Goal: Task Accomplishment & Management: Manage account settings

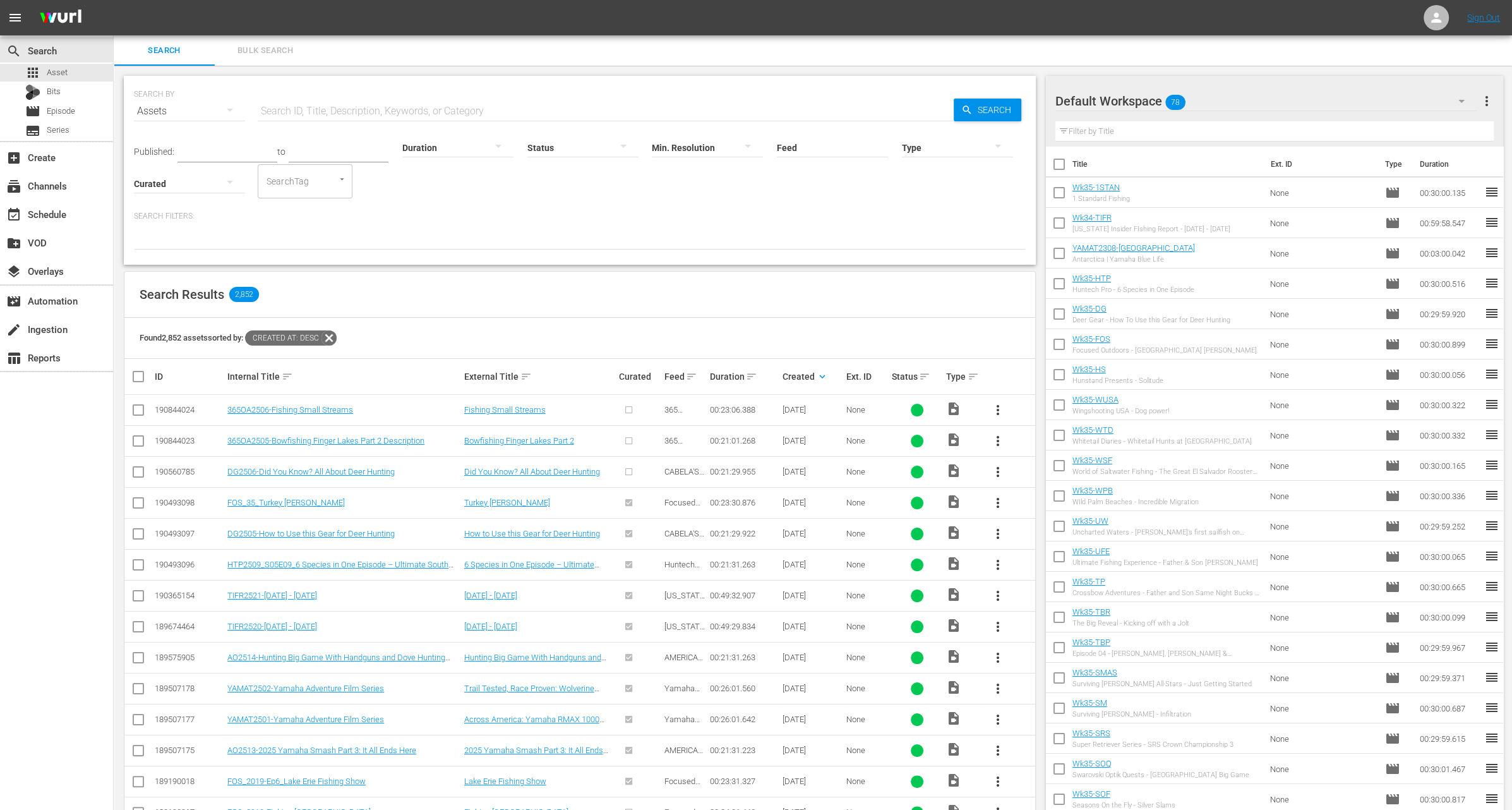
click at [650, 213] on p "Search Filters:" at bounding box center [580, 217] width 892 height 11
click at [76, 111] on div "movie Episode" at bounding box center [56, 111] width 113 height 18
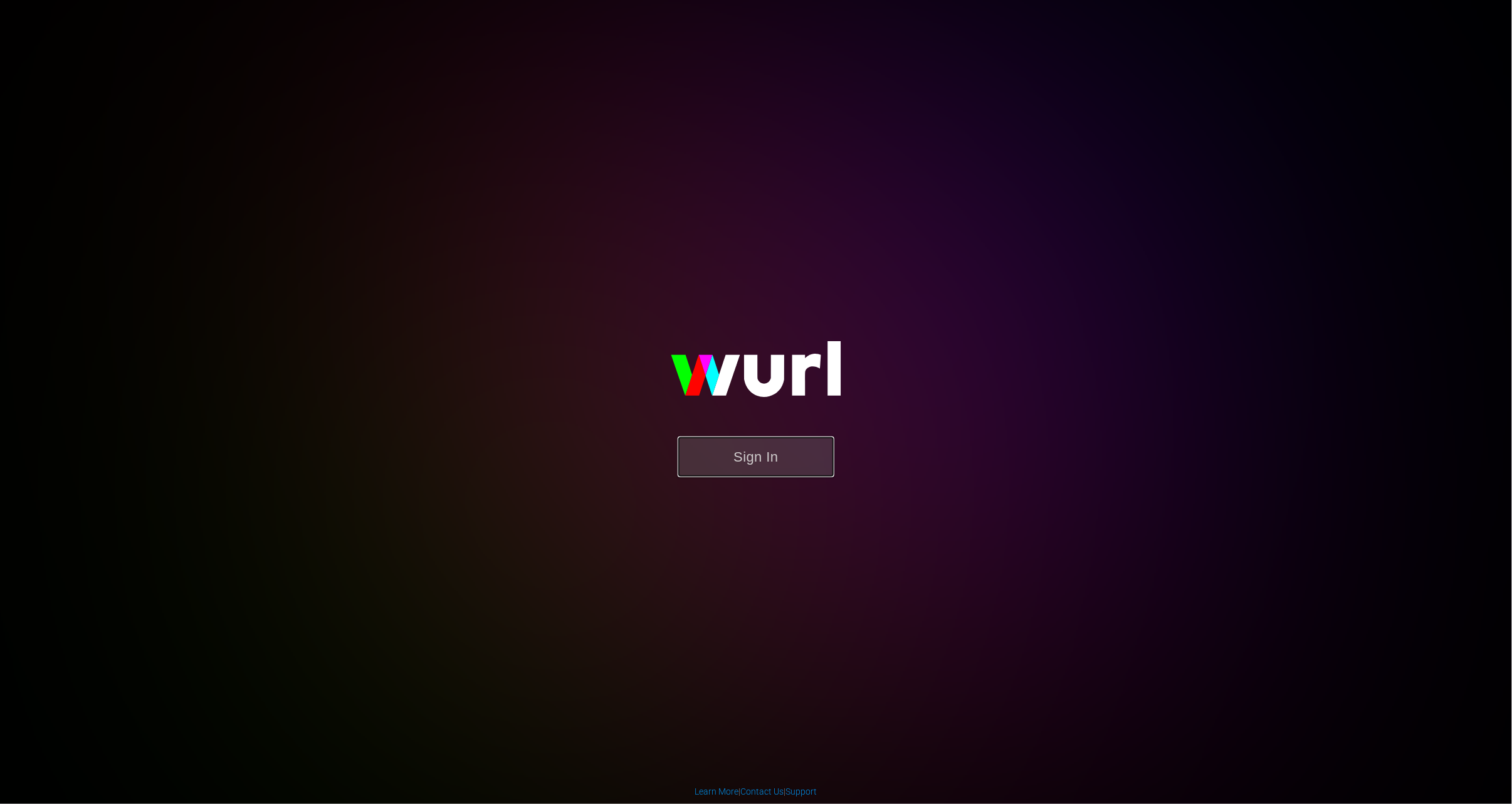
click at [734, 453] on button "Sign In" at bounding box center [756, 457] width 157 height 41
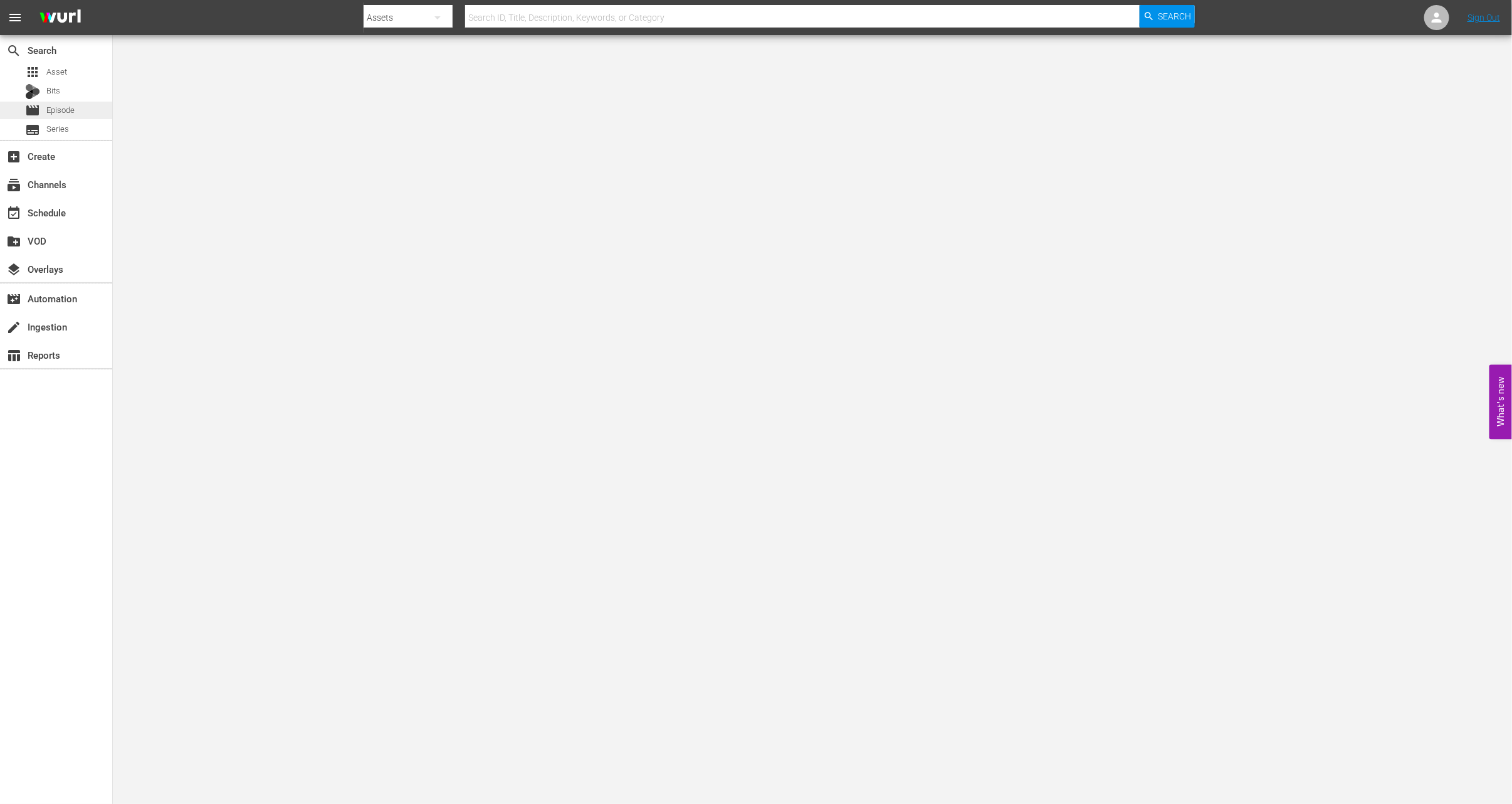
click at [77, 113] on div "movie Episode" at bounding box center [56, 110] width 112 height 18
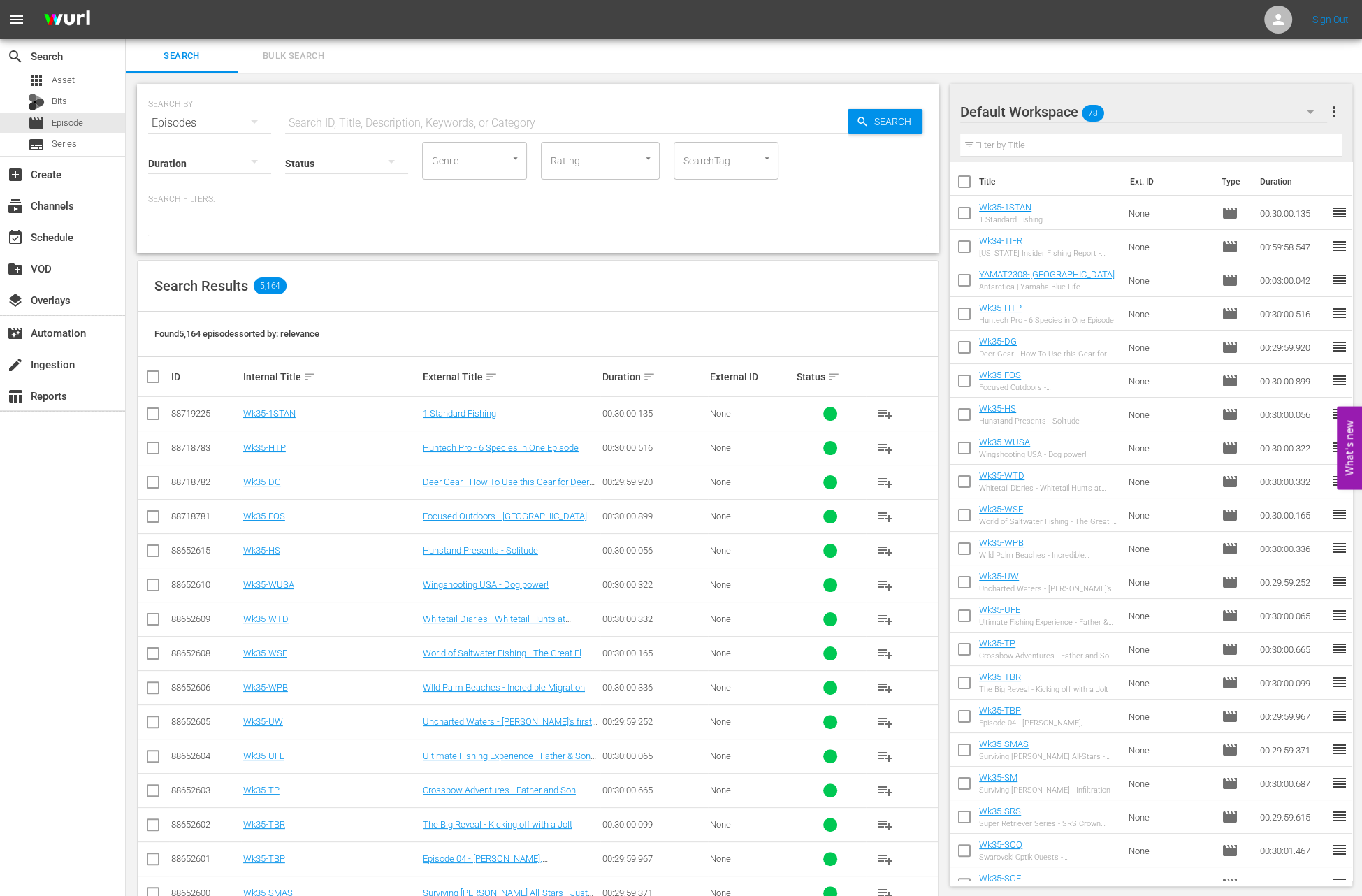
click at [324, 121] on input "text" at bounding box center [567, 122] width 562 height 34
paste input "Bowfishing Finger Lakes Part 2"
type input "Bowfishing Finger Lakes Part 2"
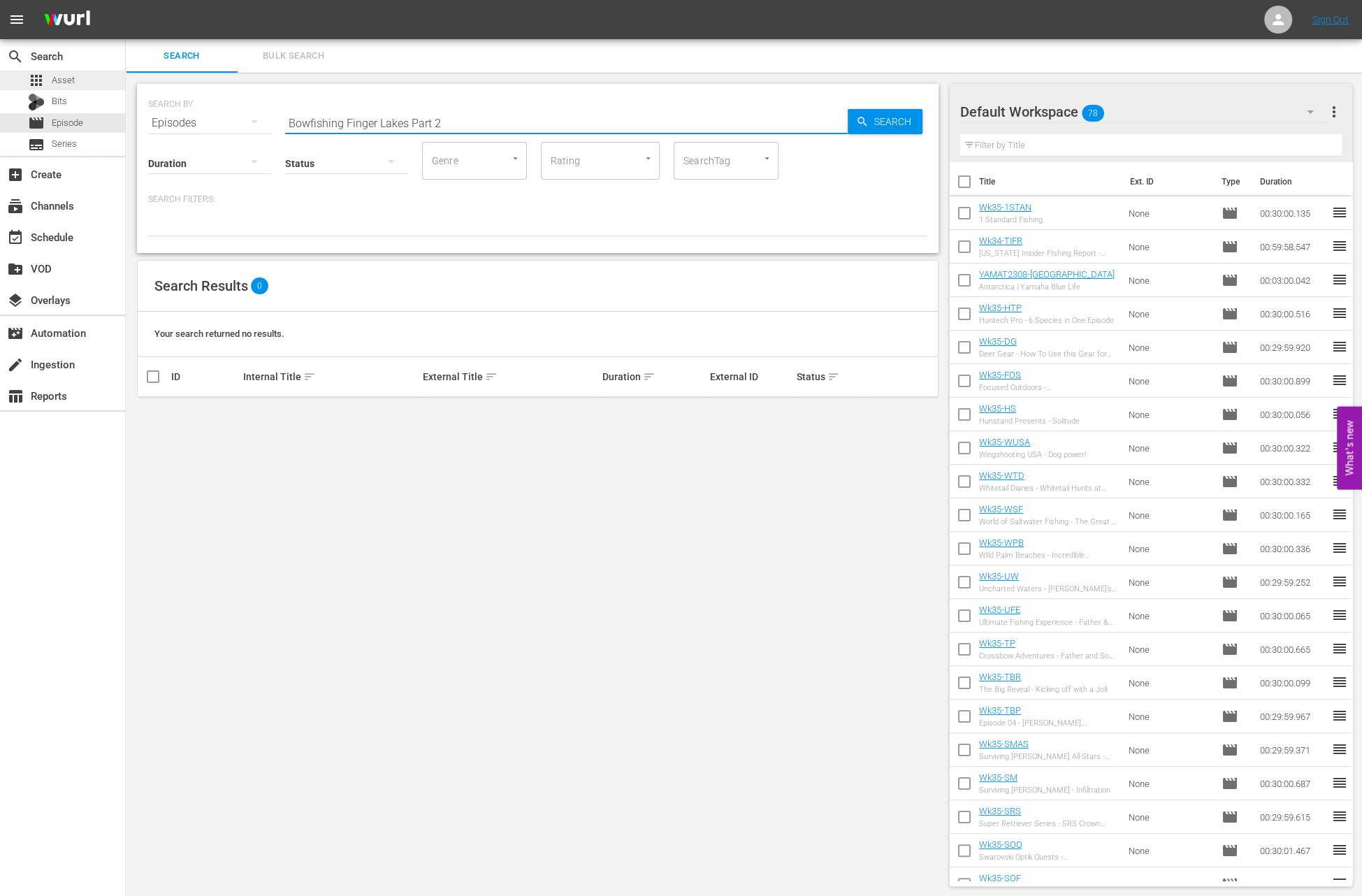
click at [82, 81] on div "apps Asset" at bounding box center [62, 80] width 125 height 20
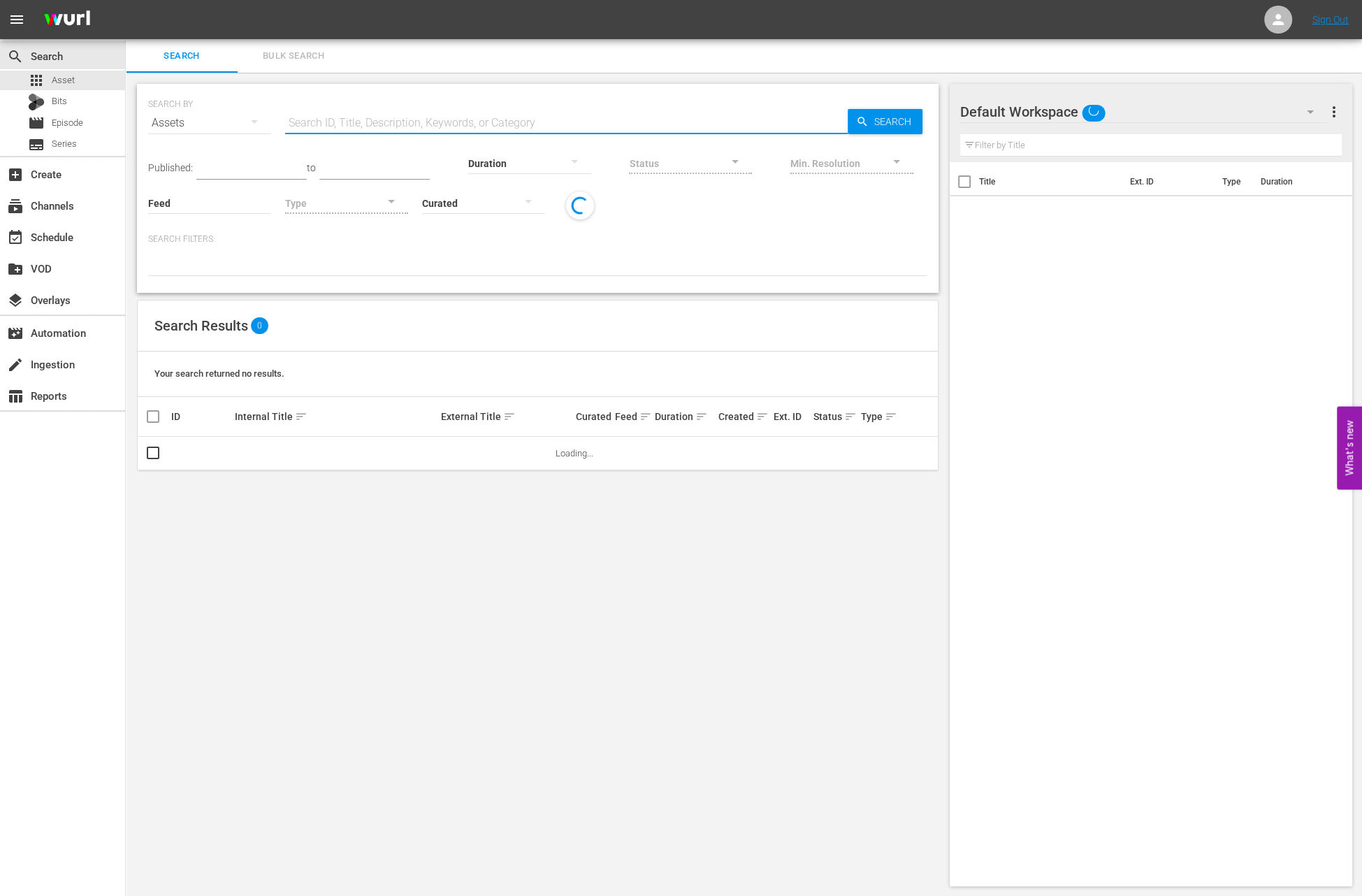
click at [370, 120] on input "text" at bounding box center [567, 122] width 562 height 34
paste input "Bowfishing Finger Lakes Part 2"
type input "Bowfishing Finger Lakes Part 2"
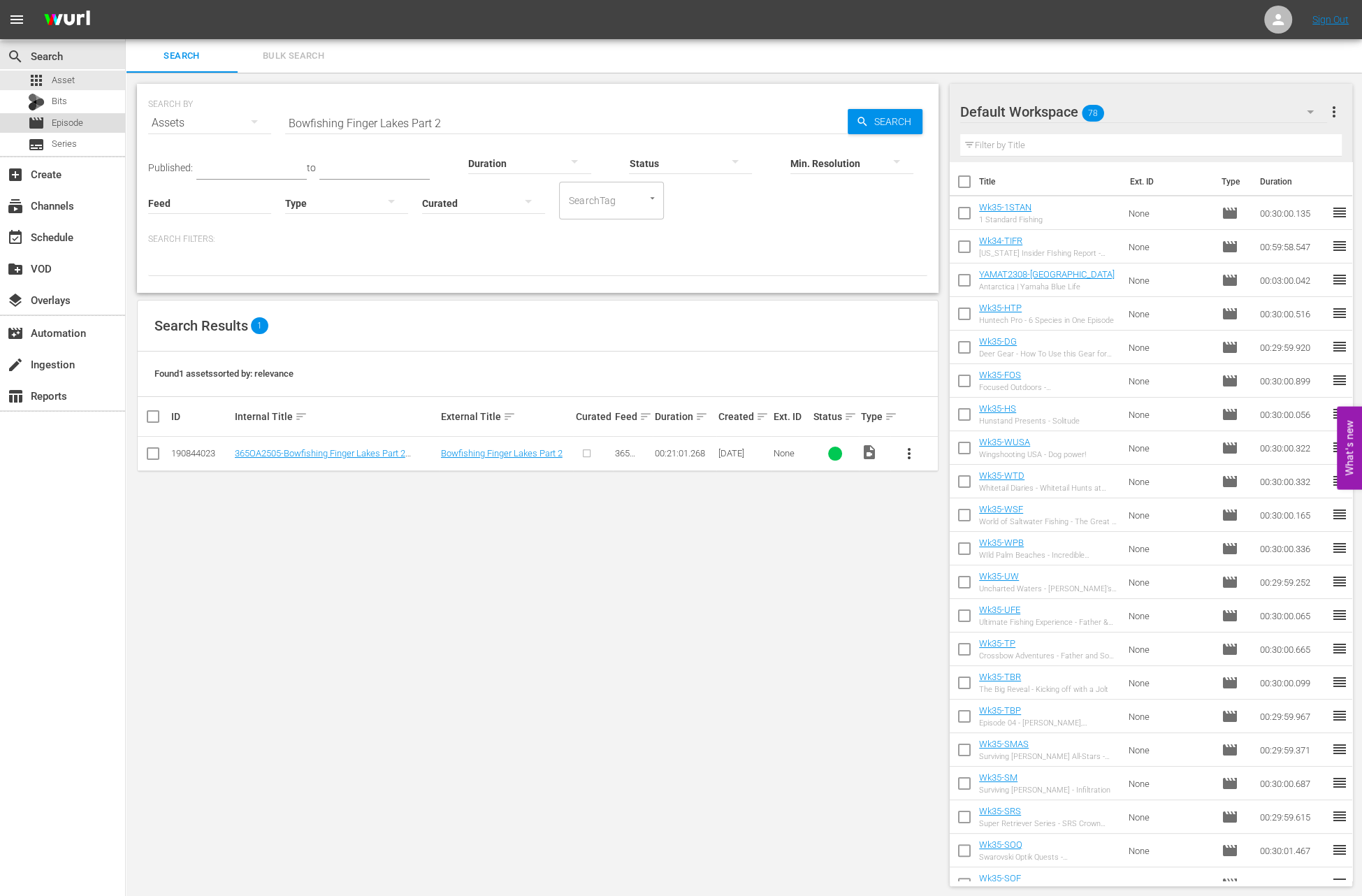
click at [104, 122] on div "movie Episode" at bounding box center [62, 122] width 125 height 20
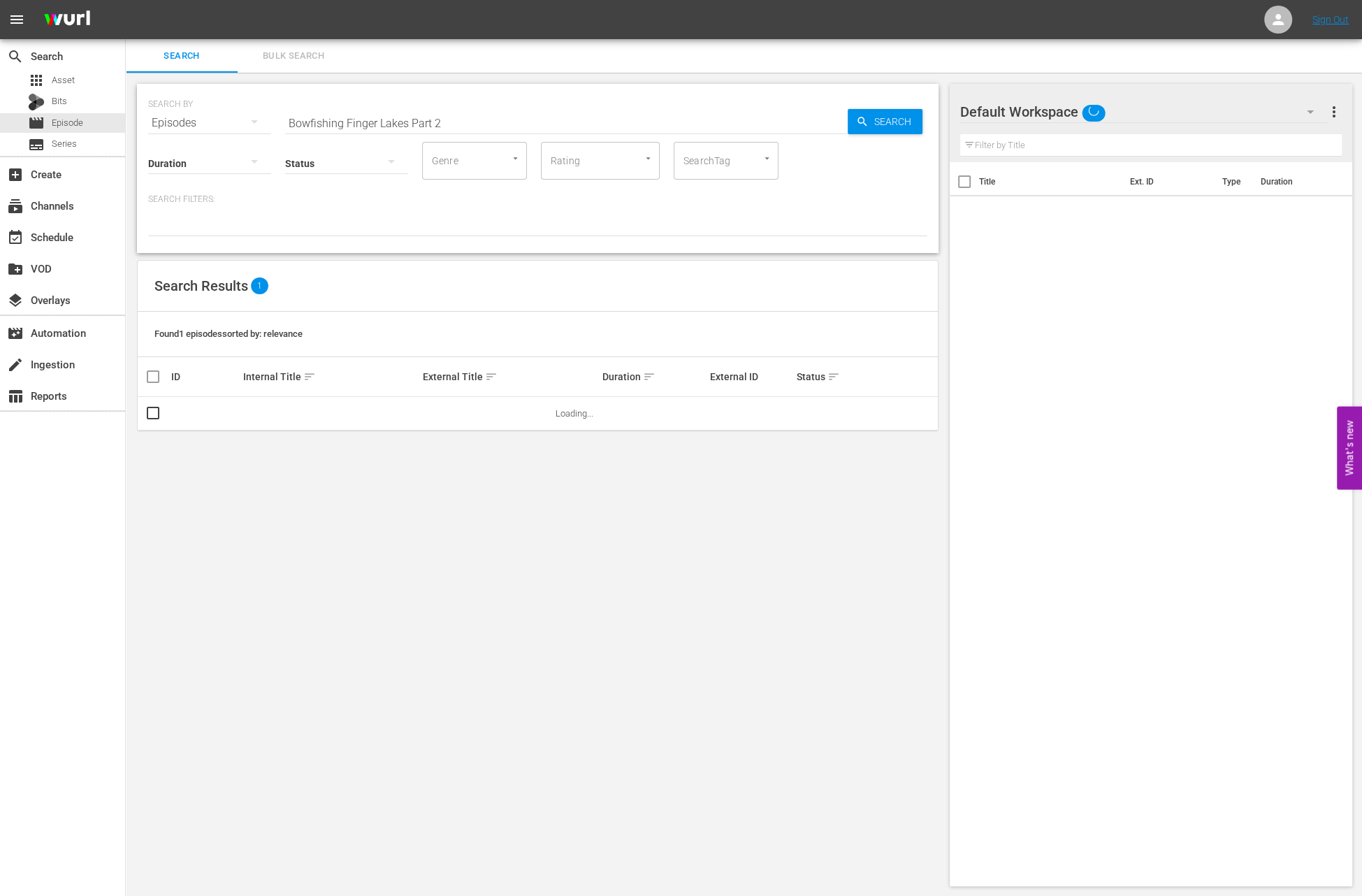
click at [377, 110] on input "Bowfishing Finger Lakes Part 2" at bounding box center [567, 122] width 562 height 34
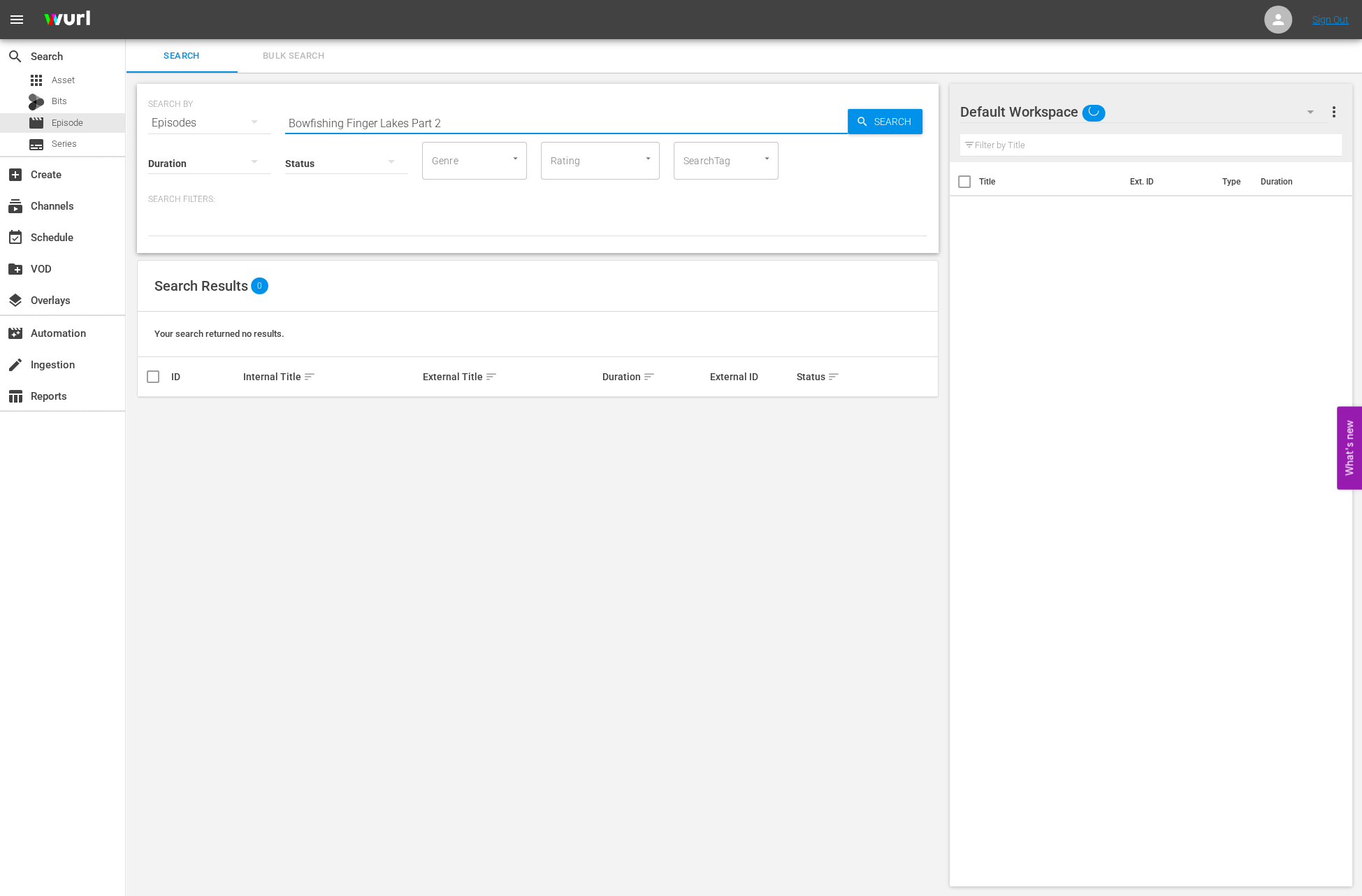
click at [377, 110] on input "Bowfishing Finger Lakes Part 2" at bounding box center [567, 122] width 562 height 34
paste input "Lake St. Clair"
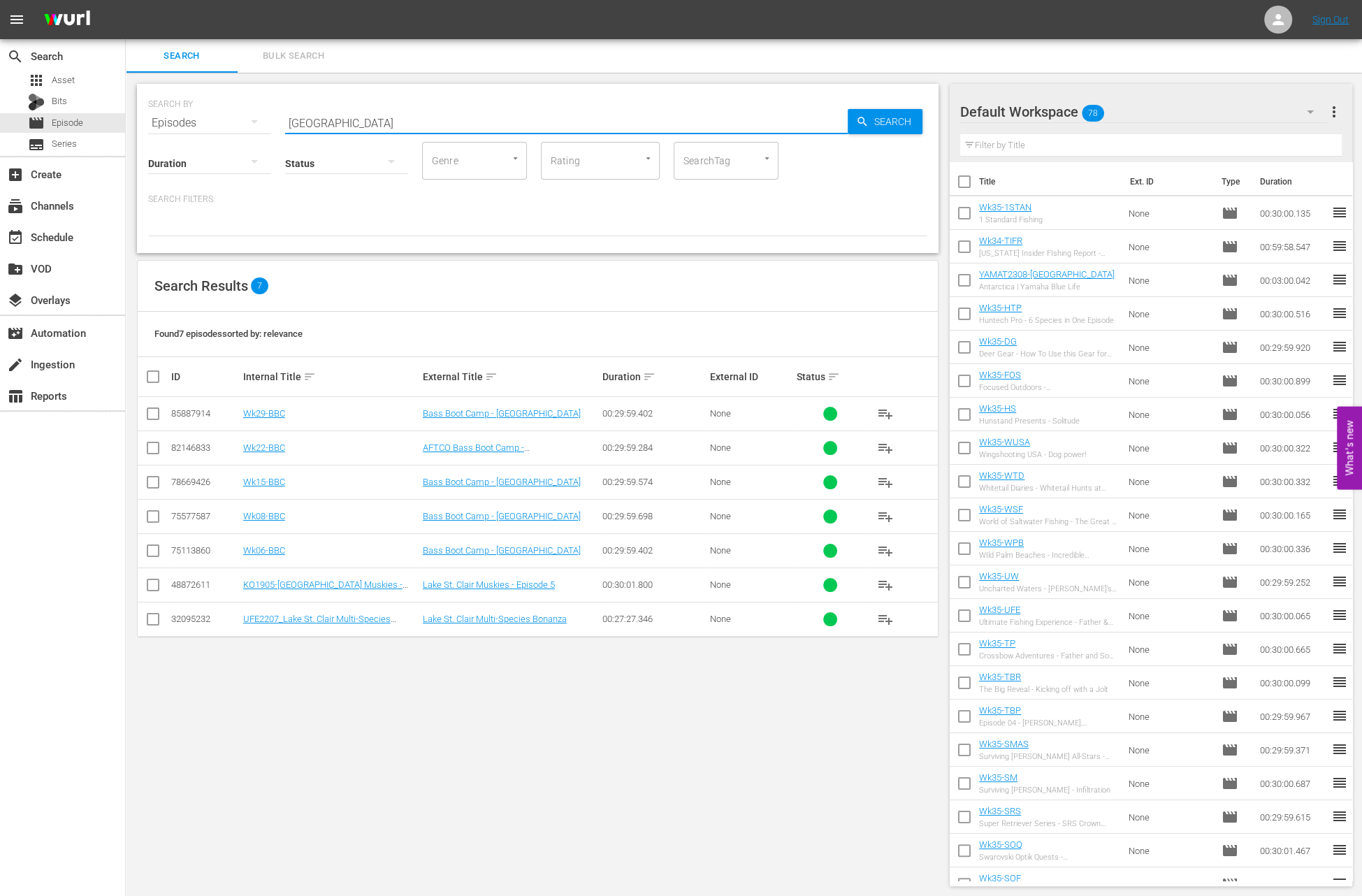
click at [365, 126] on input "Lake St. Clair" at bounding box center [567, 122] width 562 height 34
paste input "Episode 2: Trail Tested, Race Proven: Wolverine RMAX 1000 & YFZ450R in Action"
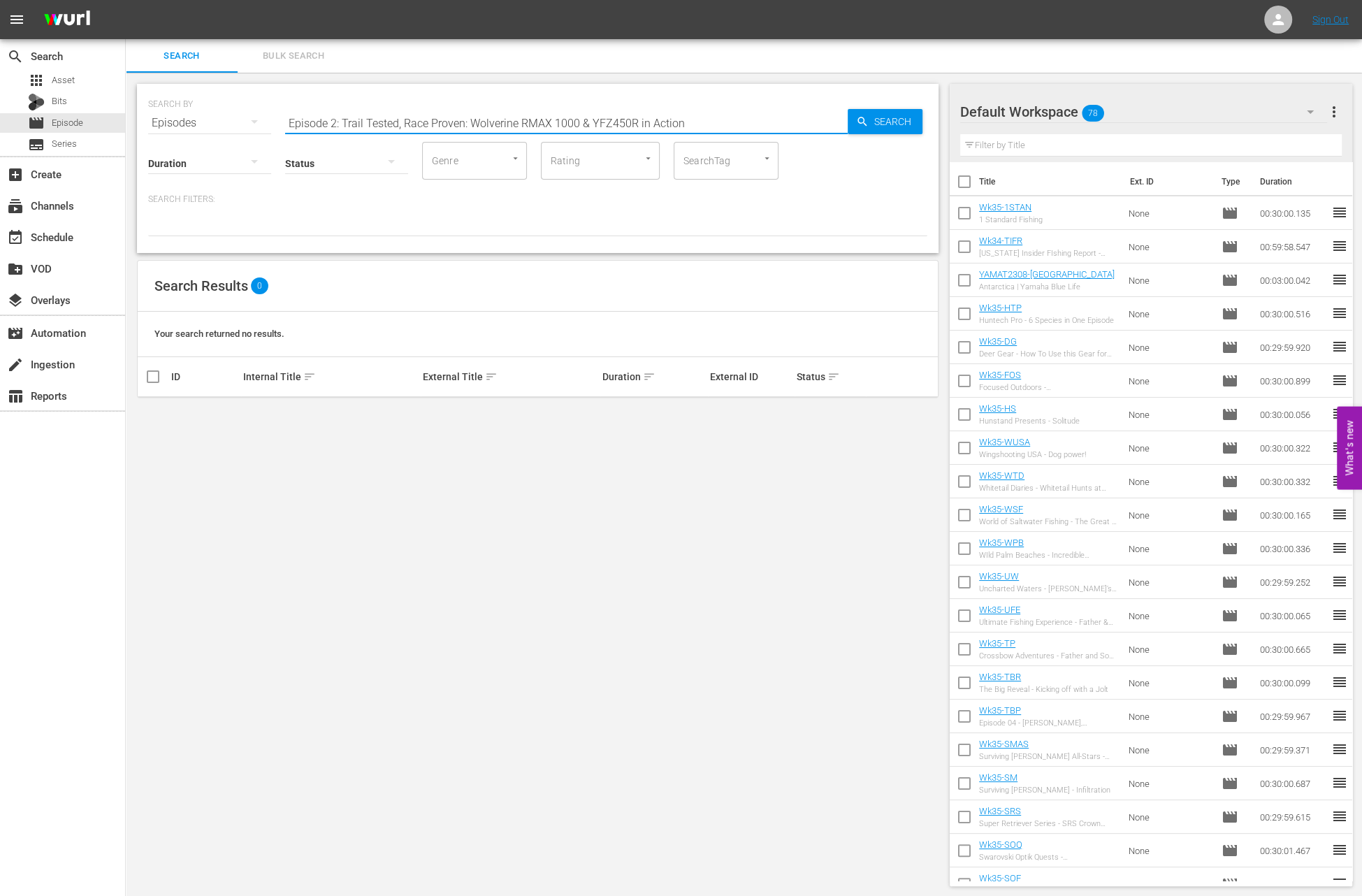
drag, startPoint x: 340, startPoint y: 125, endPoint x: 210, endPoint y: 53, distance: 148.6
click at [210, 55] on div "Search Bulk Search SEARCH BY Search By Episodes Search ID, Title, Description, …" at bounding box center [744, 467] width 1236 height 858
click at [440, 120] on input "Trail Tested, Race Proven: Wolverine RMAX 1000 & YFZ450R in Action" at bounding box center [567, 122] width 562 height 34
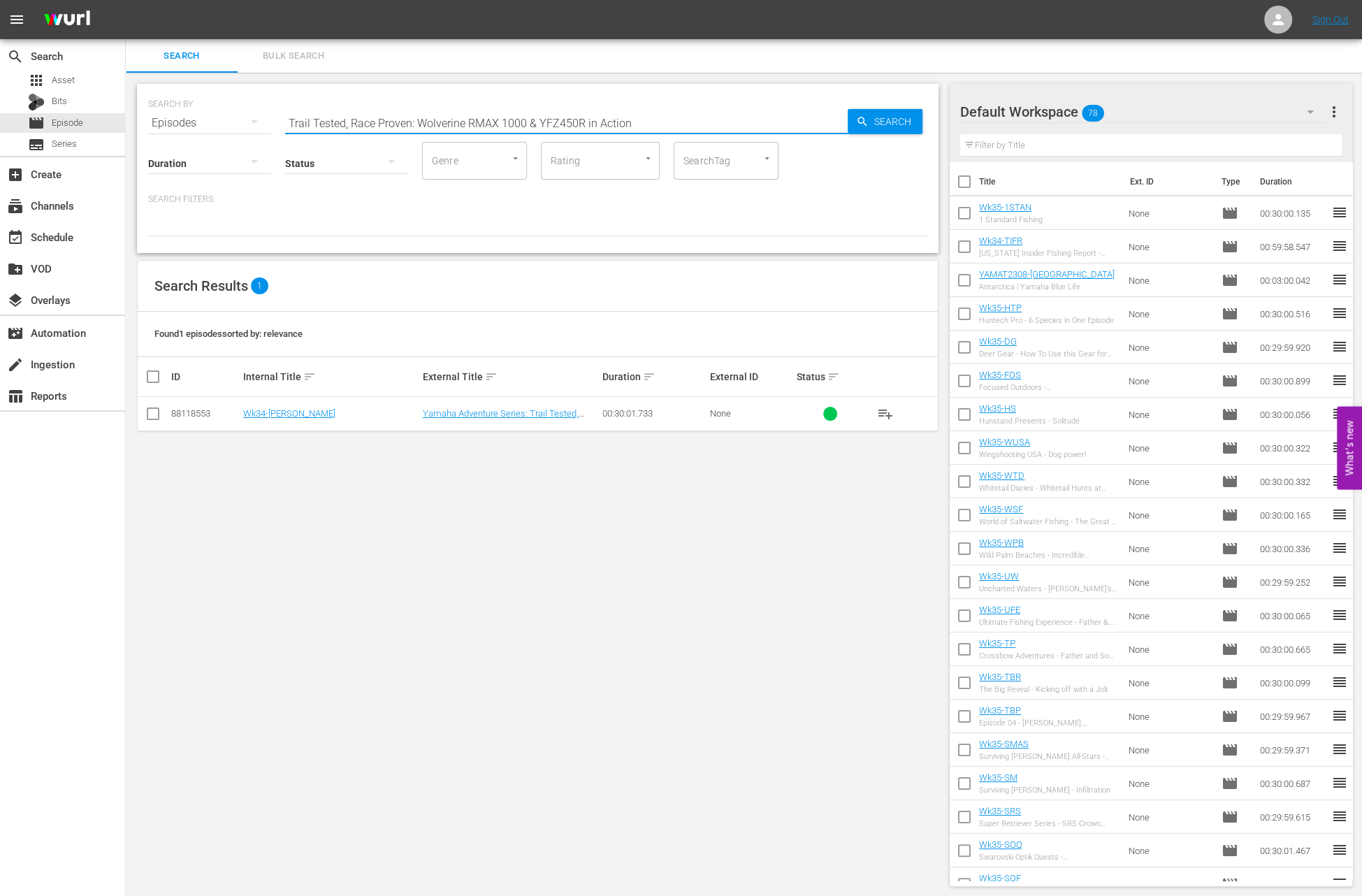
paste input "Major Tournaments Kick Off"
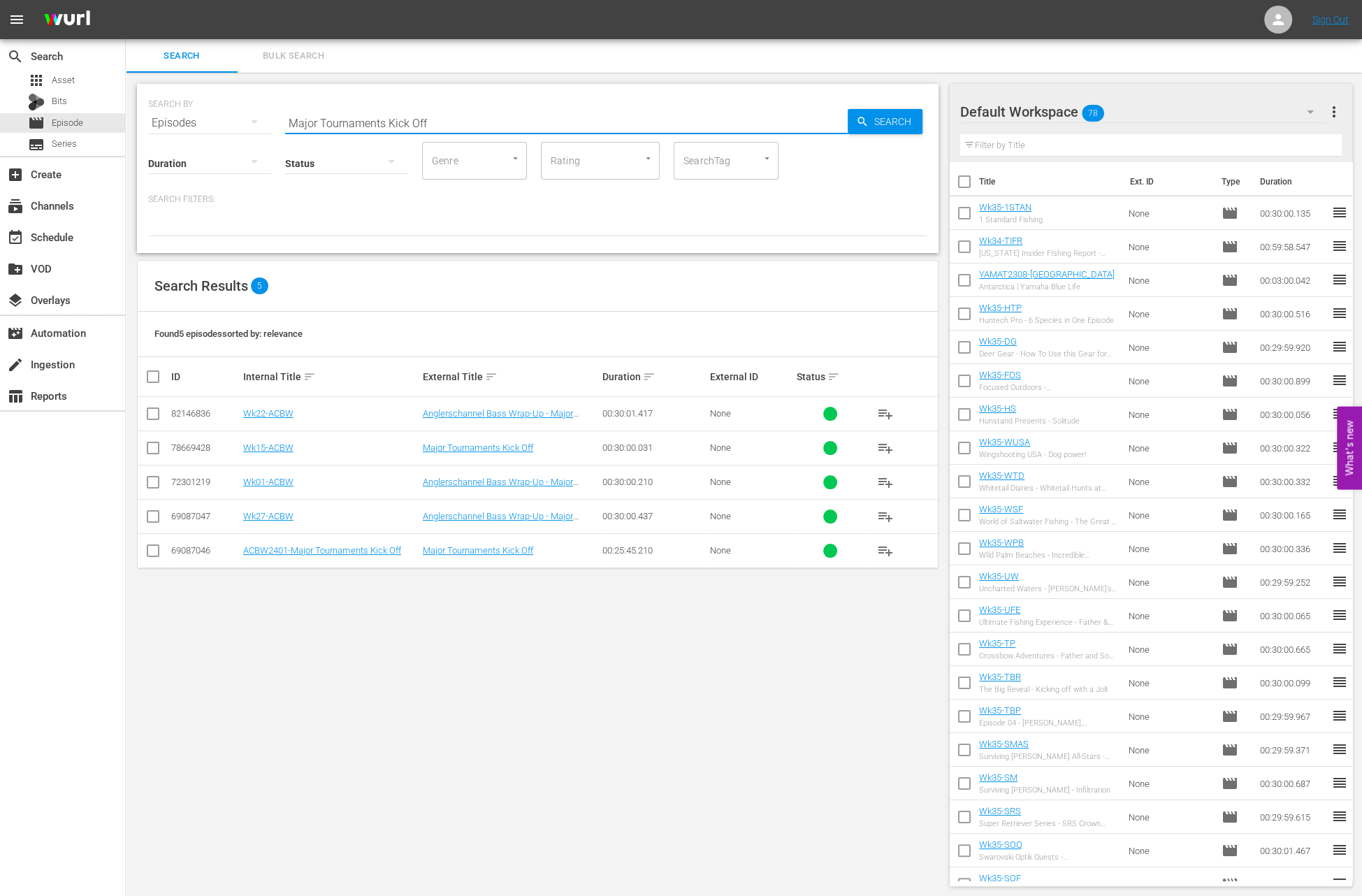
click at [436, 122] on input "Major Tournaments Kick Off" at bounding box center [567, 122] width 562 height 34
paste input "What’s New From TenPoint Crossbows"
click at [436, 126] on input "What’s New From TenPoint Crossbows" at bounding box center [567, 122] width 562 height 34
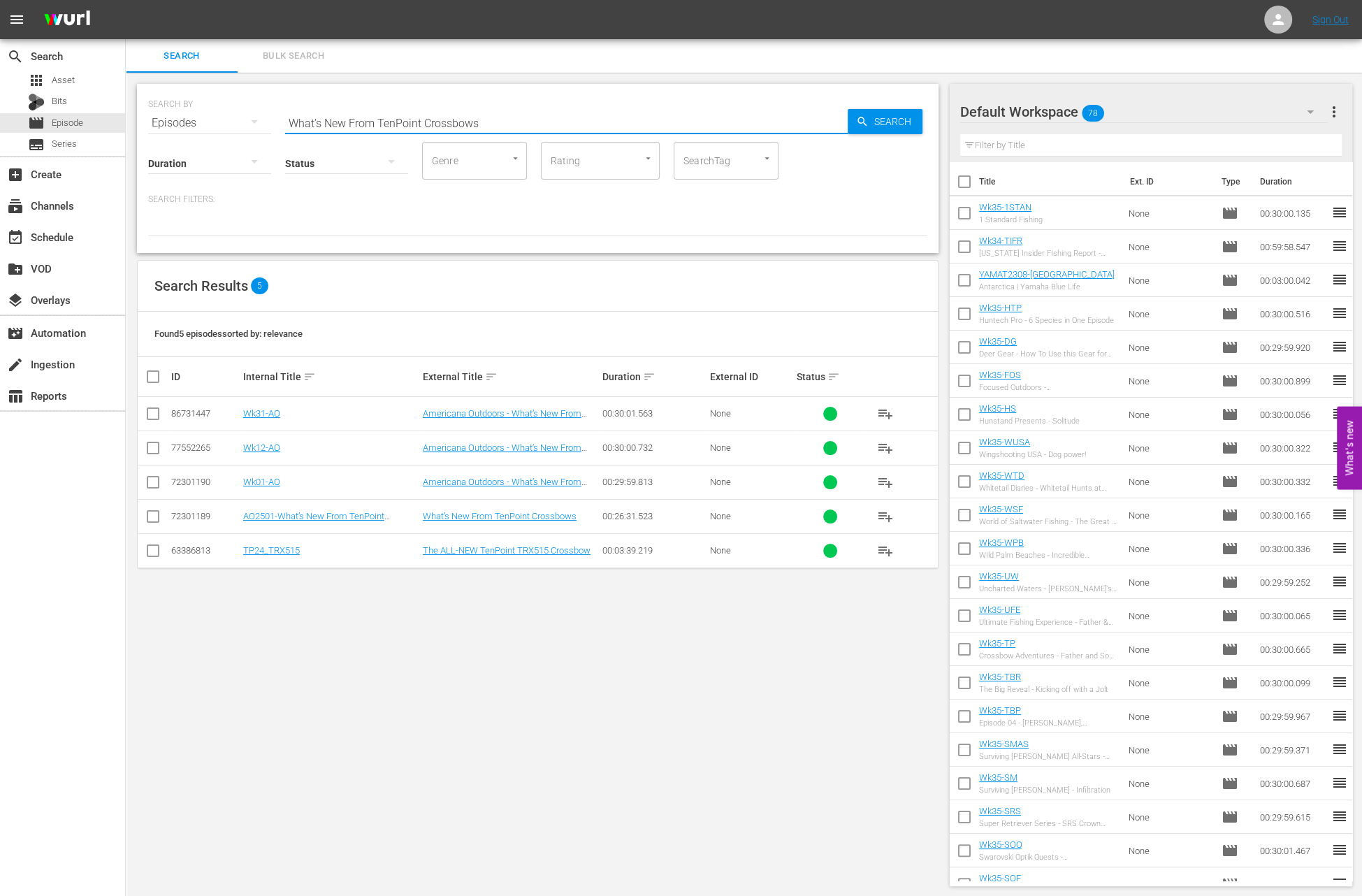
click at [436, 126] on input "What’s New From TenPoint Crossbows" at bounding box center [567, 122] width 562 height 34
paste input "The Reclamation series Pt. 2: Kentucky Lake"
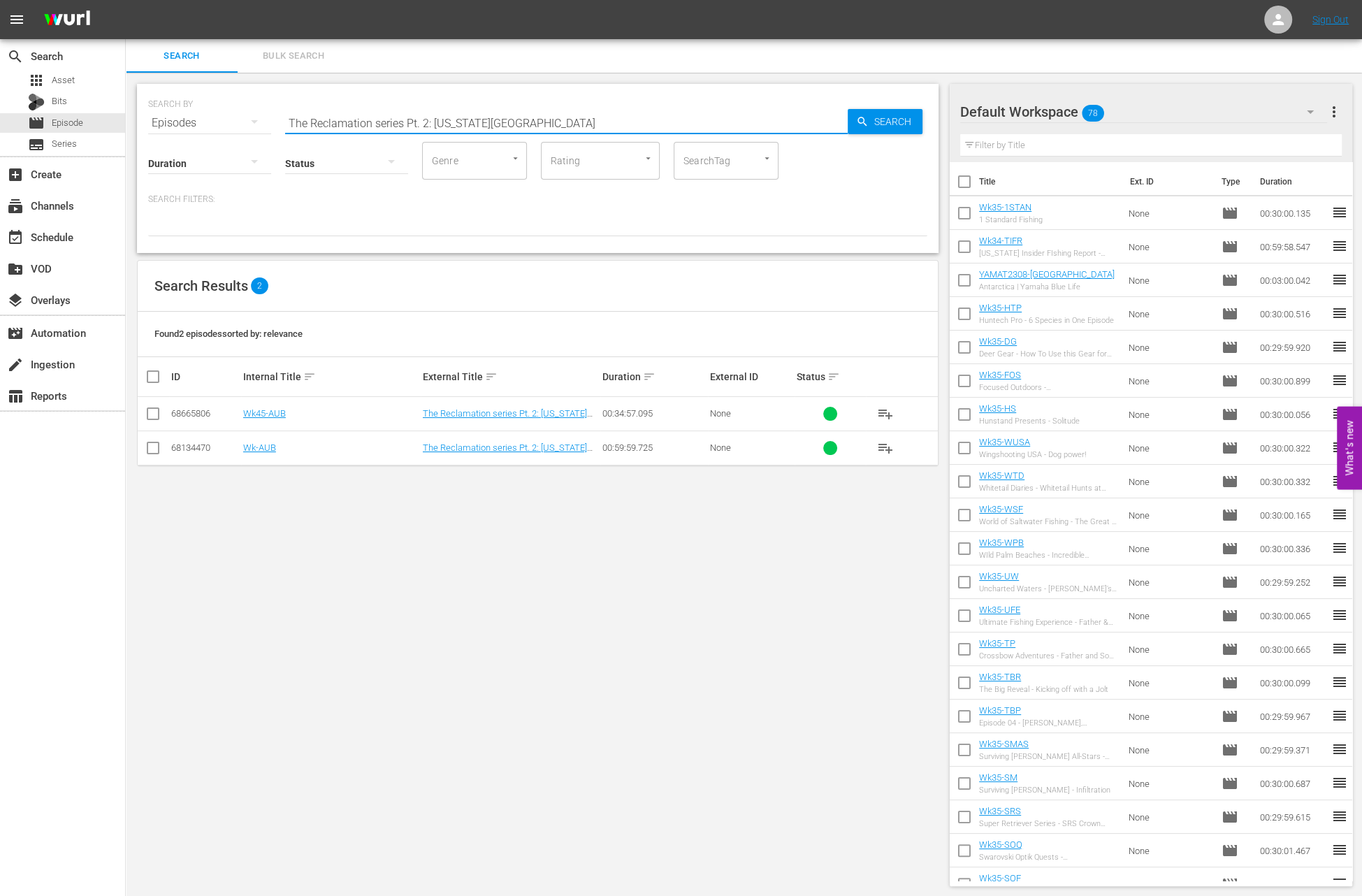
click at [410, 123] on input "The Reclamation series Pt. 2: Kentucky Lake" at bounding box center [567, 122] width 562 height 34
paste input "Berkley Big Bass"
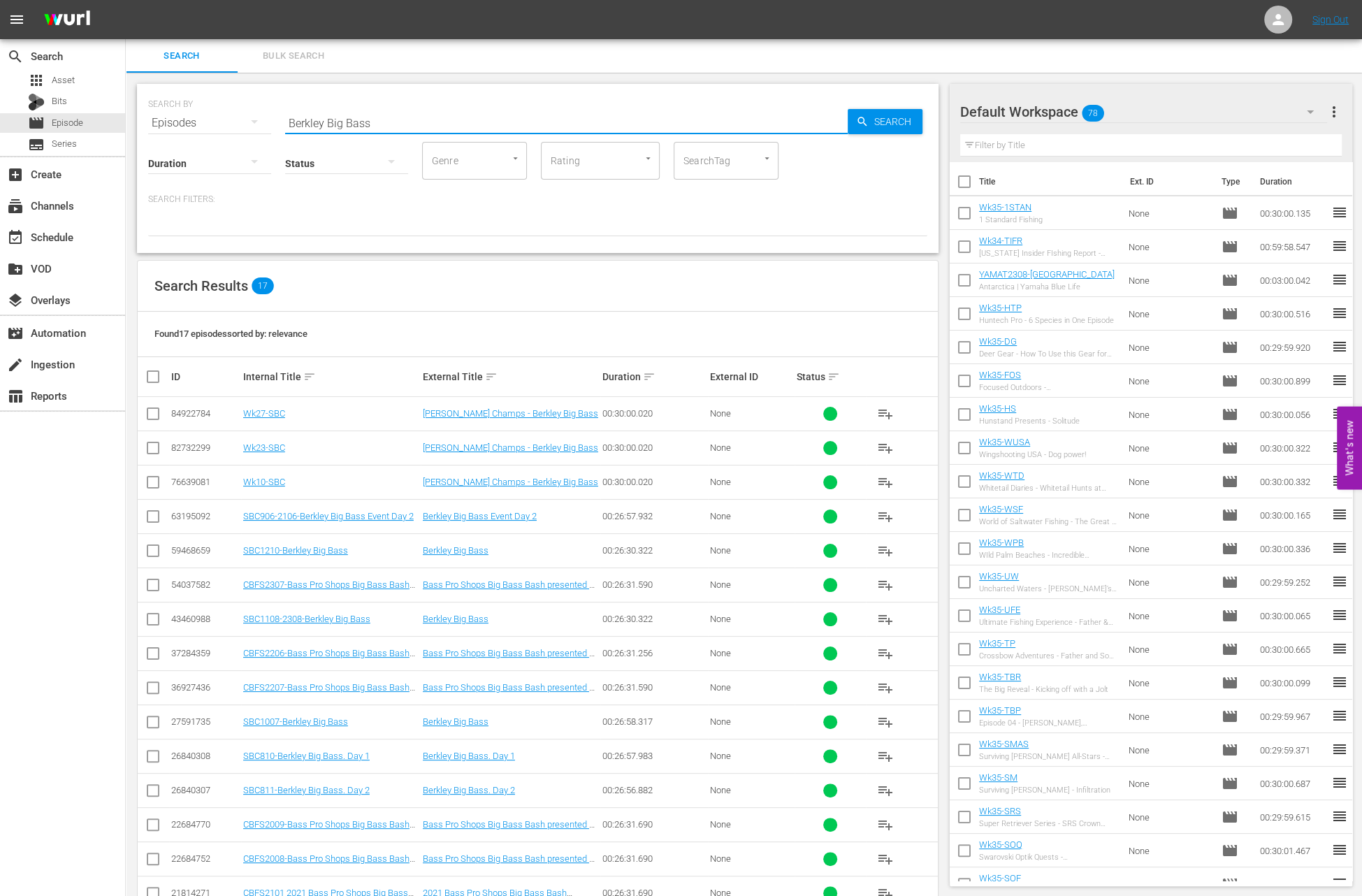
click at [403, 123] on input "Berkley Big Bass" at bounding box center [567, 122] width 562 height 34
paste input "Randy Howell"
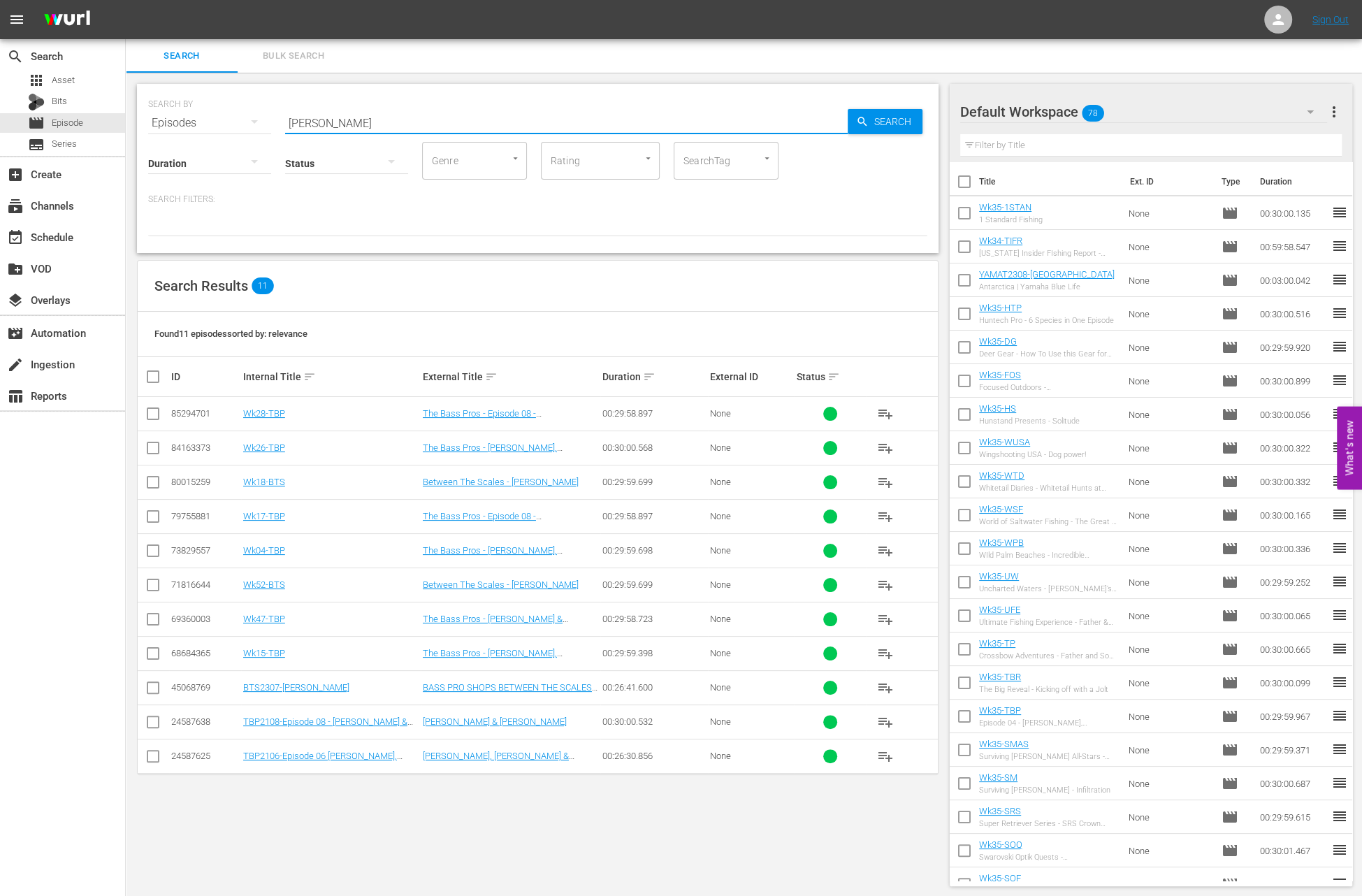
click at [404, 127] on input "Randy Howell" at bounding box center [567, 122] width 562 height 34
paste input "Fishing The Dreamboat"
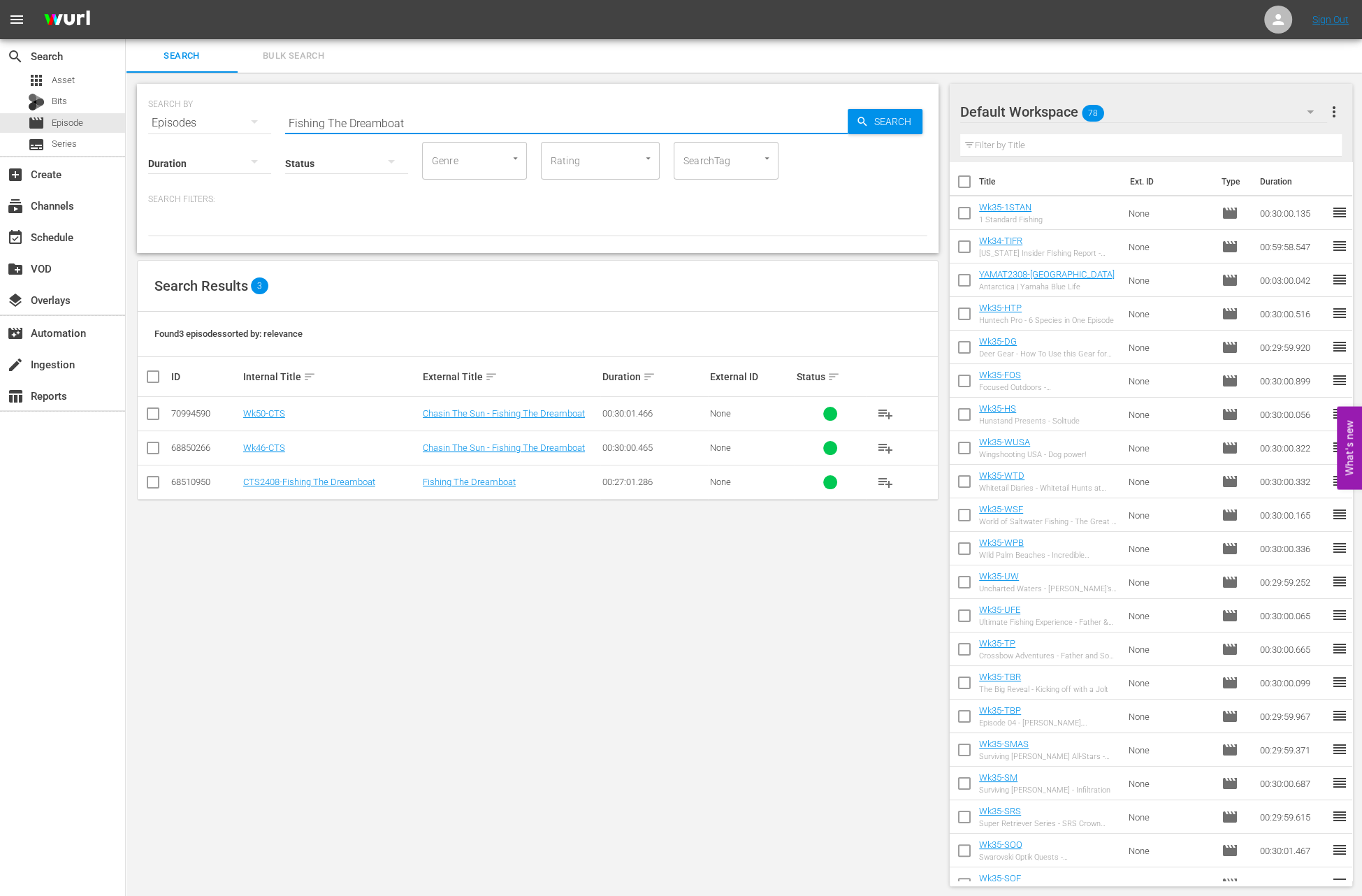
click at [414, 110] on input "Fishing The Dreamboat" at bounding box center [567, 122] width 562 height 34
paste input "2024 Big Bass Bash | Kentucky Lake - Part 2"
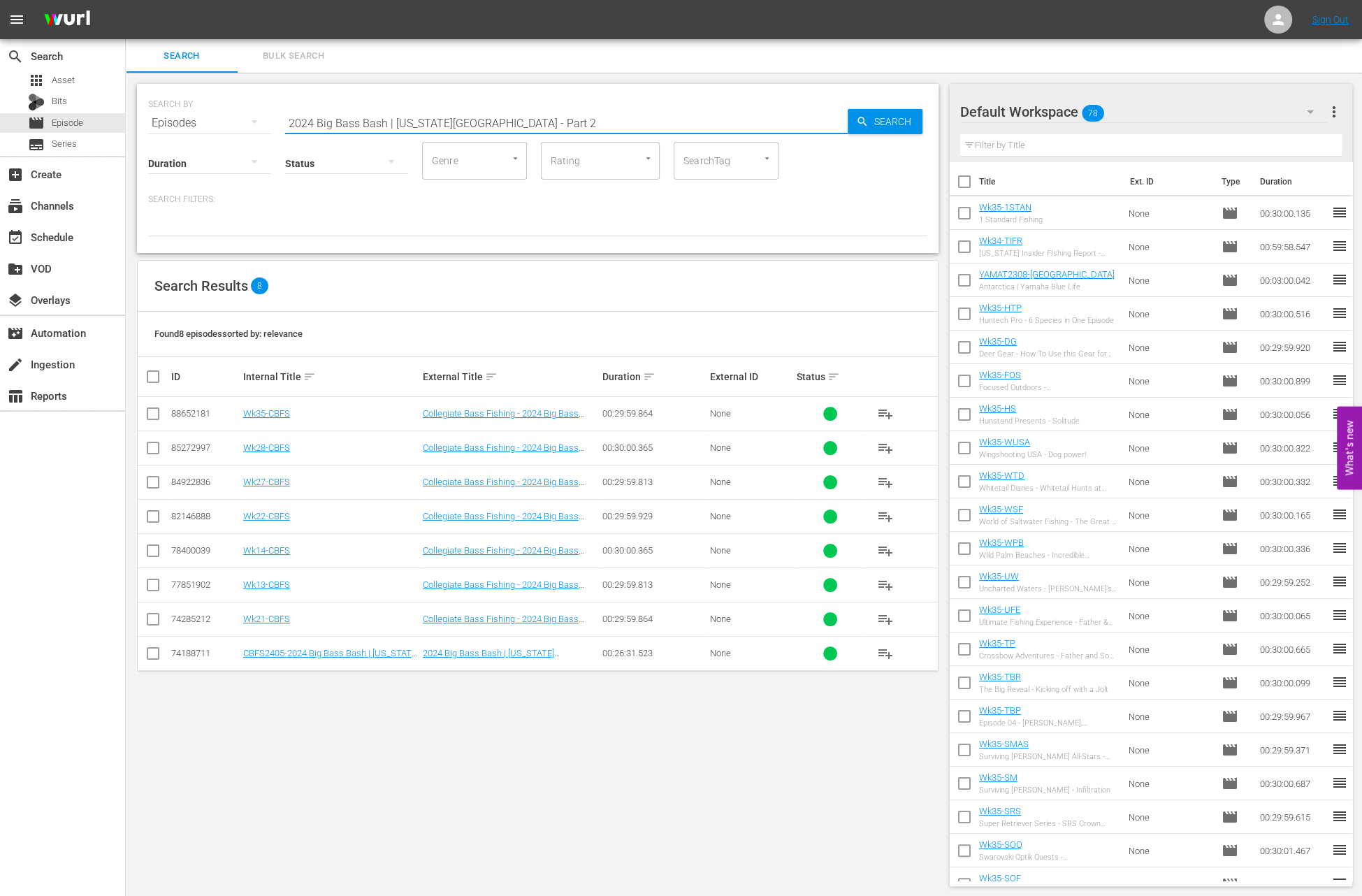
click at [403, 120] on input "2024 Big Bass Bash | Kentucky Lake - Part 2" at bounding box center [567, 122] width 562 height 34
paste input "Did You Know? All About Deer Hunting"
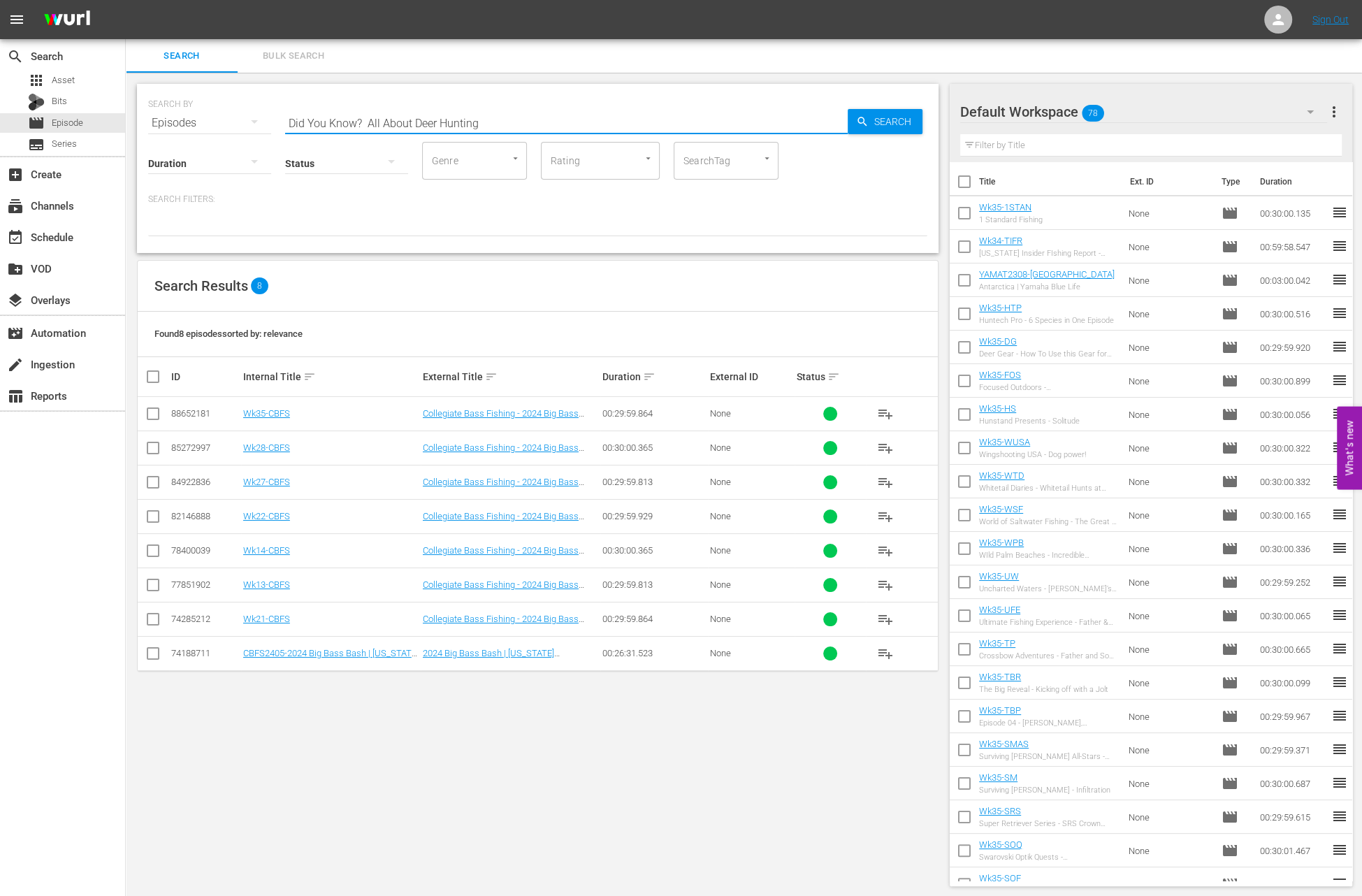
type input "Did You Know? All About Deer Hunting"
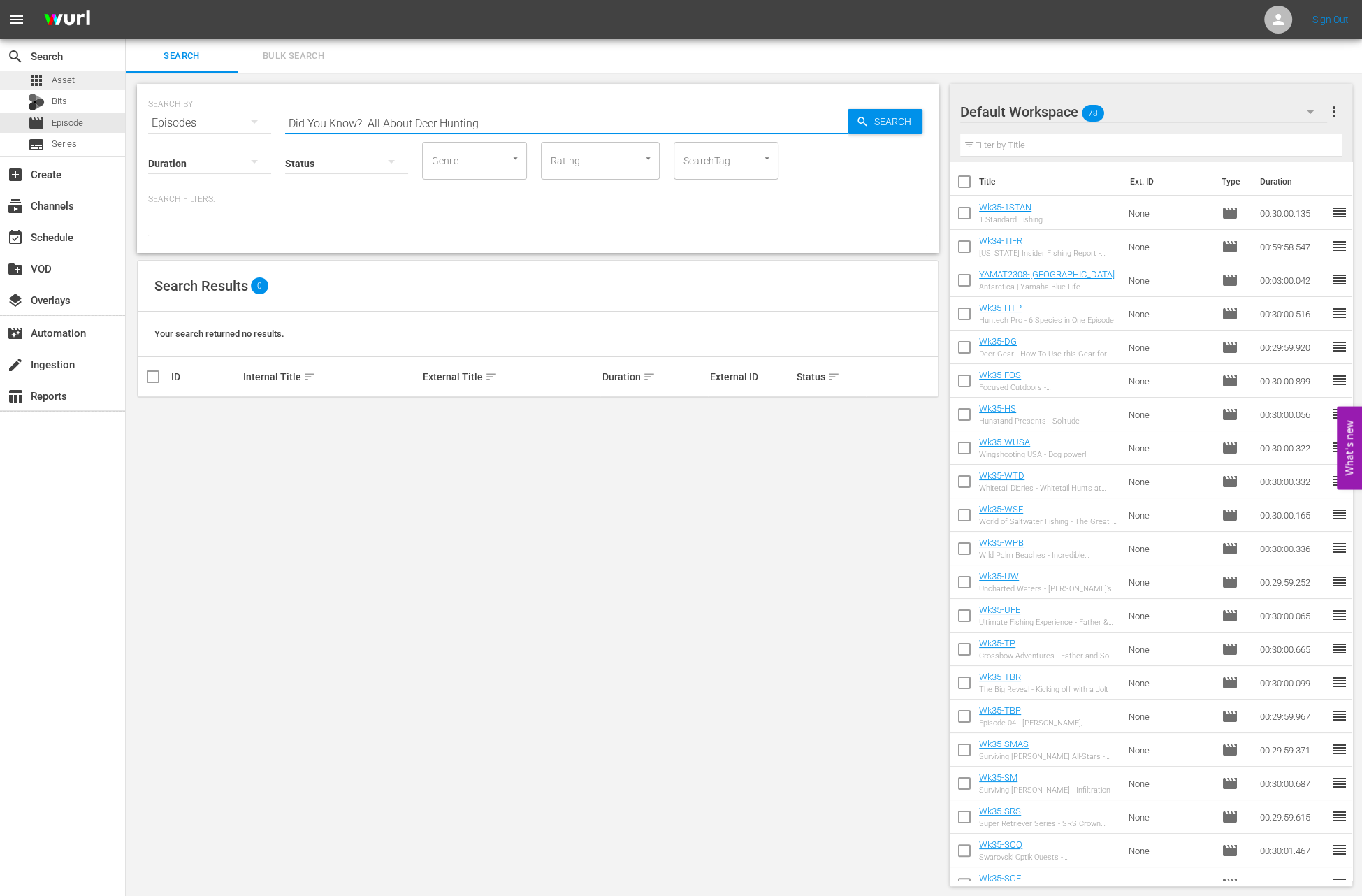
click at [94, 82] on div "apps Asset" at bounding box center [62, 80] width 125 height 20
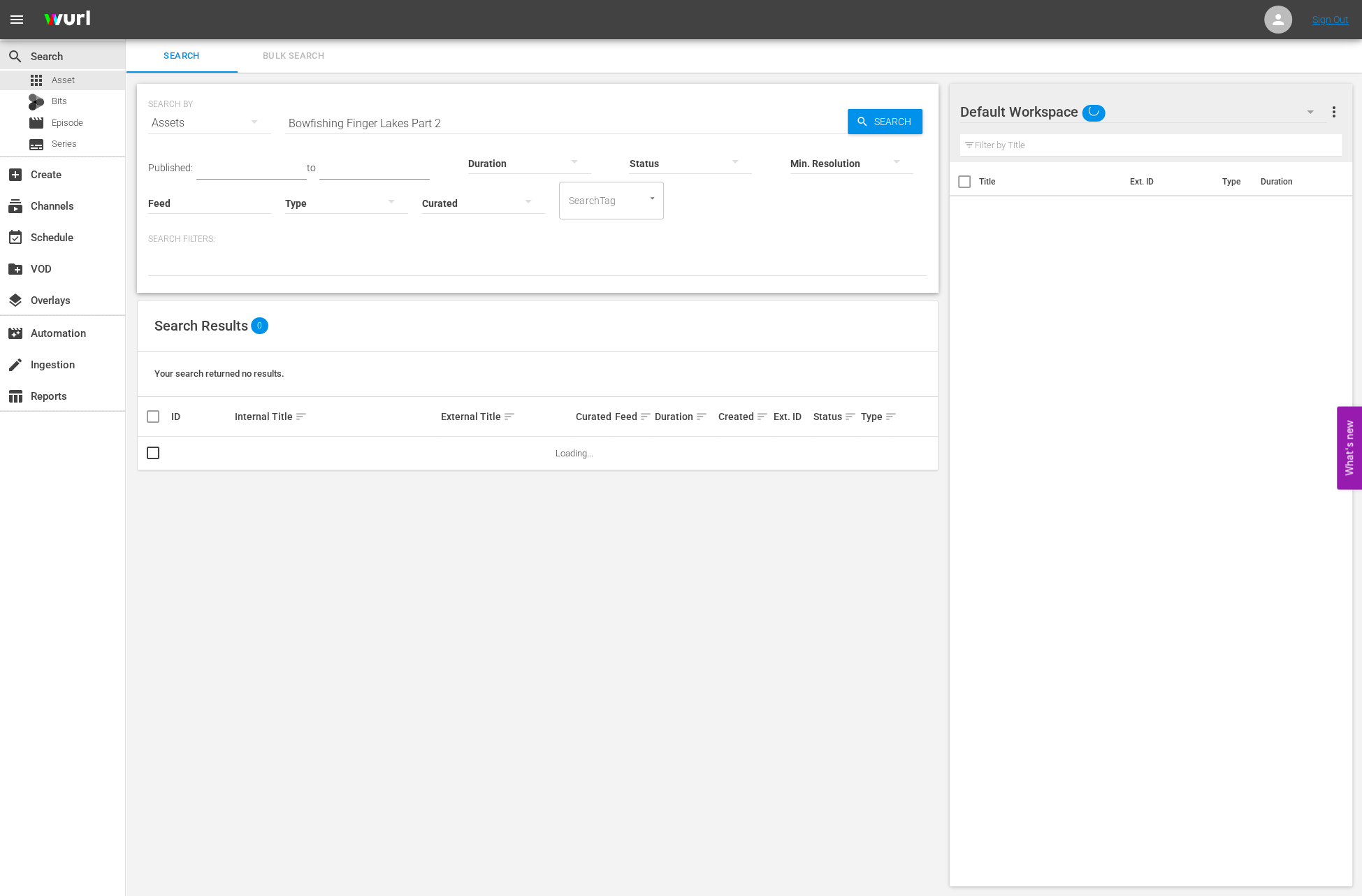
click at [349, 120] on input "Bowfishing Finger Lakes Part 2" at bounding box center [567, 122] width 562 height 34
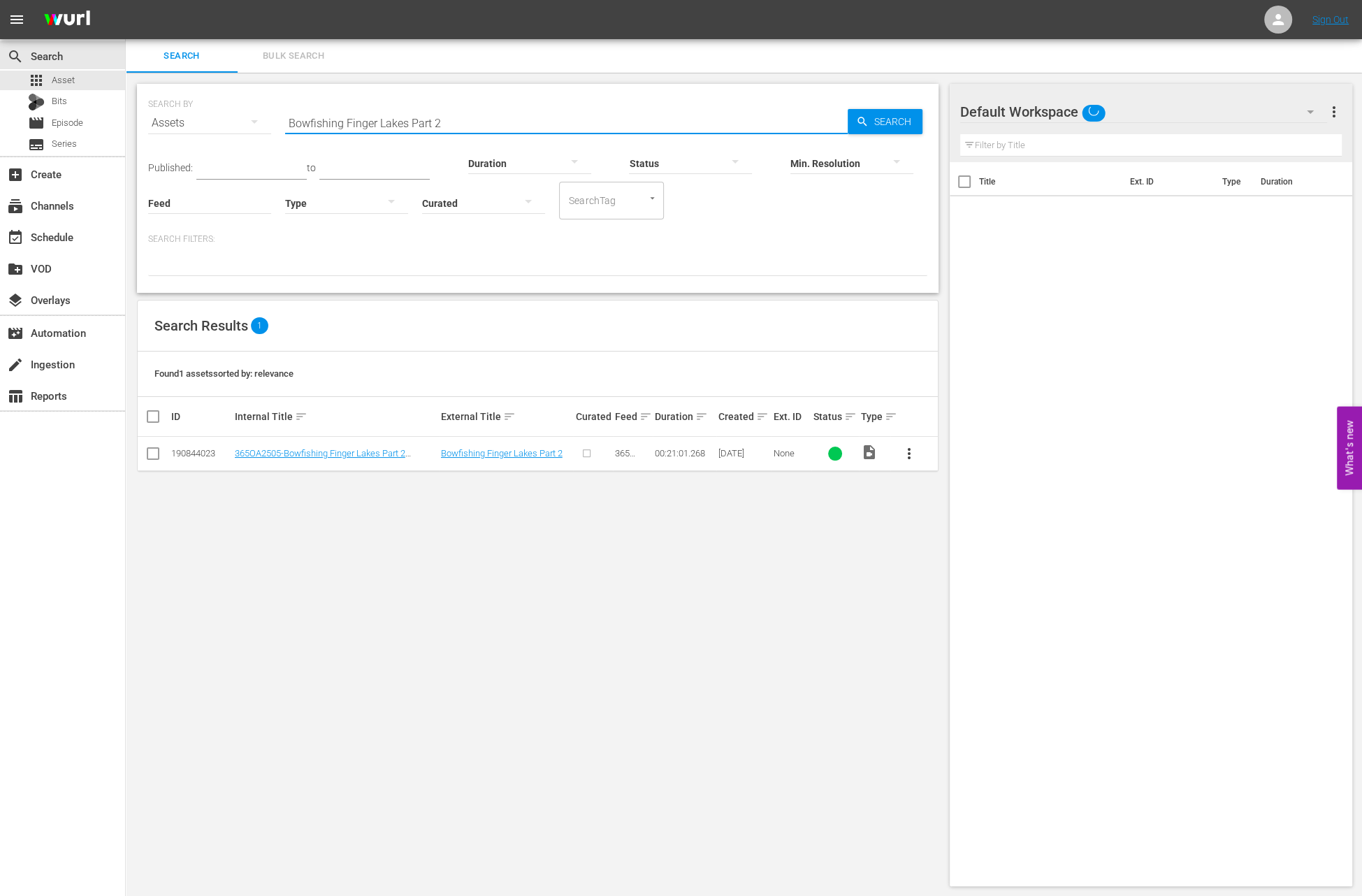
paste input "Did You Know? All About Deer Hunting"
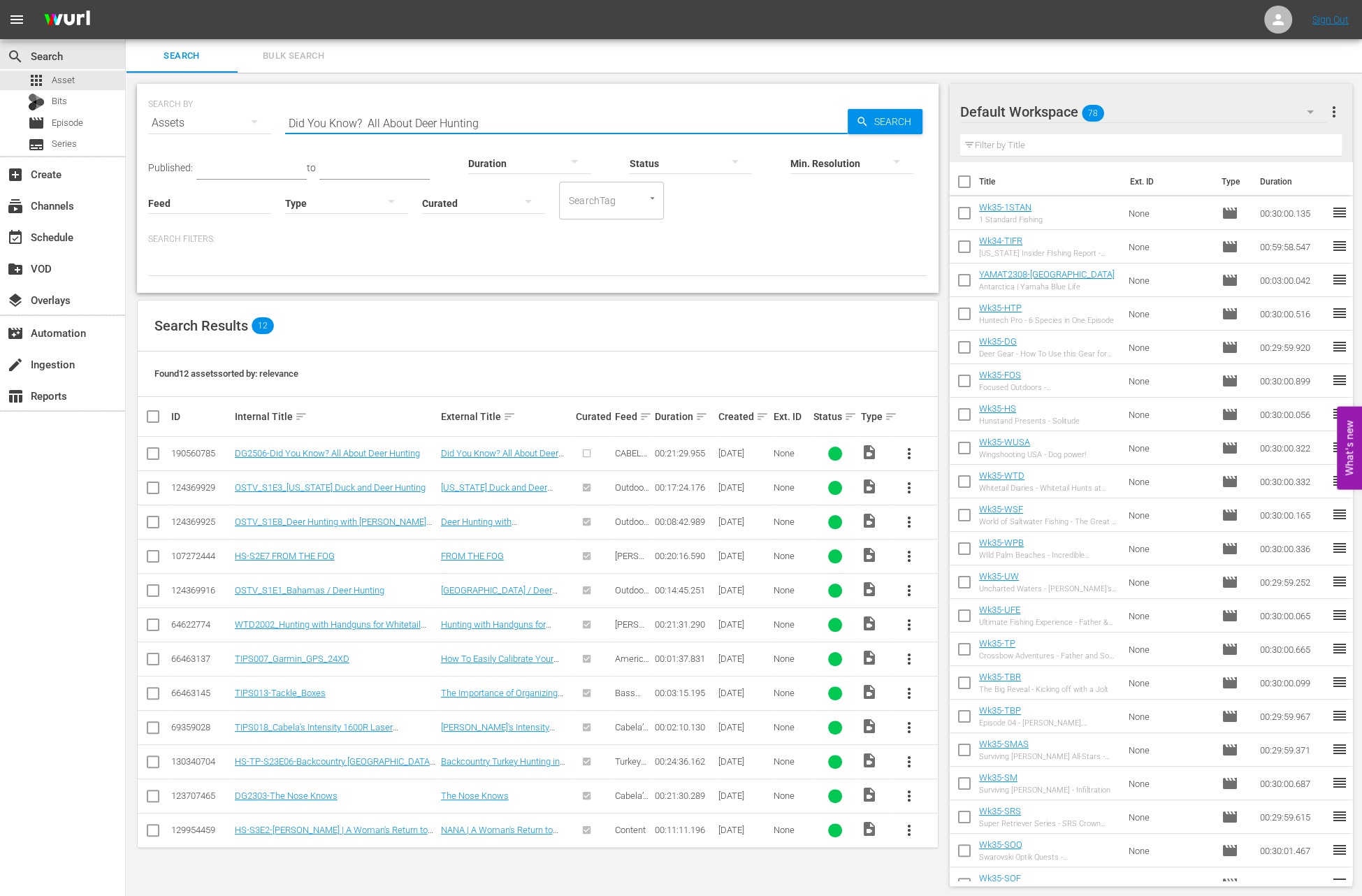
click at [368, 118] on input "Did You Know? All About Deer Hunting" at bounding box center [567, 122] width 562 height 34
paste input "The Wake Continues"
type input "The Wake Continues"
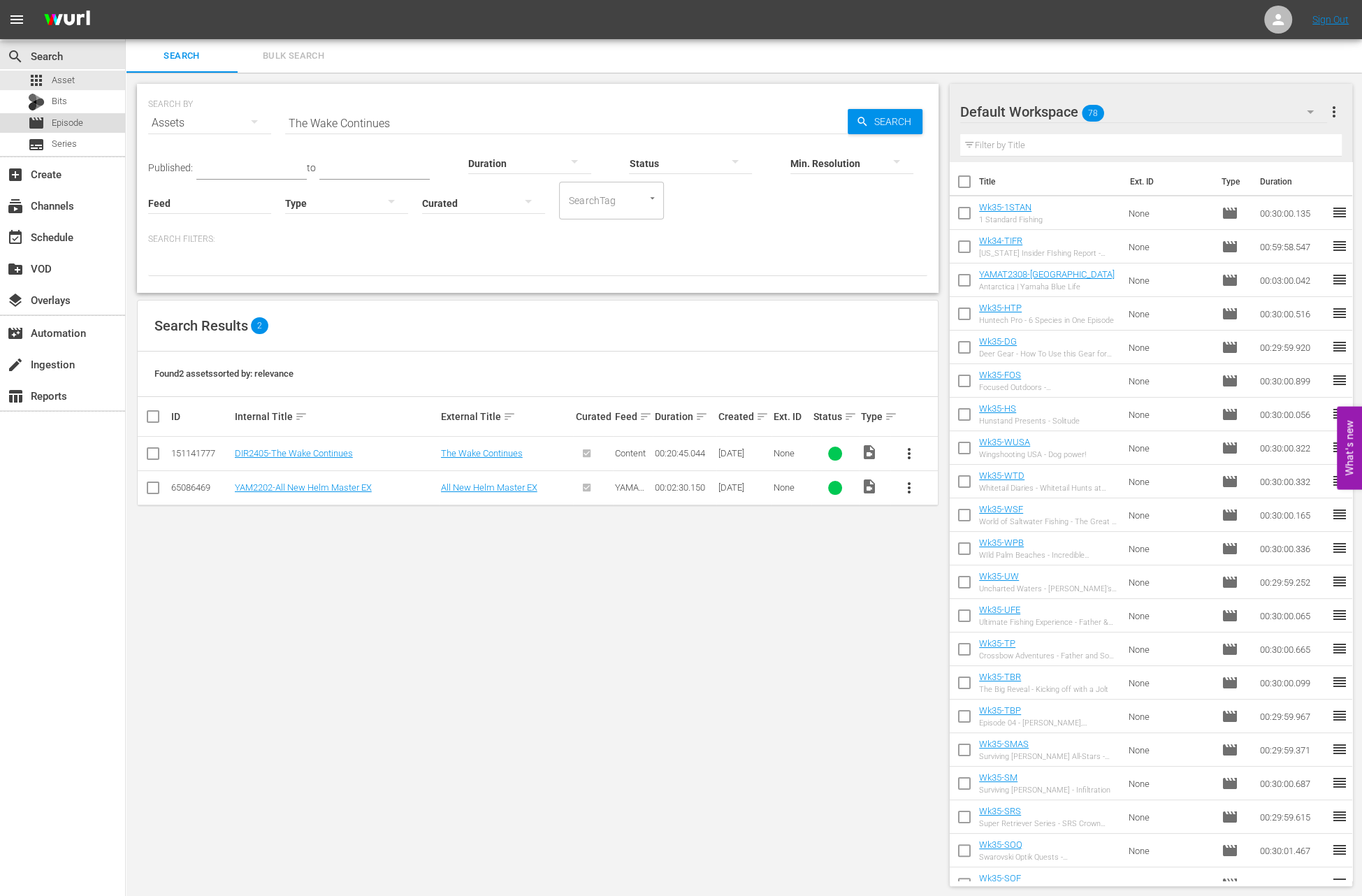
click at [69, 126] on span "Episode" at bounding box center [67, 122] width 31 height 14
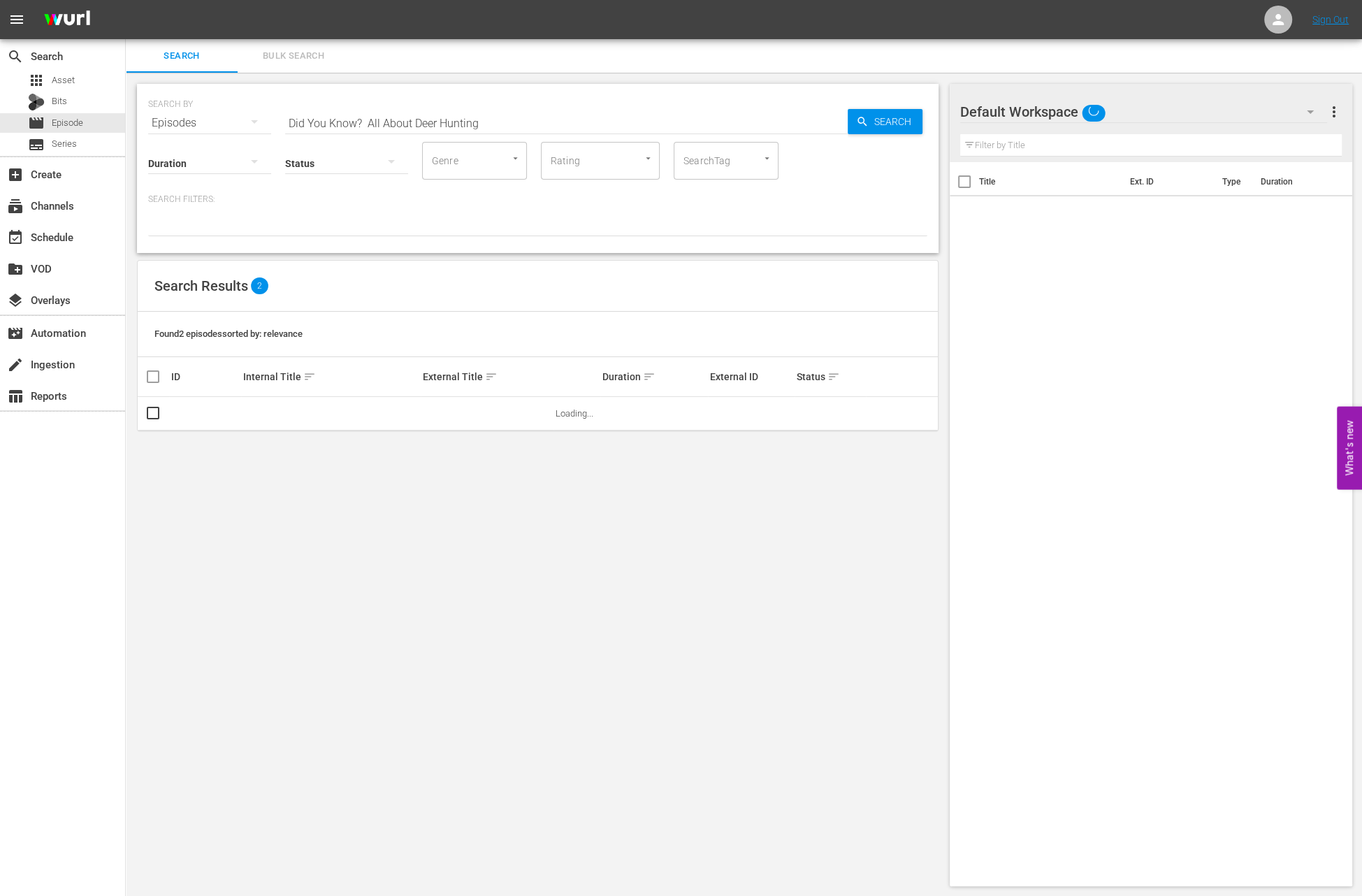
click at [370, 120] on input "Did You Know? All About Deer Hunting" at bounding box center [567, 122] width 562 height 34
paste input "The Wake Continues"
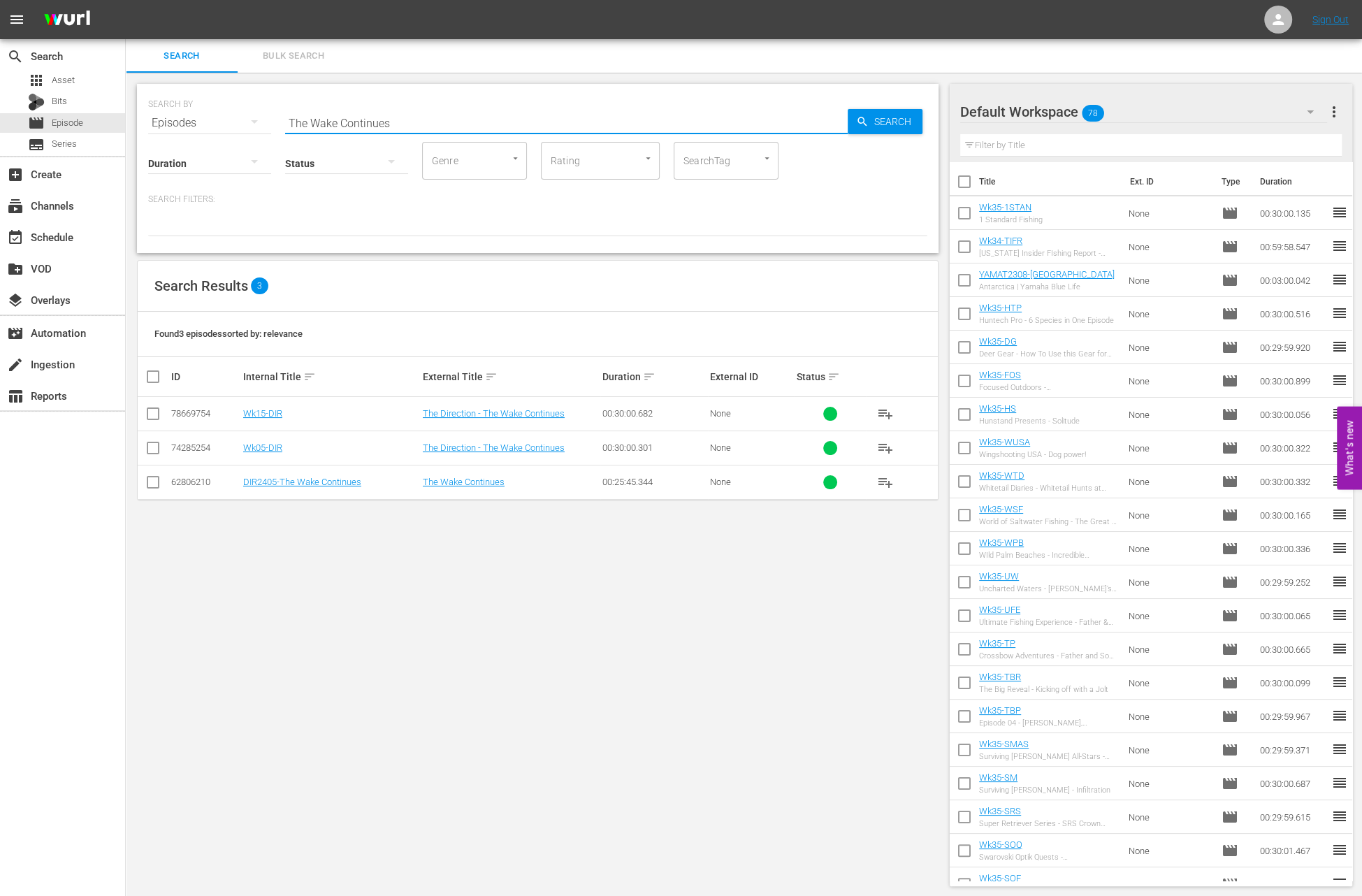
click at [392, 122] on input "The Wake Continues" at bounding box center [567, 122] width 562 height 34
paste input "HE KICK OFF CLASSIC, PRESENTED BY VISIT PORT ARTHUR TEXAS"
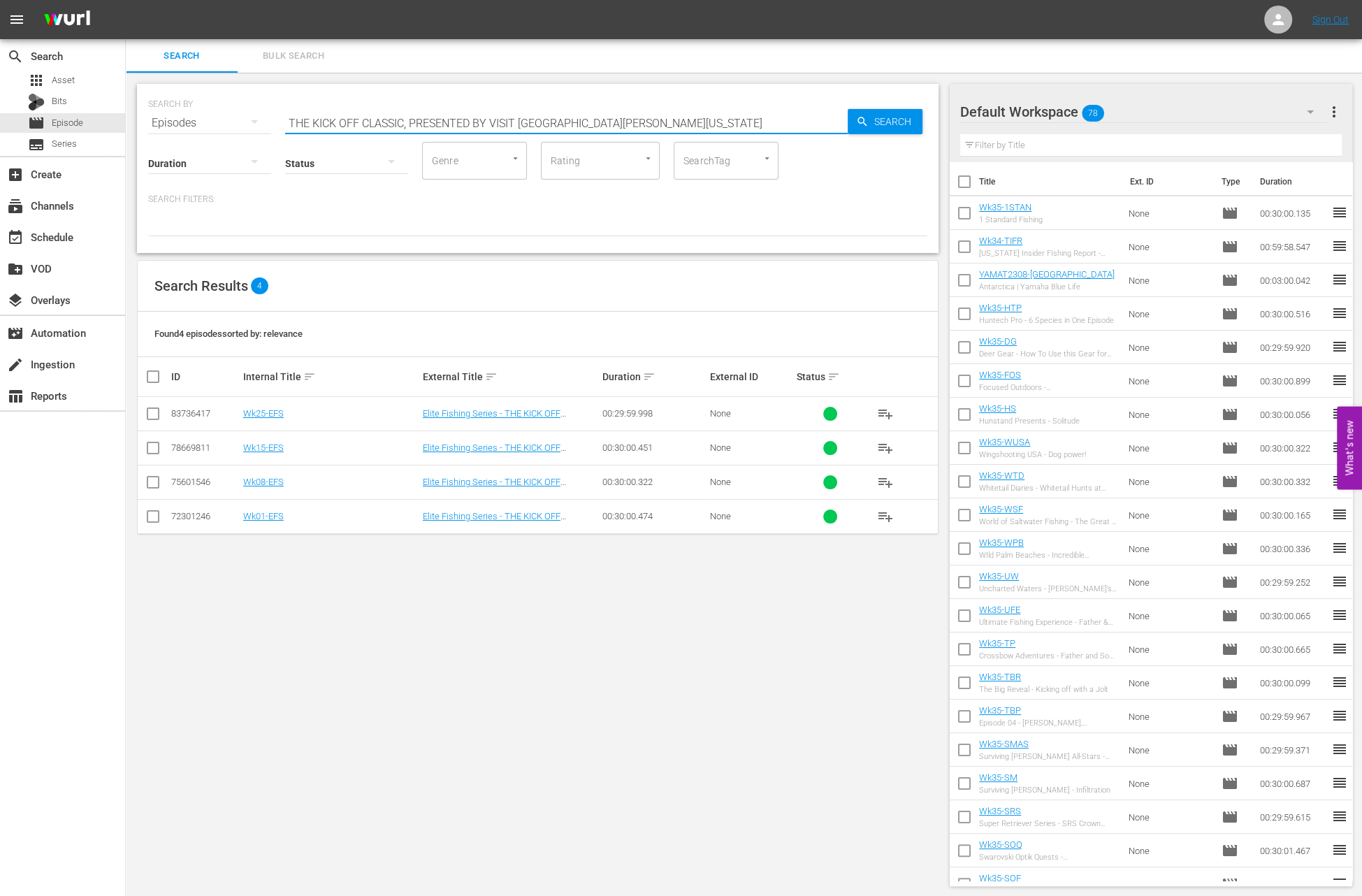
click at [358, 127] on input "THE KICK OFF CLASSIC, PRESENTED BY VISIT PORT ARTHUR TEXAS" at bounding box center [567, 122] width 562 height 34
paste input "2024 Student Angler Federation High School Fishing’s National Championship - La…"
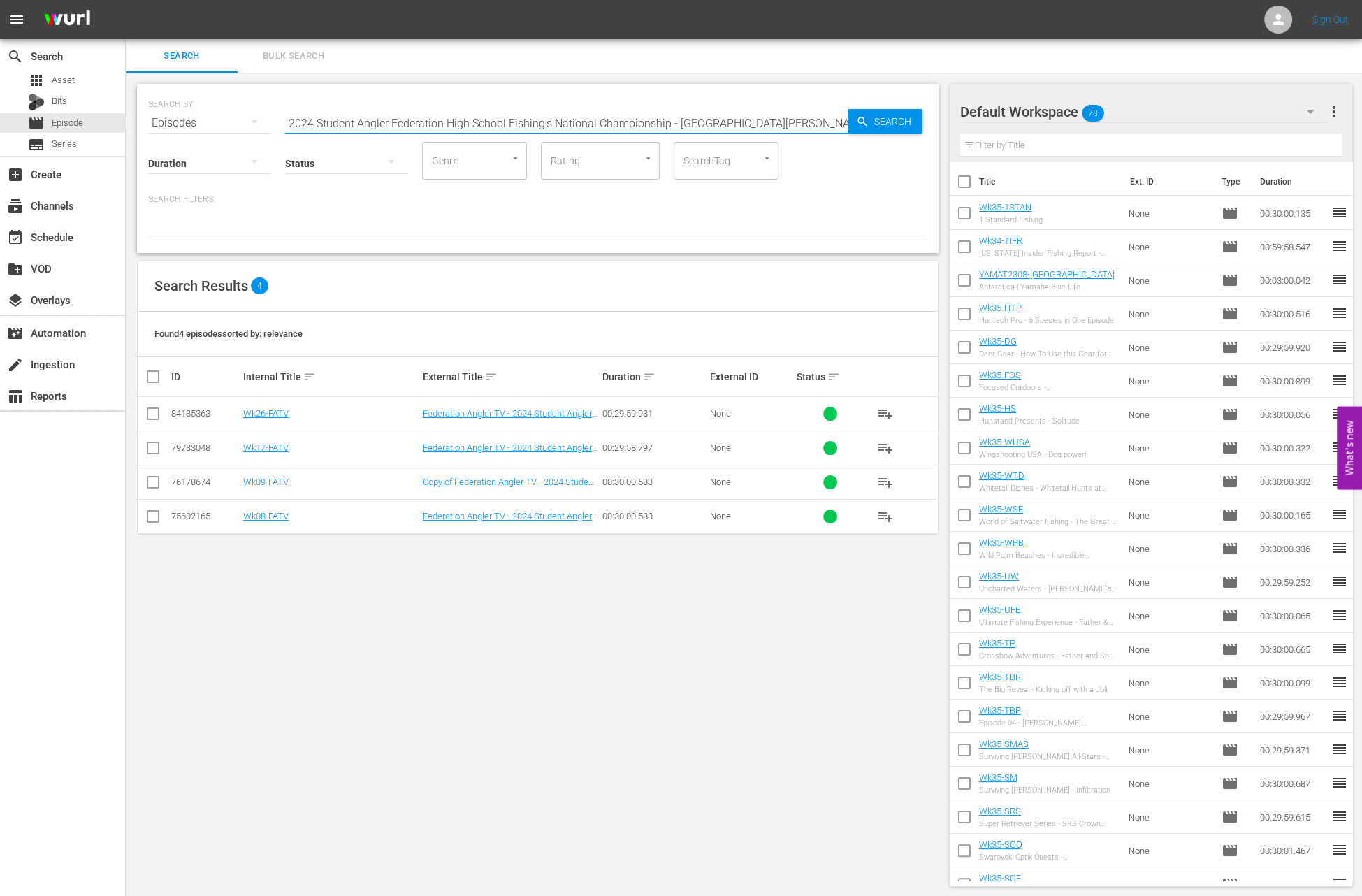
click at [466, 122] on input "2024 Student Angler Federation High School Fishing’s National Championship - La…" at bounding box center [567, 122] width 562 height 34
paste input "Redfish Madness"
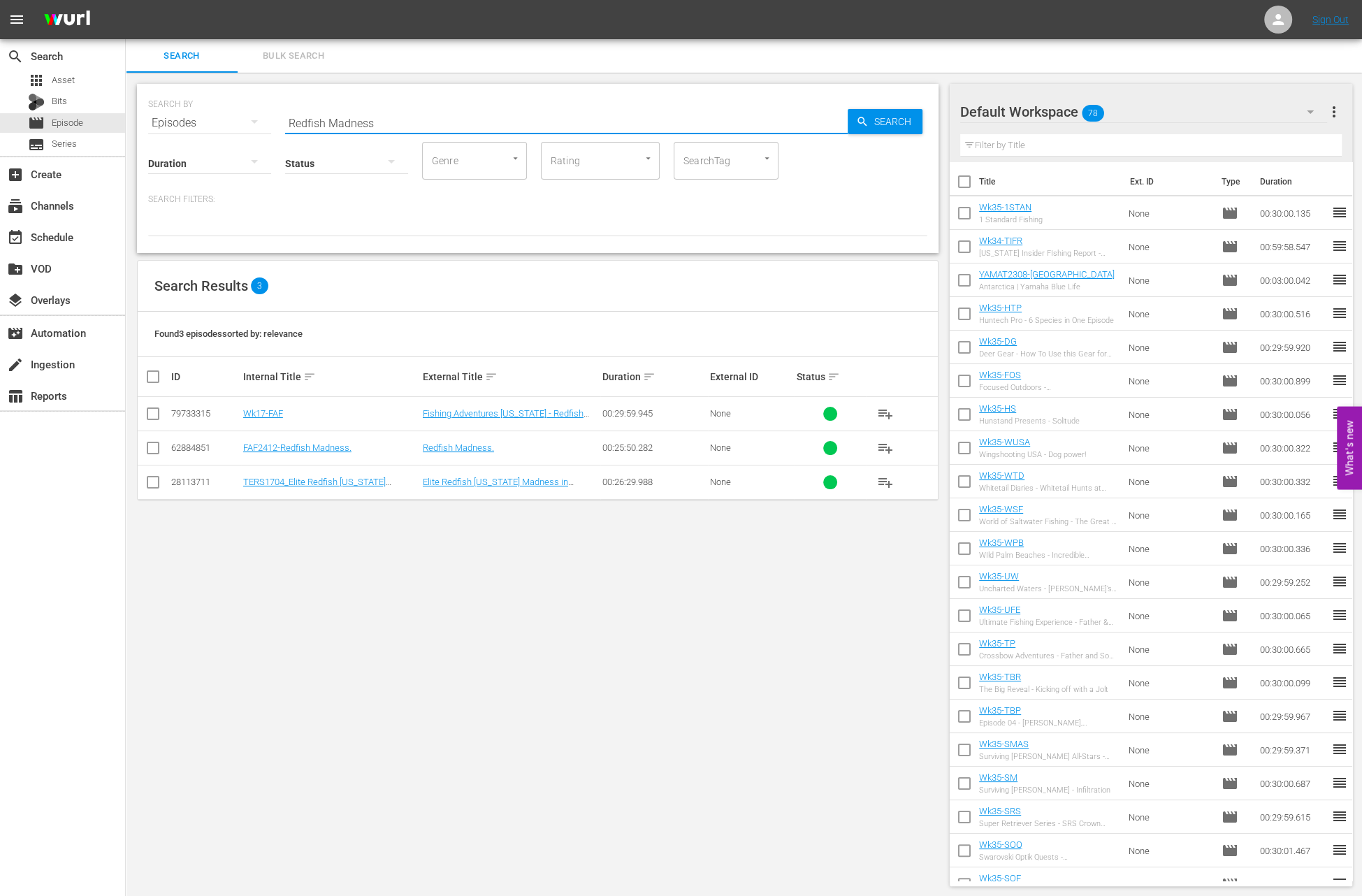
click at [391, 116] on input "Redfish Madness" at bounding box center [567, 122] width 562 height 34
paste input "ain of Terror Part 2"
click at [383, 125] on input "Rain of Terror Part 2" at bounding box center [567, 122] width 562 height 34
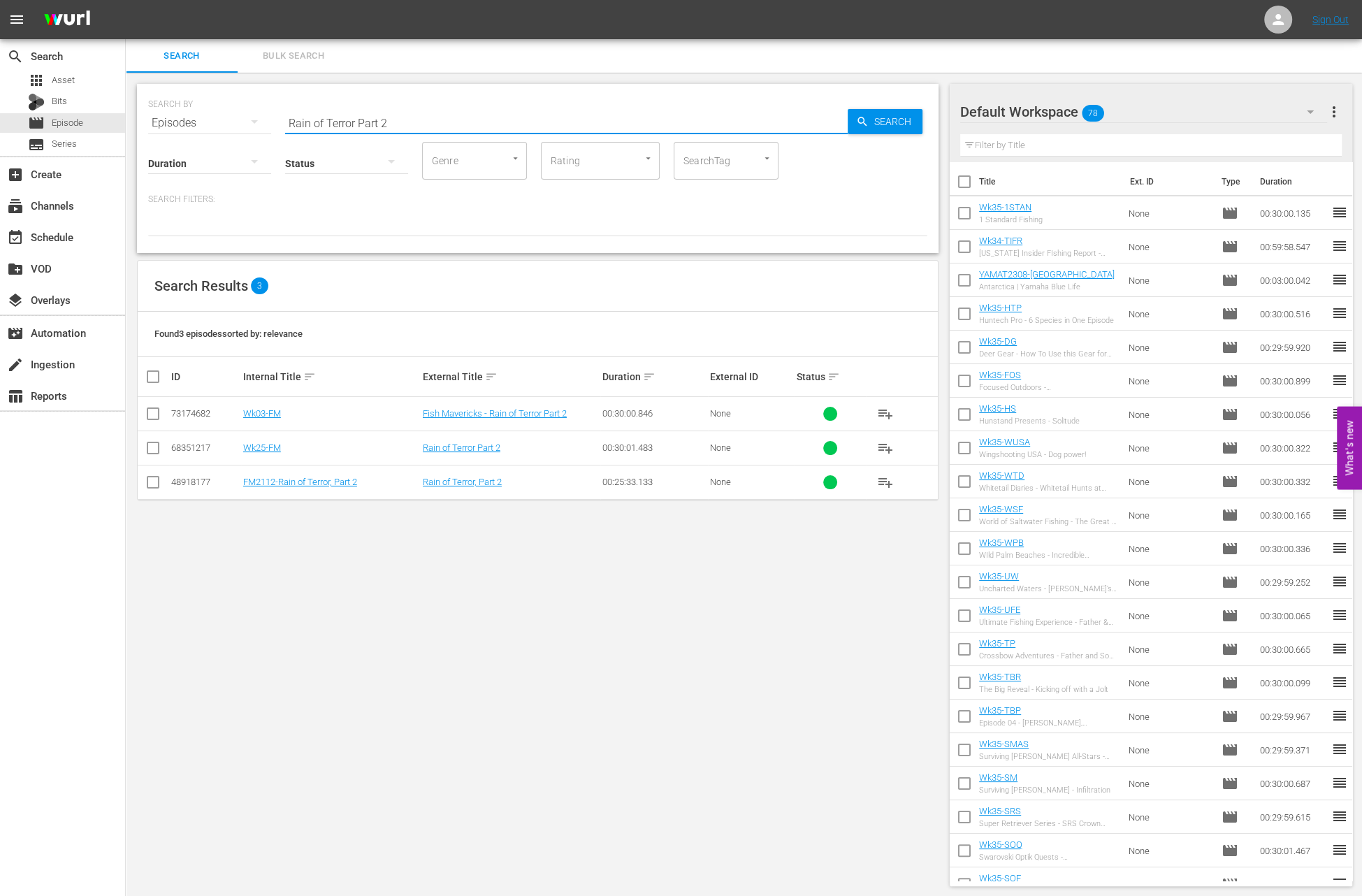
click at [383, 125] on input "Rain of Terror Part 2" at bounding box center [567, 122] width 562 height 34
paste input "Holland Kings on Lake Michigan"
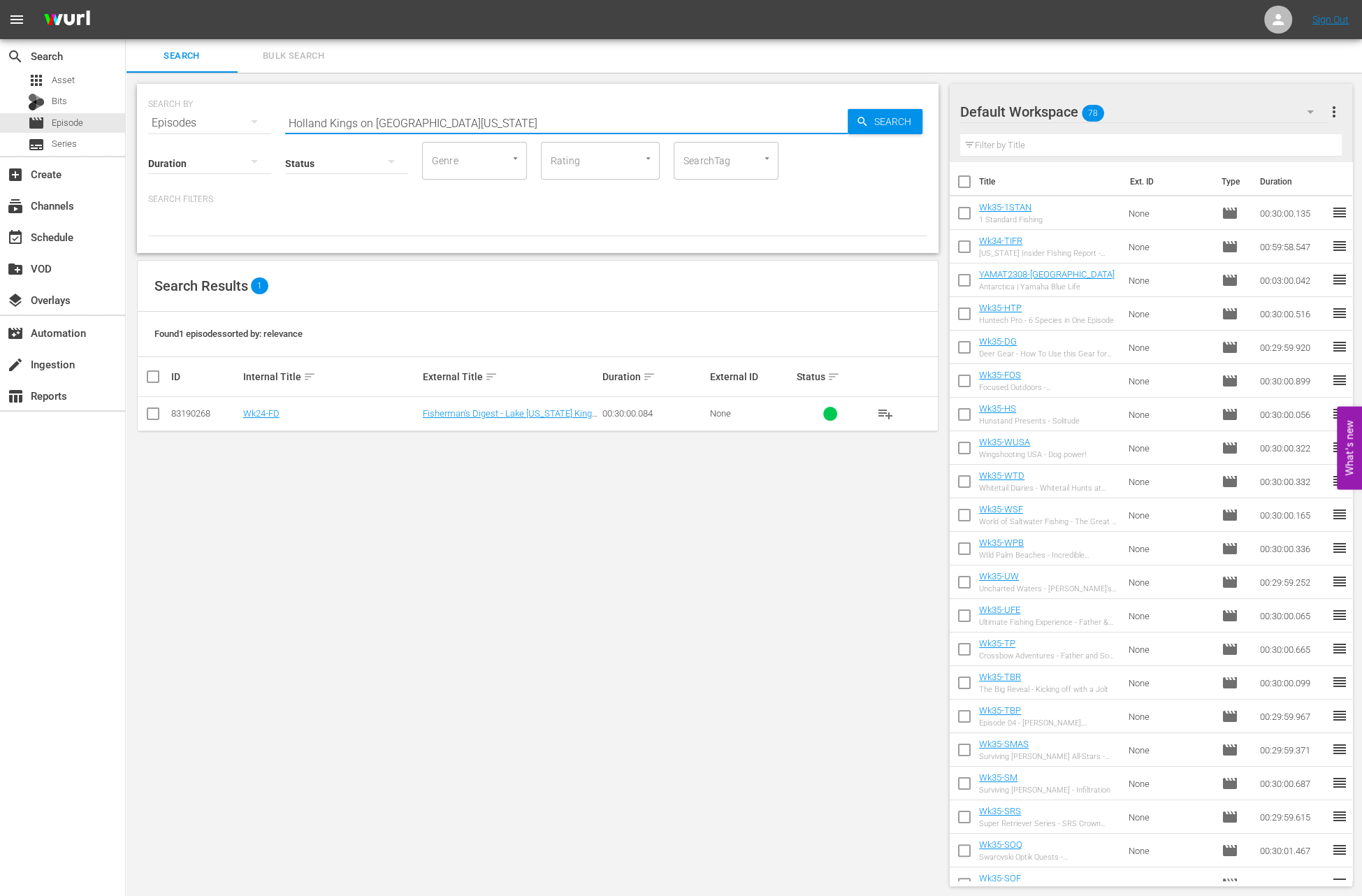
click at [393, 120] on input "Holland Kings on Lake Michigan" at bounding box center [567, 122] width 562 height 34
paste input "Innovative Baits & Saltwater Fishing"
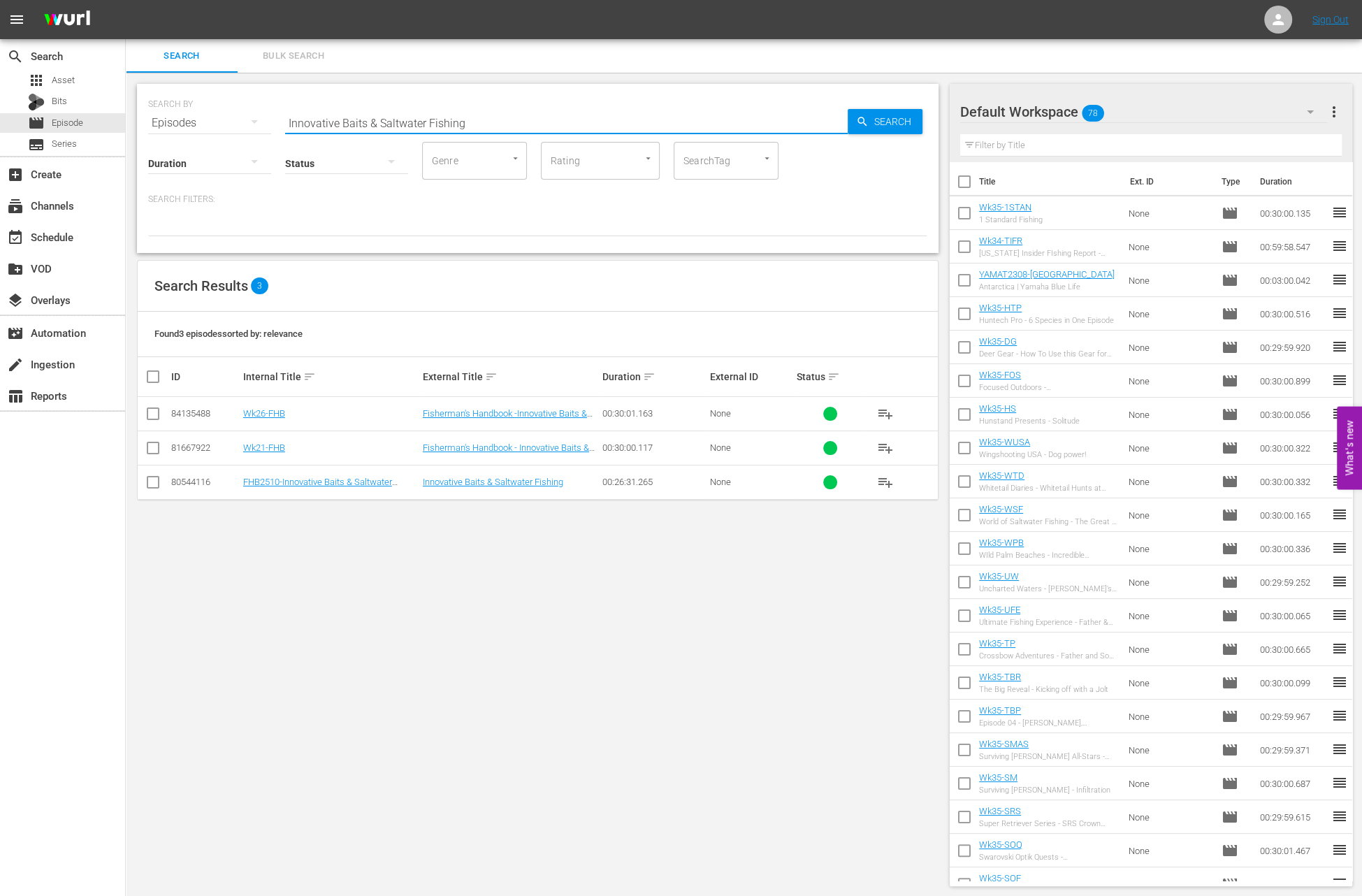
click at [418, 124] on input "Innovative Baits & Saltwater Fishing" at bounding box center [567, 122] width 562 height 34
paste input "Hunting with Umarex Airguns"
click at [371, 119] on input "Hunting with Umarex Airguns" at bounding box center [567, 122] width 562 height 34
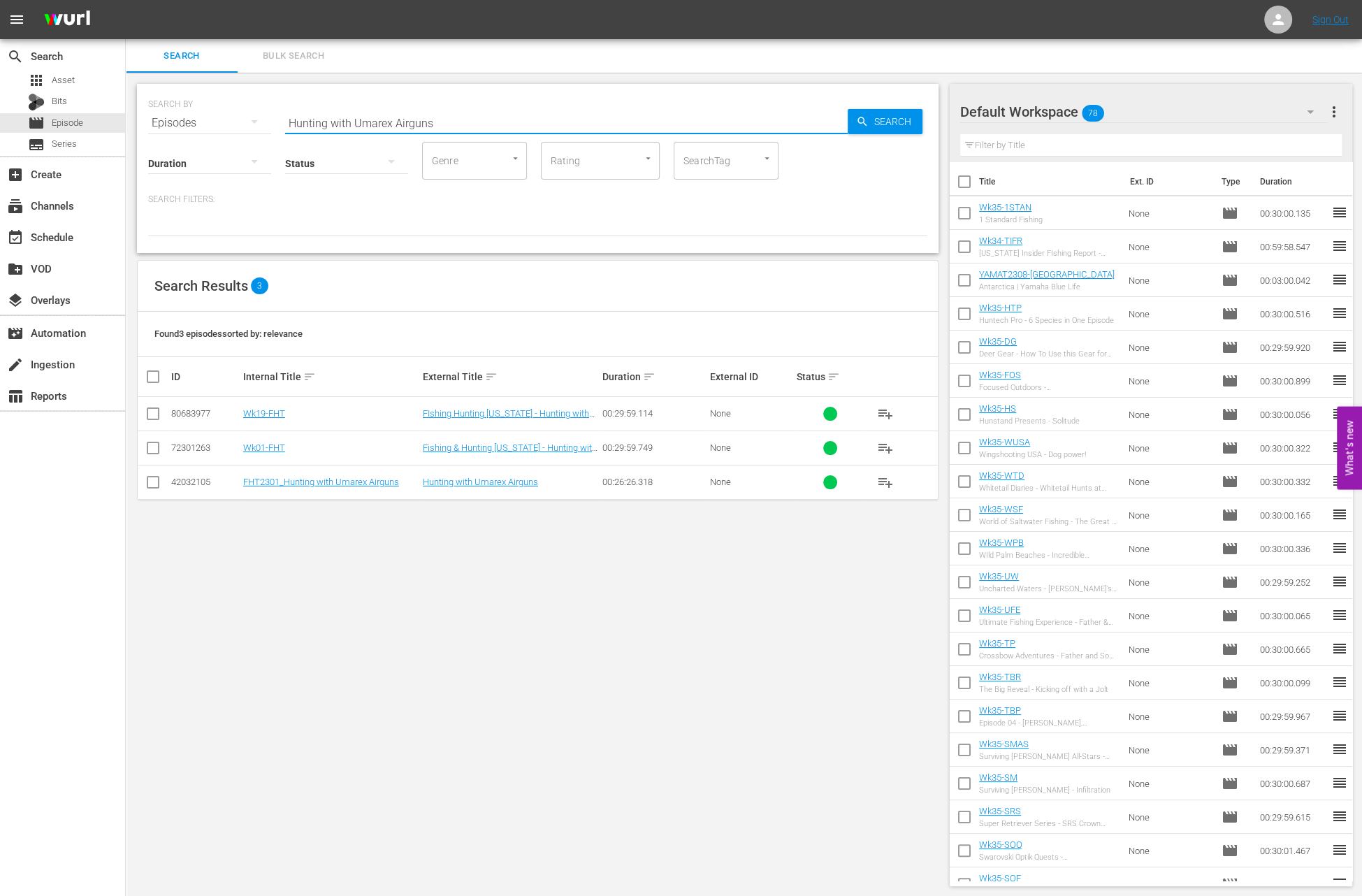
click at [371, 119] on input "Hunting with Umarex Airguns" at bounding box center [567, 122] width 562 height 34
paste input "Millelacs Walleye"
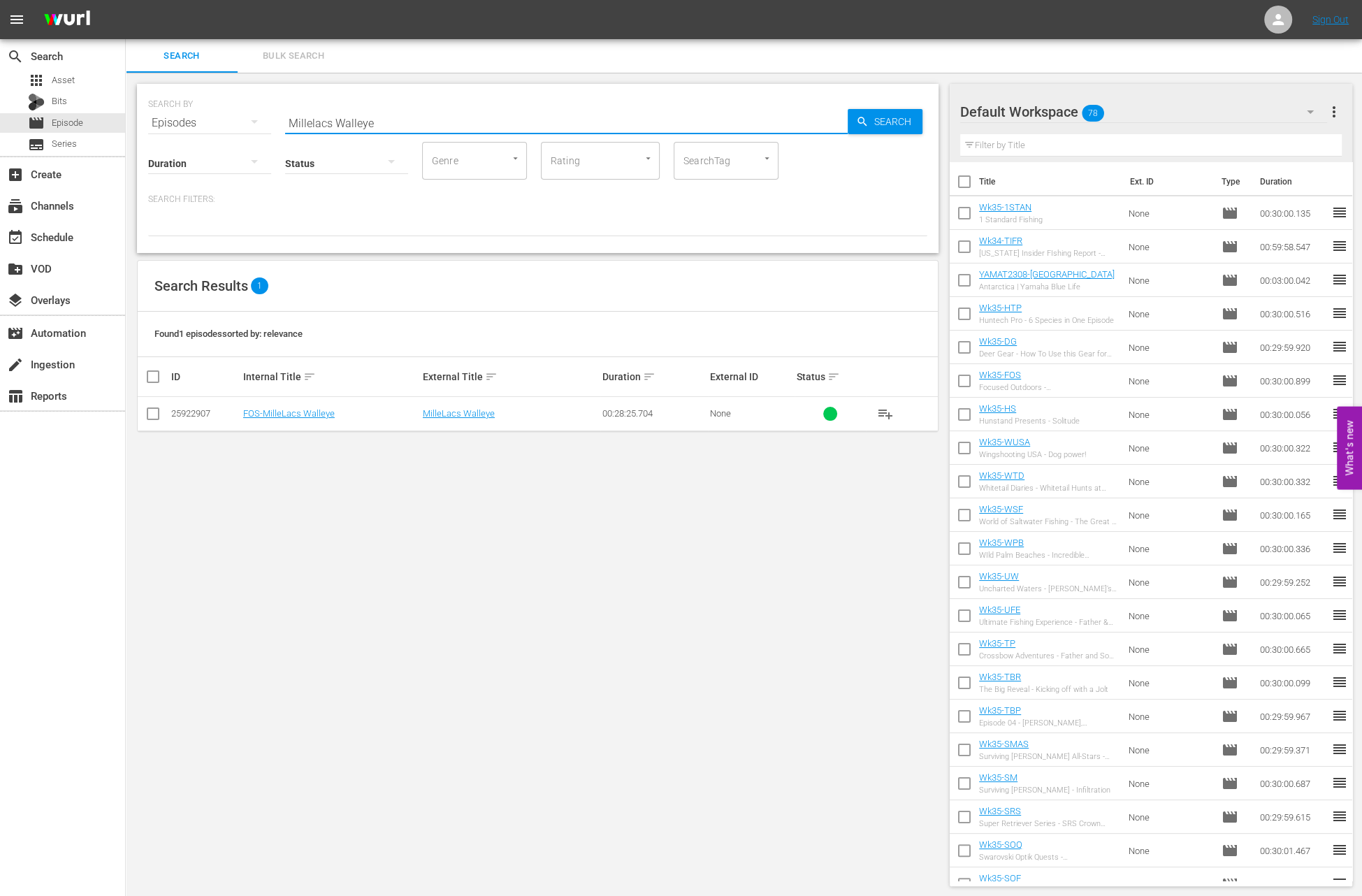
click at [443, 122] on input "Millelacs Walleye" at bounding box center [567, 122] width 562 height 34
paste input "Fly Fishing the Trough Pt. 2"
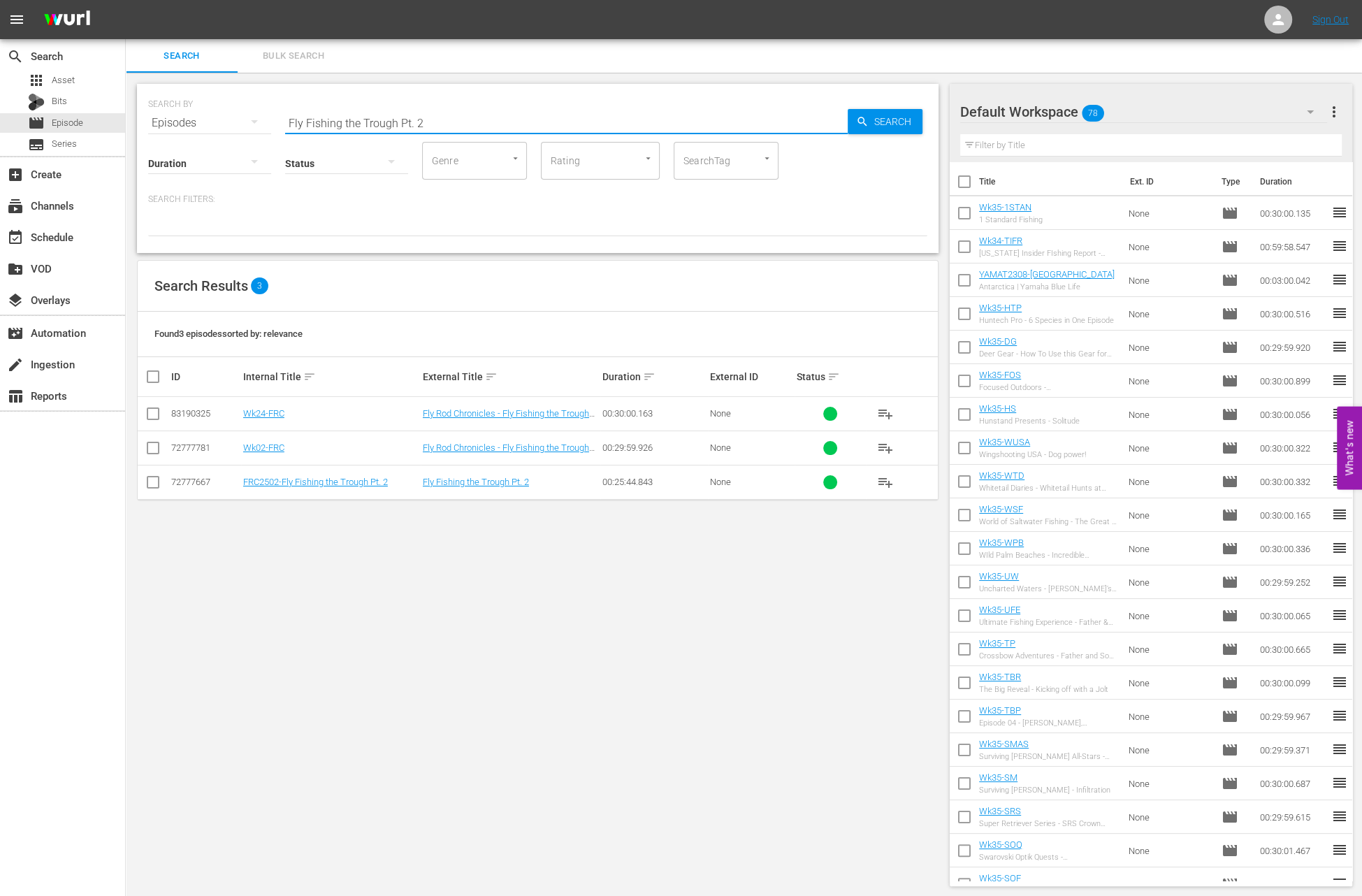
click at [434, 116] on input "Fly Fishing the Trough Pt. 2" at bounding box center [567, 122] width 562 height 34
paste input "Multi-Species Madness"
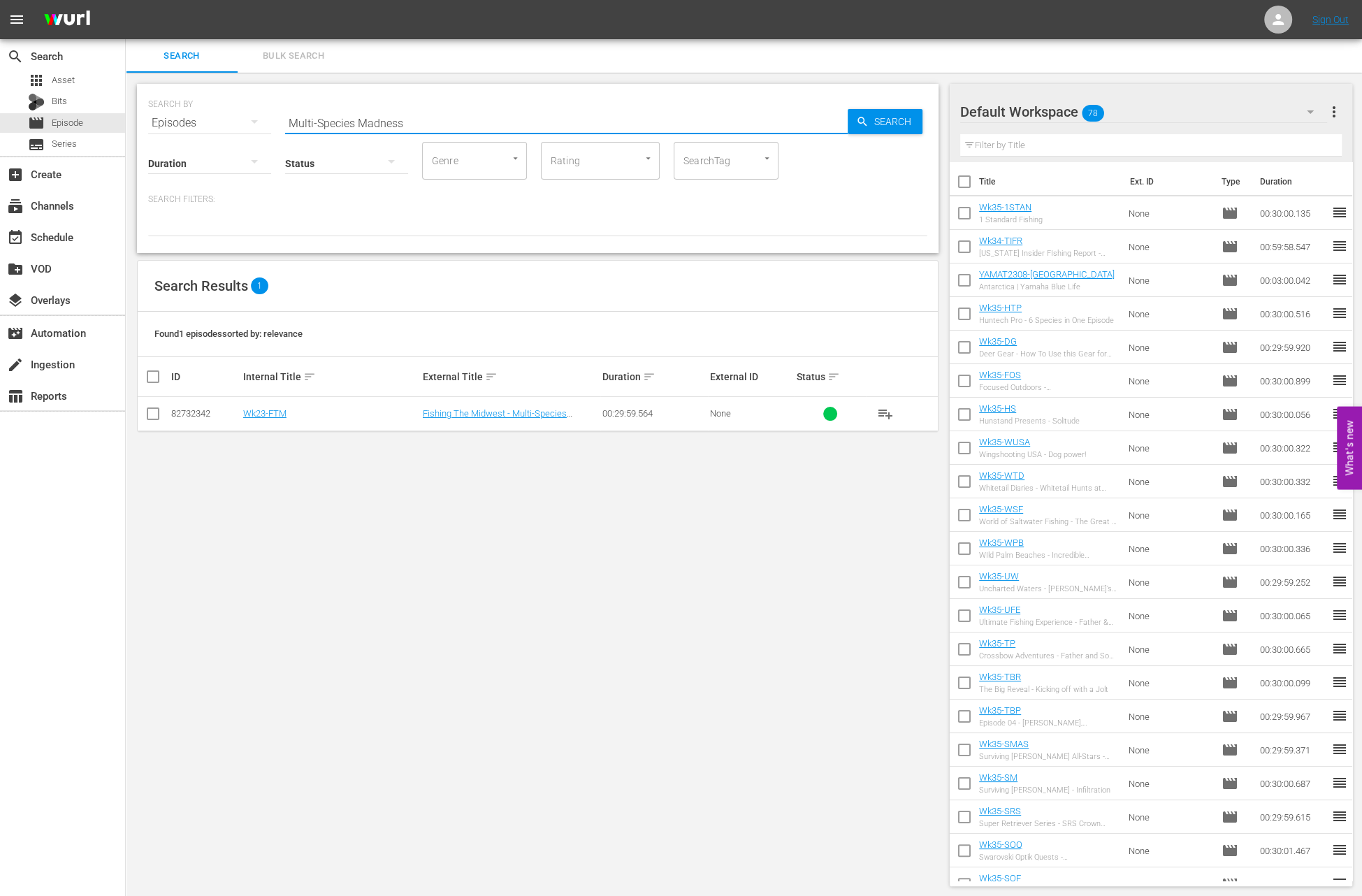
click at [444, 123] on input "Multi-Species Madness" at bounding box center [567, 122] width 562 height 34
paste input "eat Run Crappie"
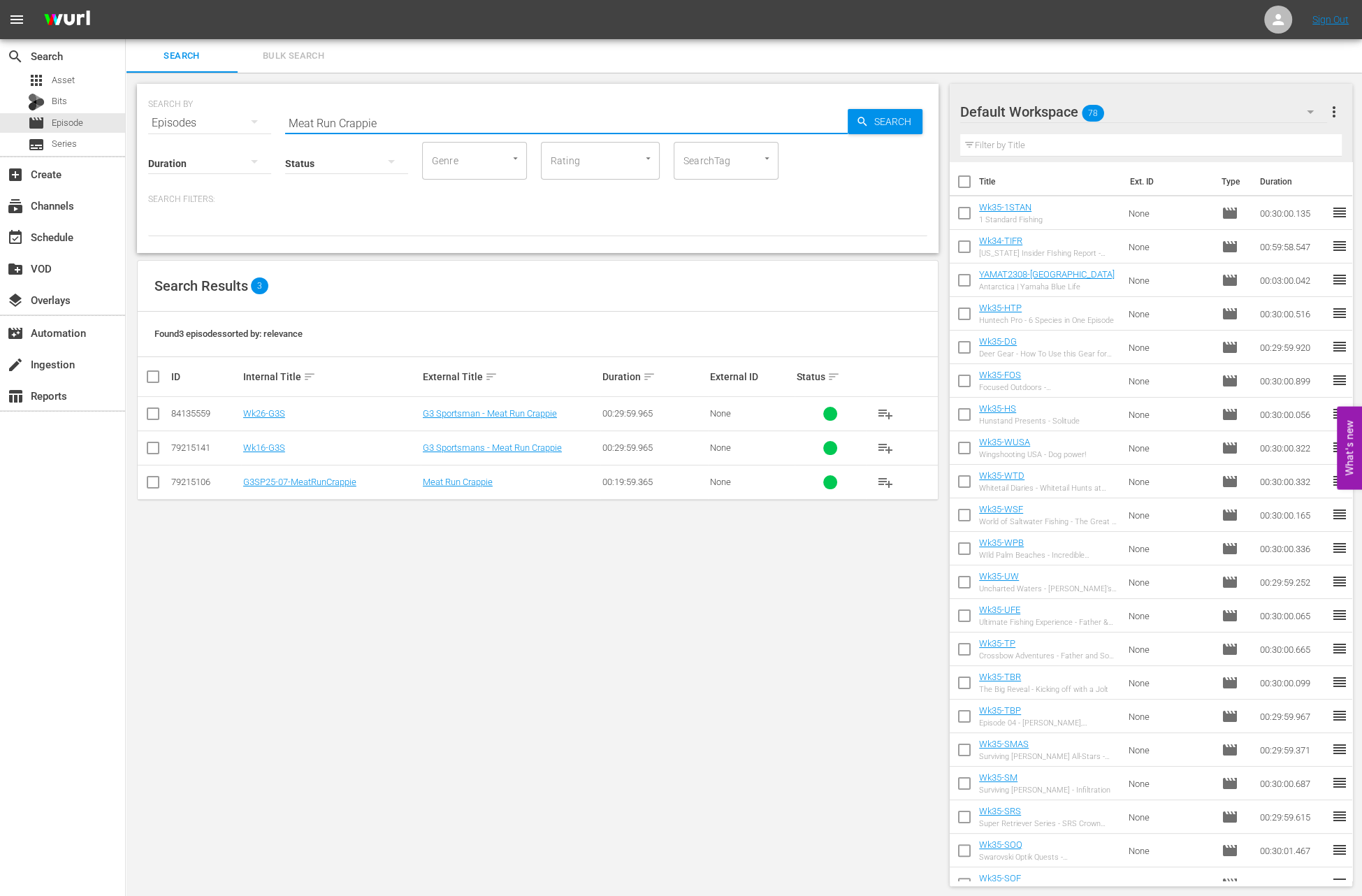
click at [403, 131] on div "Status" at bounding box center [347, 154] width 123 height 50
click at [403, 130] on div "Status" at bounding box center [347, 154] width 123 height 50
click at [399, 118] on input "Meat Run Crappie" at bounding box center [567, 122] width 562 height 34
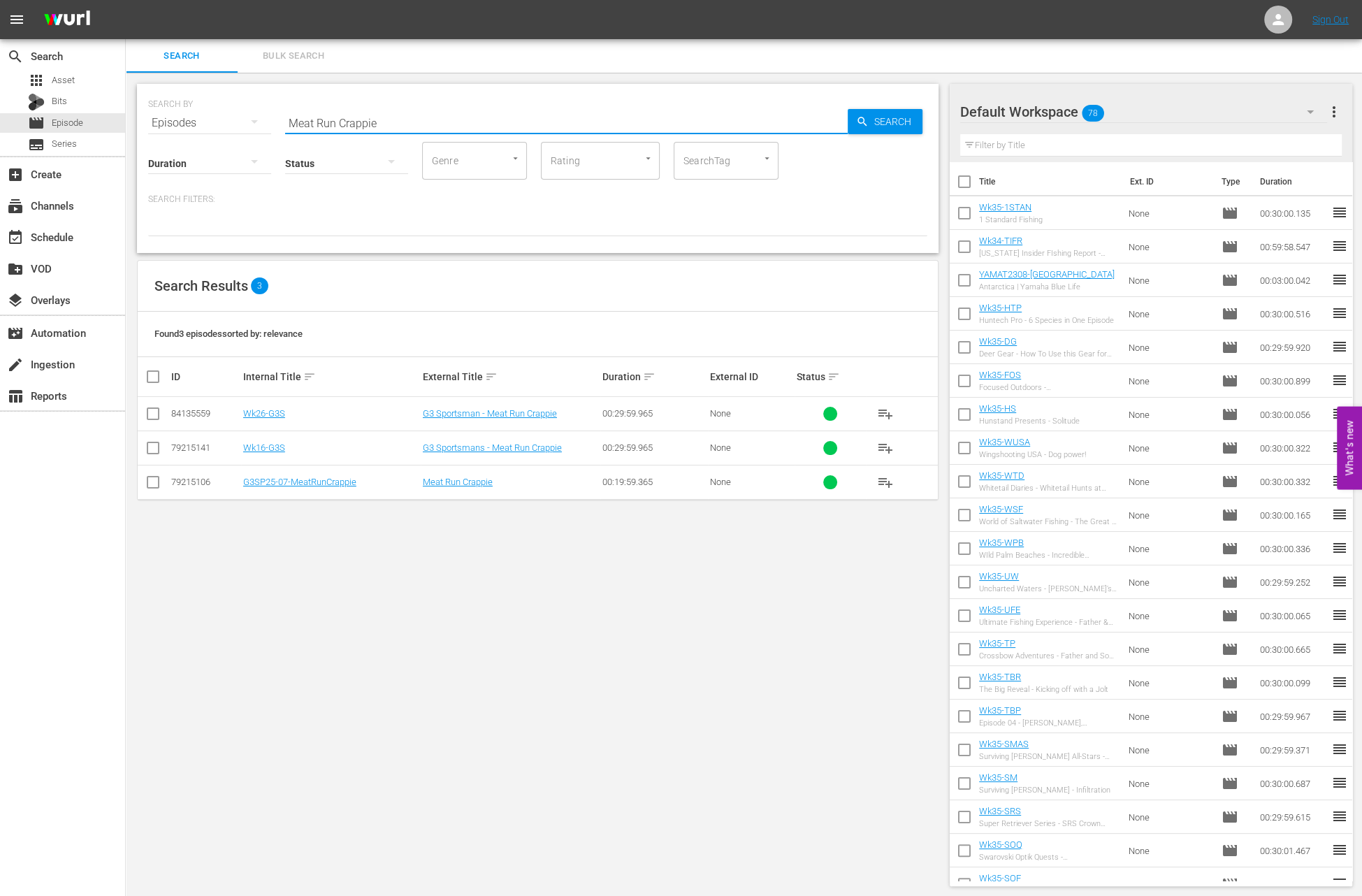
click at [399, 118] on input "Meat Run Crappie" at bounding box center [567, 122] width 562 height 34
paste input "Tides"
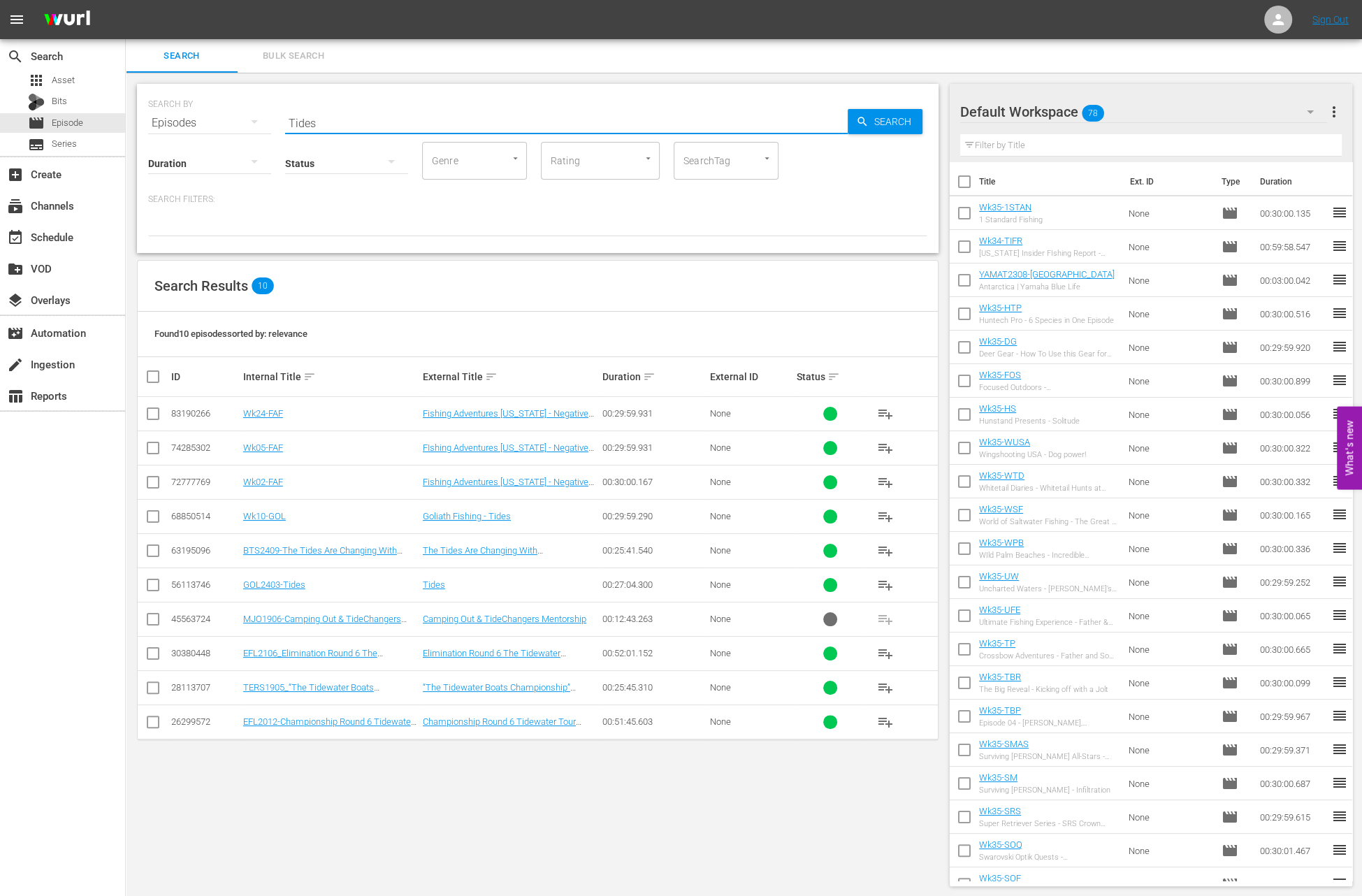
click at [361, 119] on input "Tides" at bounding box center [567, 122] width 562 height 34
paste input "King of the Mountain"
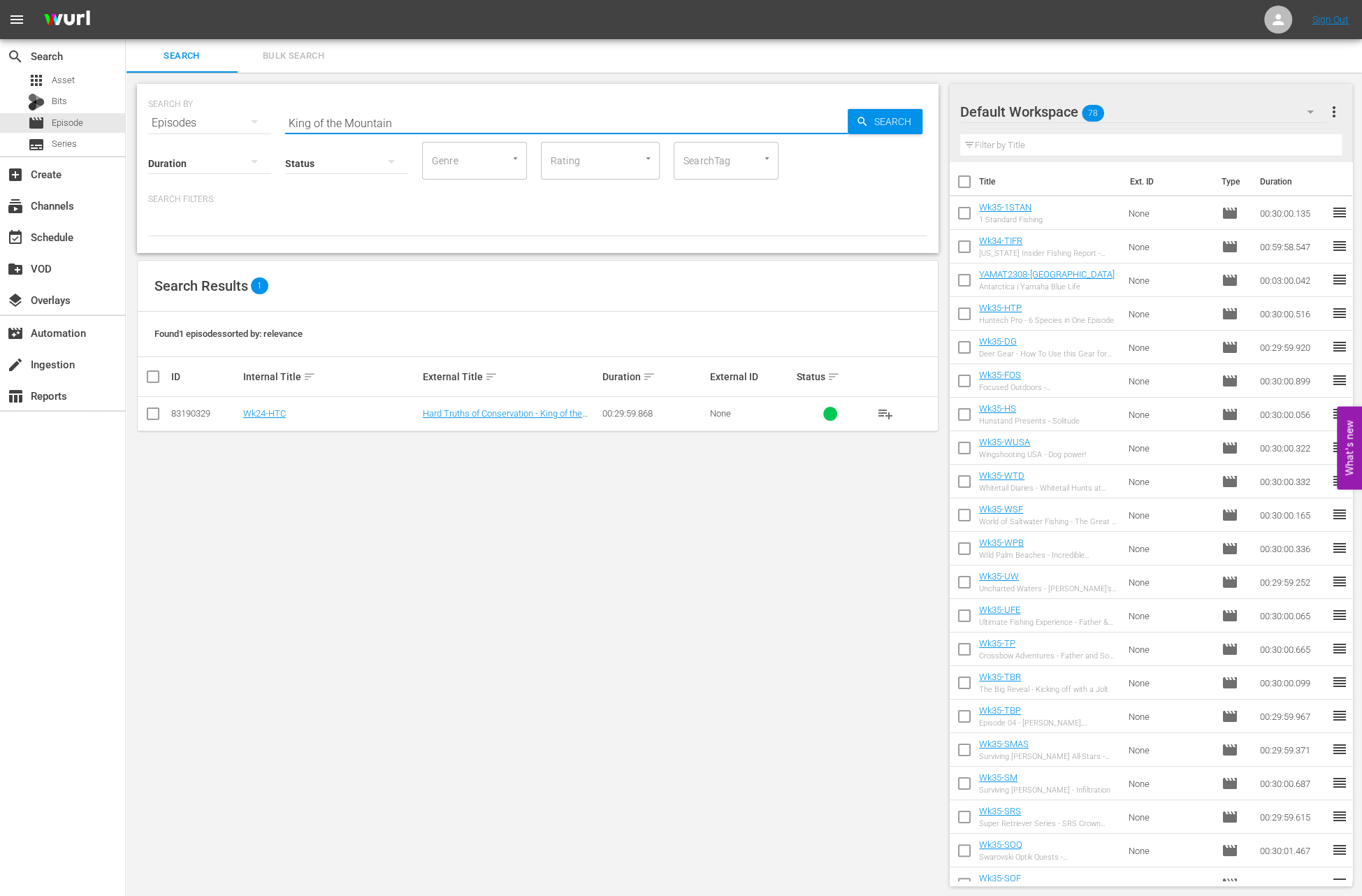
click at [430, 120] on input "King of the Mountain" at bounding box center [567, 122] width 562 height 34
paste input "Moments Made: Annual Hunt with Huntech Pro"
click at [441, 132] on div "Search ID, Title, Description, Keywords, or Category Moments Made: Annual Hunt …" at bounding box center [567, 122] width 562 height 34
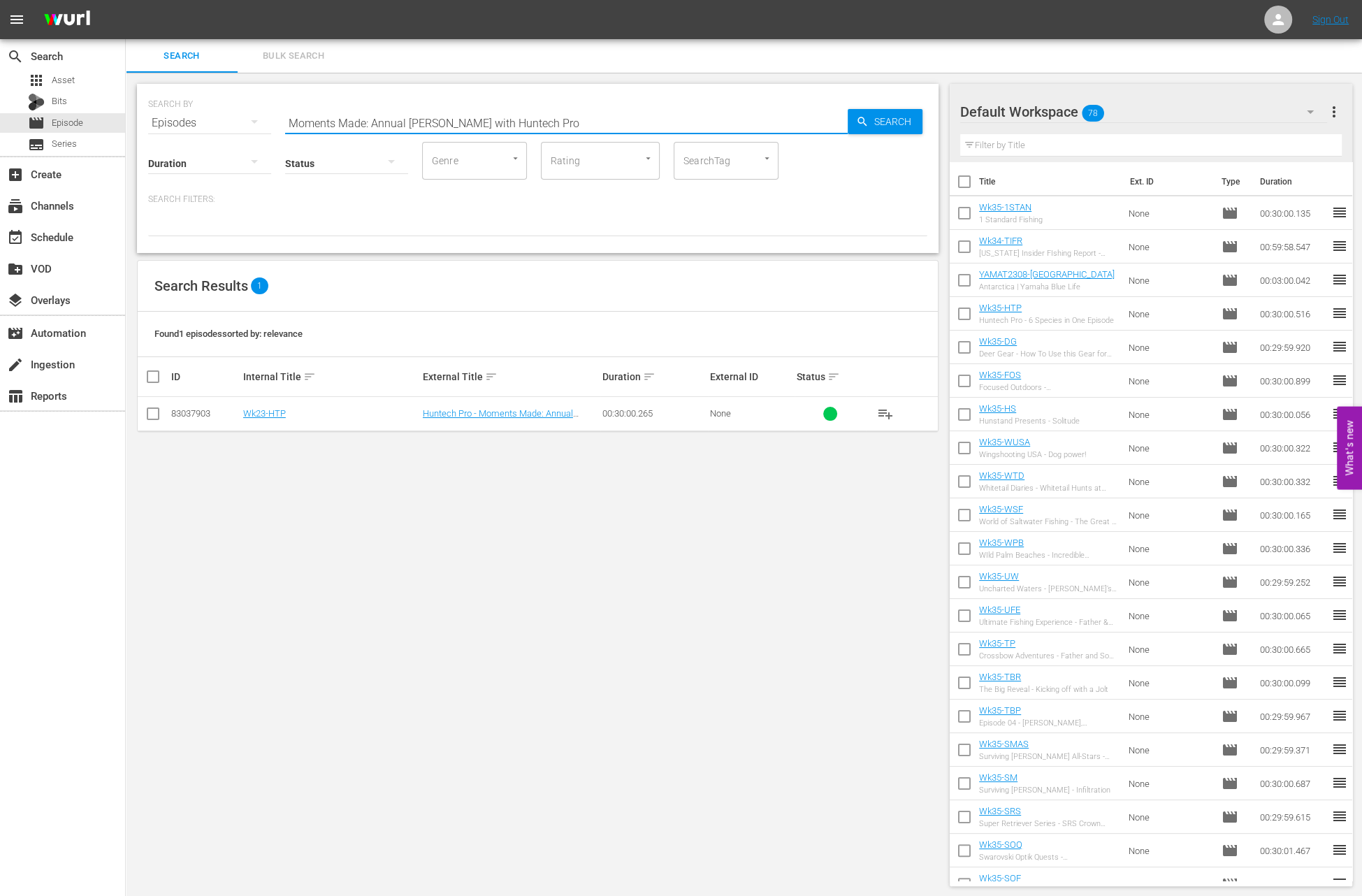
click at [439, 116] on input "Moments Made: Annual Hunt with Huntech Pro" at bounding box center [567, 122] width 562 height 34
paste input "Tampa Redfish with Jerry McBride"
click at [487, 117] on input "Tampa Redfish with Jerry McBride" at bounding box center [567, 122] width 562 height 34
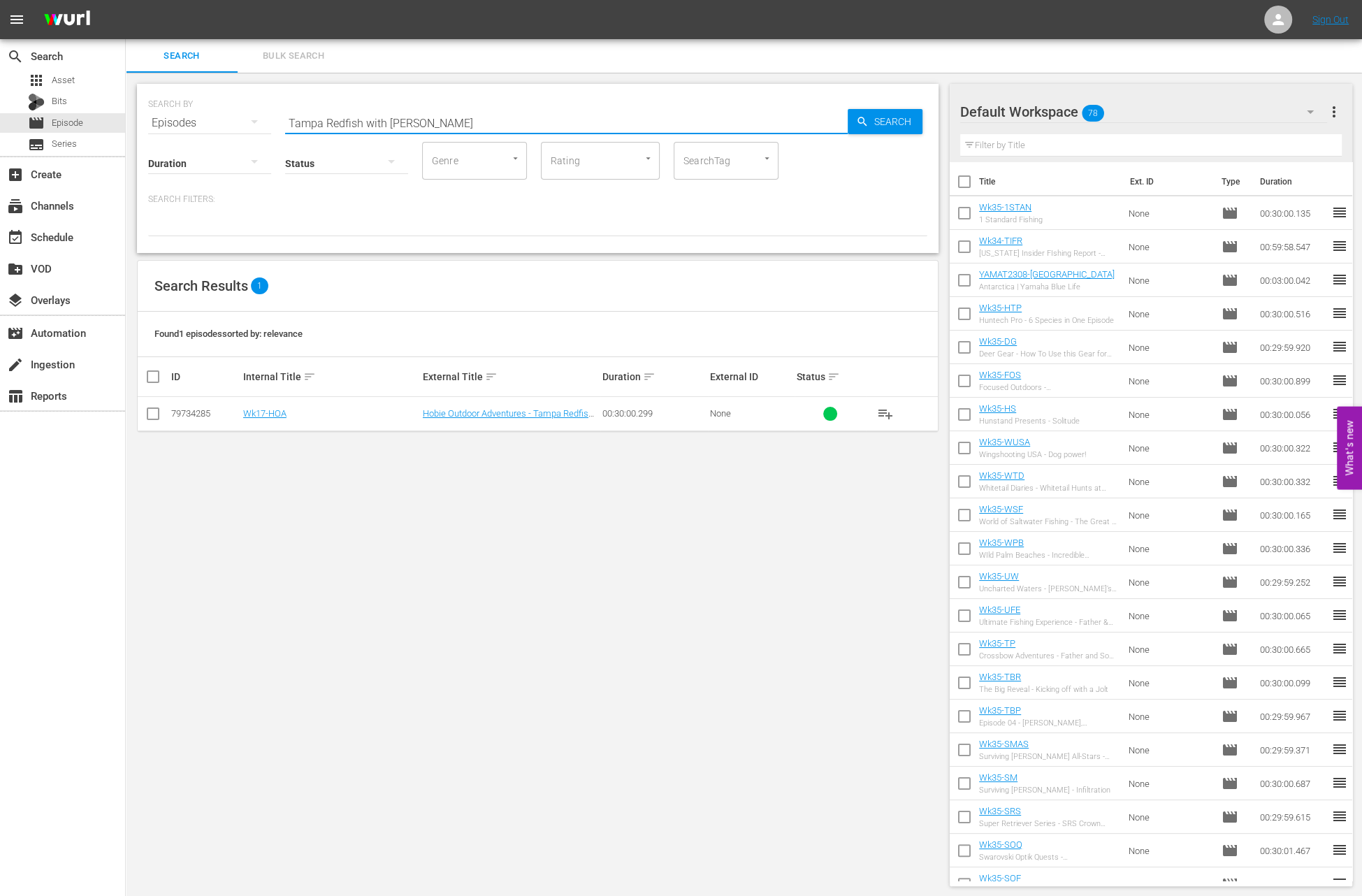
click at [487, 117] on input "Tampa Redfish with Jerry McBride" at bounding box center [567, 122] width 562 height 34
paste input "Cuts Like a Knif"
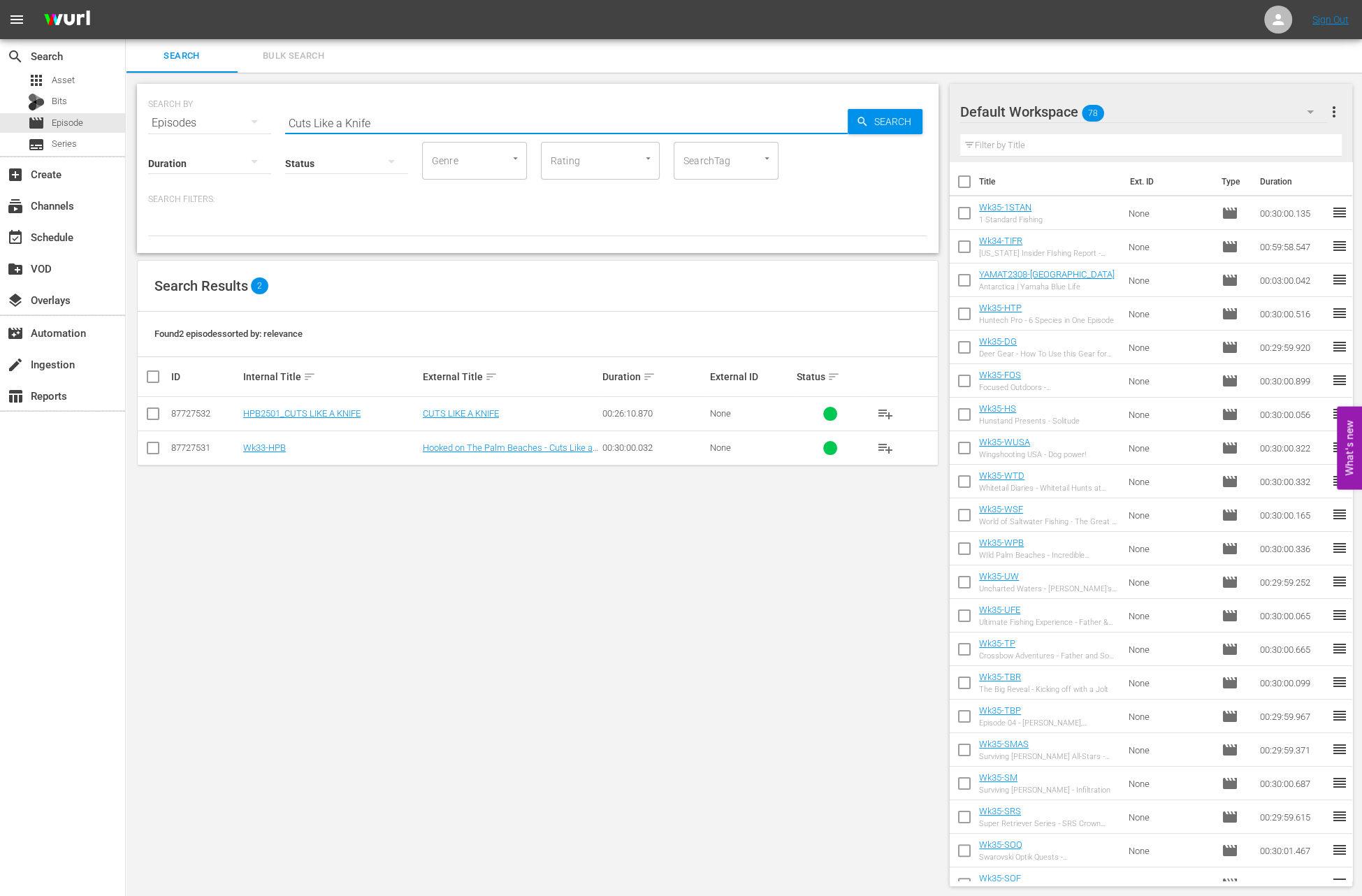
click at [399, 116] on input "Cuts Like a Knife" at bounding box center [567, 122] width 562 height 34
paste input "The Maestro"
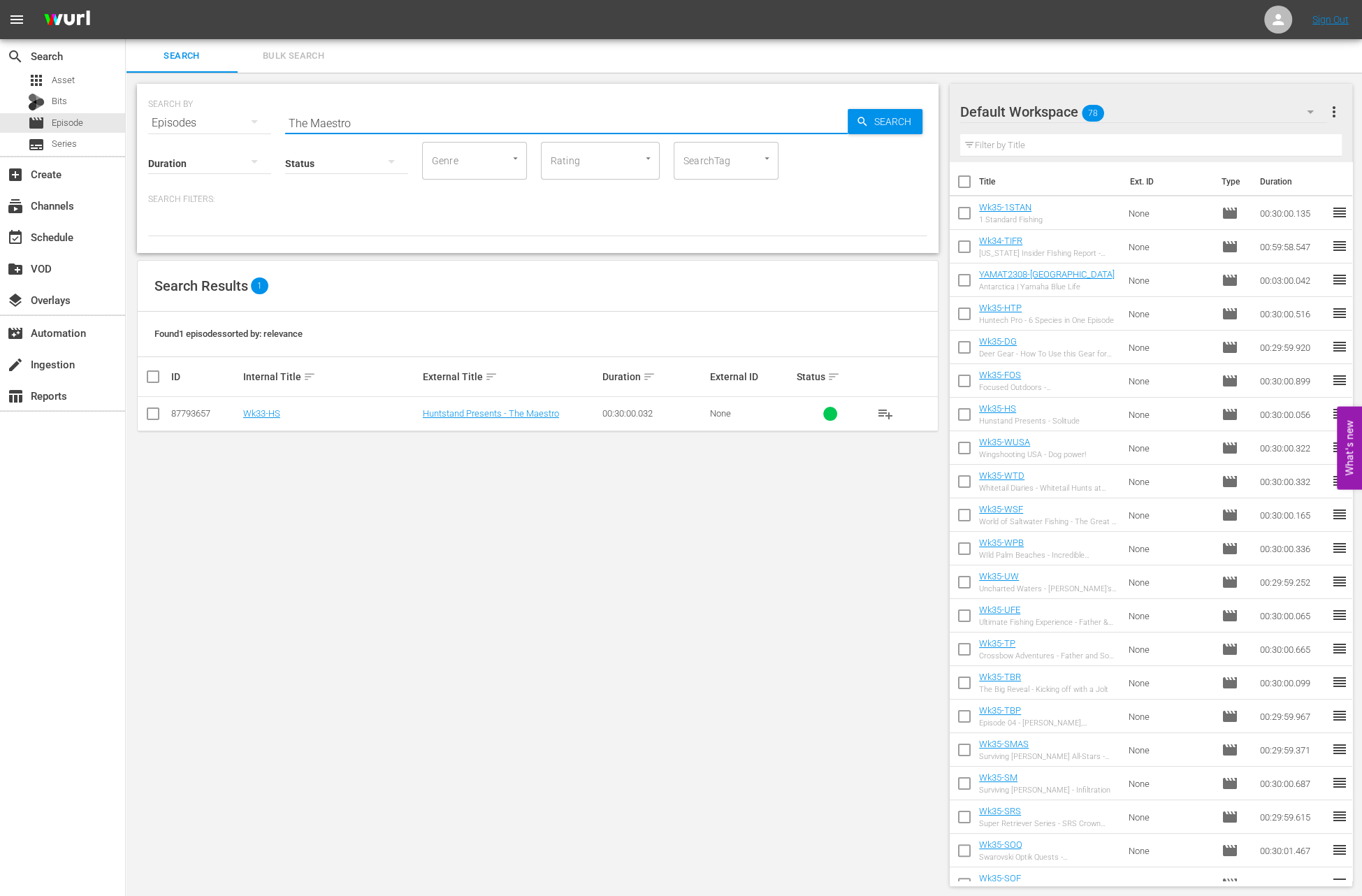
click at [364, 118] on input "The Maestro" at bounding box center [567, 122] width 562 height 34
paste input "Buckeye State Muskies"
click at [414, 116] on input "Buckeye State Muskies" at bounding box center [567, 122] width 562 height 34
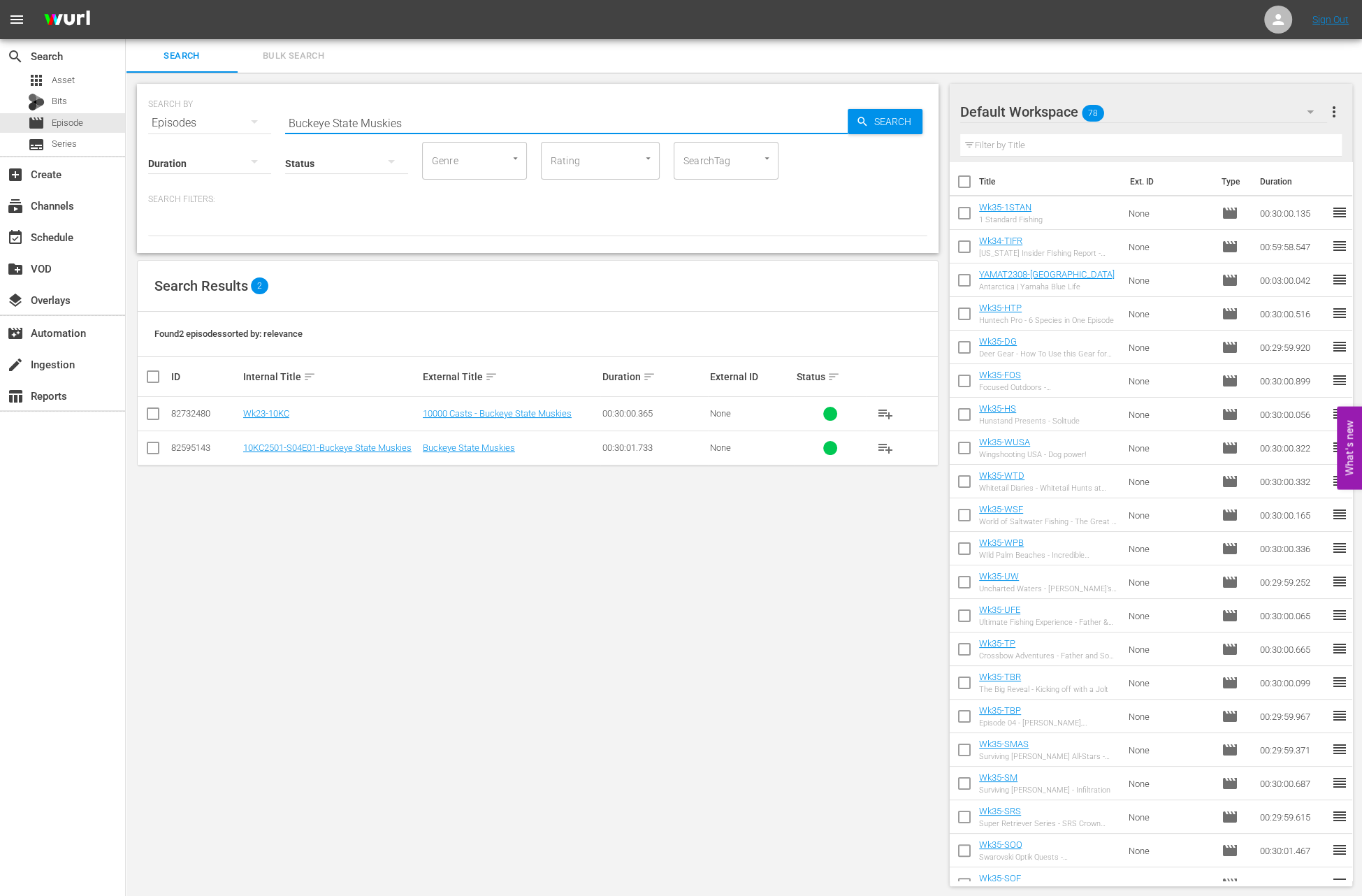
click at [414, 116] on input "Buckeye State Muskies" at bounding box center [567, 122] width 562 height 34
paste input "Mountain State Bas"
click at [390, 126] on input "Mountain State Bass" at bounding box center [567, 122] width 562 height 34
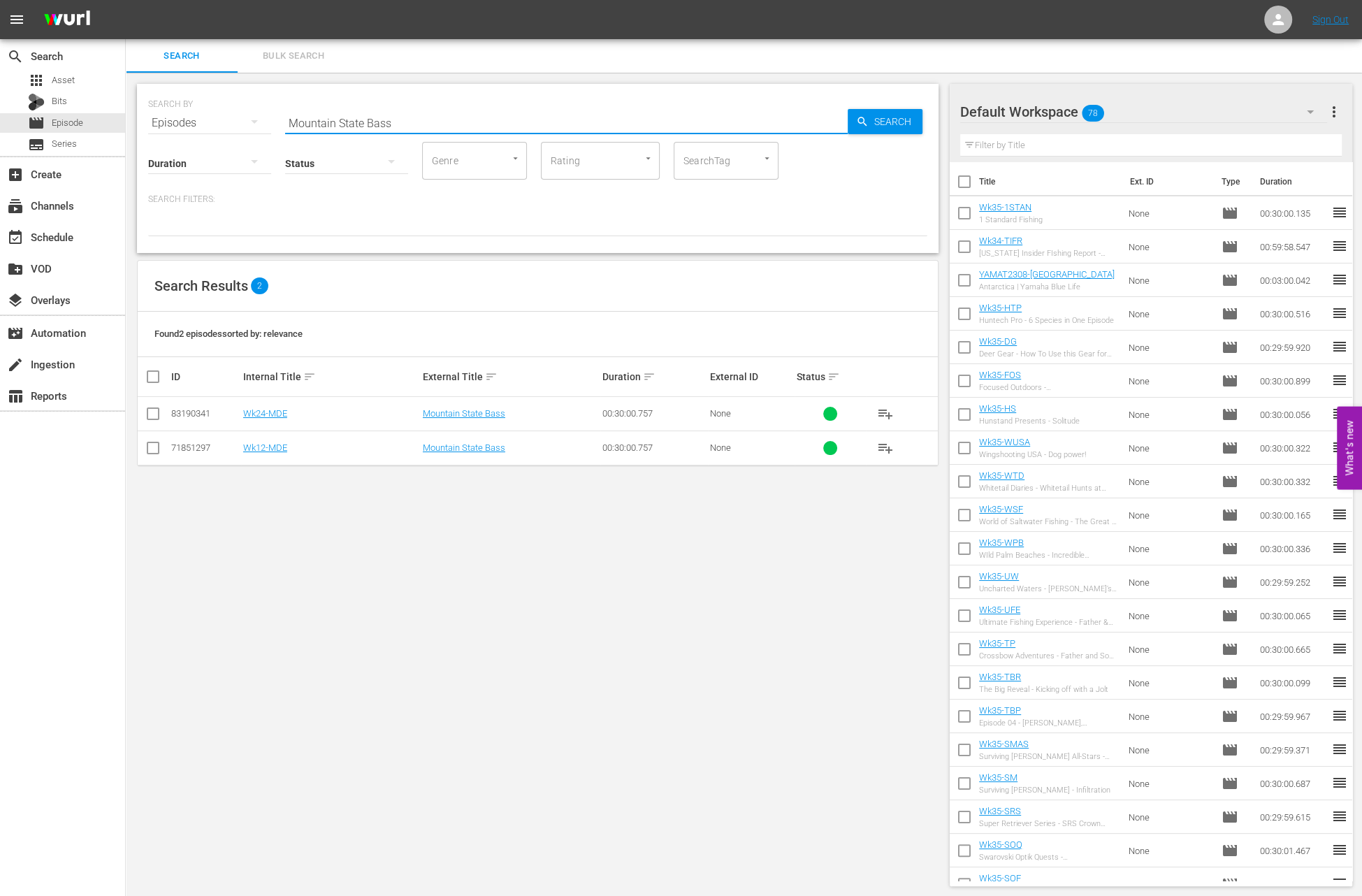
click at [390, 126] on input "Mountain State Bass" at bounding box center [567, 122] width 562 height 34
paste input "St. Clair River Sturgeon Fishing"
click at [361, 122] on input "St. Clair River Sturgeon Fishing" at bounding box center [567, 122] width 562 height 34
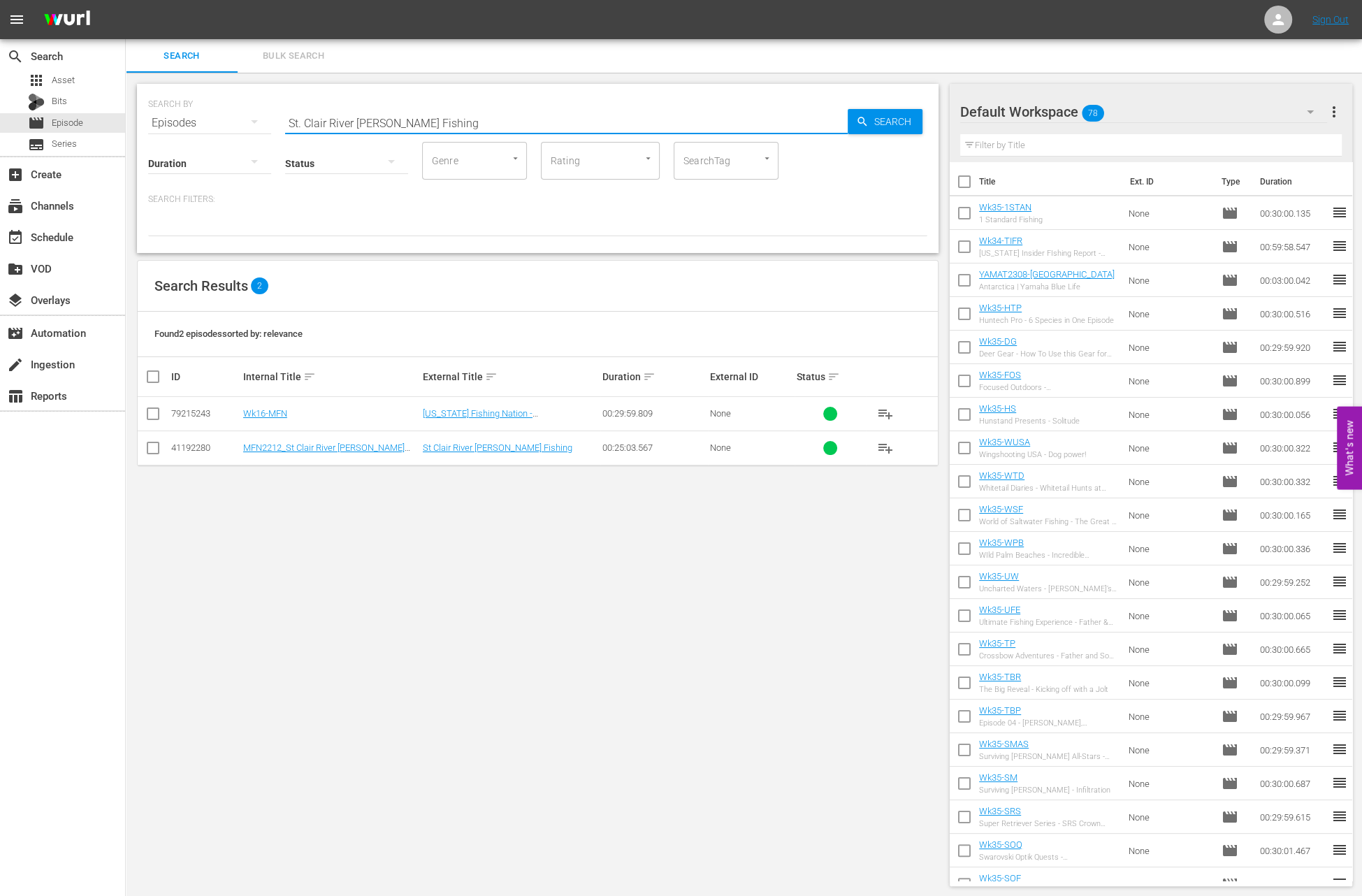
paste input "NWT Bay of Green Bay | Oconto, WI"
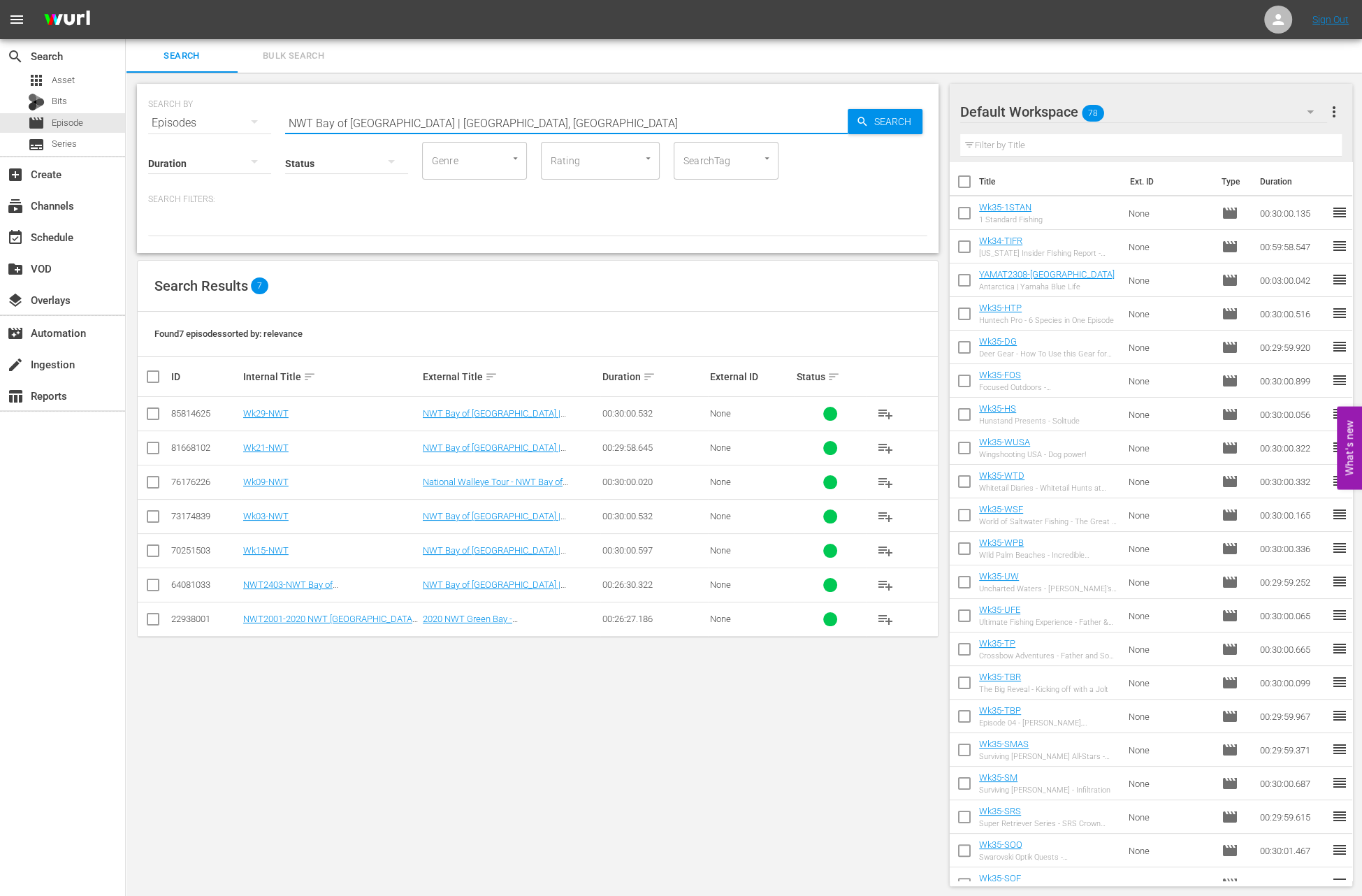
click at [420, 120] on input "NWT Bay of Green Bay | Oconto, WI" at bounding box center [567, 122] width 562 height 34
paste input ""Tournament Fishing for GIANT King Mackerel ""
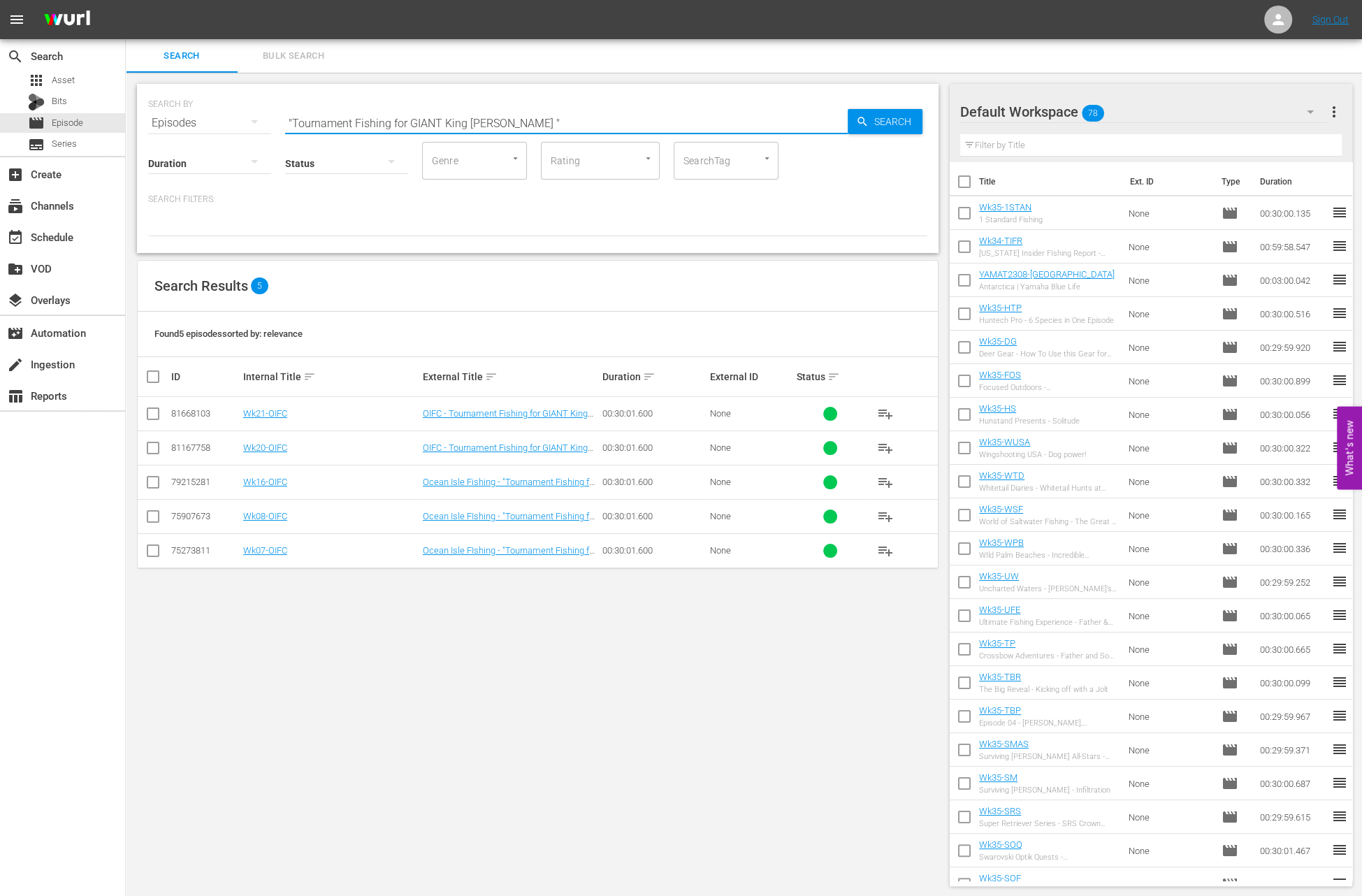
click at [458, 115] on input ""Tournament Fishing for GIANT King Mackerel "" at bounding box center [567, 122] width 562 height 34
paste input "Andy Hendrickson"
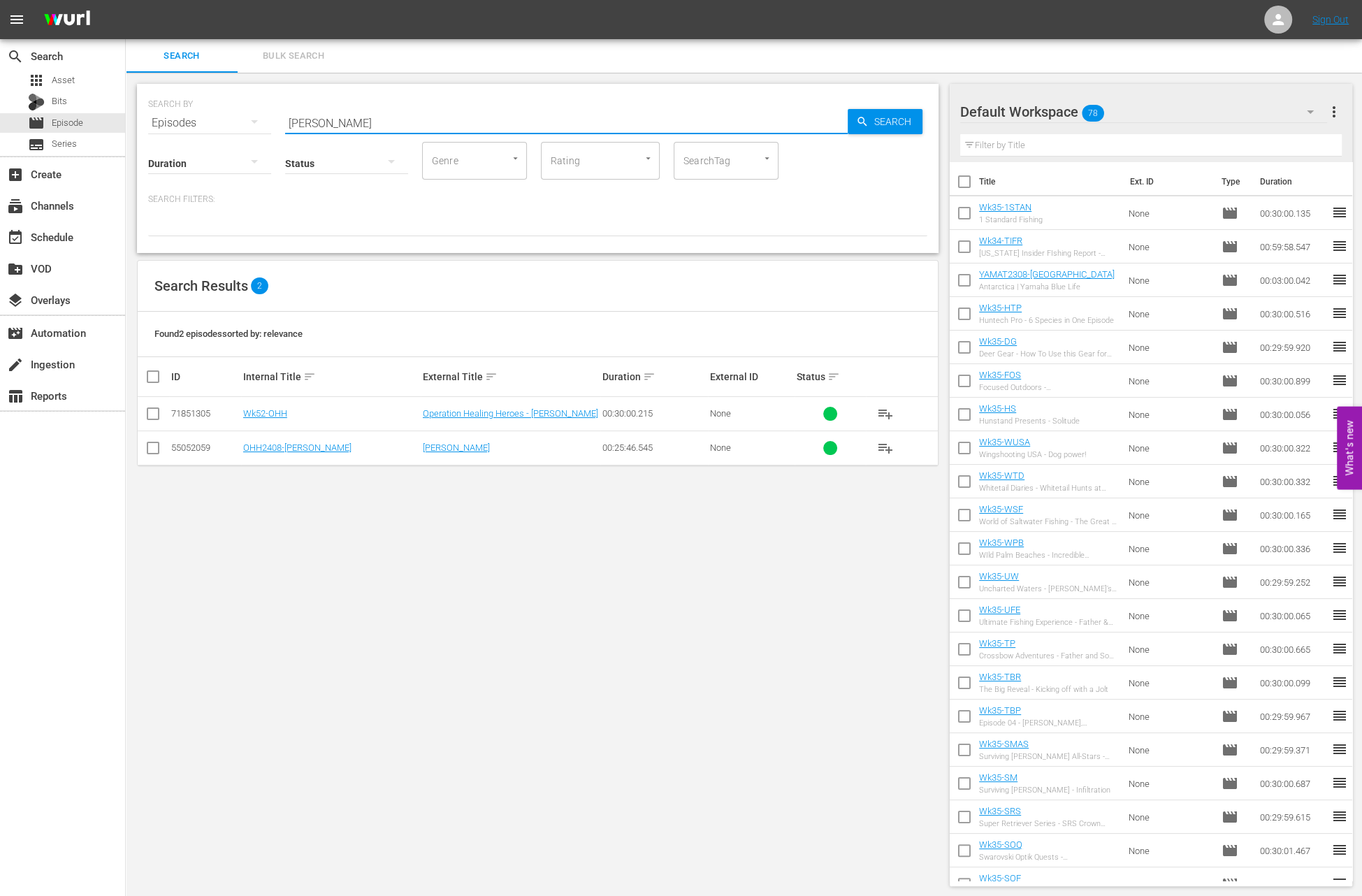
click at [396, 118] on input "Andy Hendrickson" at bounding box center [567, 122] width 562 height 34
paste input "Bahamas Fishing - AL Deer Hunting"
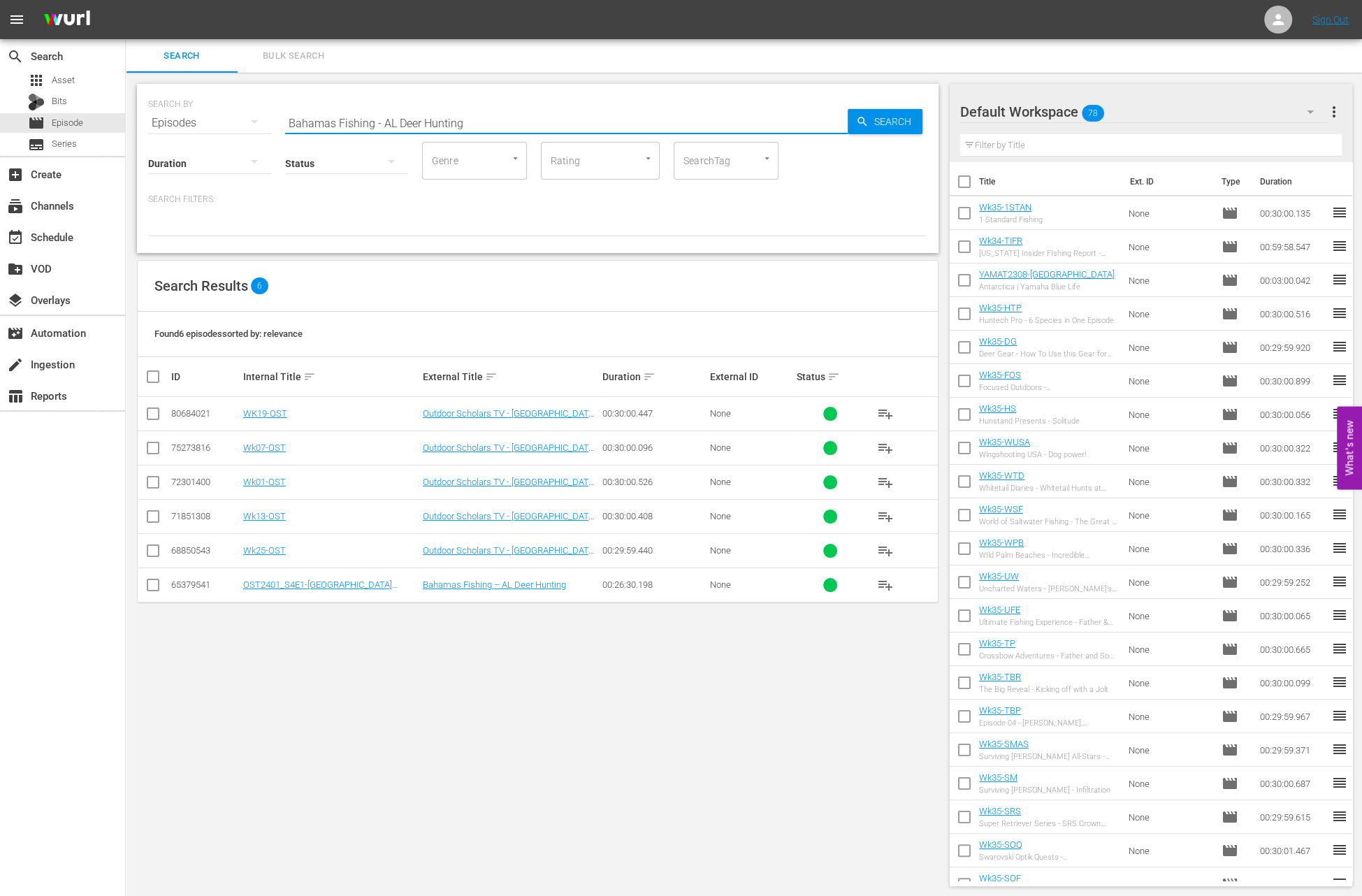
click at [442, 123] on input "Bahamas Fishing - AL Deer Hunting" at bounding box center [567, 122] width 562 height 34
paste input "HISTORY COMES ALIVE"
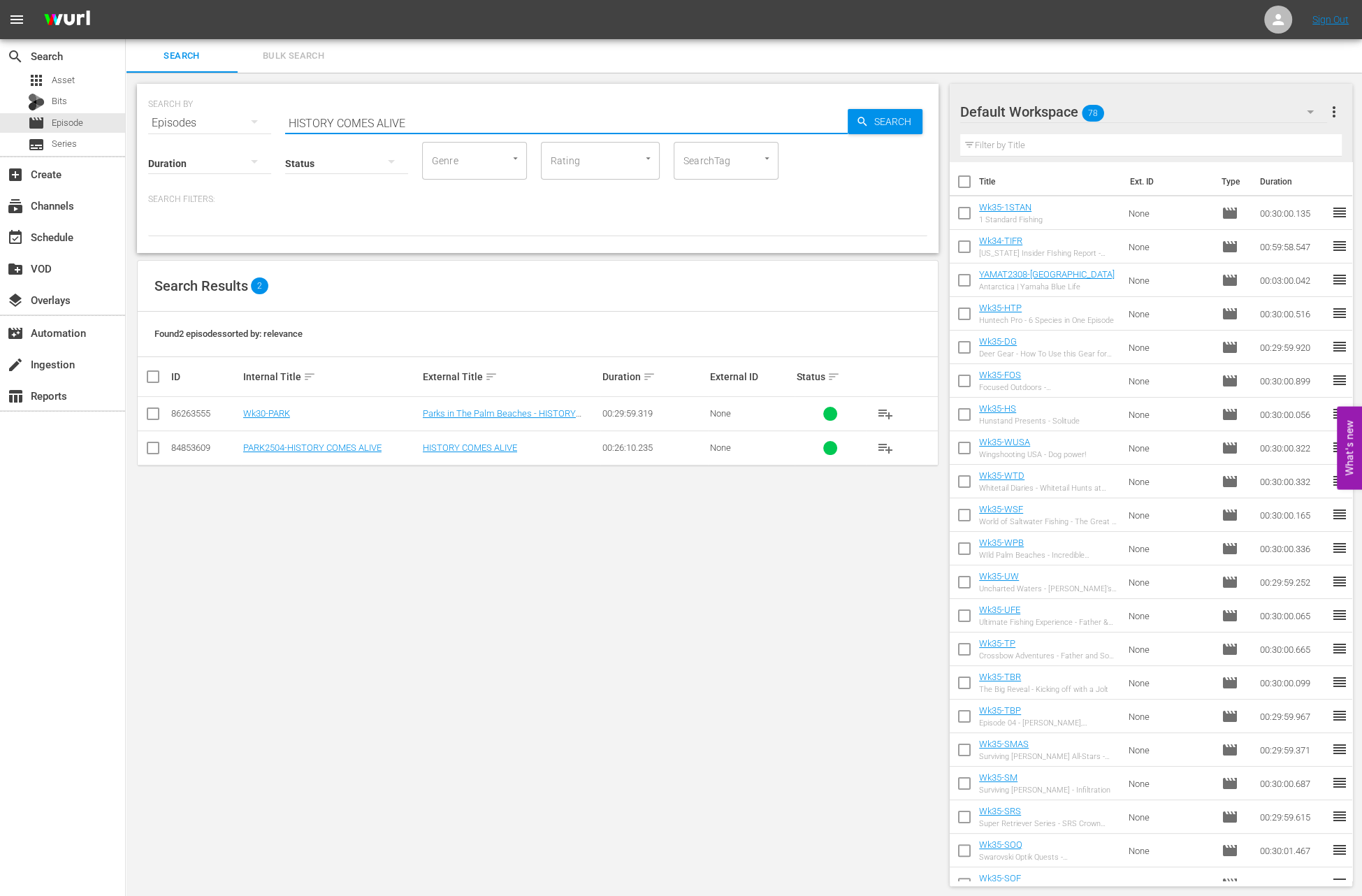
click at [405, 123] on input "HISTORY COMES ALIVE" at bounding box center [567, 122] width 562 height 34
paste input "Prime Time"
click at [399, 118] on input "Prime Time" at bounding box center [567, 122] width 562 height 34
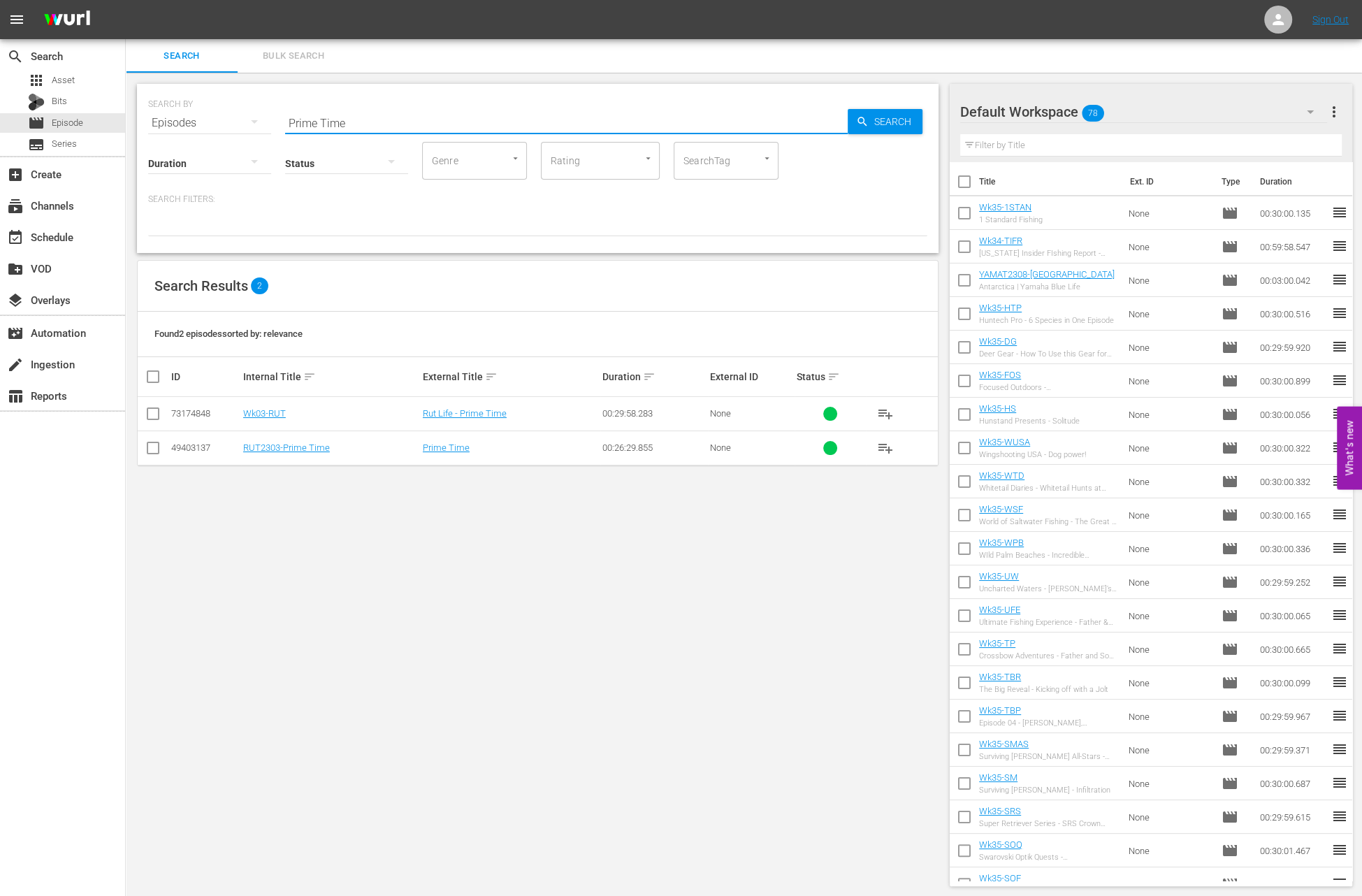
click at [399, 118] on input "Prime Time" at bounding box center [567, 122] width 562 height 34
paste input "We’re off to a Rocky Start"
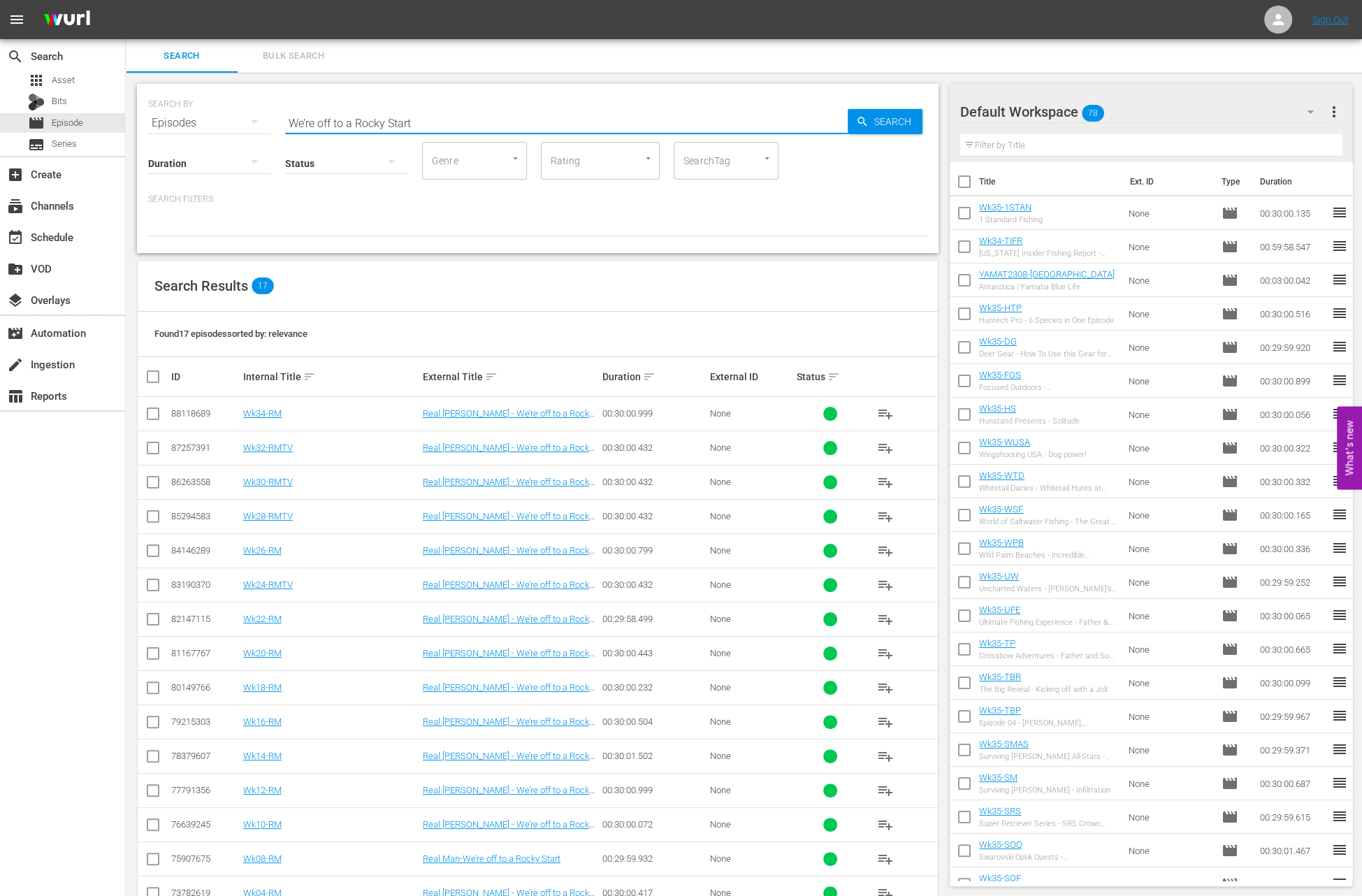
click at [418, 127] on input "We’re off to a Rocky Start" at bounding box center [567, 122] width 562 height 34
paste input "Islamorada Fishbites Frenzy"
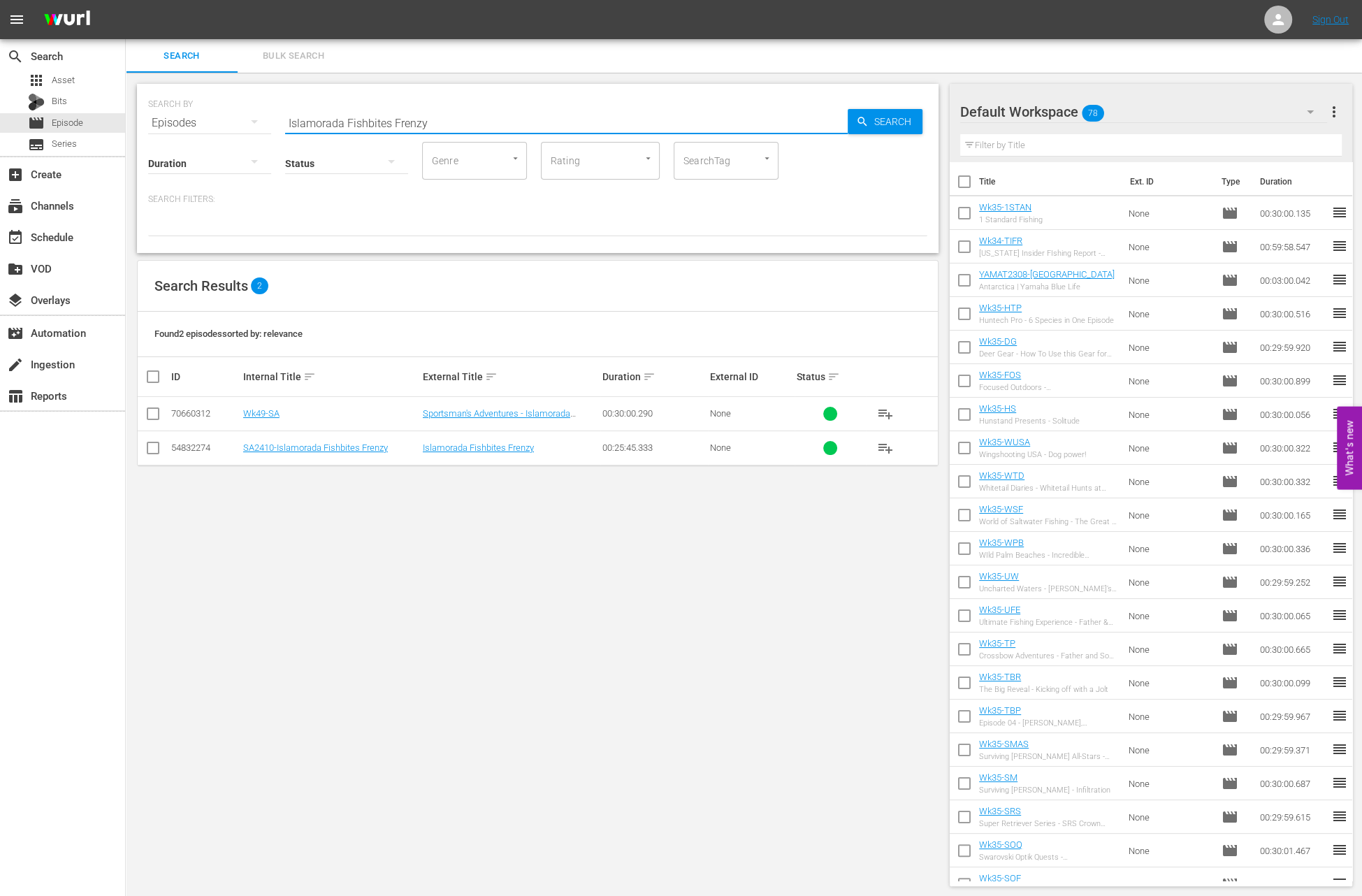
click at [470, 120] on input "Islamorada Fishbites Frenzy" at bounding box center [567, 122] width 562 height 34
paste input "Fishing Arkansas with Sea Run Cases"
click at [486, 120] on input "Fishing Arkansas with Sea Run Cases" at bounding box center [567, 122] width 562 height 34
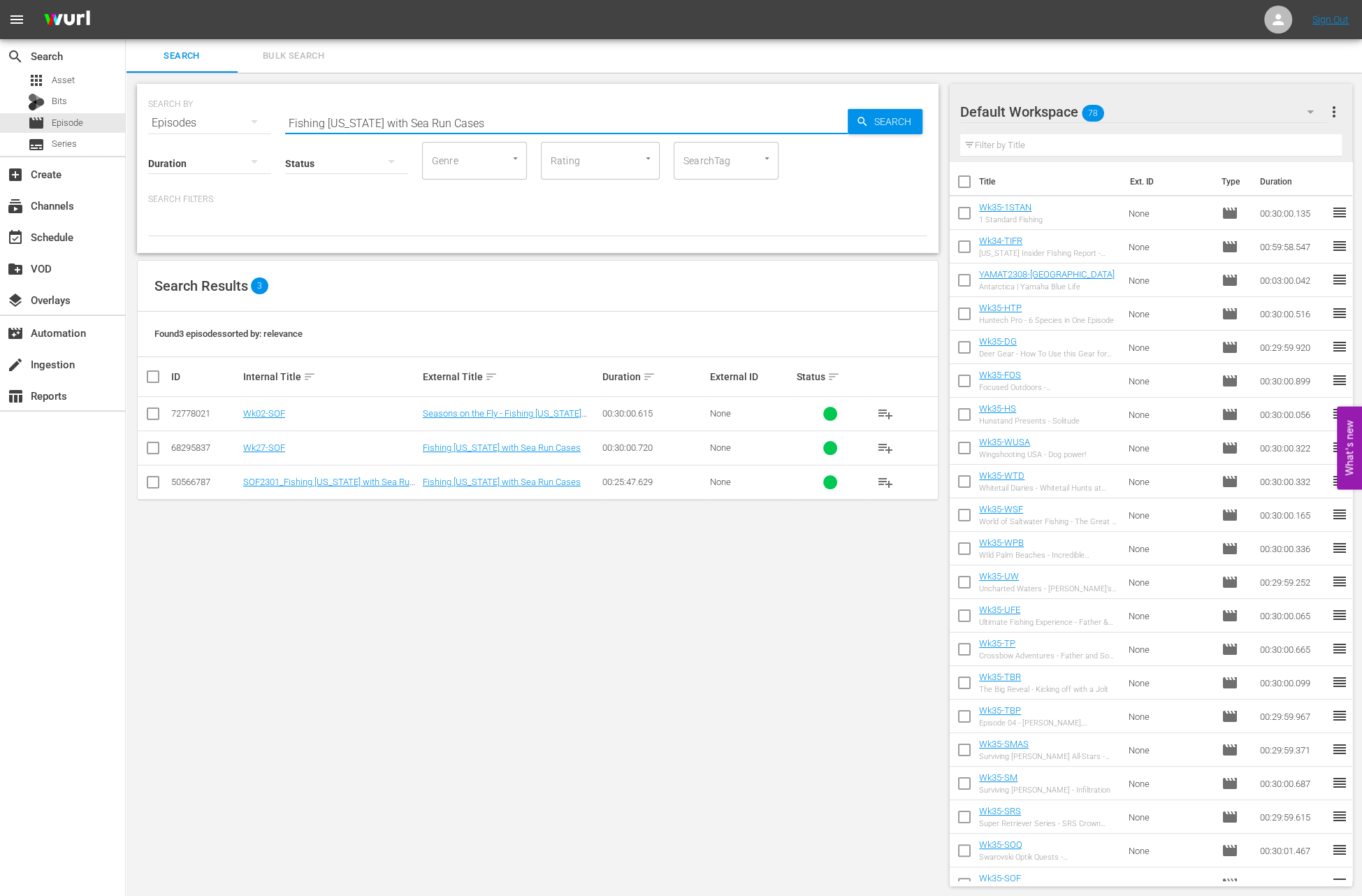
click at [486, 120] on input "Fishing Arkansas with Sea Run Cases" at bounding box center [567, 122] width 562 height 34
paste input "New Zealand Tahr"
click at [419, 121] on input "New Zealand Tahr" at bounding box center [567, 122] width 562 height 34
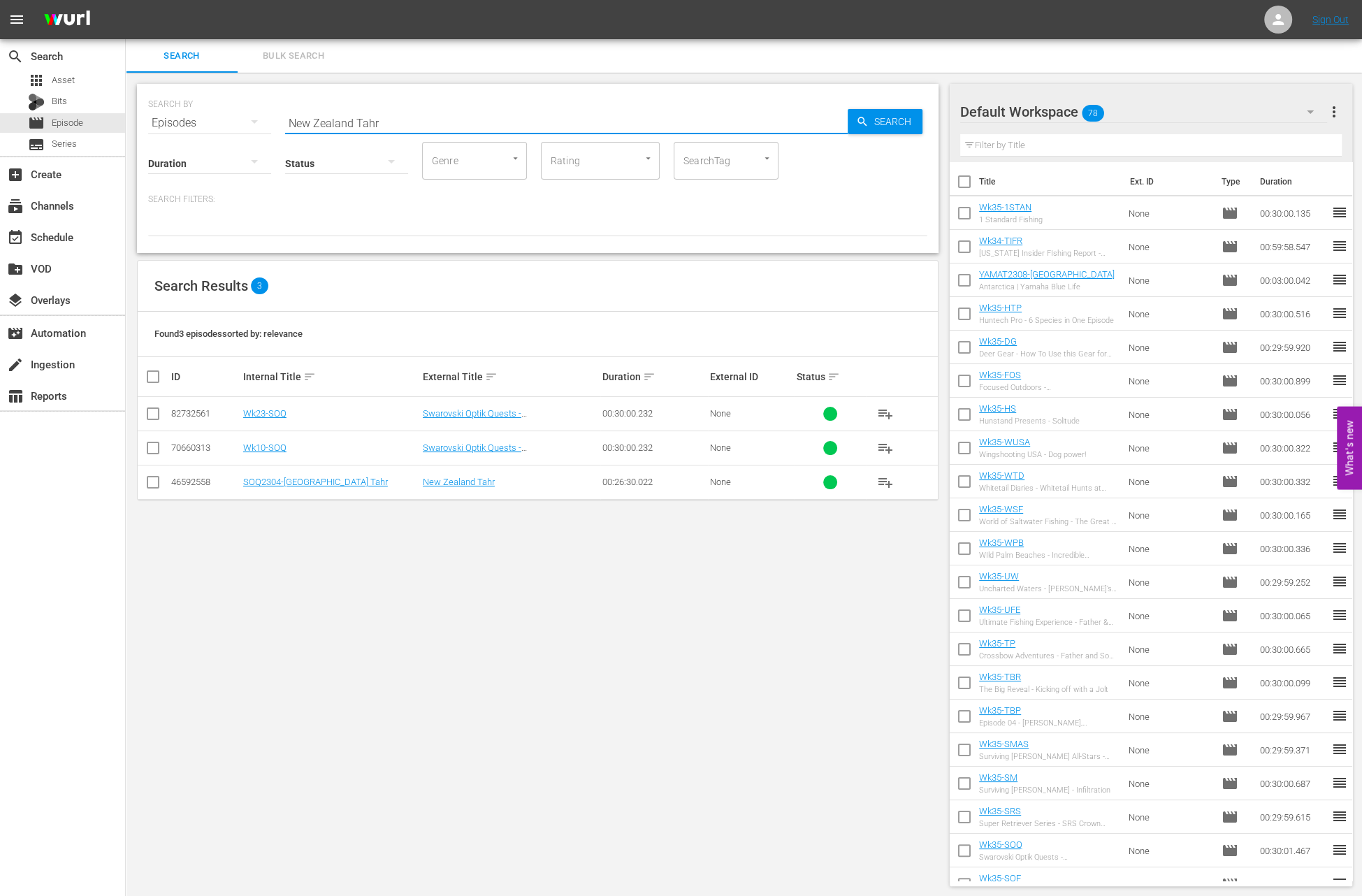
click at [419, 121] on input "New Zealand Tahr" at bounding box center [567, 122] width 562 height 34
paste input "SRS Crown Championship 4"
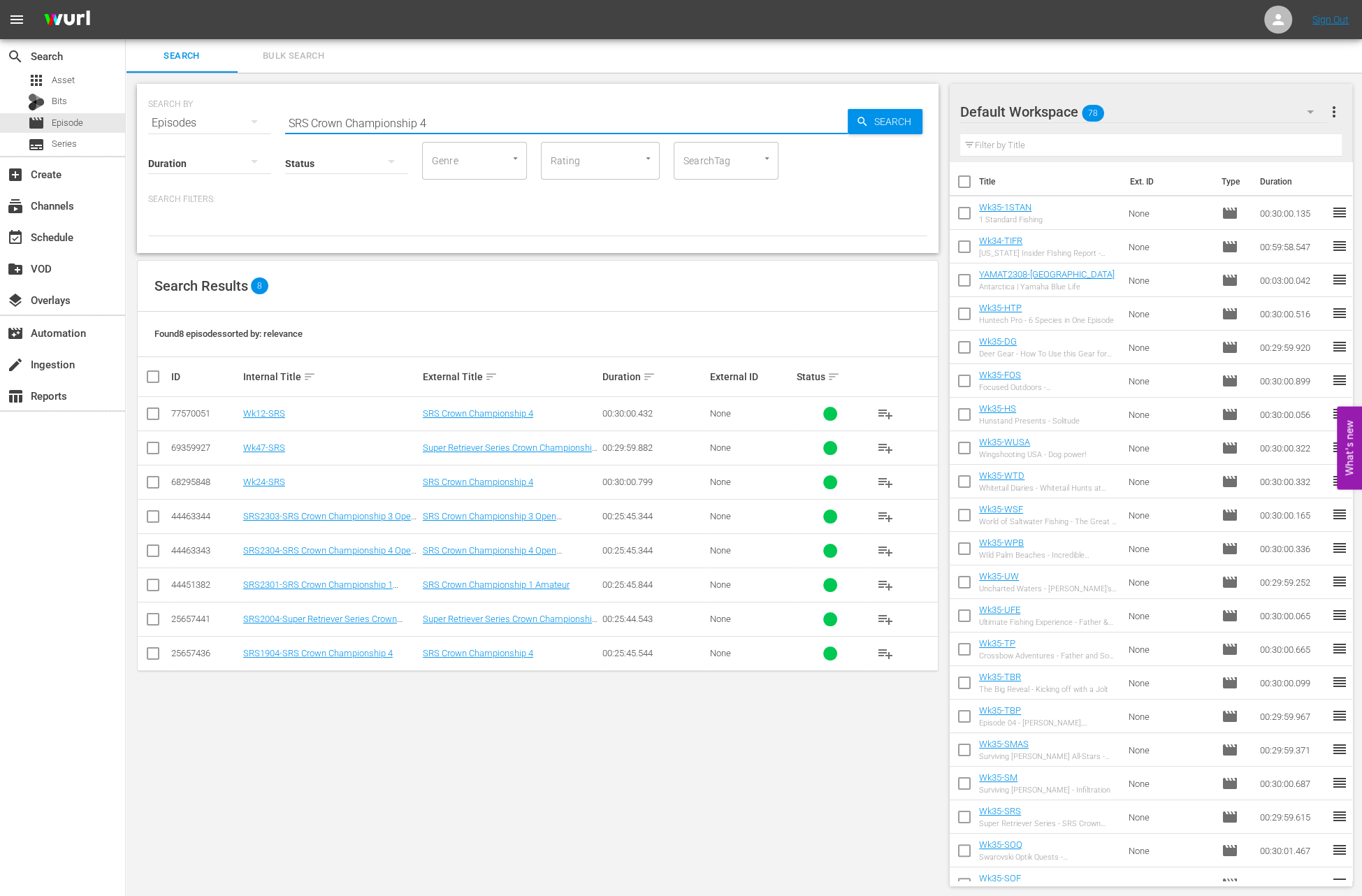
click at [438, 128] on input "SRS Crown Championship 4" at bounding box center [567, 122] width 562 height 34
paste input "Operation Scorpion"
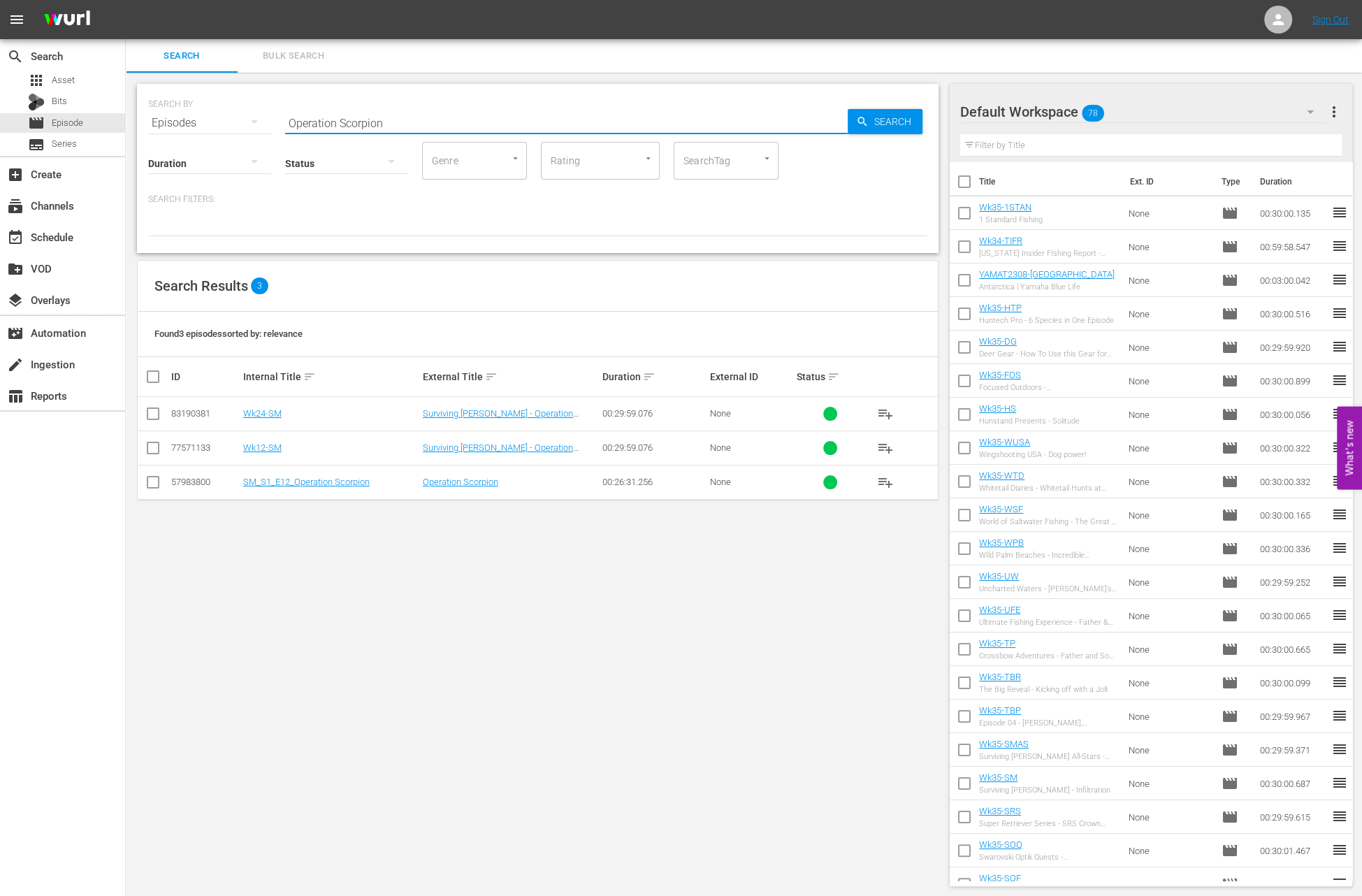
click at [399, 127] on input "Operation Scorpion" at bounding box center [567, 122] width 562 height 34
paste input "Cat and Mouse"
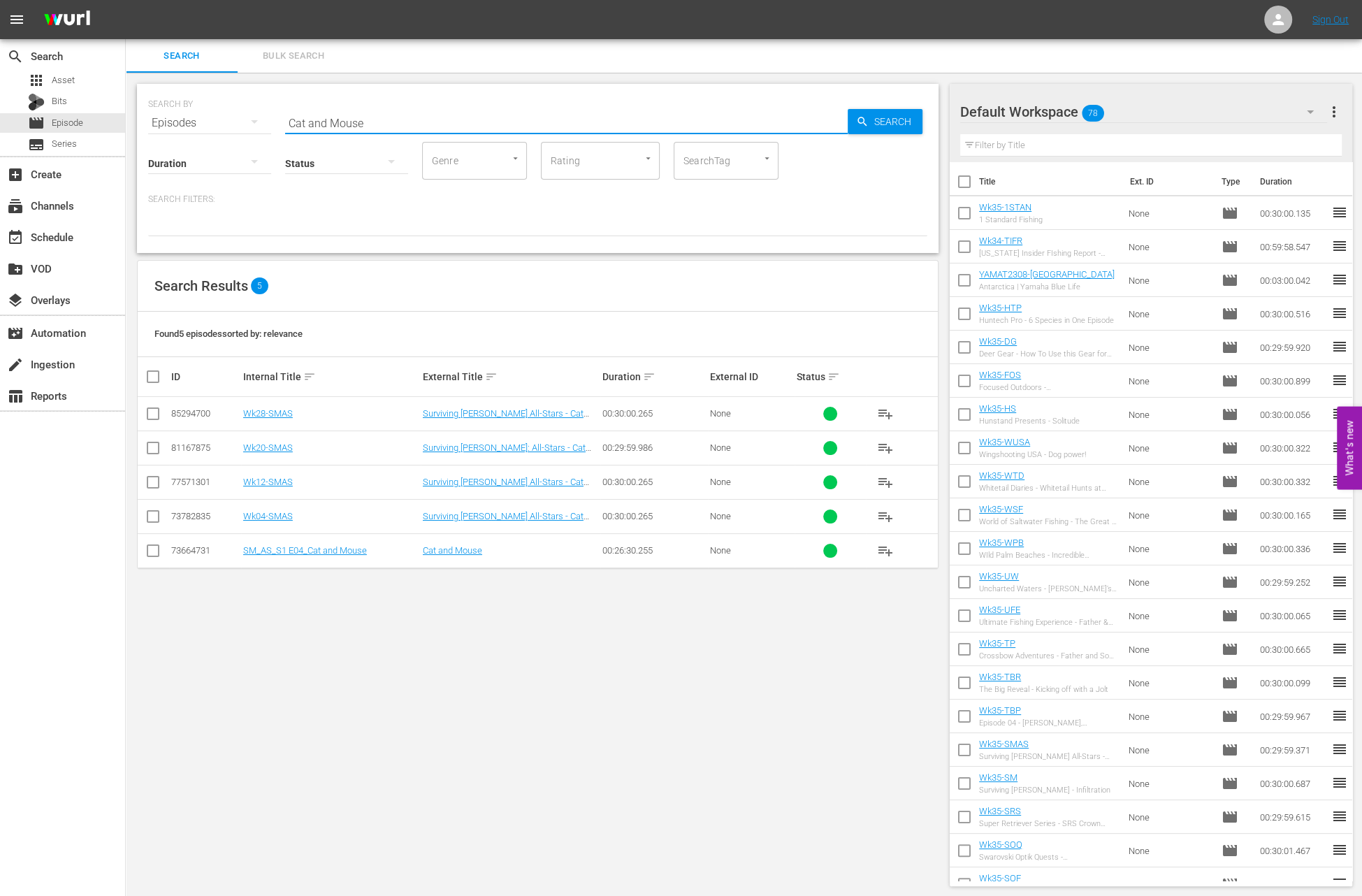
click at [381, 127] on input "Cat and Mouse" at bounding box center [567, 122] width 562 height 34
paste input "Episode 05 - Timmy Horton and Mark Zona"
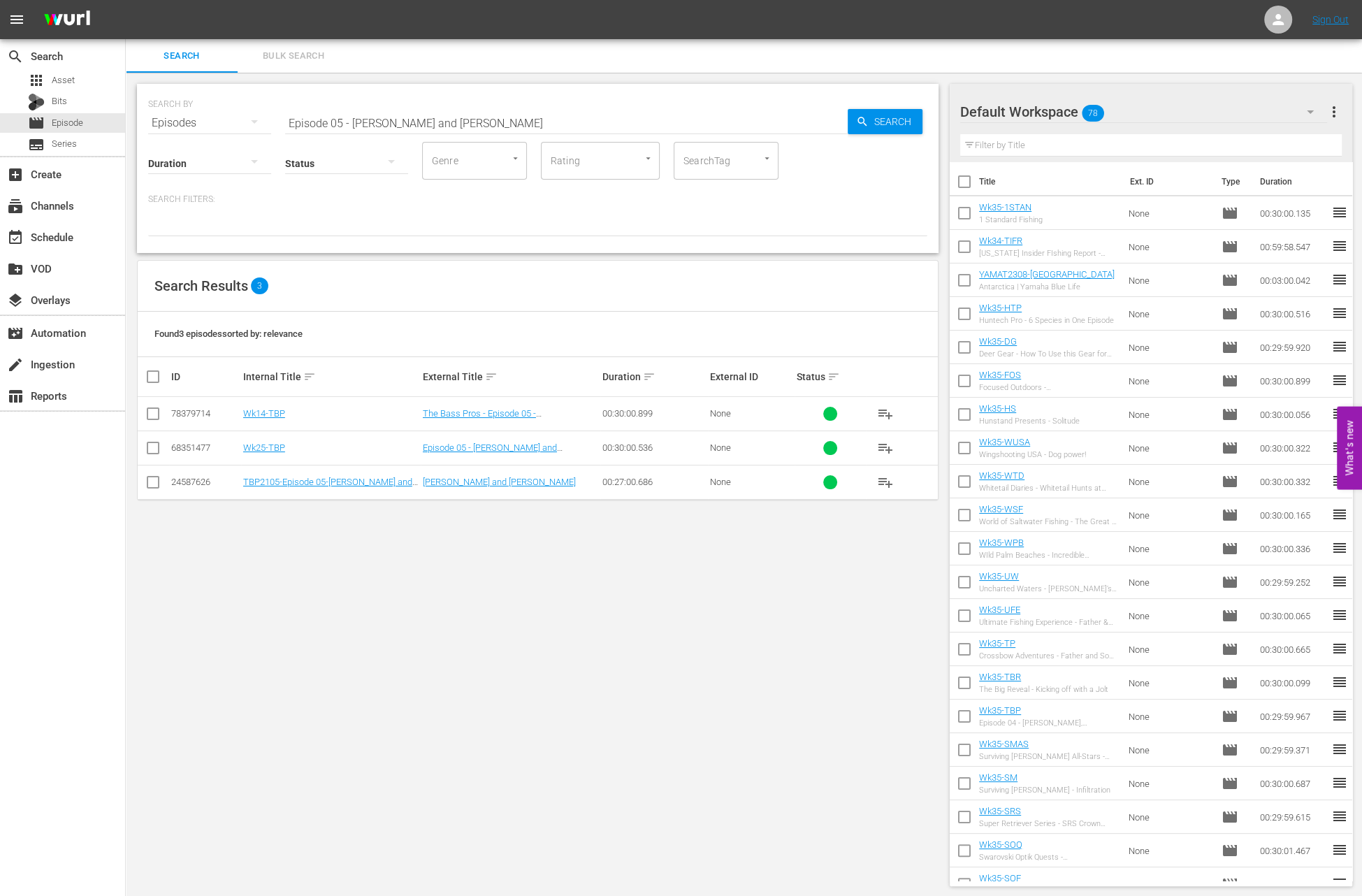
click at [421, 116] on input "Episode 05 - Timmy Horton and Mark Zona" at bounding box center [567, 122] width 562 height 34
paste input "Kicking off with a Jolt"
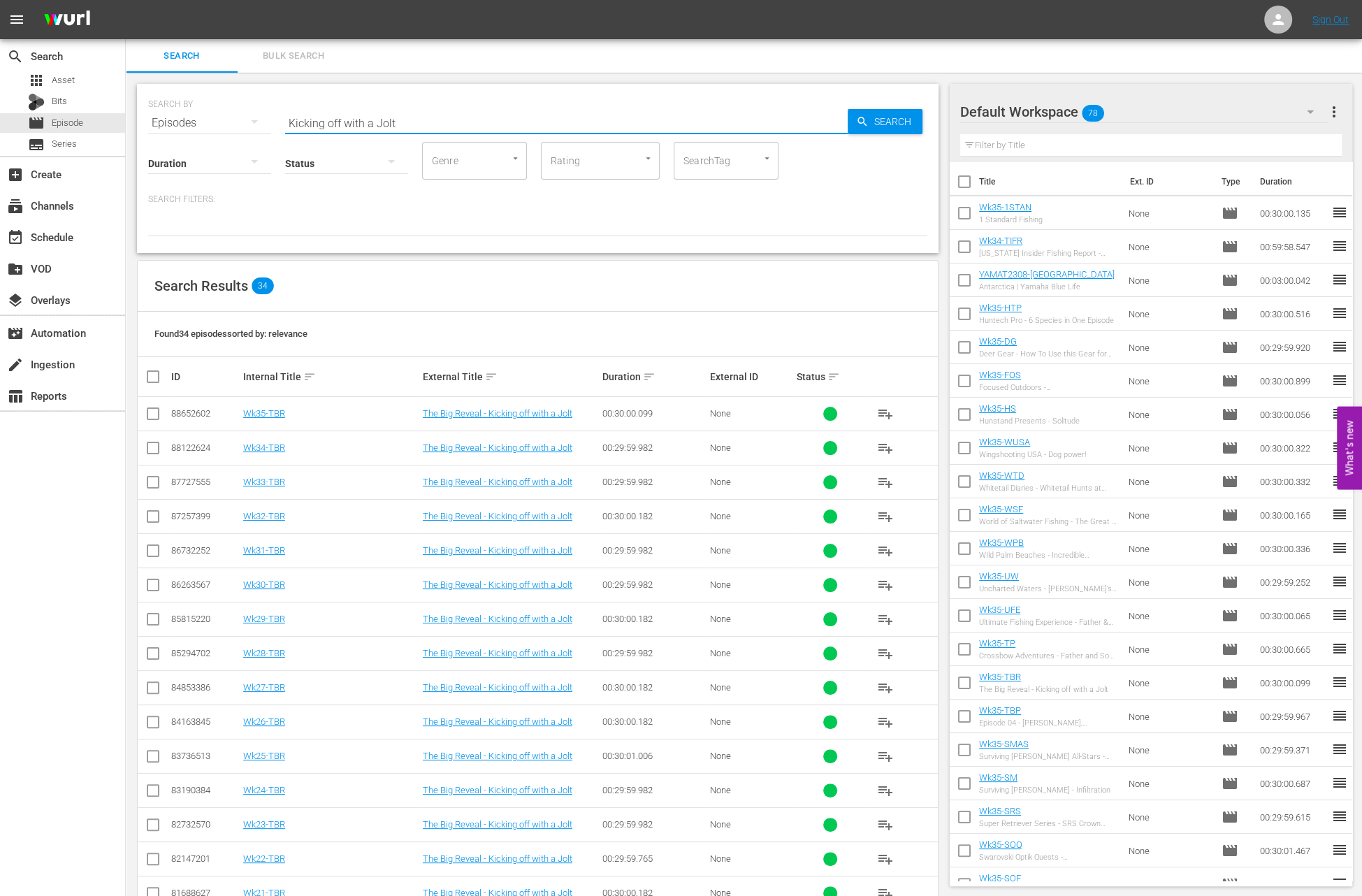
click at [422, 120] on input "Kicking off with a Jolt" at bounding box center [567, 122] width 562 height 34
paste input "Limb Hangers"
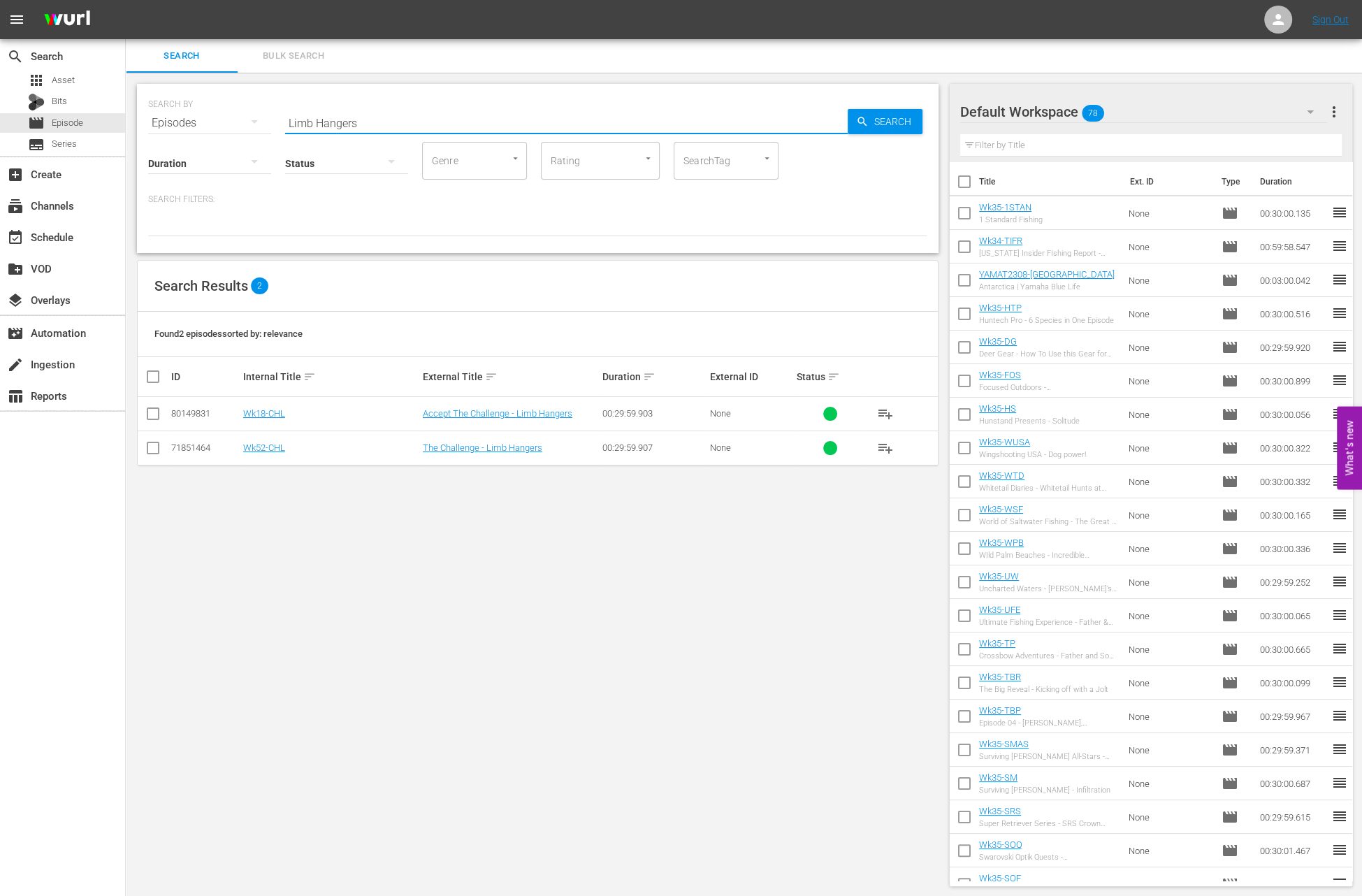
click at [433, 116] on input "Limb Hangers" at bounding box center [567, 122] width 562 height 34
paste input "BIG Late Fall Northern Wisconsin Walleye"
click at [466, 117] on input "BIG Late Fall Northern Wisconsin Walleyes" at bounding box center [567, 122] width 562 height 34
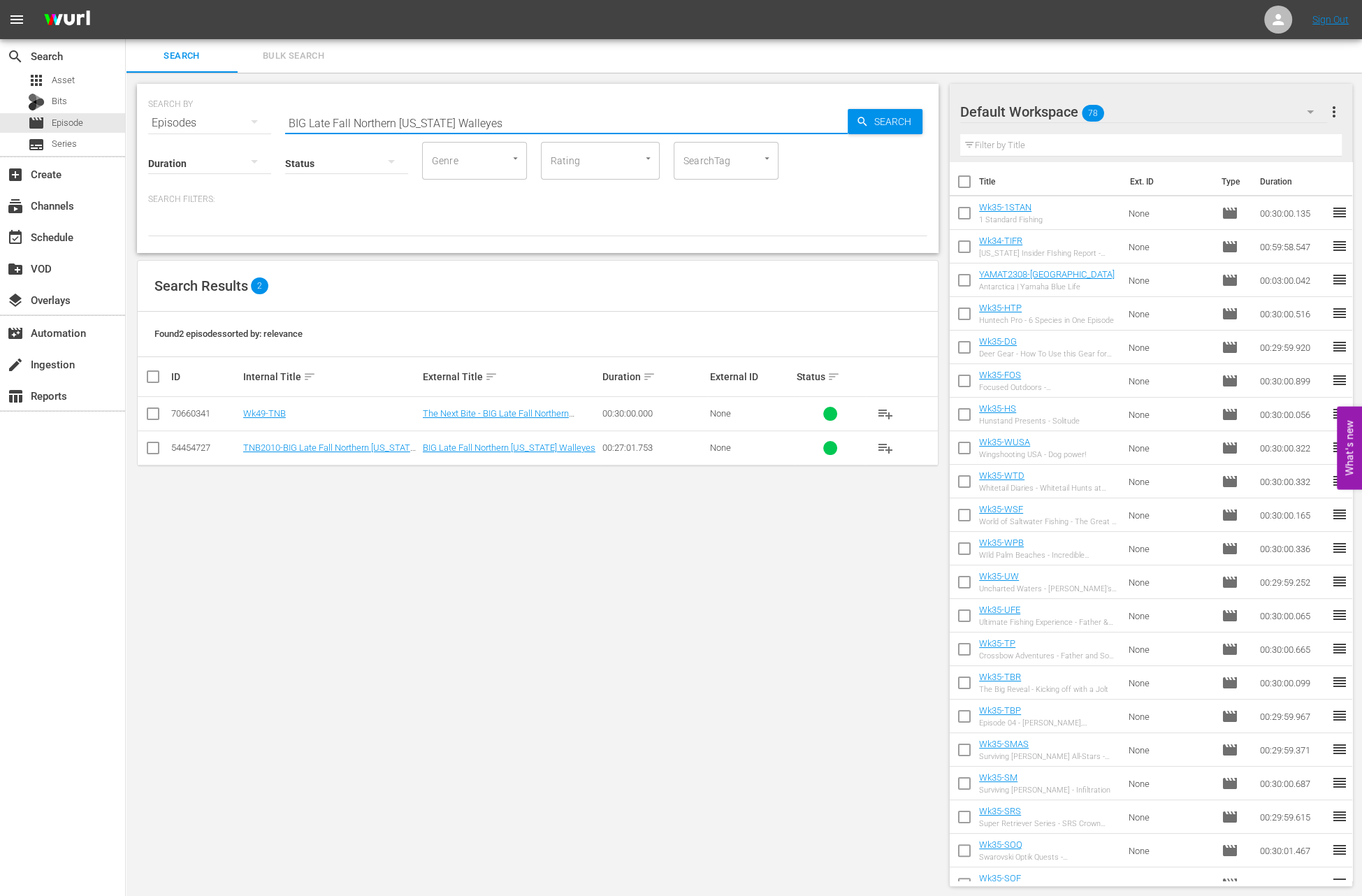
click at [466, 117] on input "BIG Late Fall Northern Wisconsin Walleyes" at bounding box center [567, 122] width 562 height 34
paste input "Advantages of a Crossbow"
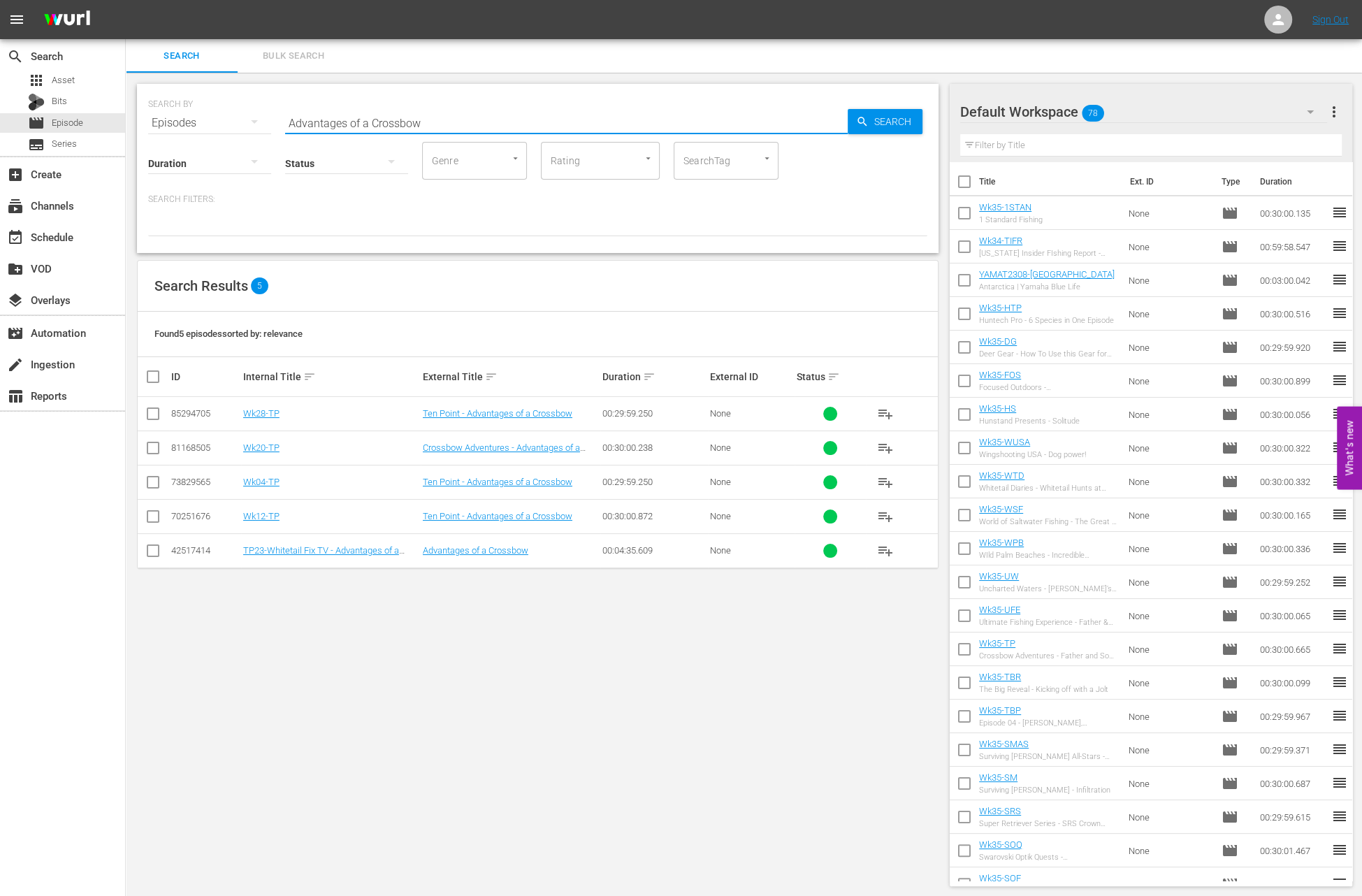
click at [443, 125] on input "Advantages of a Crossbow" at bounding box center [567, 122] width 562 height 34
paste input "Texas Team Trail Championship at Toledo Bend - Part 2"
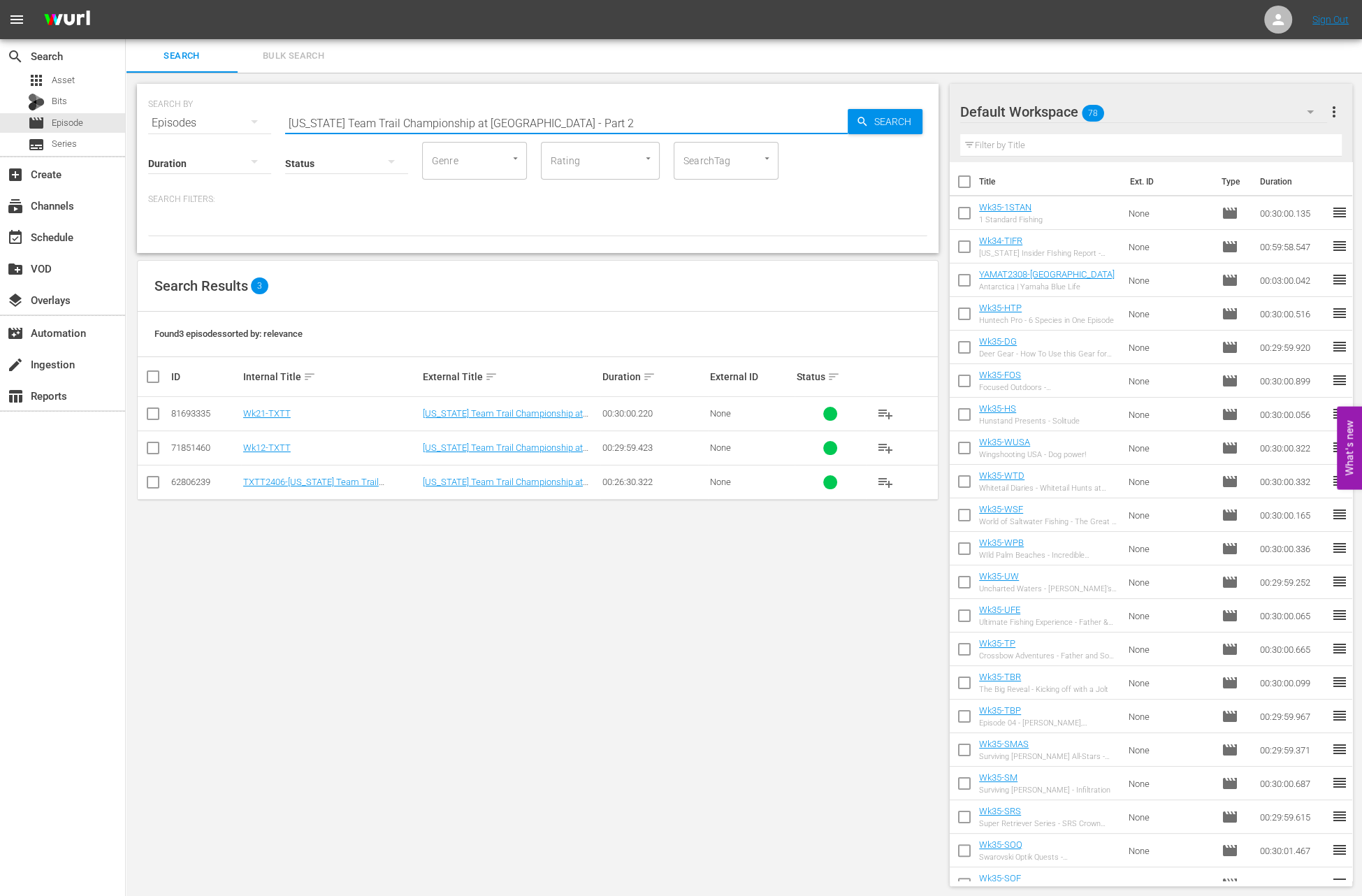
click at [457, 117] on input "Texas Team Trail Championship at Toledo Bend - Part 2" at bounding box center [567, 122] width 562 height 34
paste input "75th Episode"
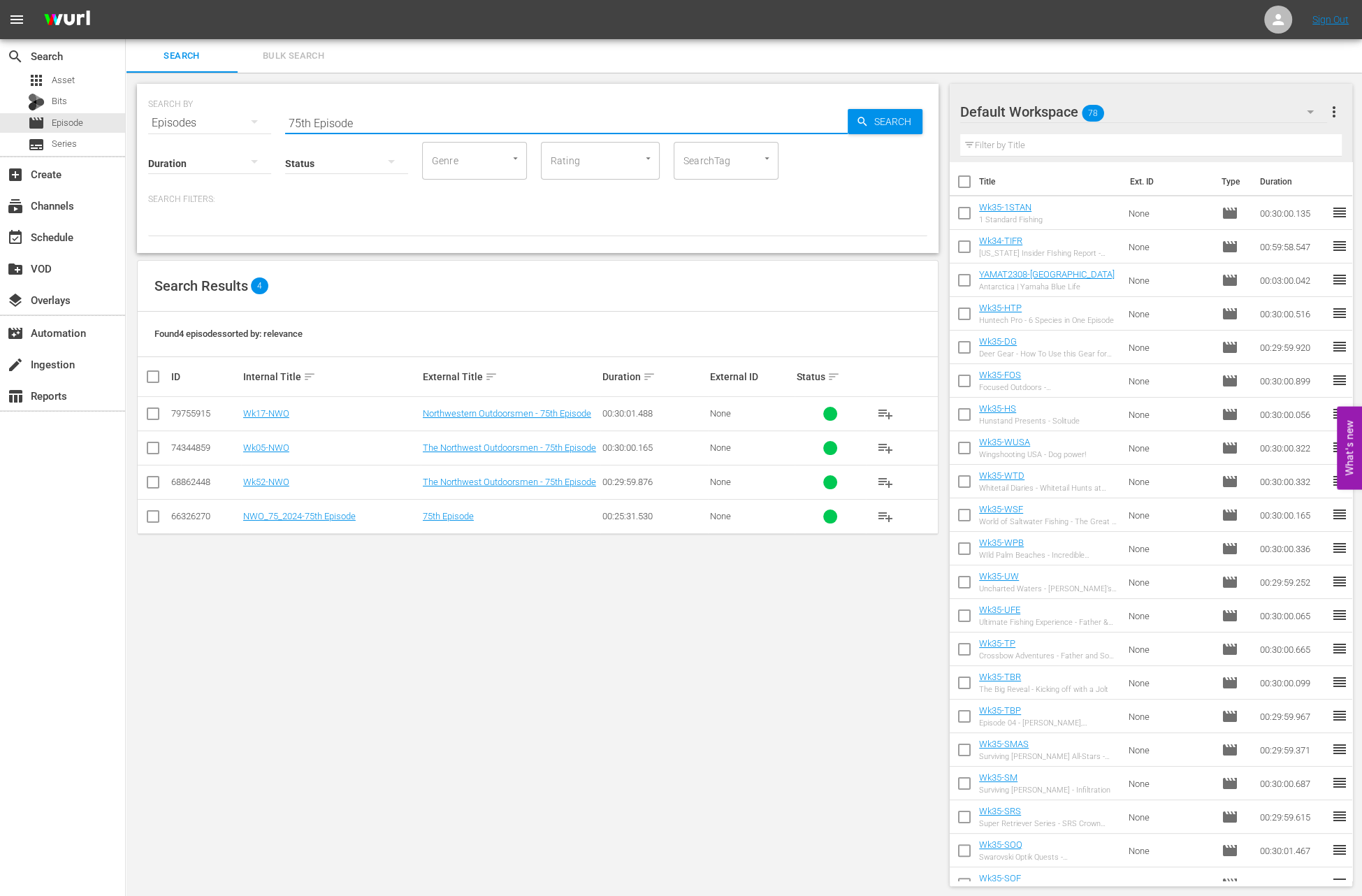
click at [420, 124] on input "75th Episode" at bounding box center [567, 122] width 562 height 34
paste input "Rainy Lake Smallmouth"
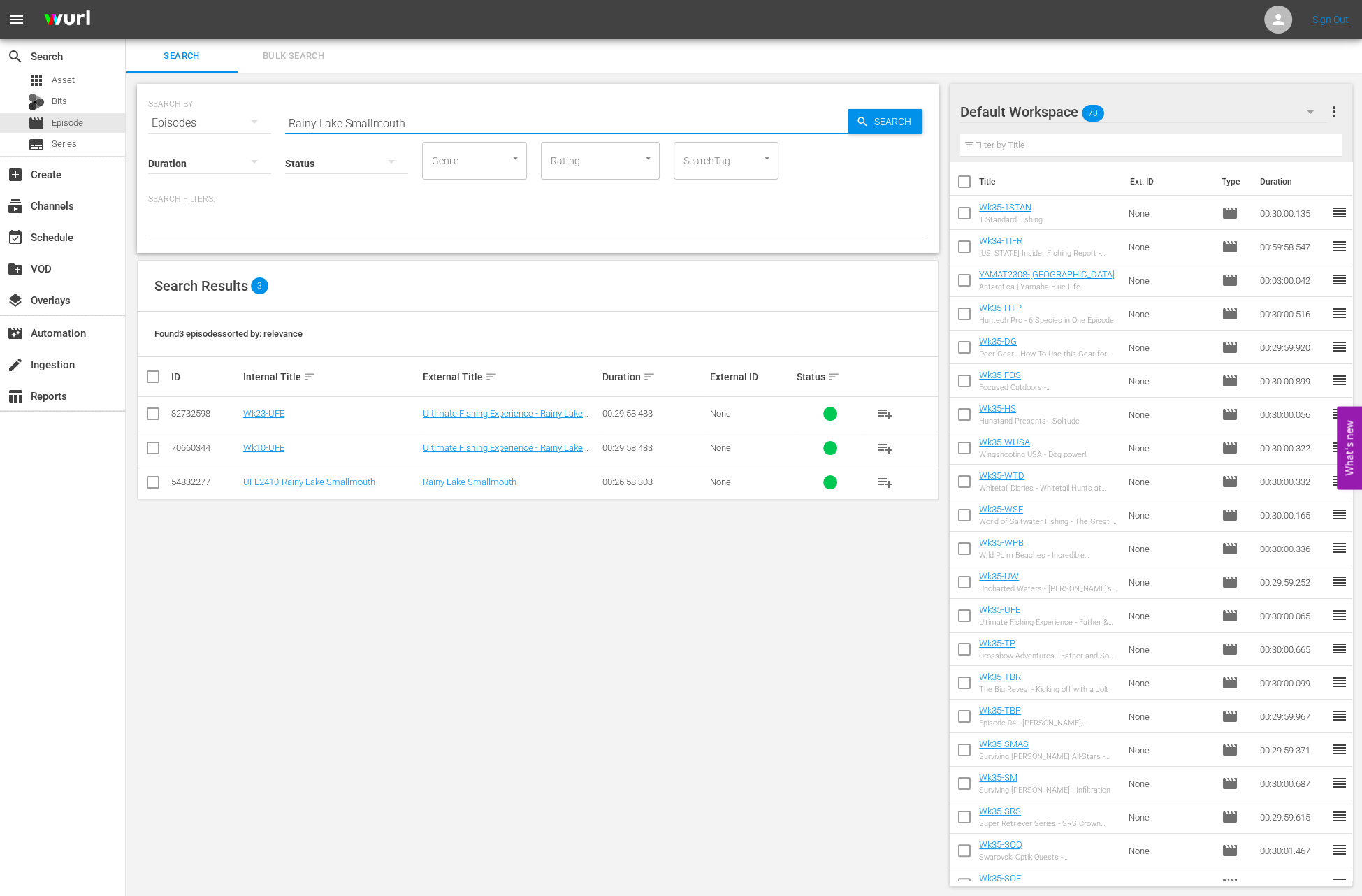
click at [479, 115] on input "Rainy Lake Smallmouth" at bounding box center [567, 122] width 562 height 34
paste input "Flipping and Swimming with new jigs"
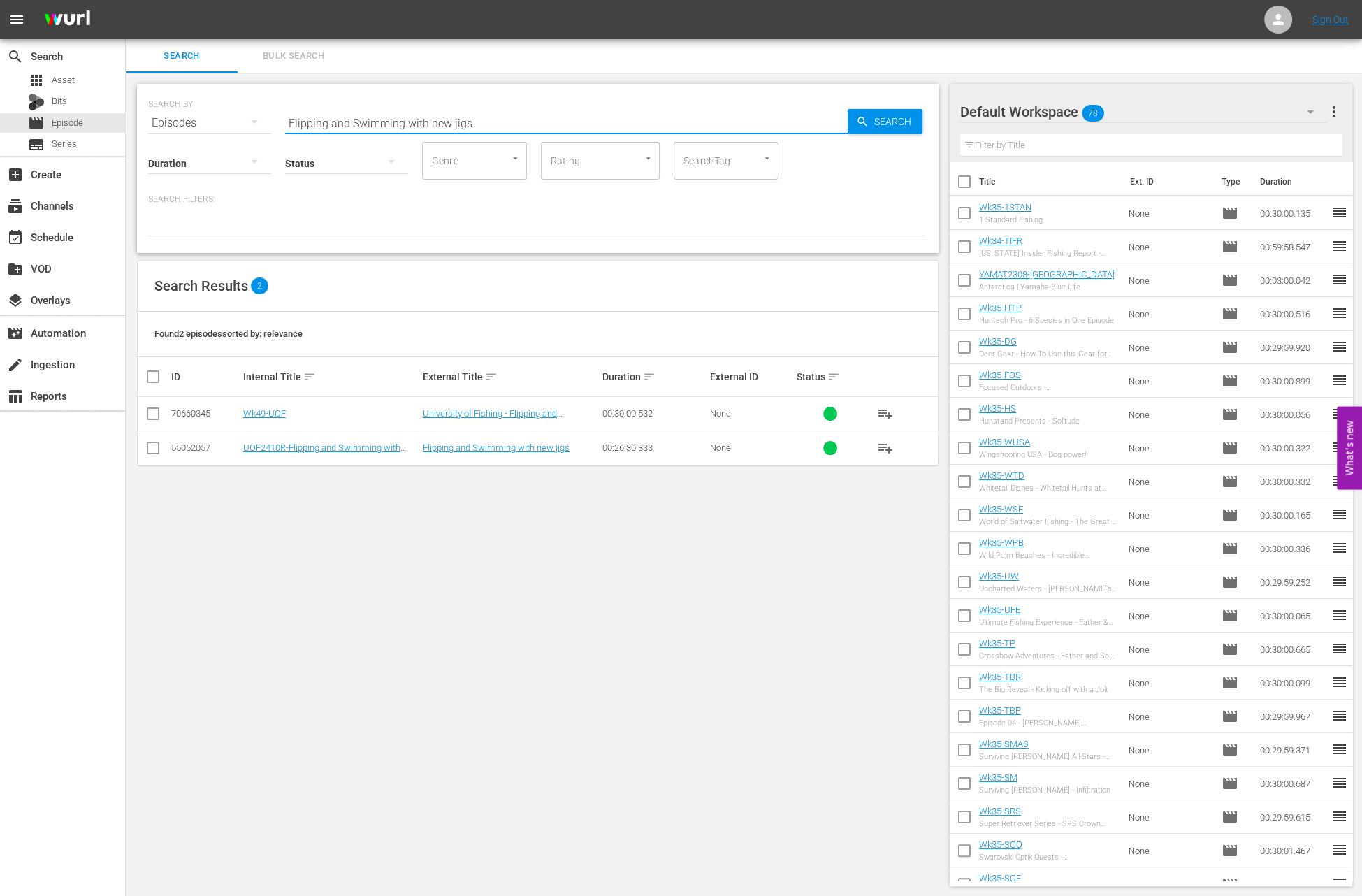
click at [493, 119] on input "Flipping and Swimming with new jigs" at bounding box center [567, 122] width 562 height 34
paste input "Giant Sturgeon Fishing in British Columbia while fishing the Fraser River"
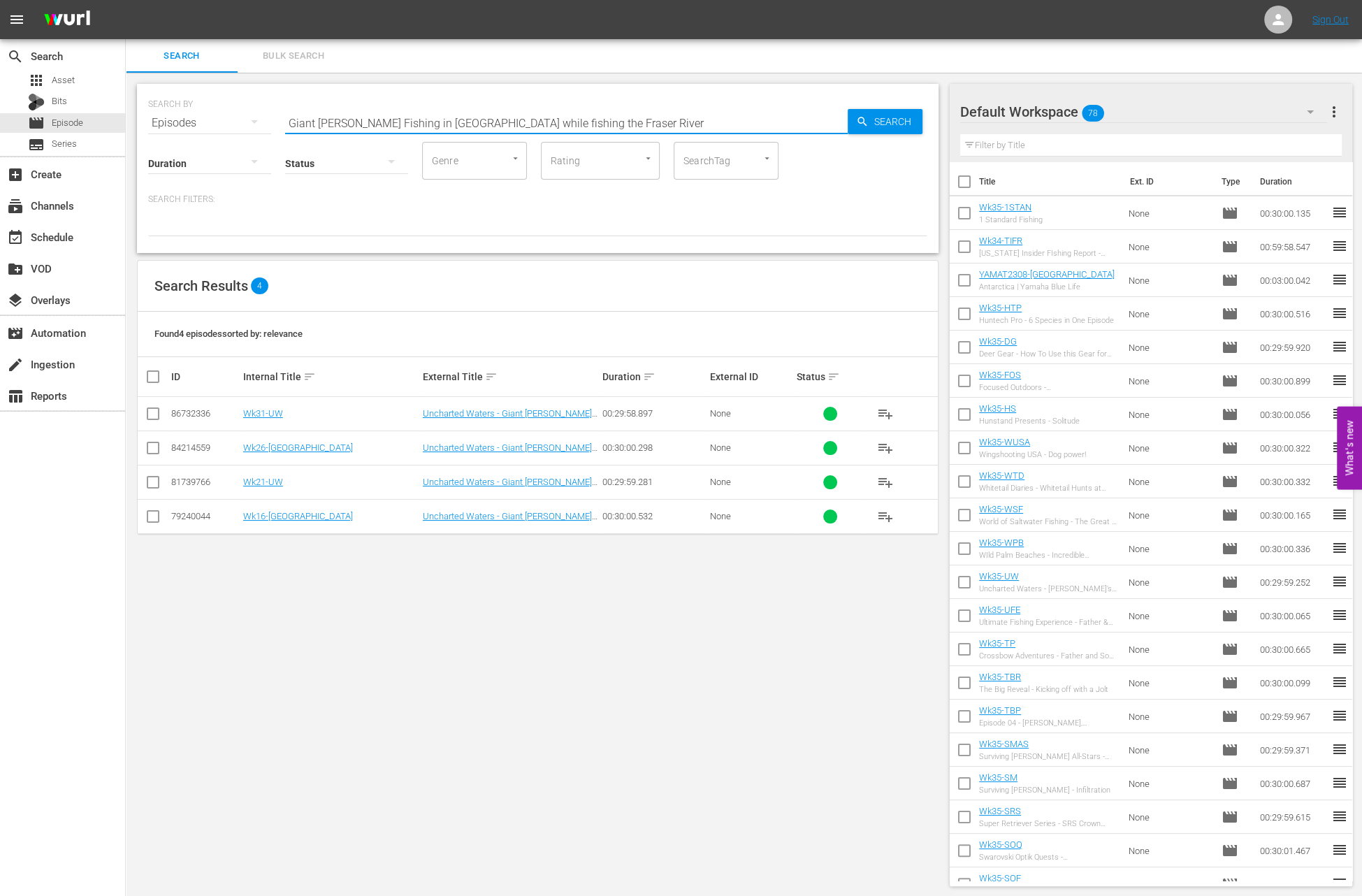
click at [473, 122] on input "Giant Sturgeon Fishing in British Columbia while fishing the Fraser River" at bounding box center [567, 122] width 562 height 34
paste input "Source To Sea"
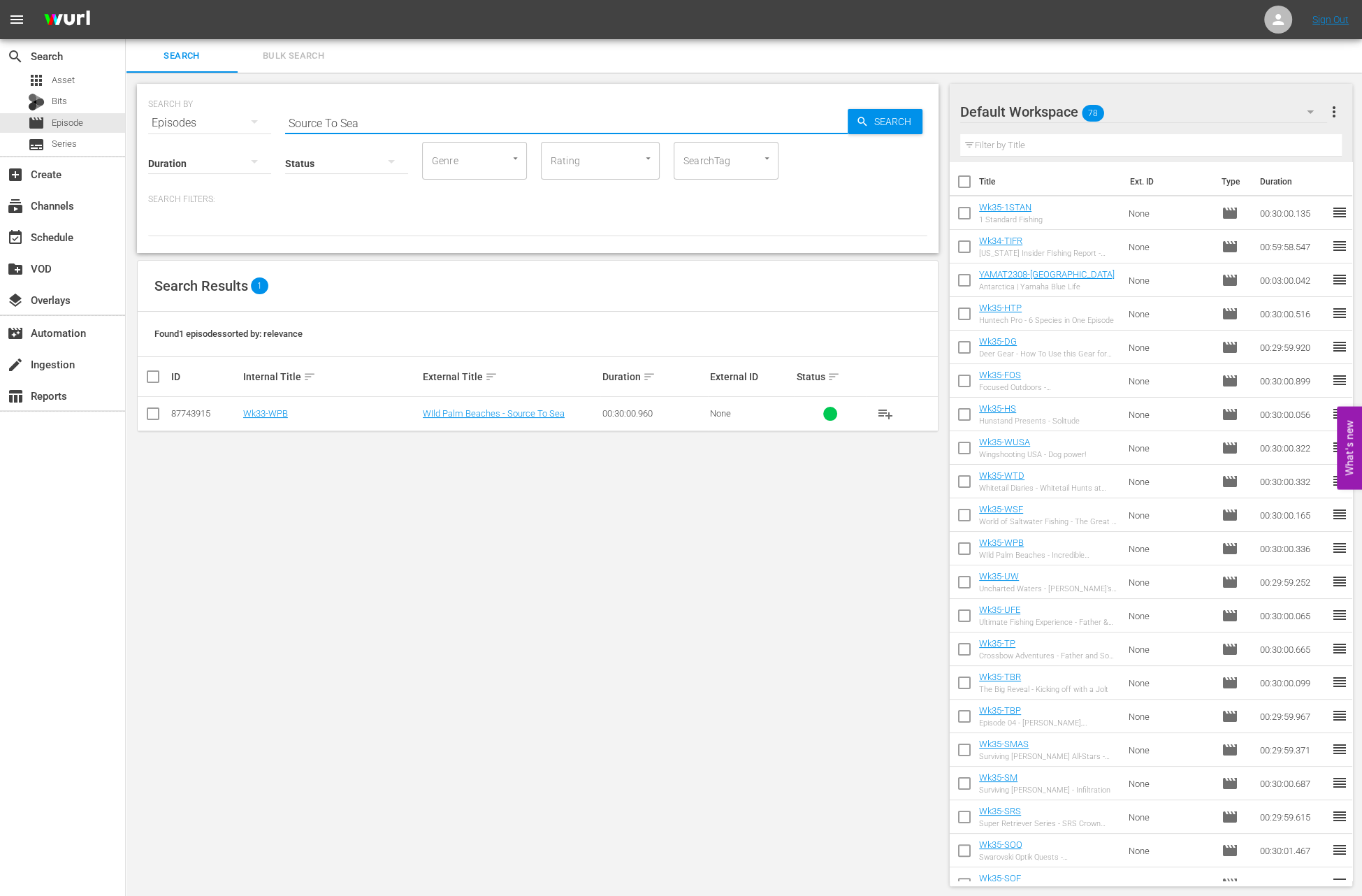
click at [455, 112] on input "Source To Sea" at bounding box center [567, 122] width 562 height 34
paste input "THE MARQUESAS TRIO"
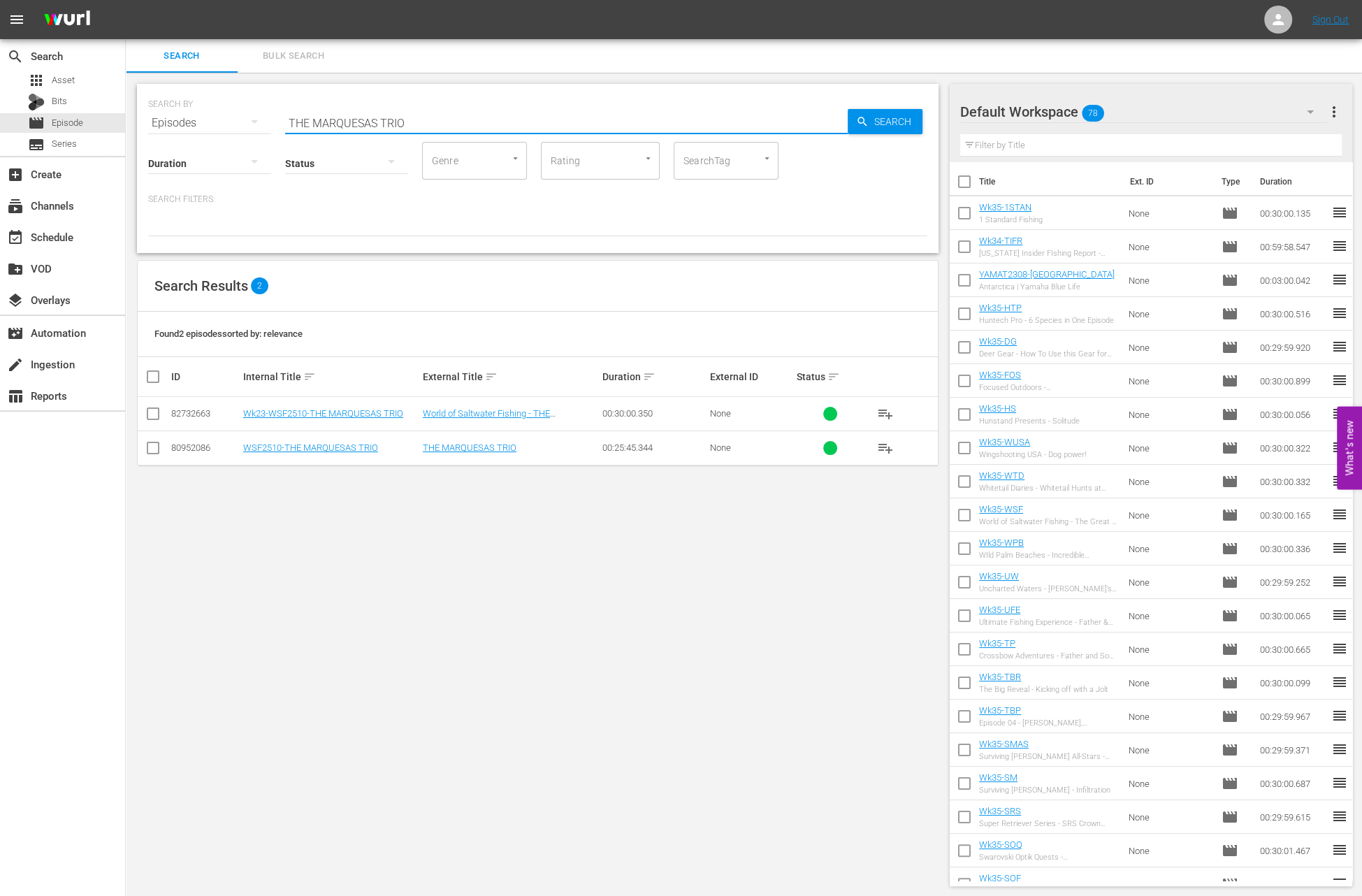
click at [437, 123] on input "THE MARQUESAS TRIO" at bounding box center [567, 122] width 562 height 34
paste input "Visting Deer Camp at Christmas"
type input "Visting Deer Camp at Christmas"
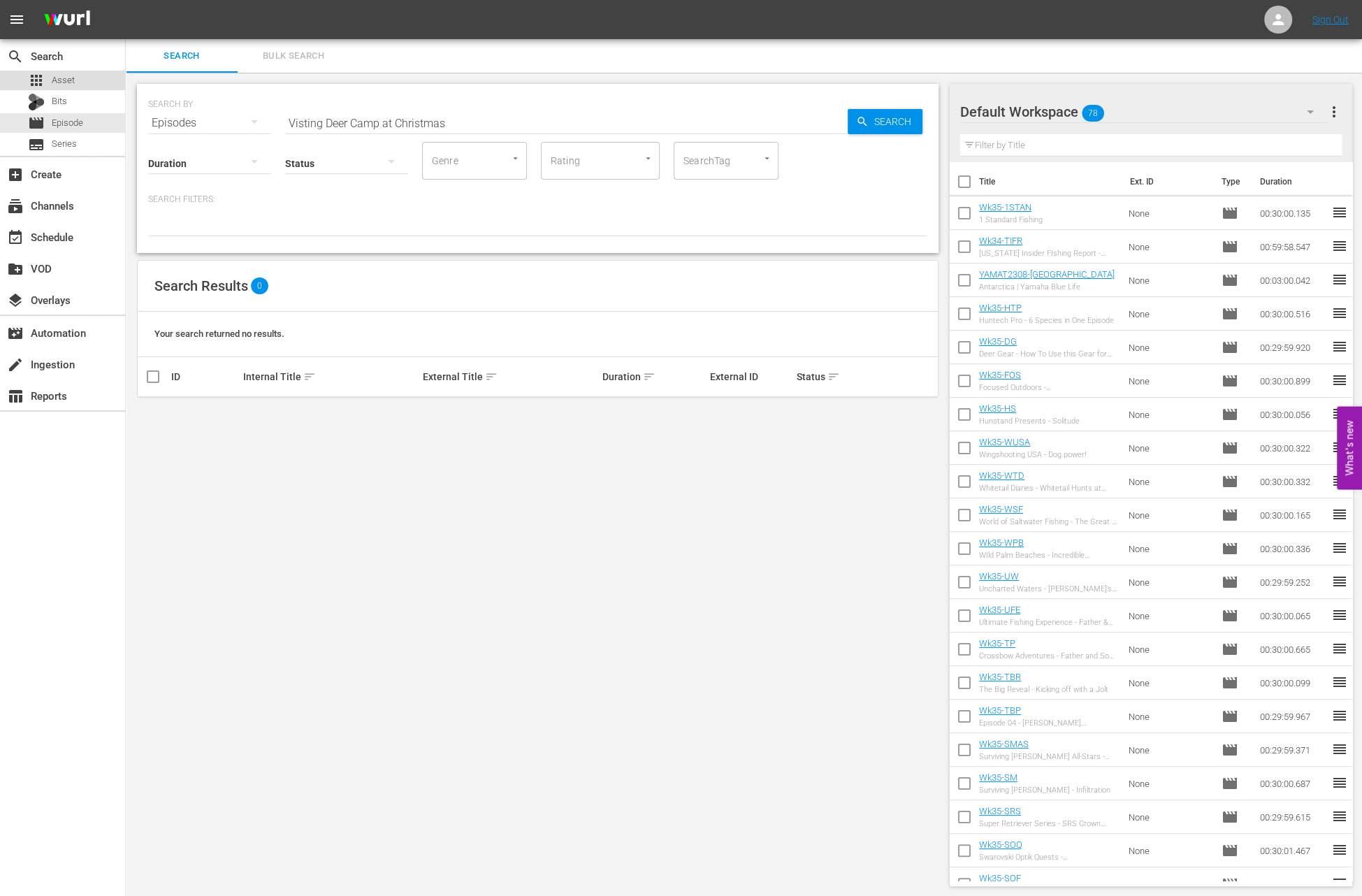
click at [60, 79] on span "Asset" at bounding box center [63, 80] width 23 height 14
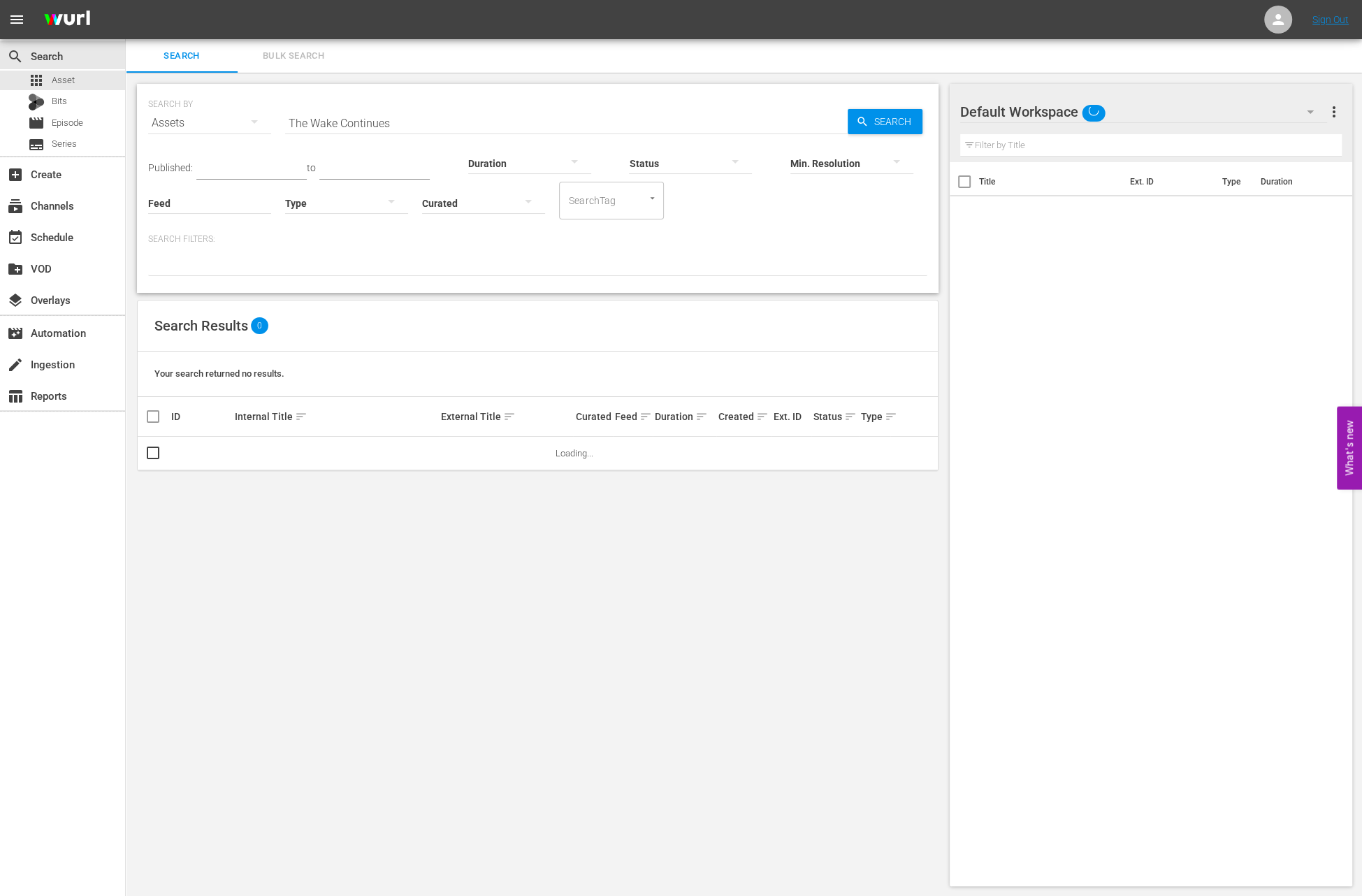
click at [443, 115] on input "The Wake Continues" at bounding box center [567, 122] width 562 height 34
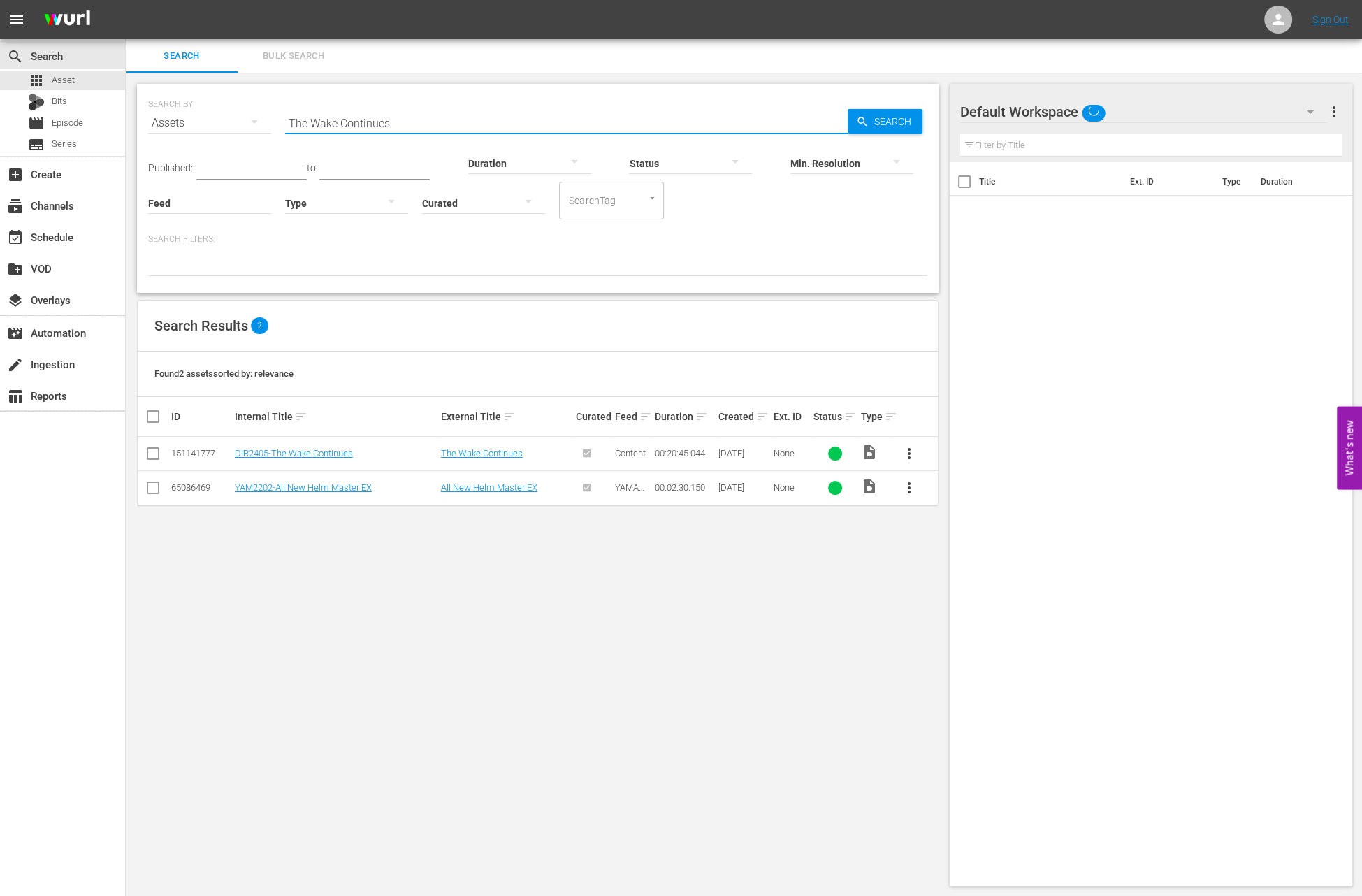
click at [443, 115] on input "The Wake Continues" at bounding box center [567, 122] width 562 height 34
paste input "Visting Deer Camp at Christma"
type input "Visting Deer Camp at Christmas"
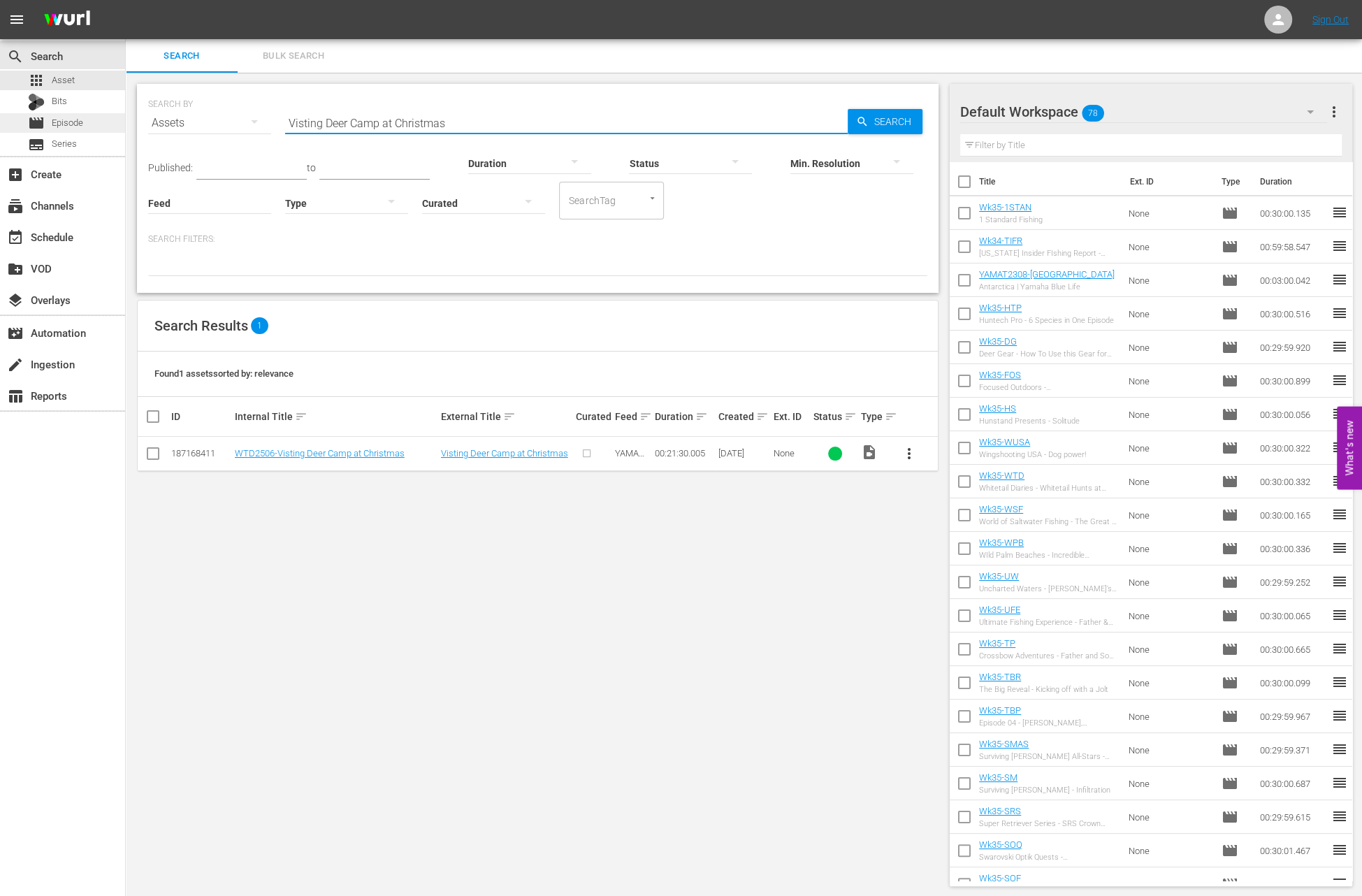
click at [71, 126] on span "Episode" at bounding box center [67, 122] width 31 height 14
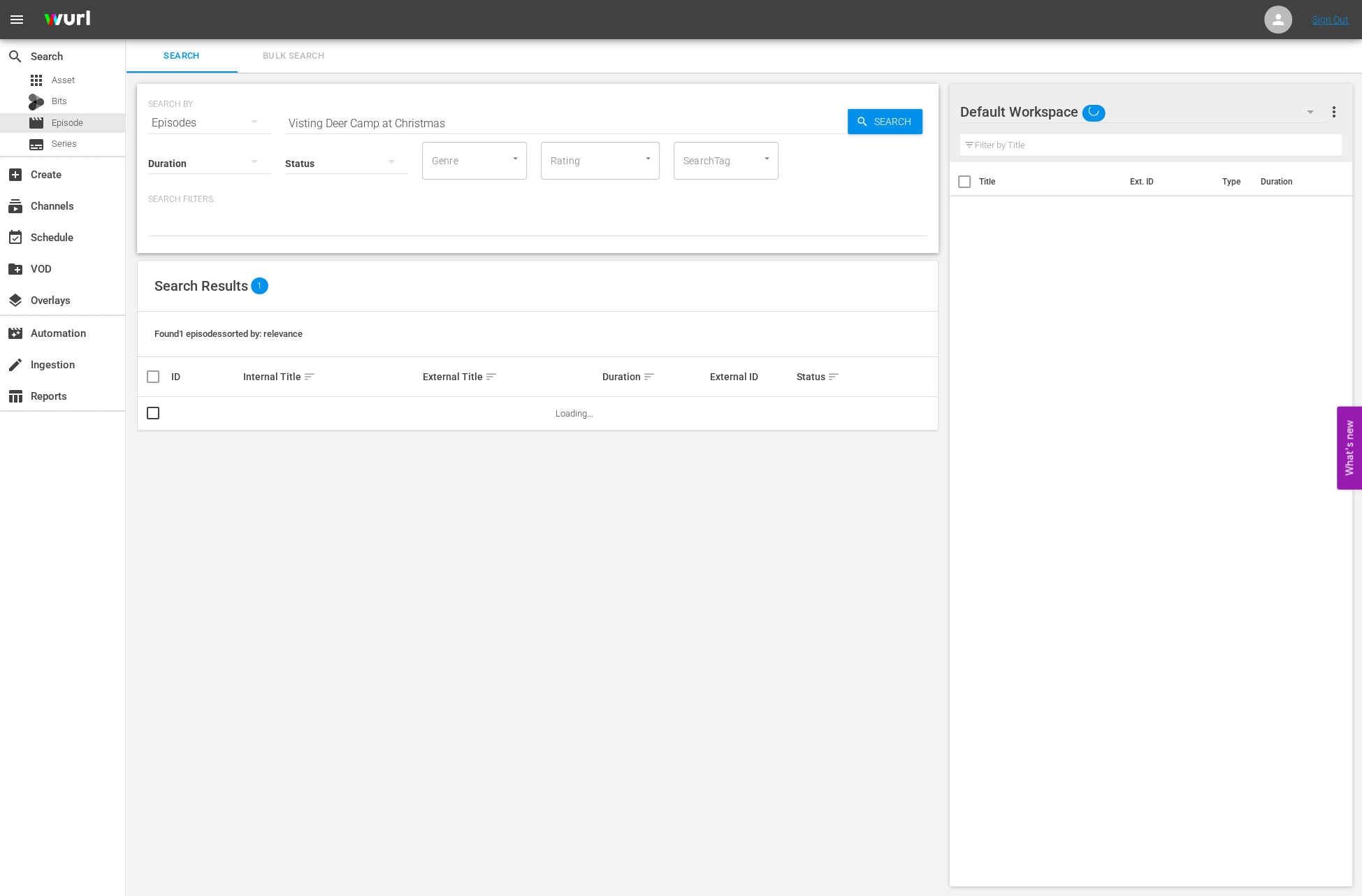
click at [436, 127] on input "Visting Deer Camp at Christmas" at bounding box center [567, 122] width 562 height 34
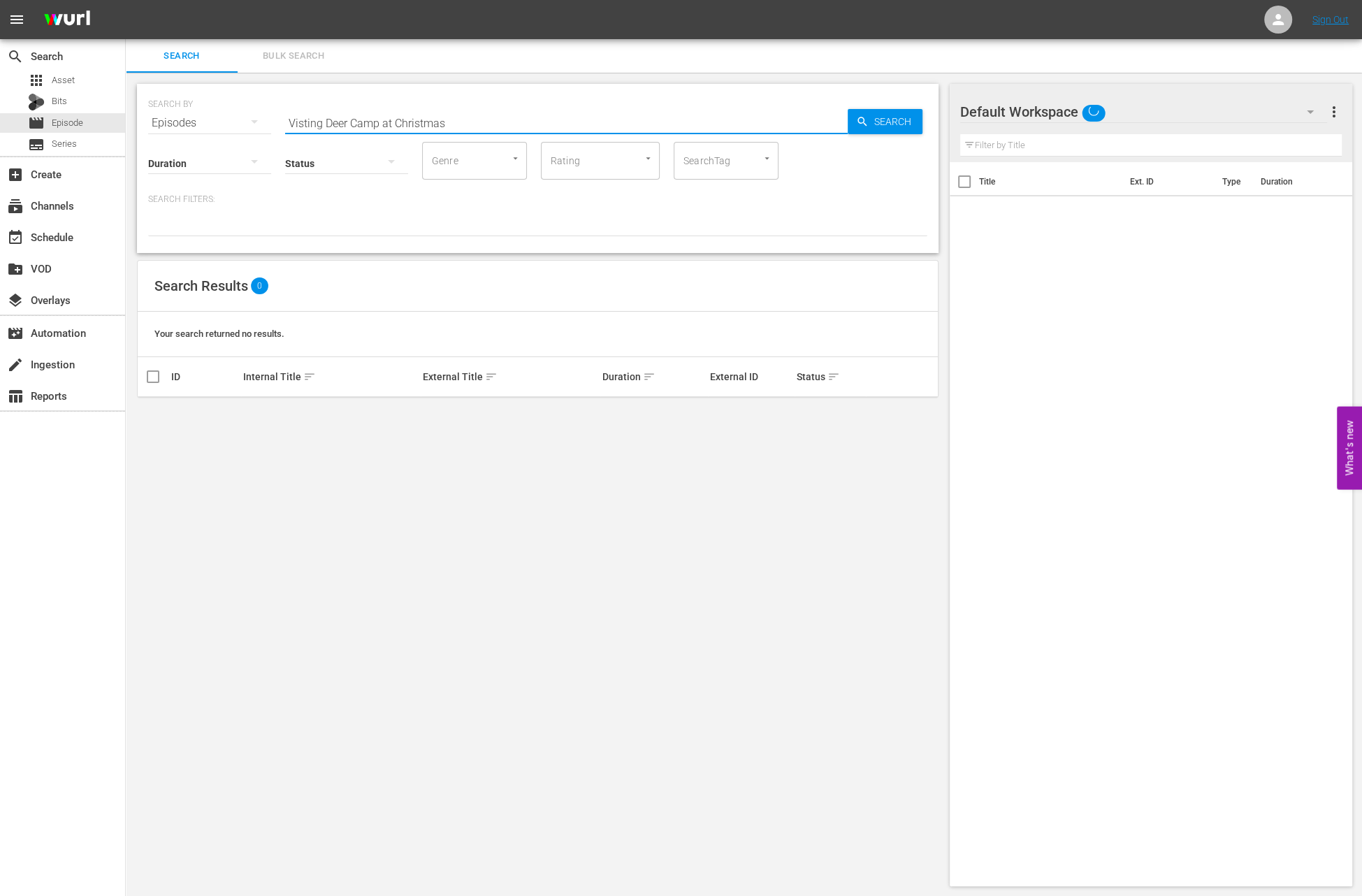
click at [436, 127] on input "Visting Deer Camp at Christmas" at bounding box center [567, 122] width 562 height 34
paste input "New York state of mind"
type input "New York state of mind"
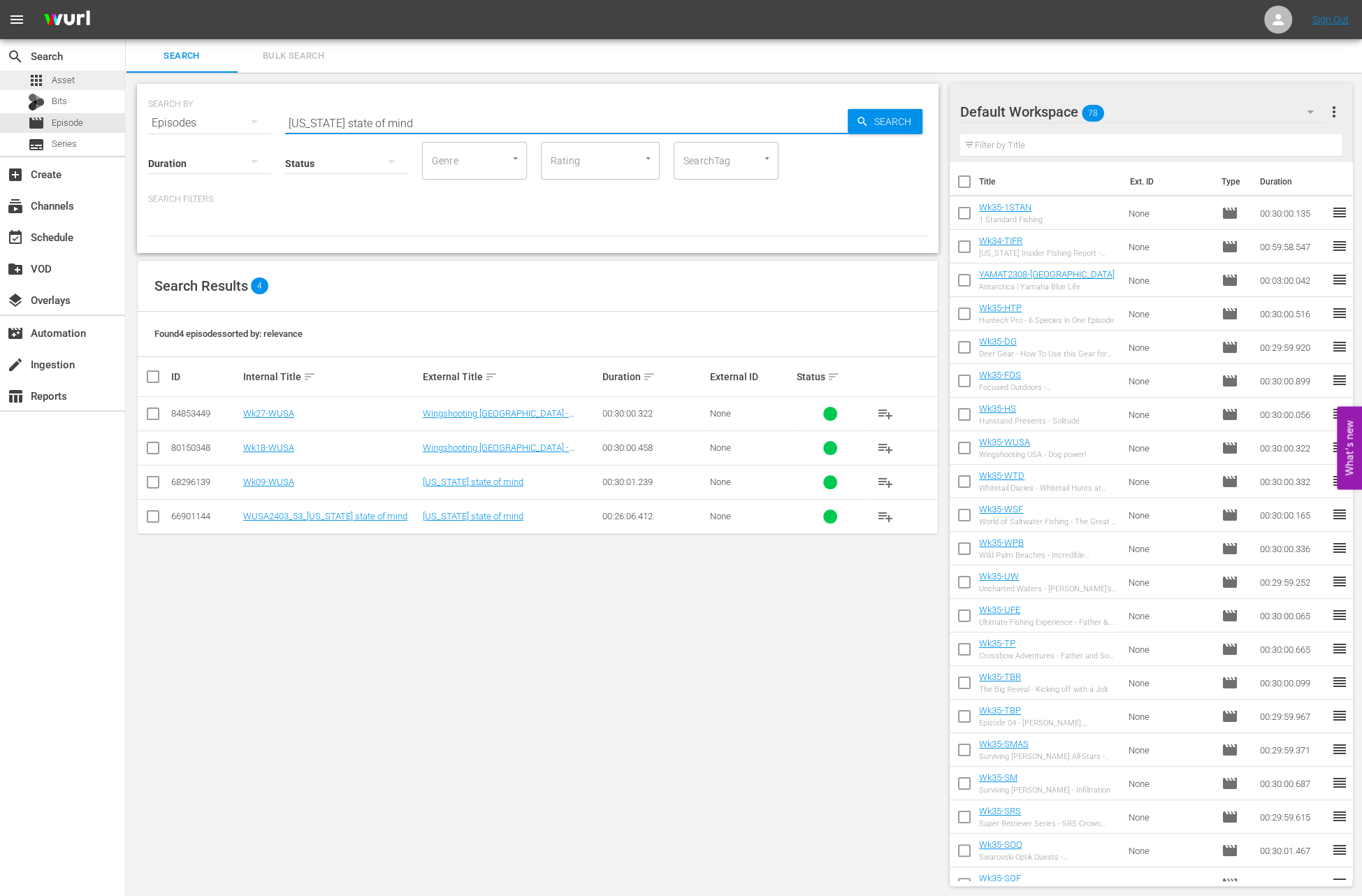
click at [92, 79] on div "apps Asset" at bounding box center [62, 80] width 125 height 20
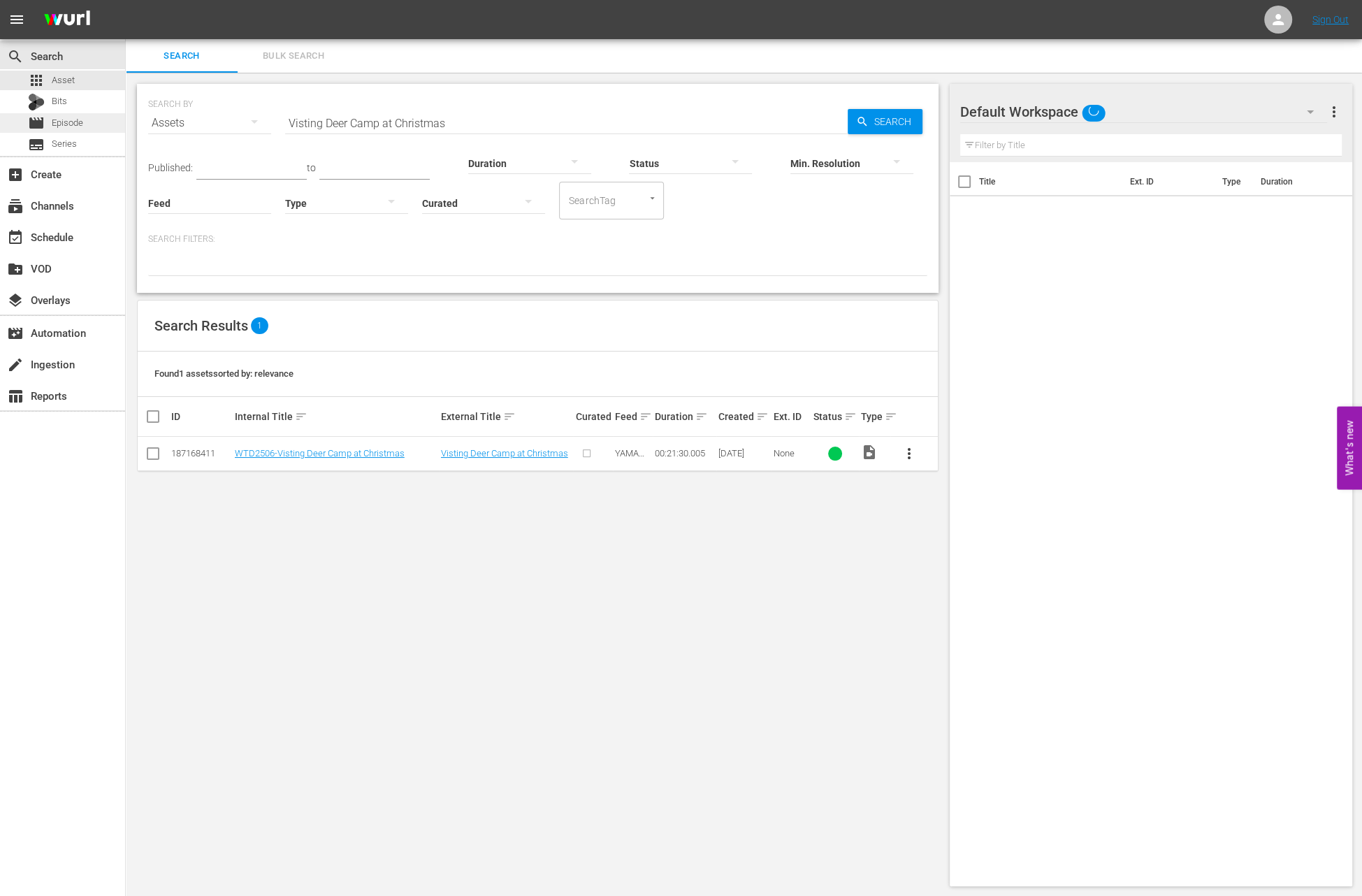
click at [79, 123] on span "Episode" at bounding box center [67, 122] width 31 height 14
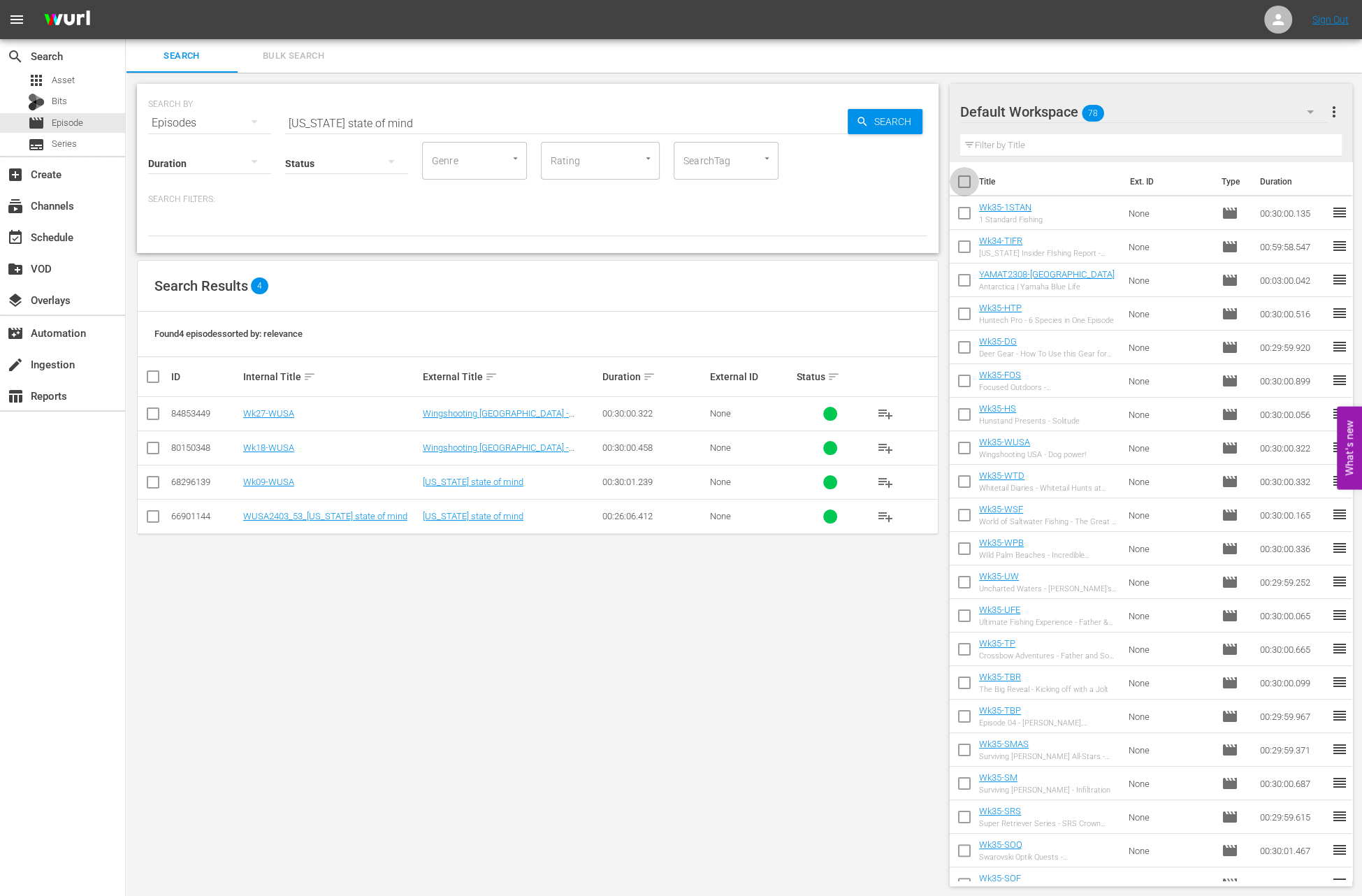
click at [965, 187] on input "checkbox" at bounding box center [964, 185] width 29 height 29
checkbox input "true"
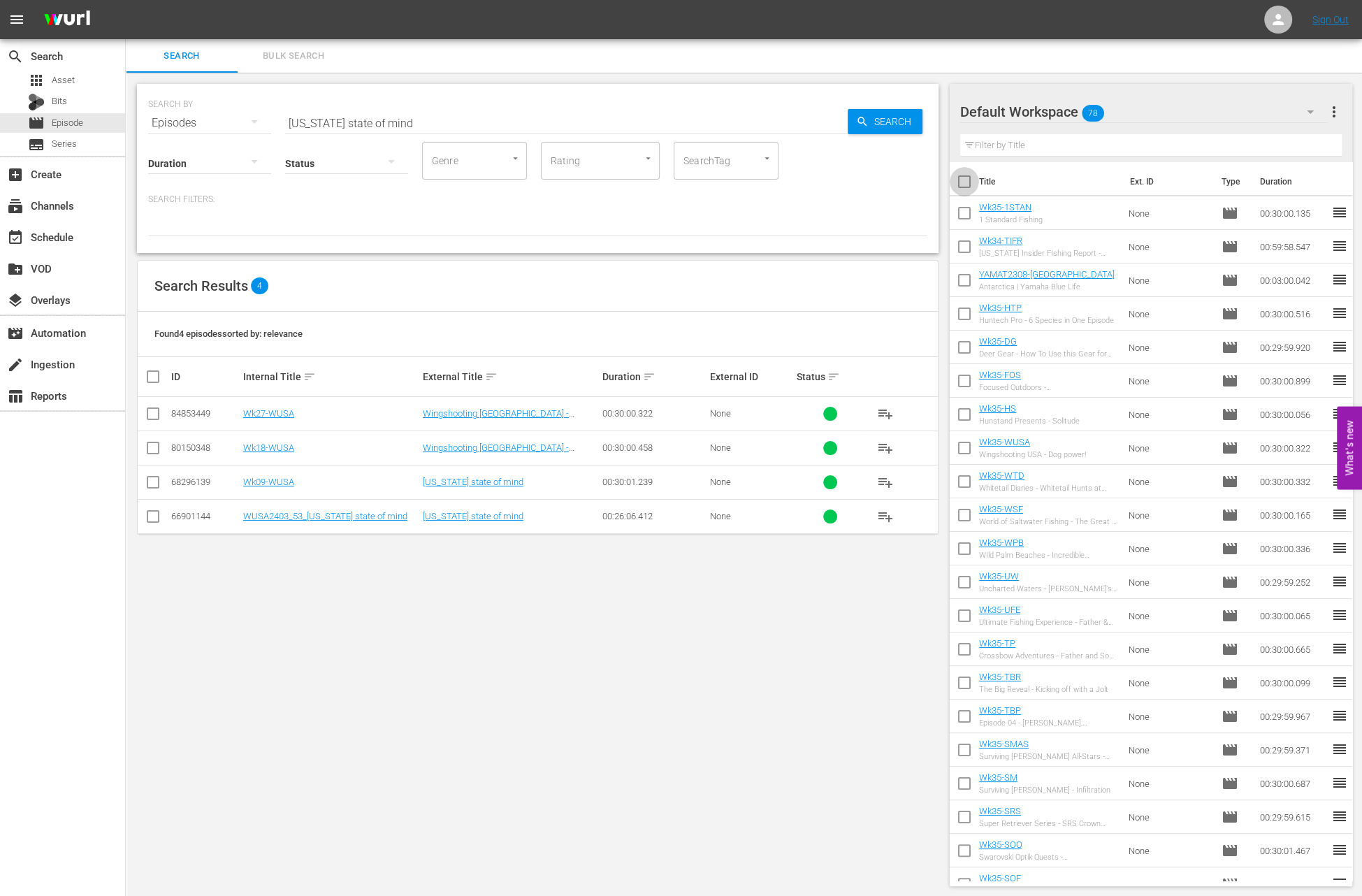
checkbox input "true"
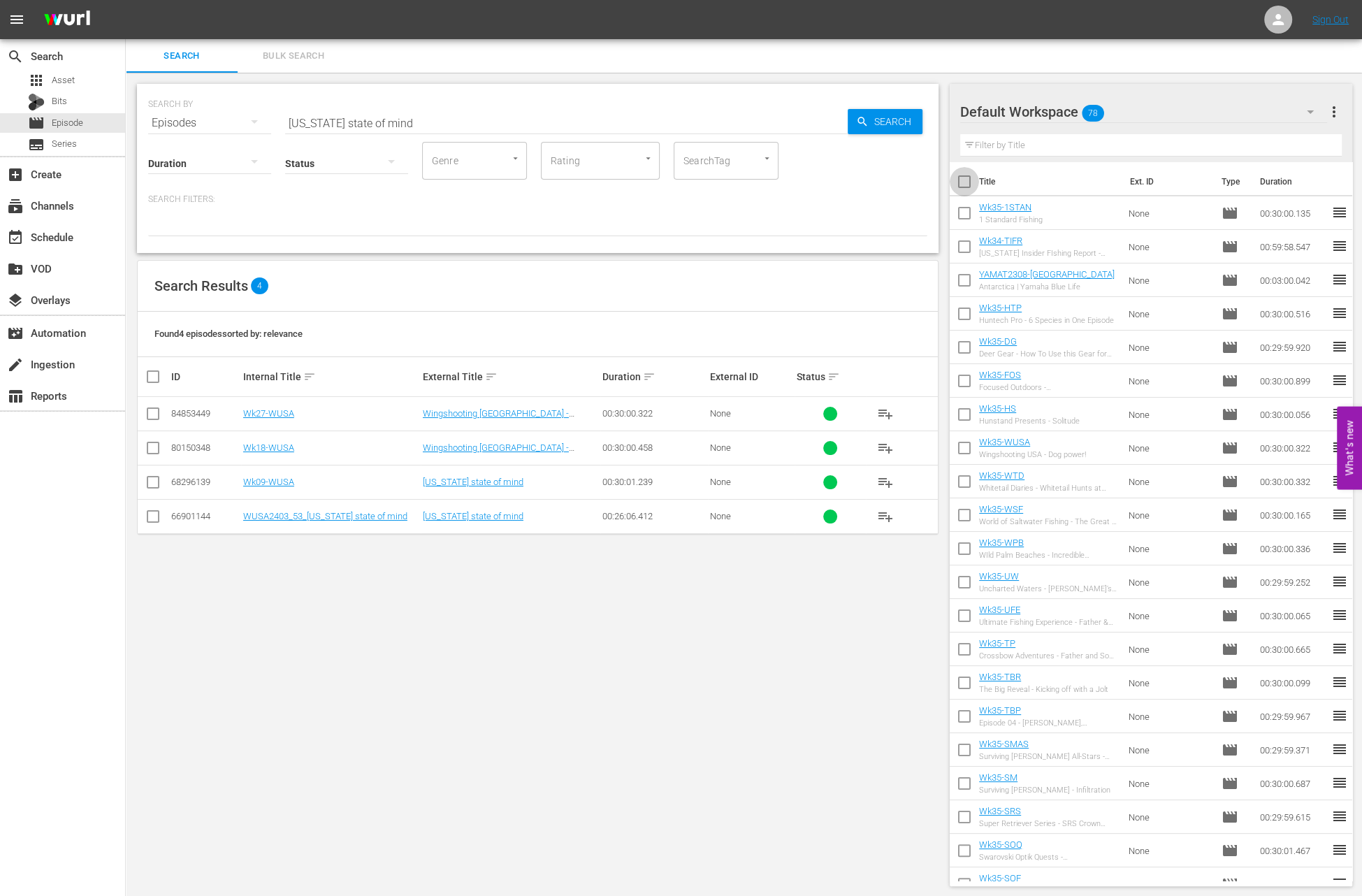
checkbox input "true"
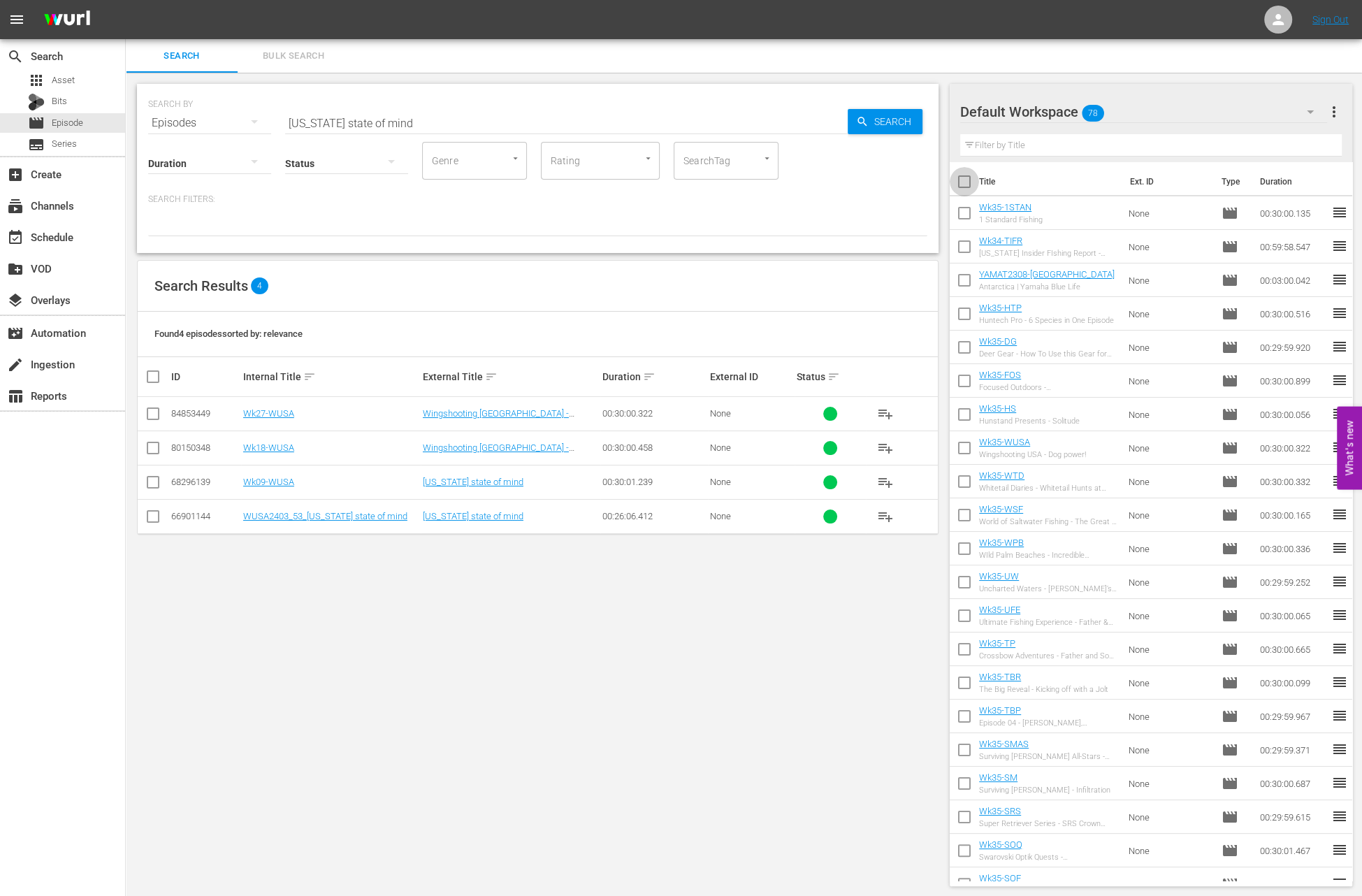
checkbox input "true"
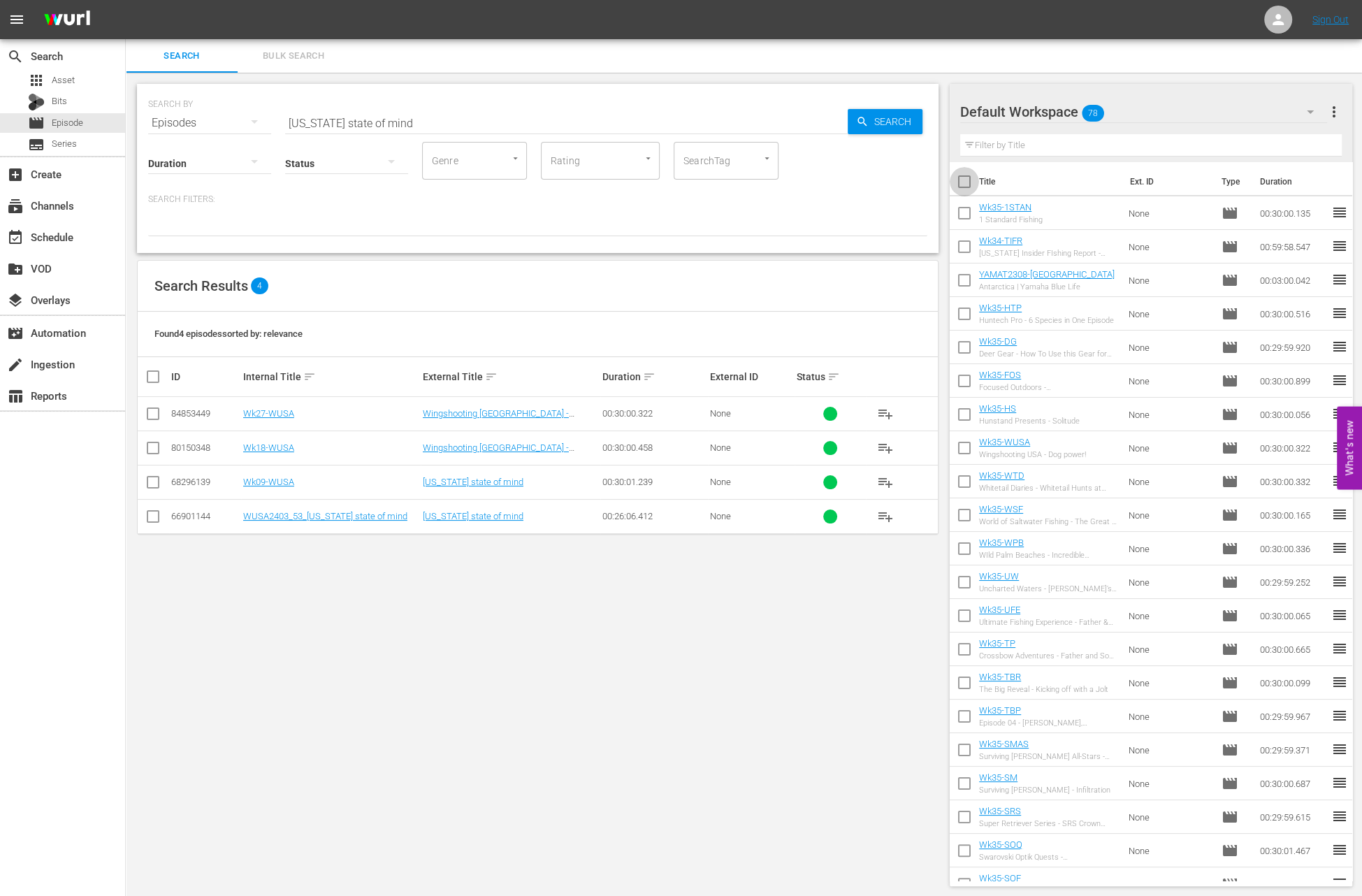
checkbox input "true"
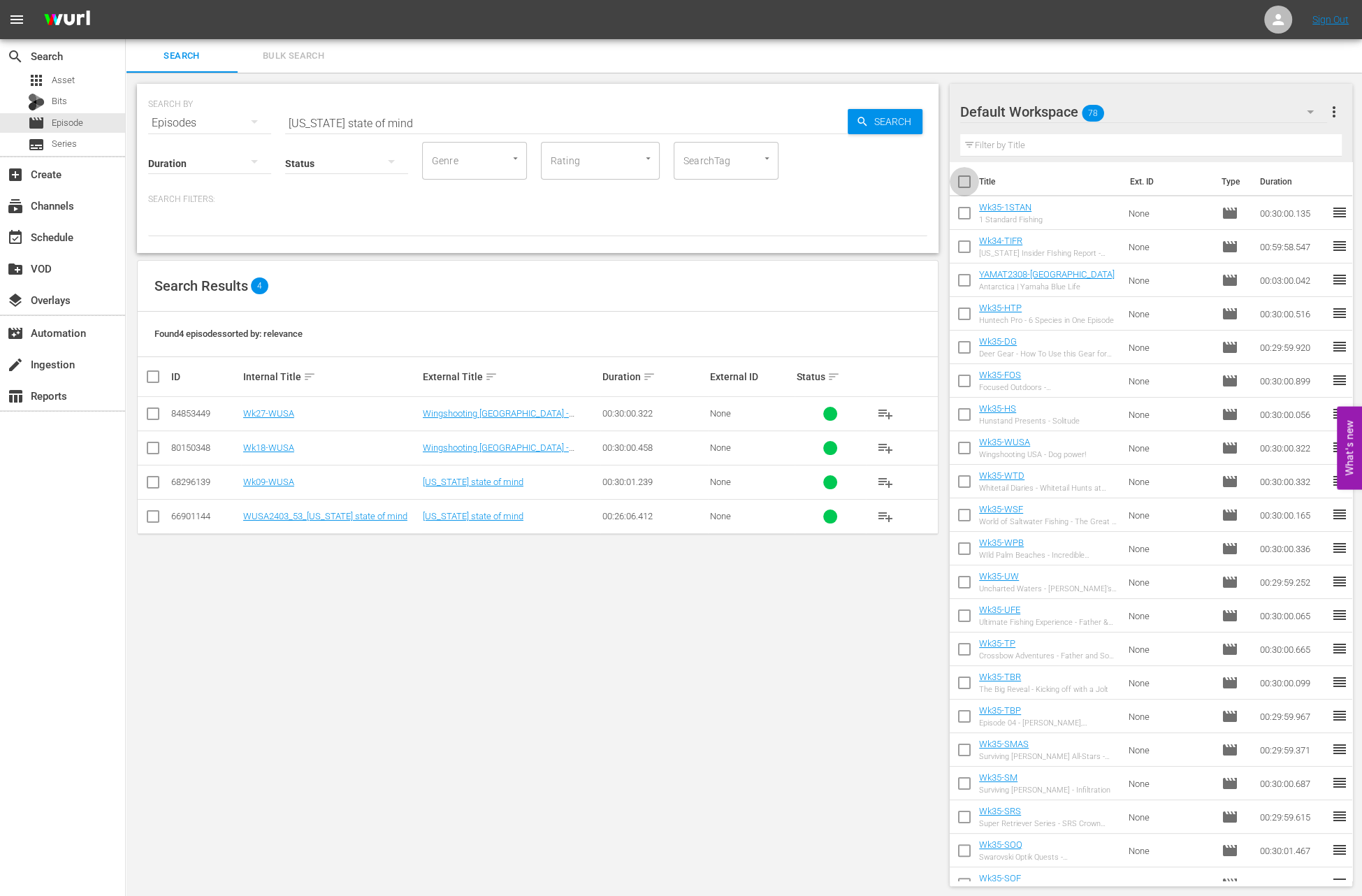
checkbox input "true"
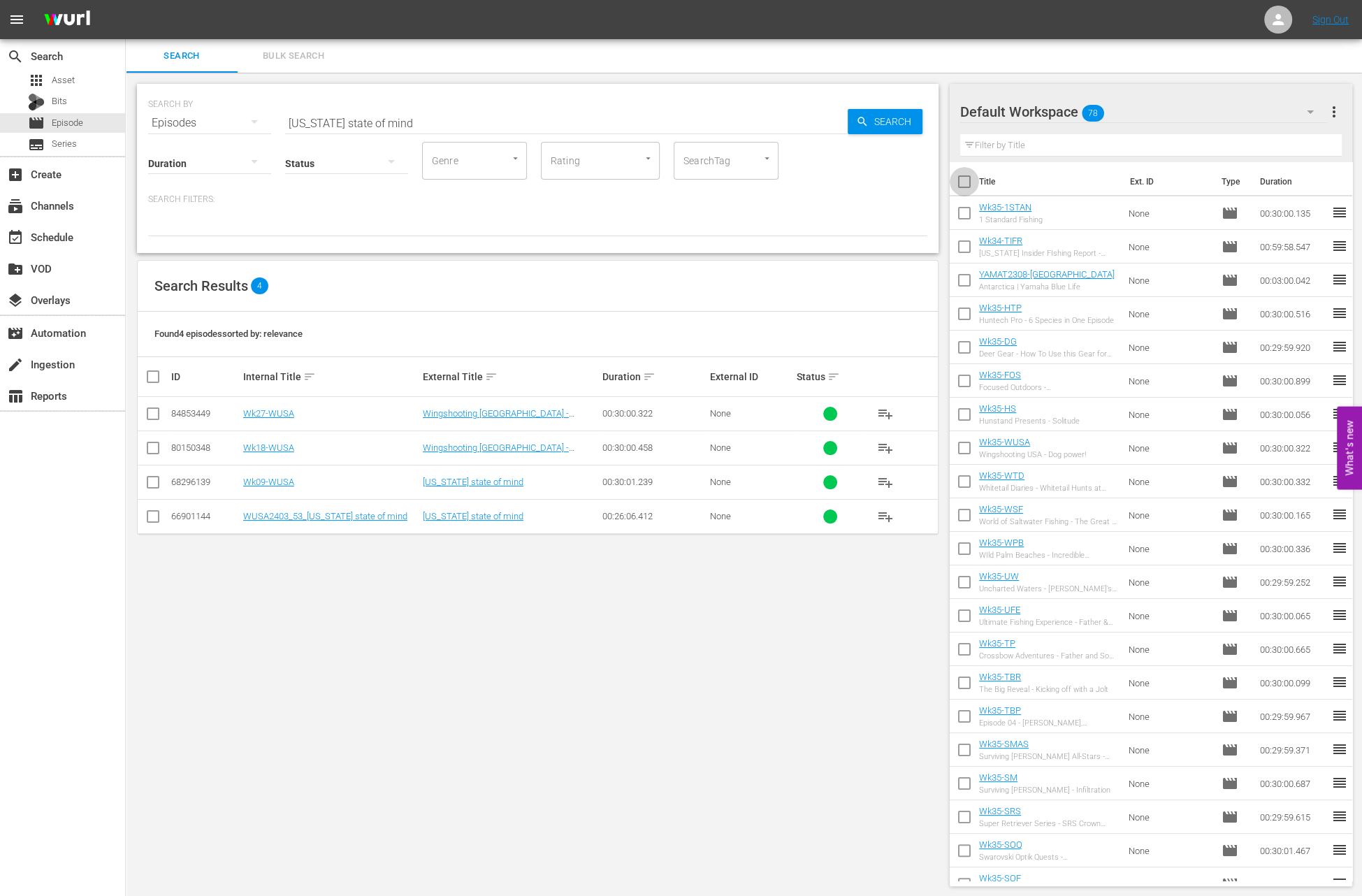
checkbox input "true"
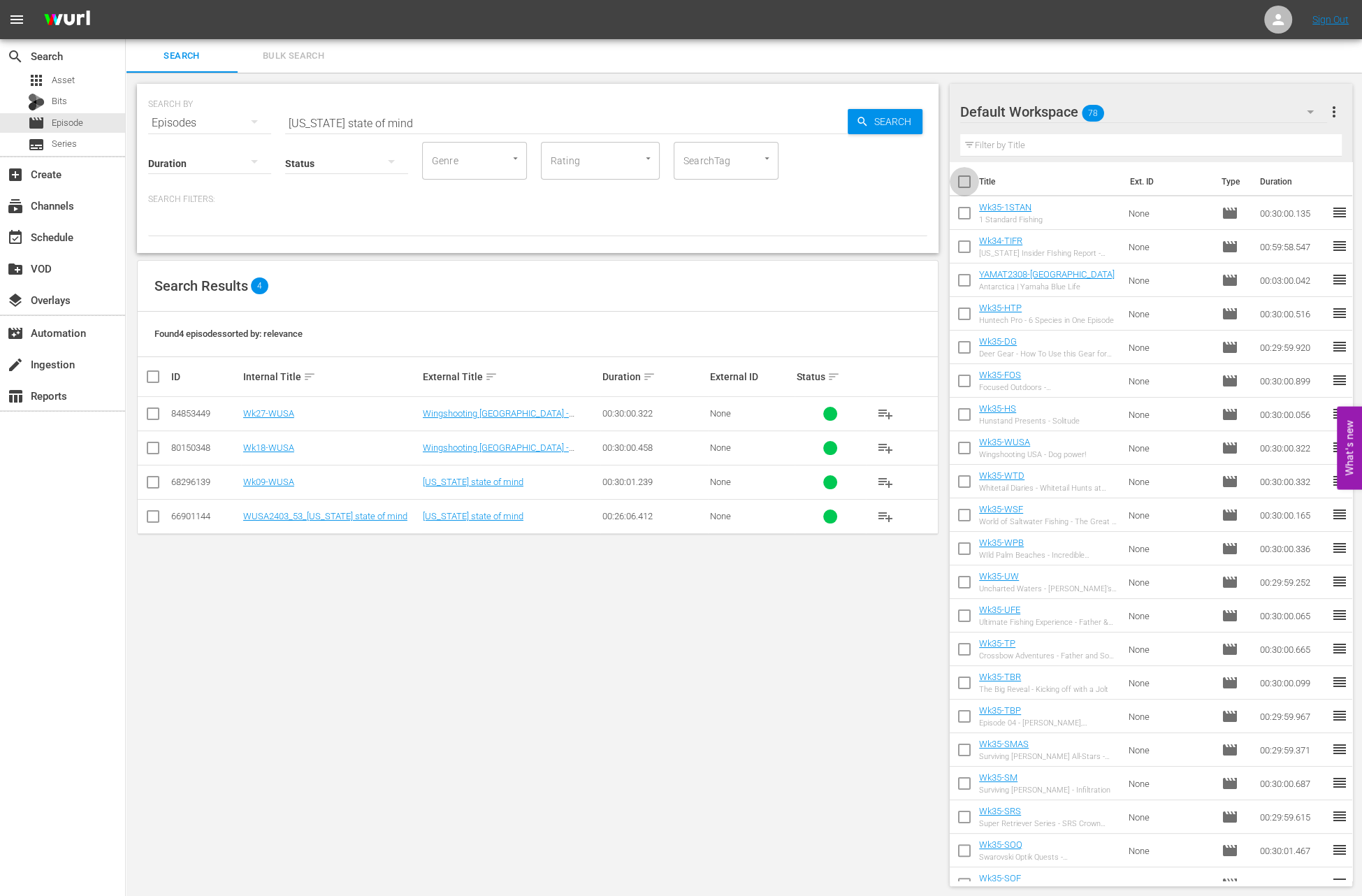
checkbox input "true"
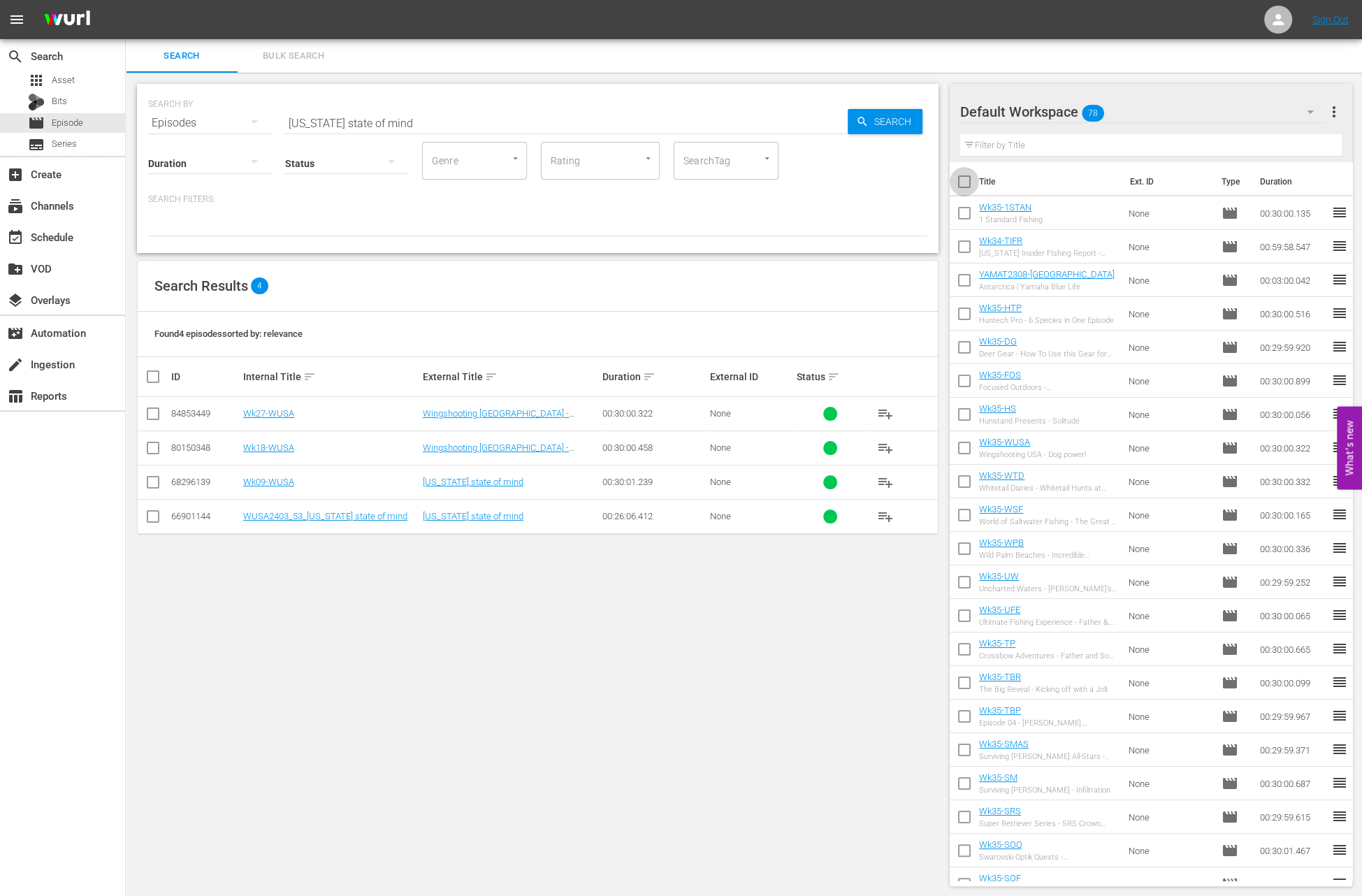
checkbox input "true"
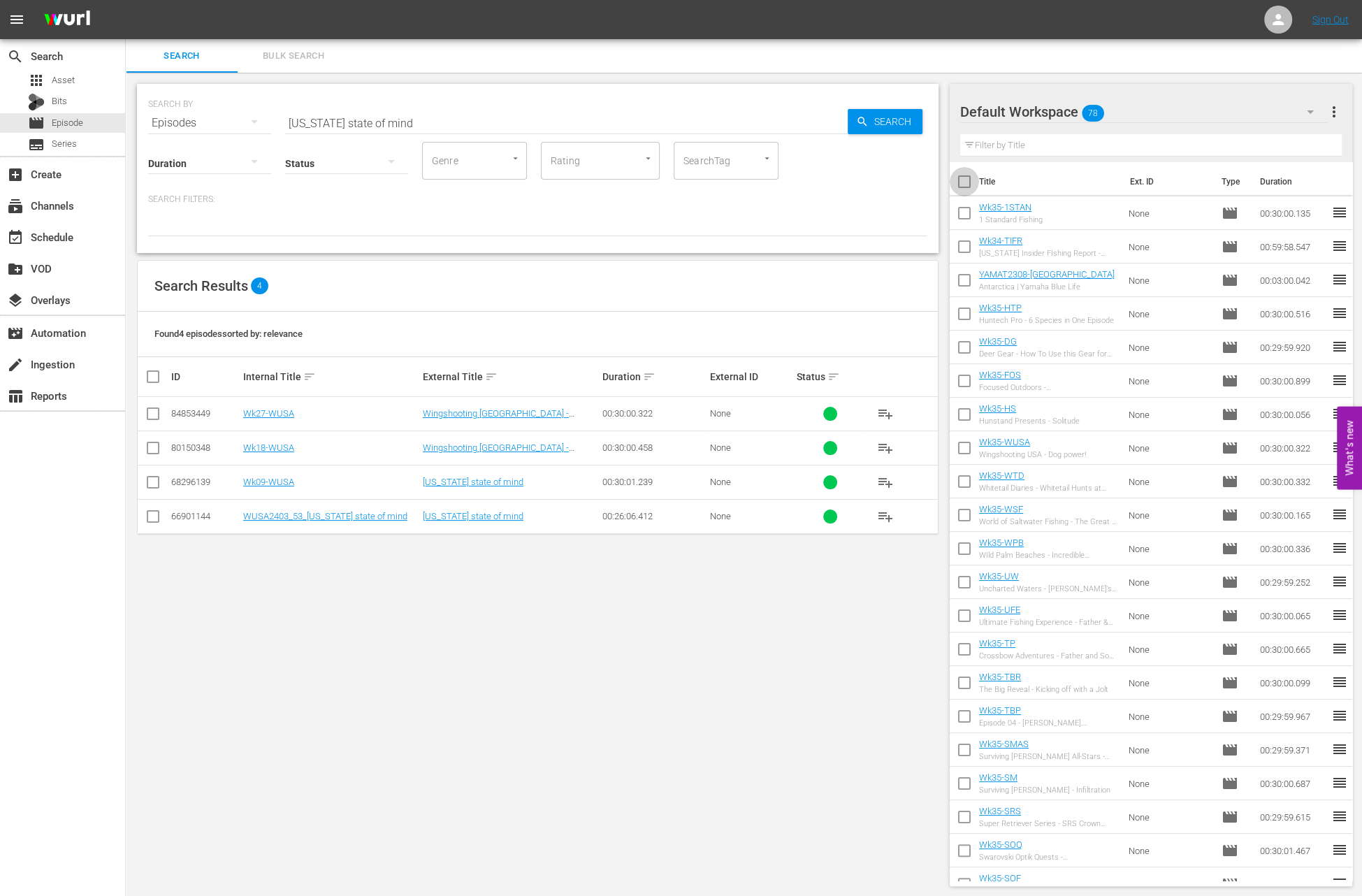
checkbox input "true"
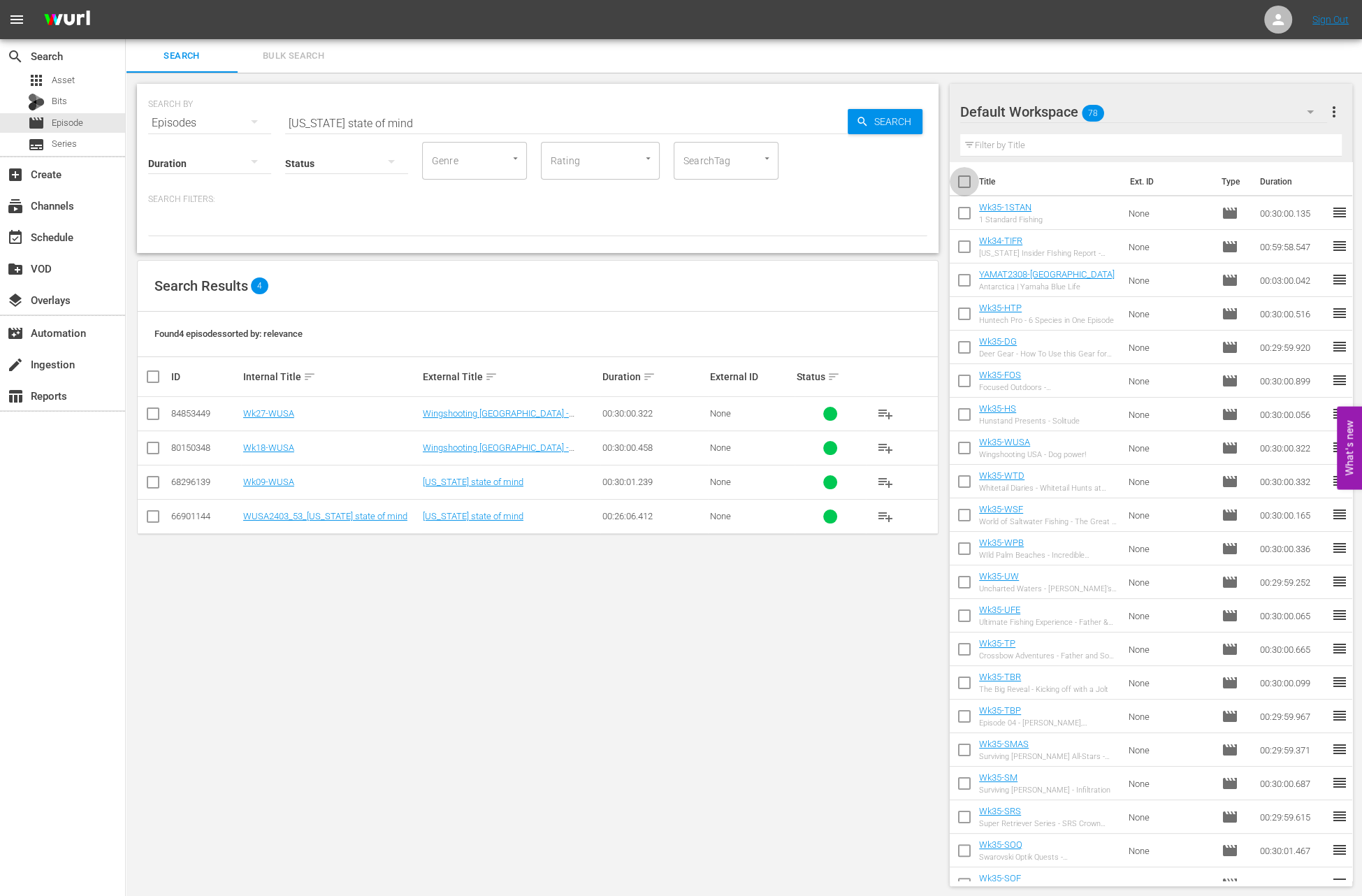
checkbox input "true"
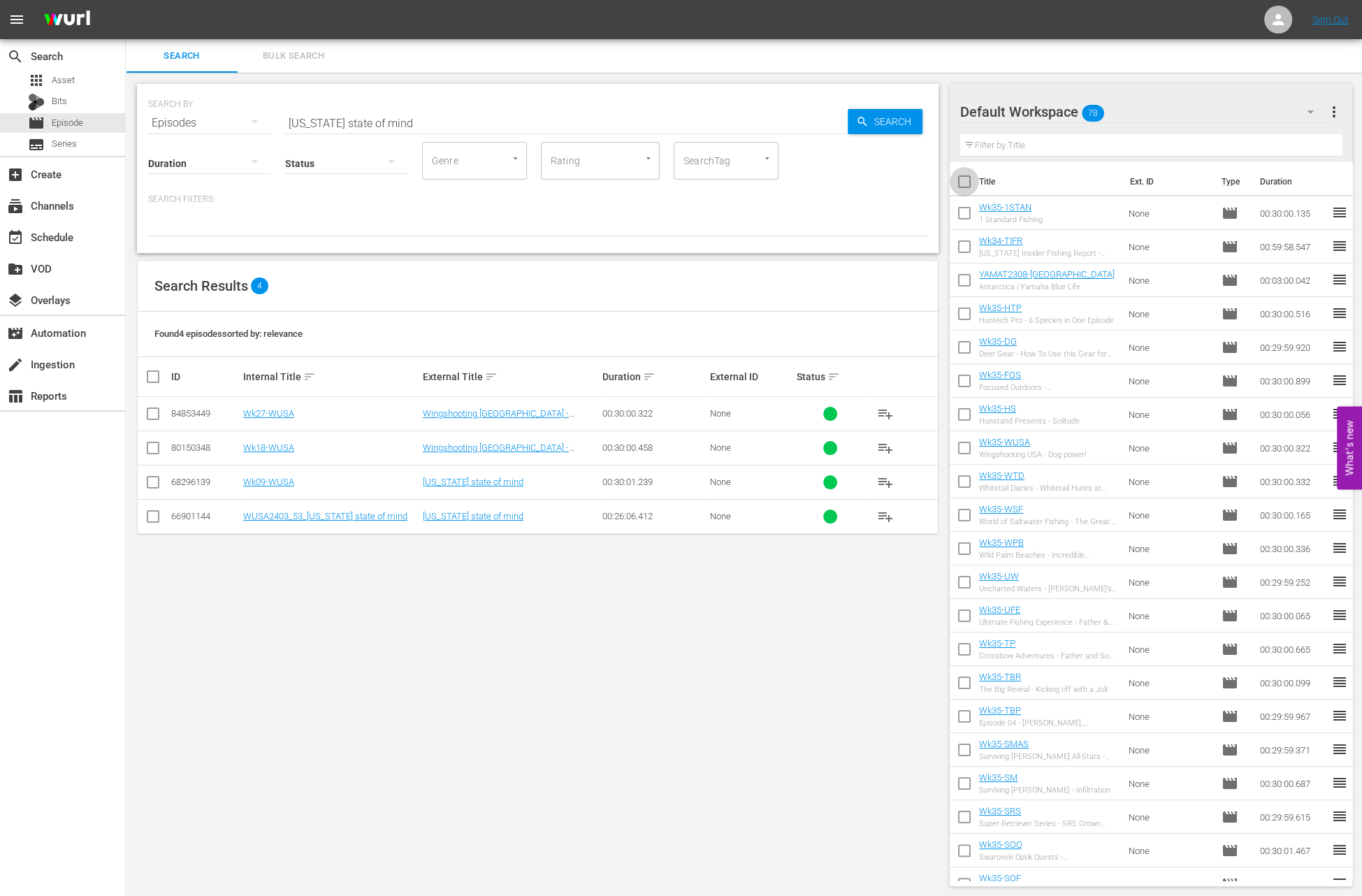
checkbox input "true"
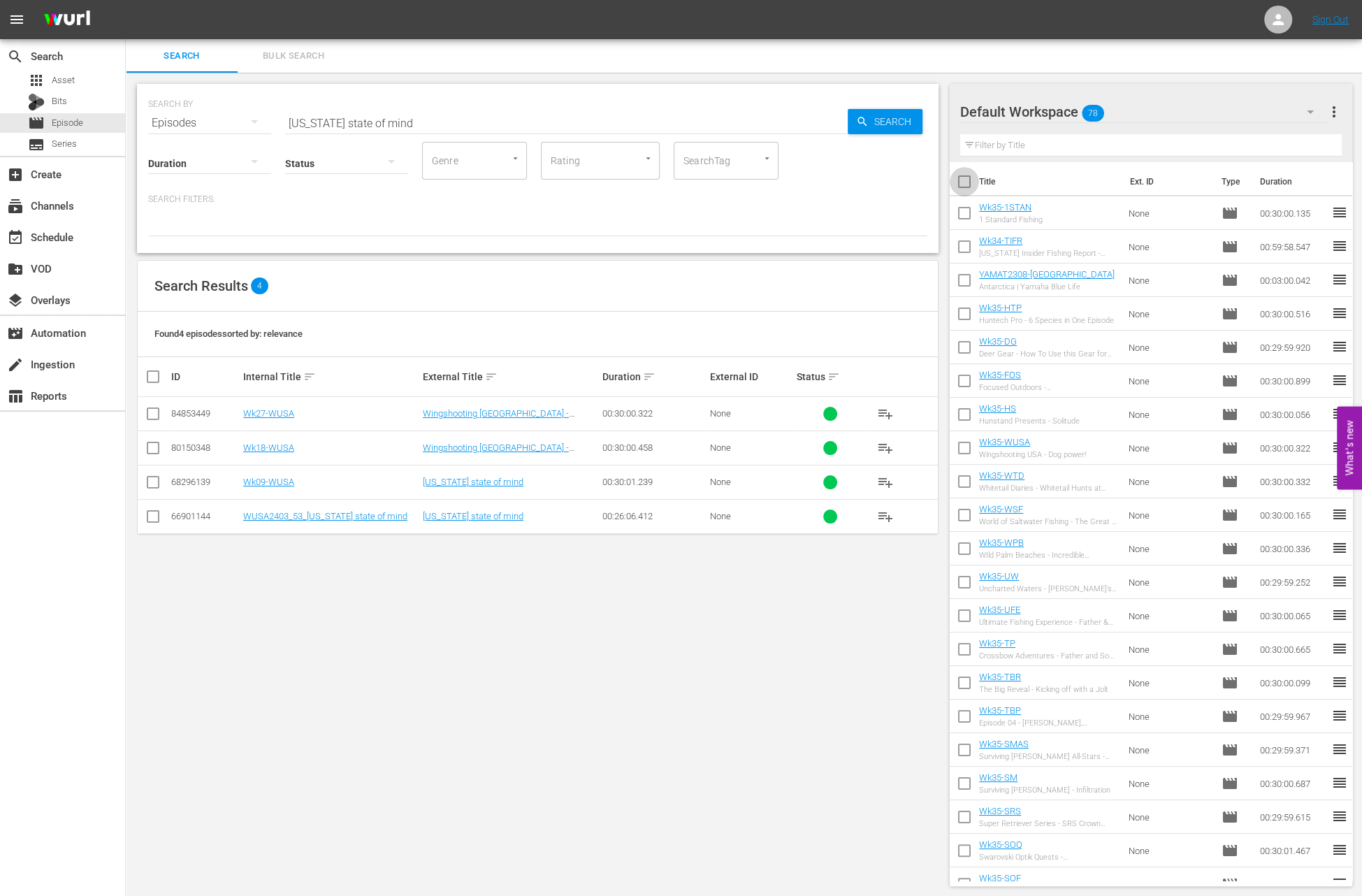
checkbox input "true"
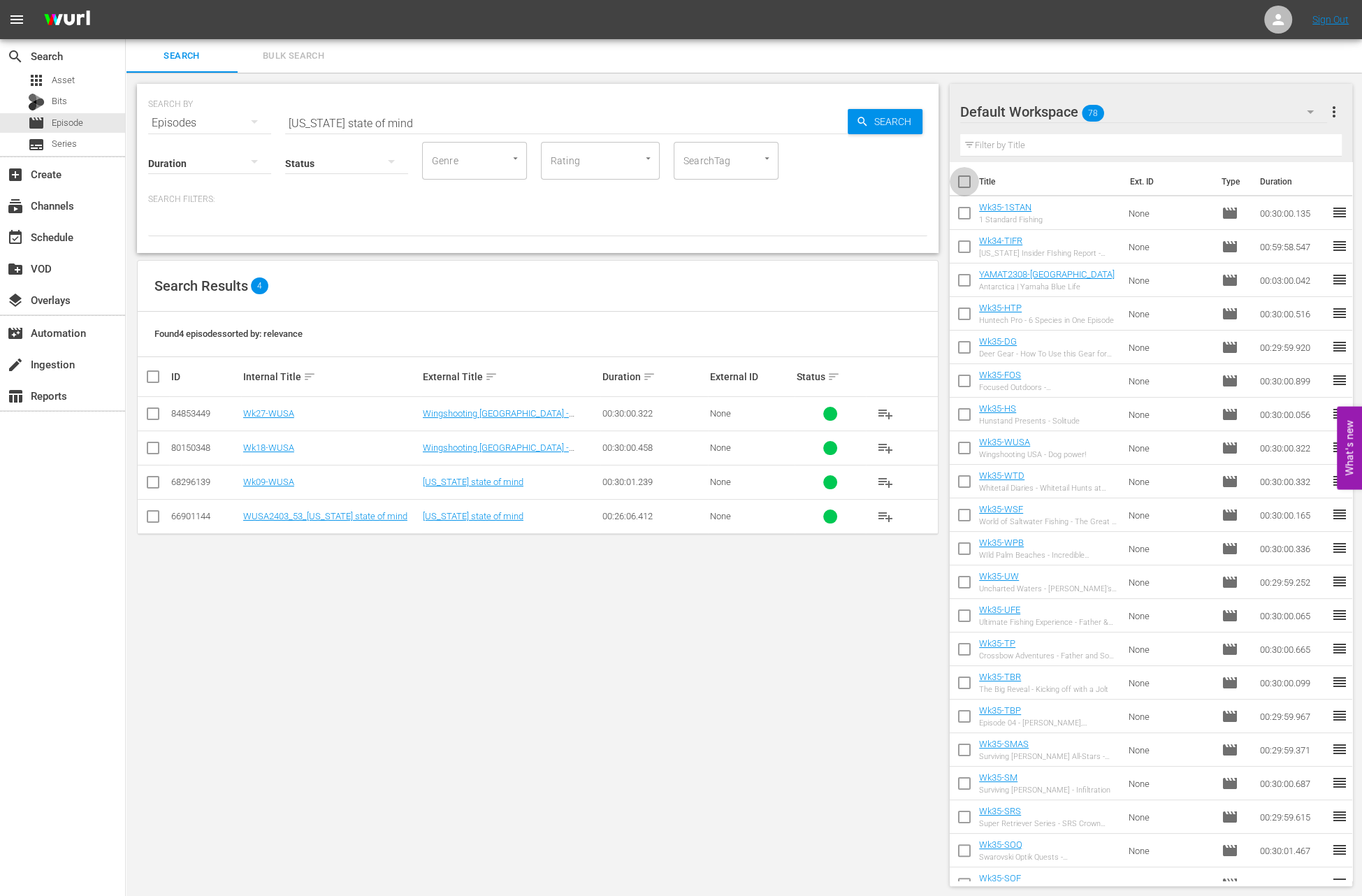
checkbox input "true"
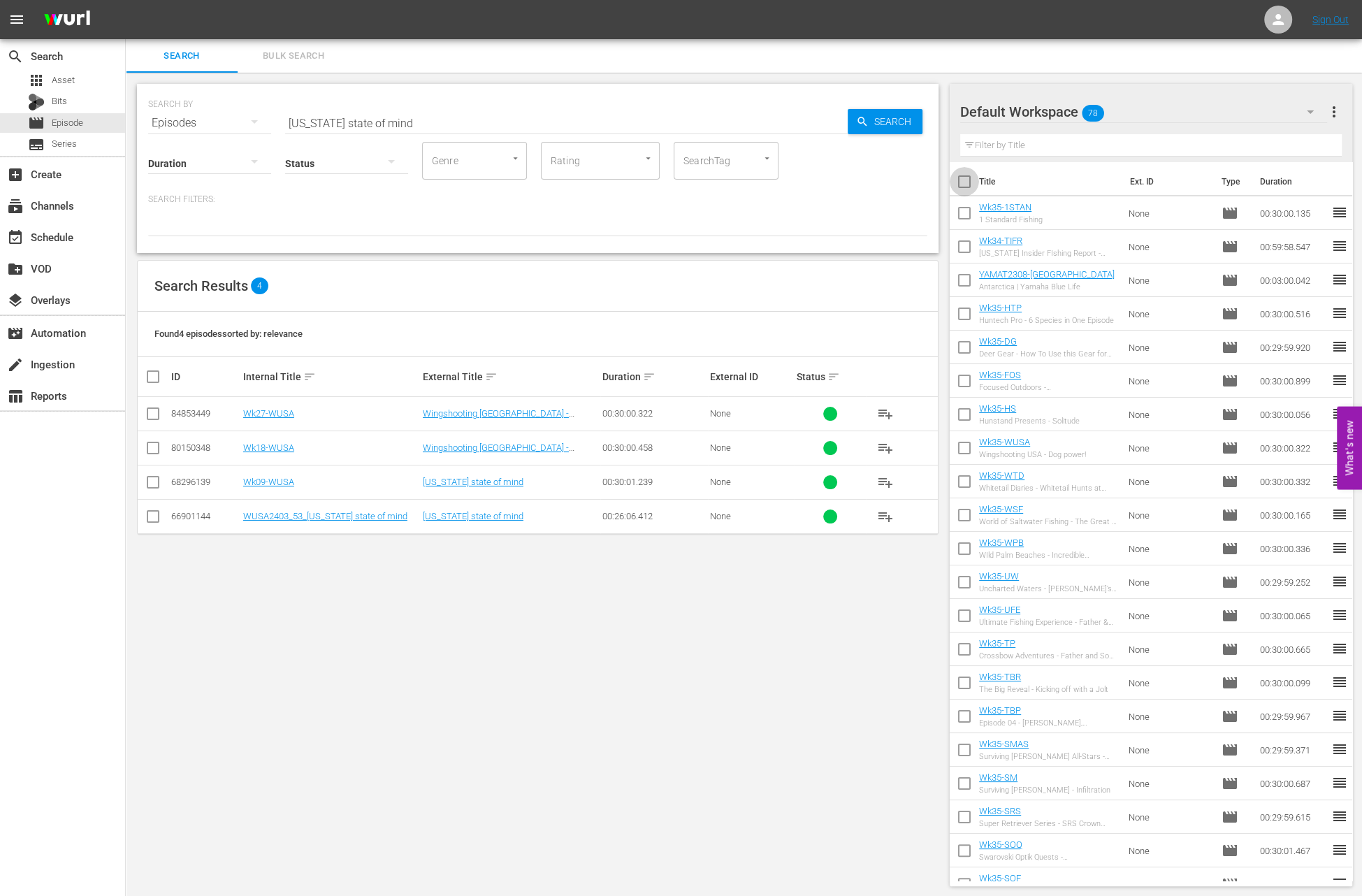
checkbox input "true"
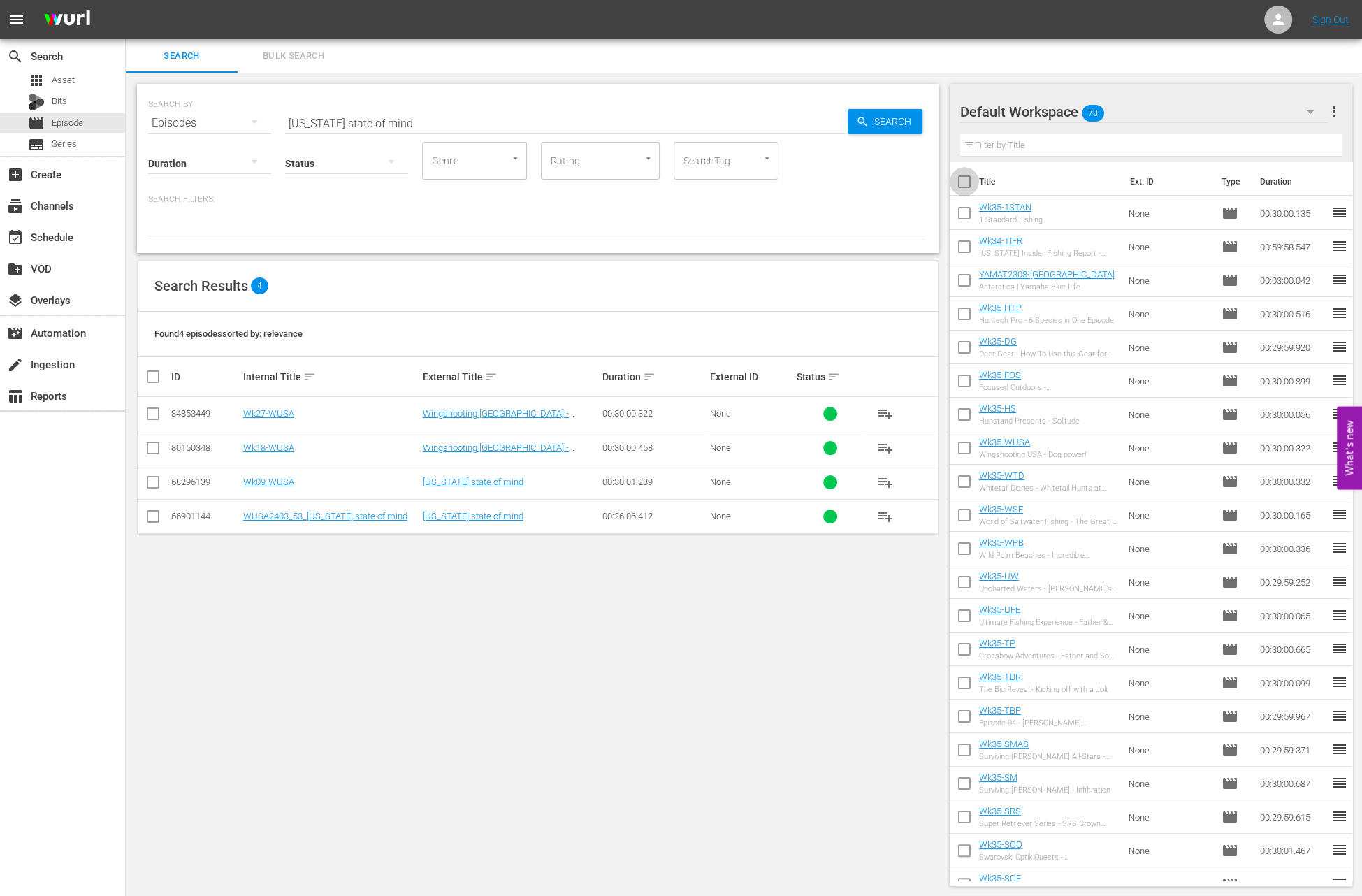
checkbox input "true"
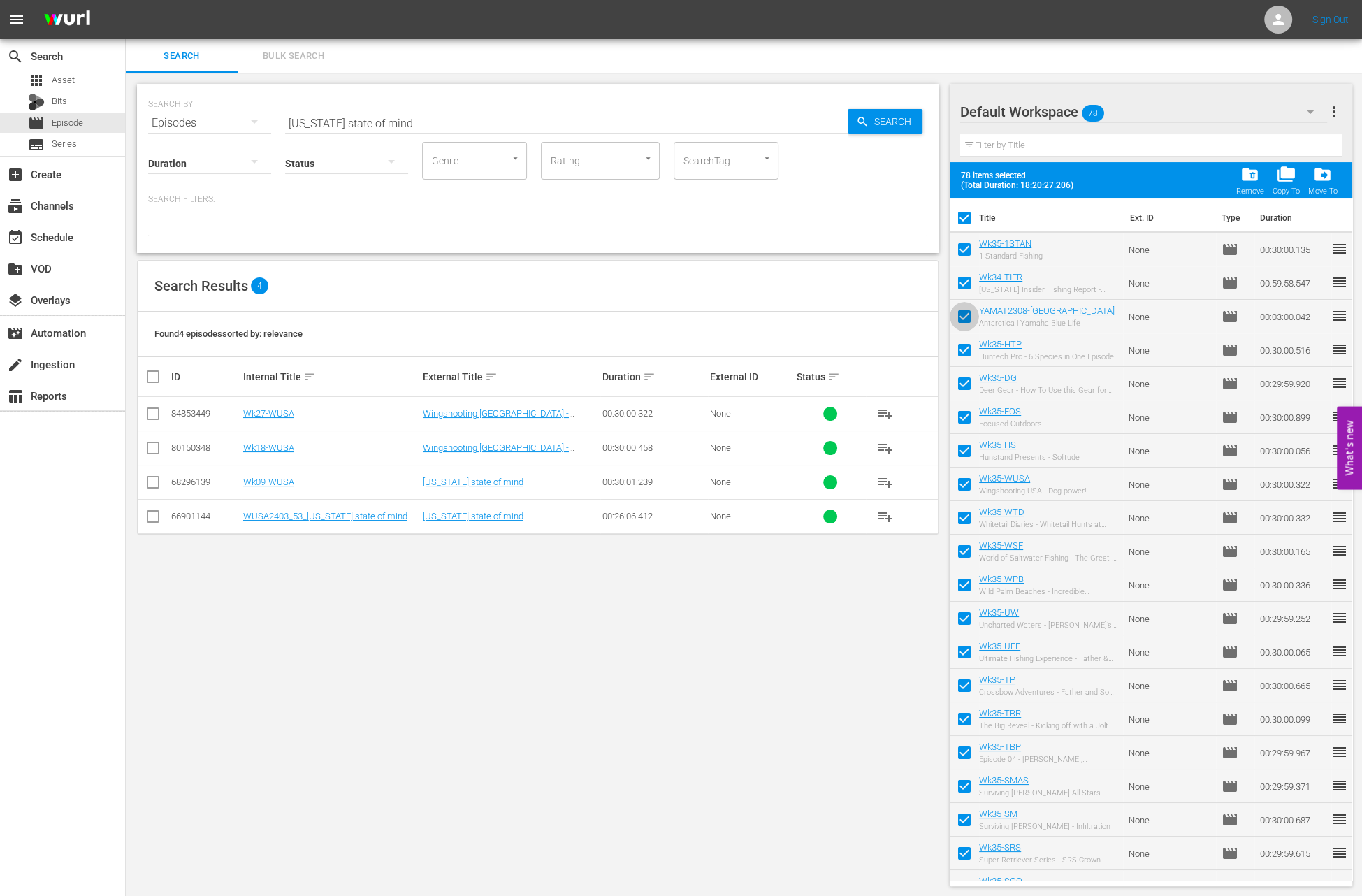
click at [965, 315] on input "checkbox" at bounding box center [964, 319] width 29 height 29
checkbox input "false"
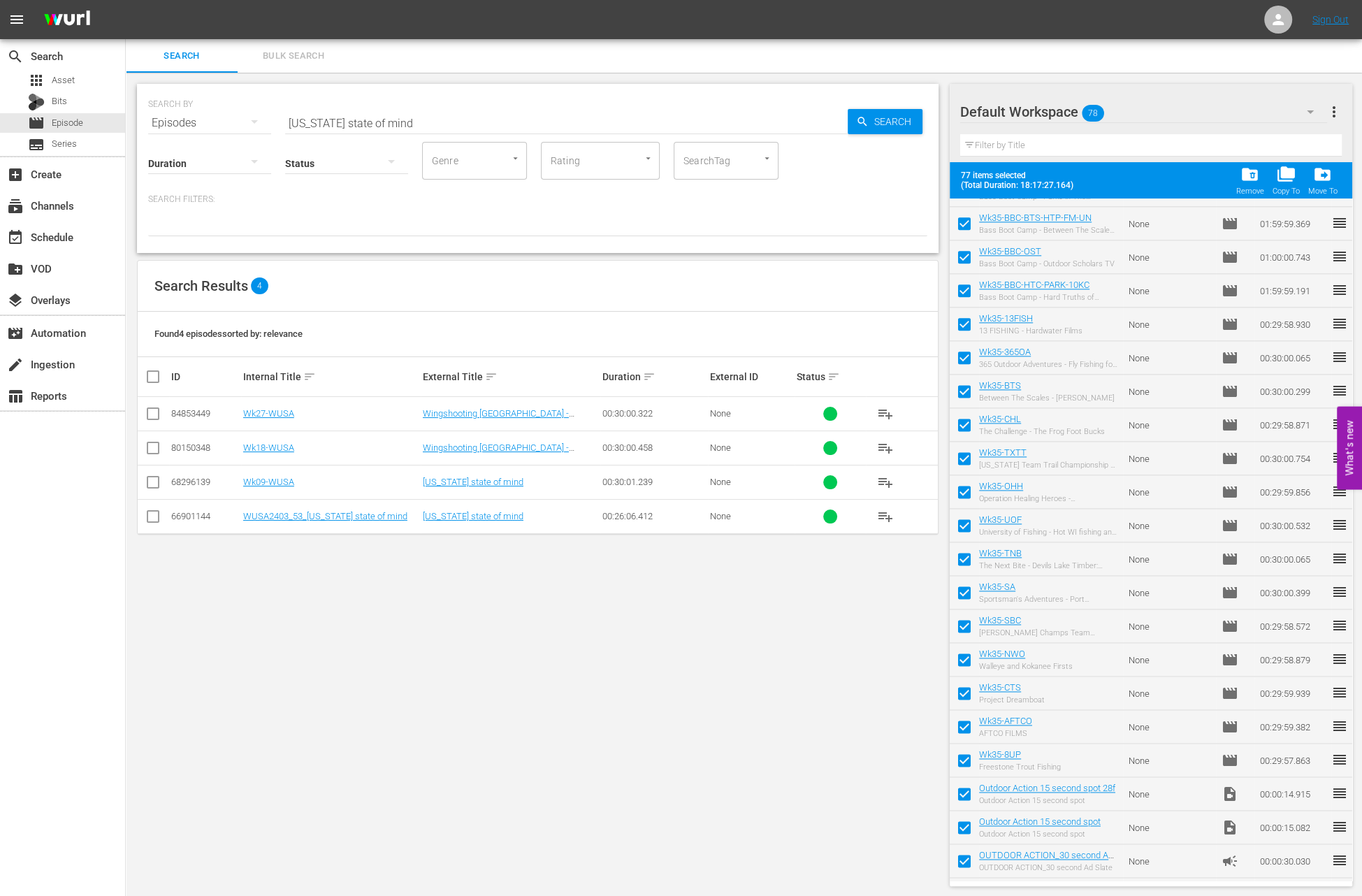
scroll to position [1967, 0]
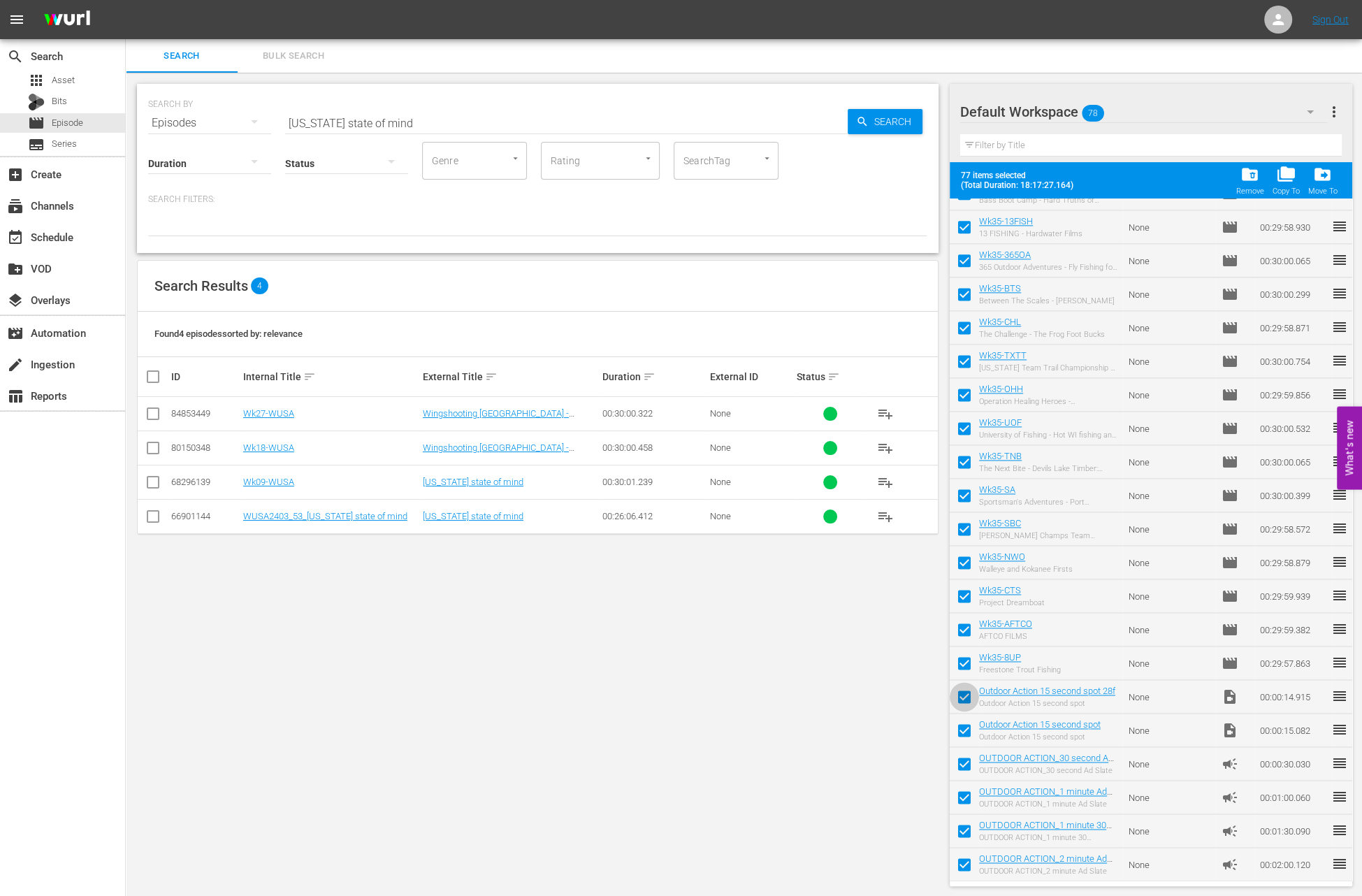
click at [962, 692] on input "checkbox" at bounding box center [964, 699] width 29 height 29
checkbox input "false"
click at [963, 737] on input "checkbox" at bounding box center [964, 733] width 29 height 29
checkbox input "false"
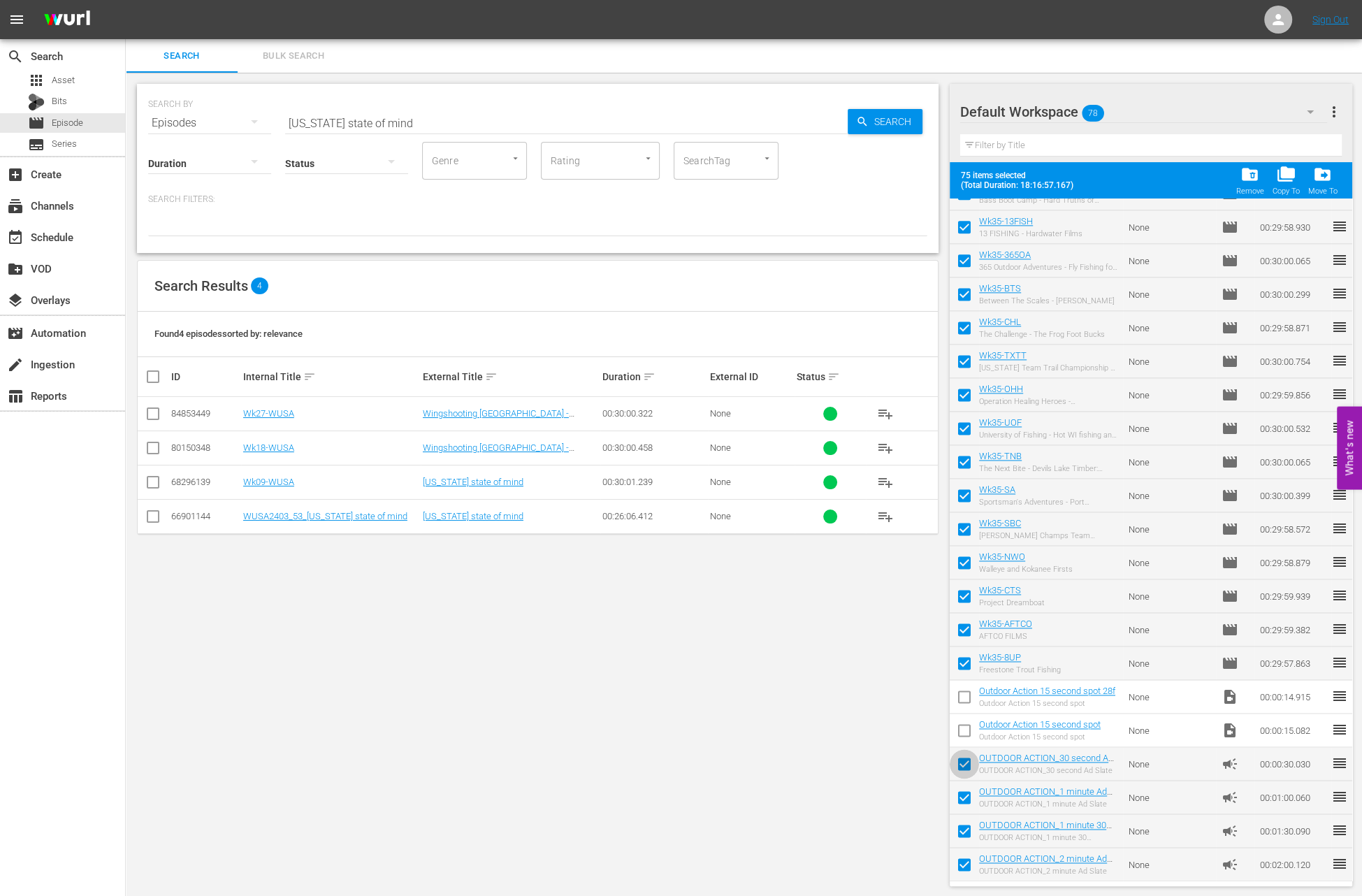
click at [969, 761] on input "checkbox" at bounding box center [964, 767] width 29 height 29
checkbox input "false"
click at [963, 790] on input "checkbox" at bounding box center [964, 800] width 29 height 29
checkbox input "false"
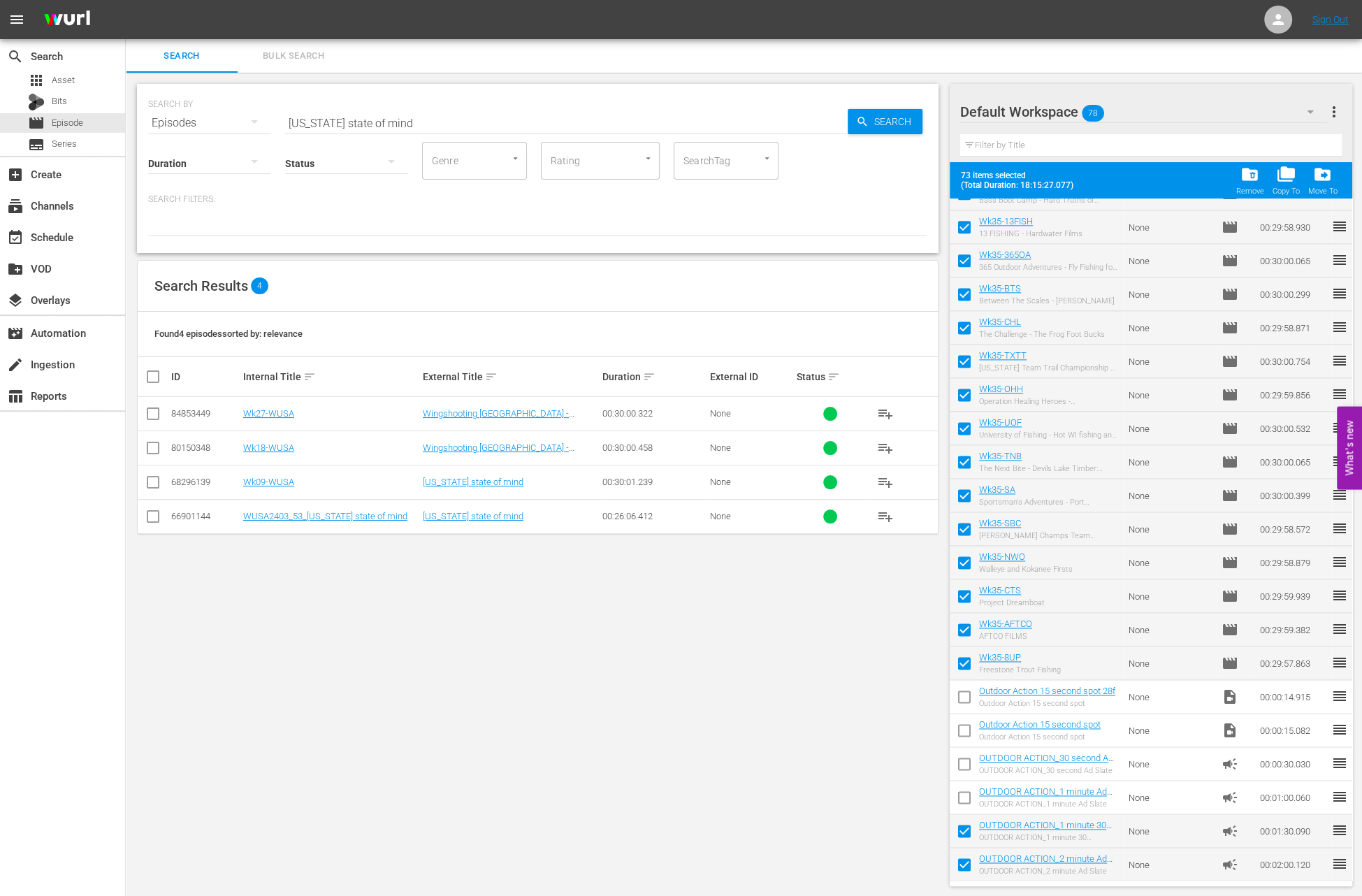
click at [964, 834] on input "checkbox" at bounding box center [964, 834] width 29 height 29
checkbox input "false"
click at [963, 866] on input "checkbox" at bounding box center [964, 867] width 29 height 29
checkbox input "false"
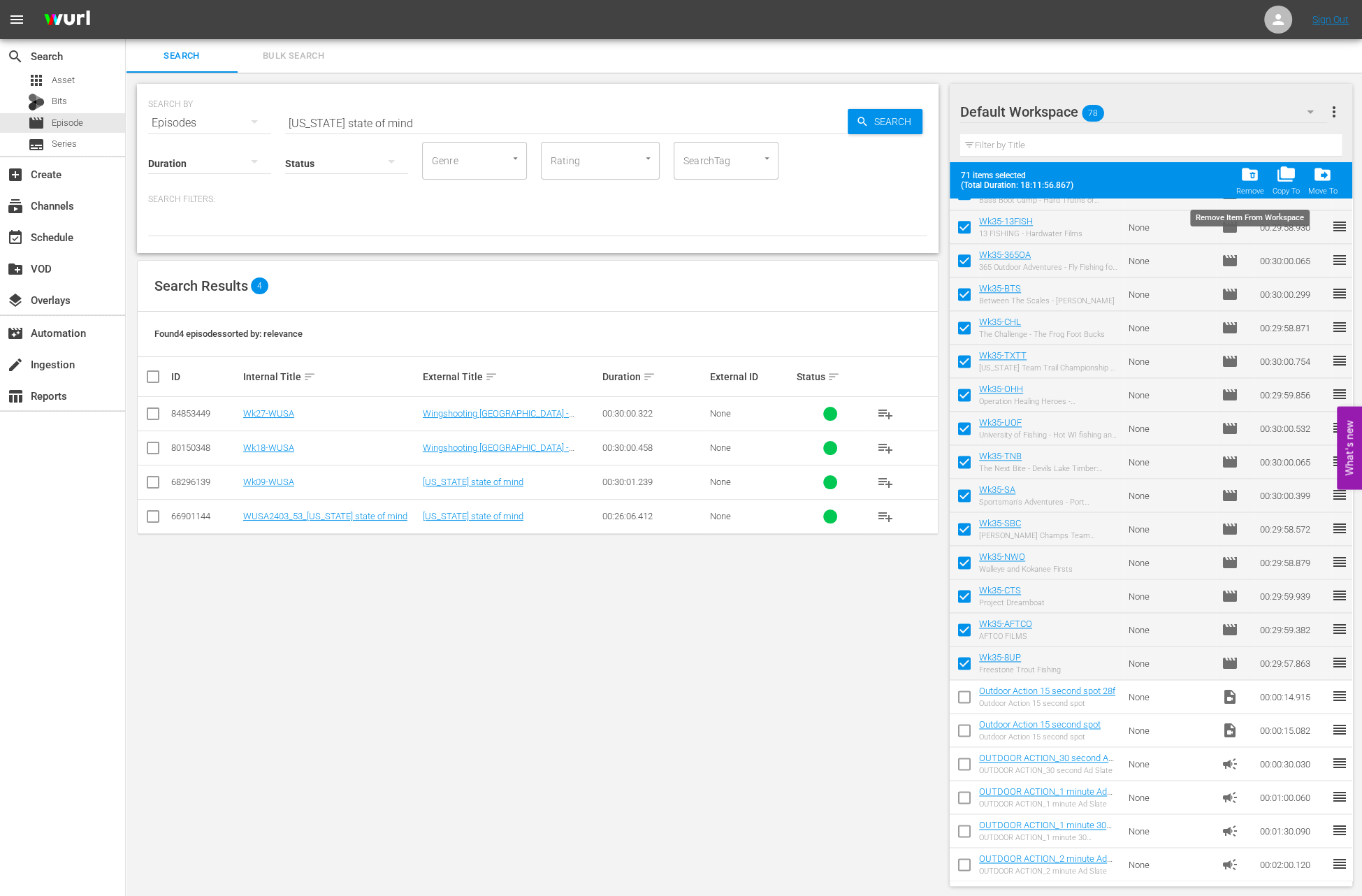
click at [1246, 174] on span "folder_delete" at bounding box center [1250, 174] width 19 height 19
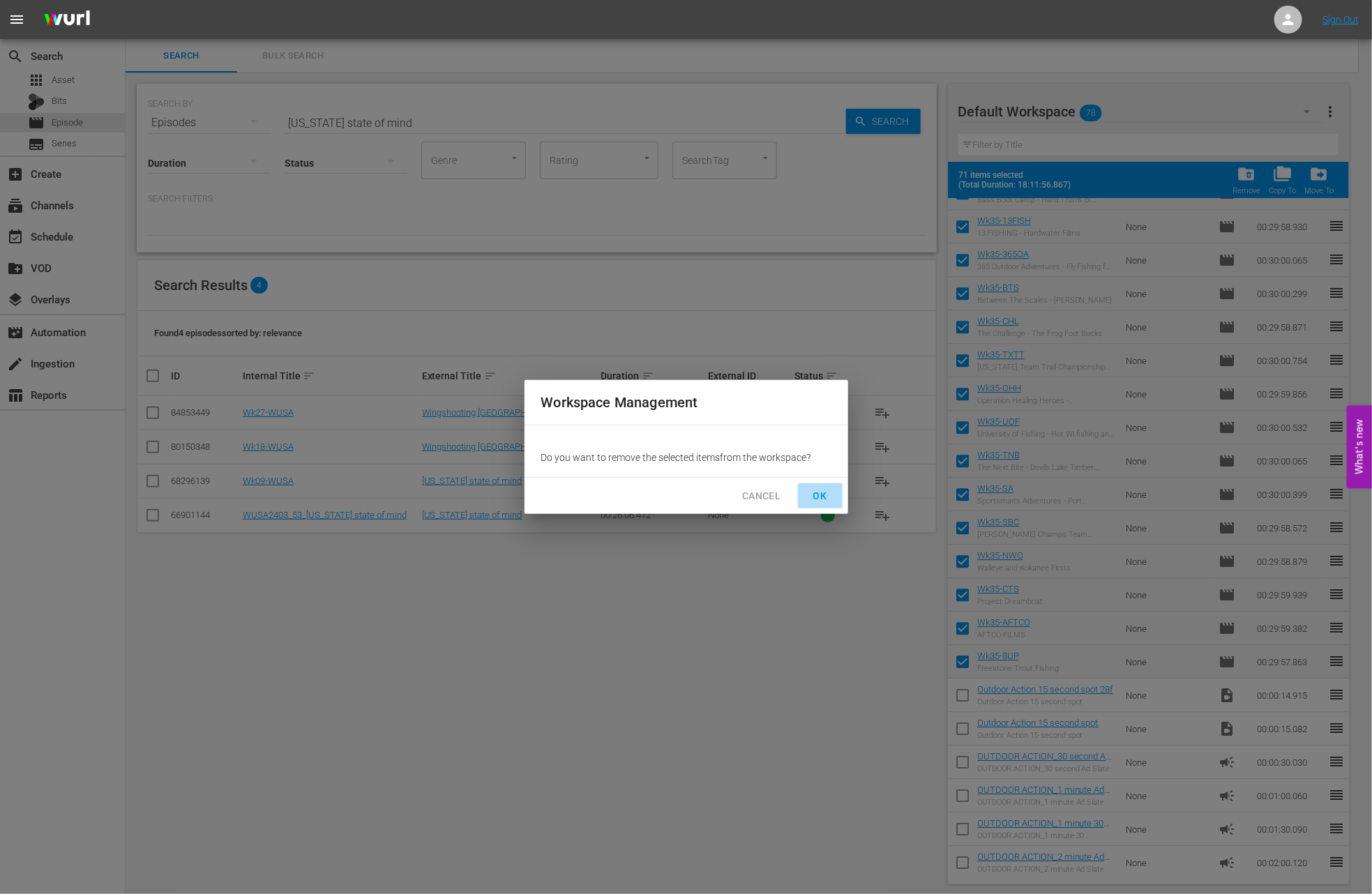
click at [825, 487] on span "OK" at bounding box center [820, 496] width 22 height 17
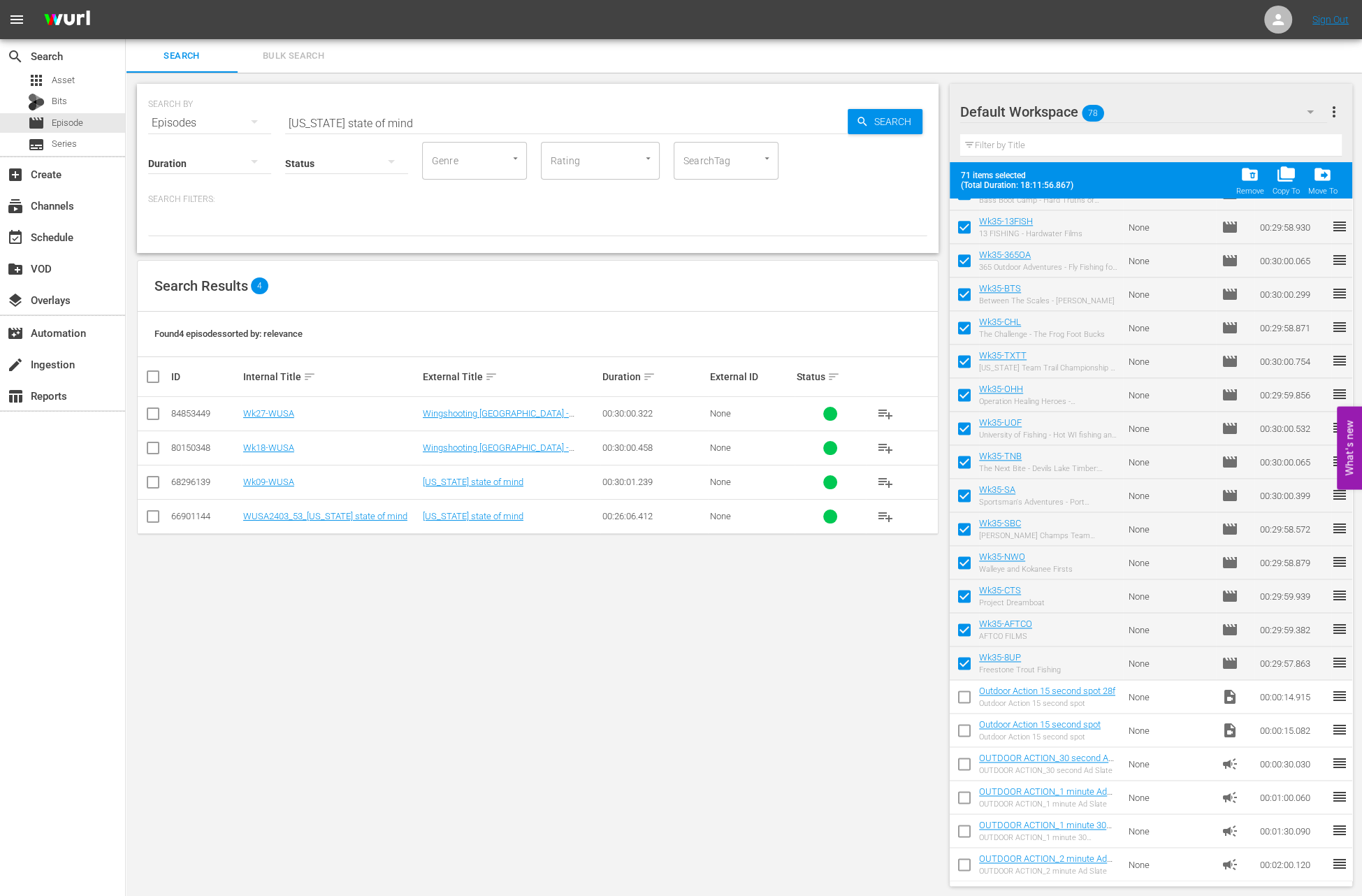
checkbox input "false"
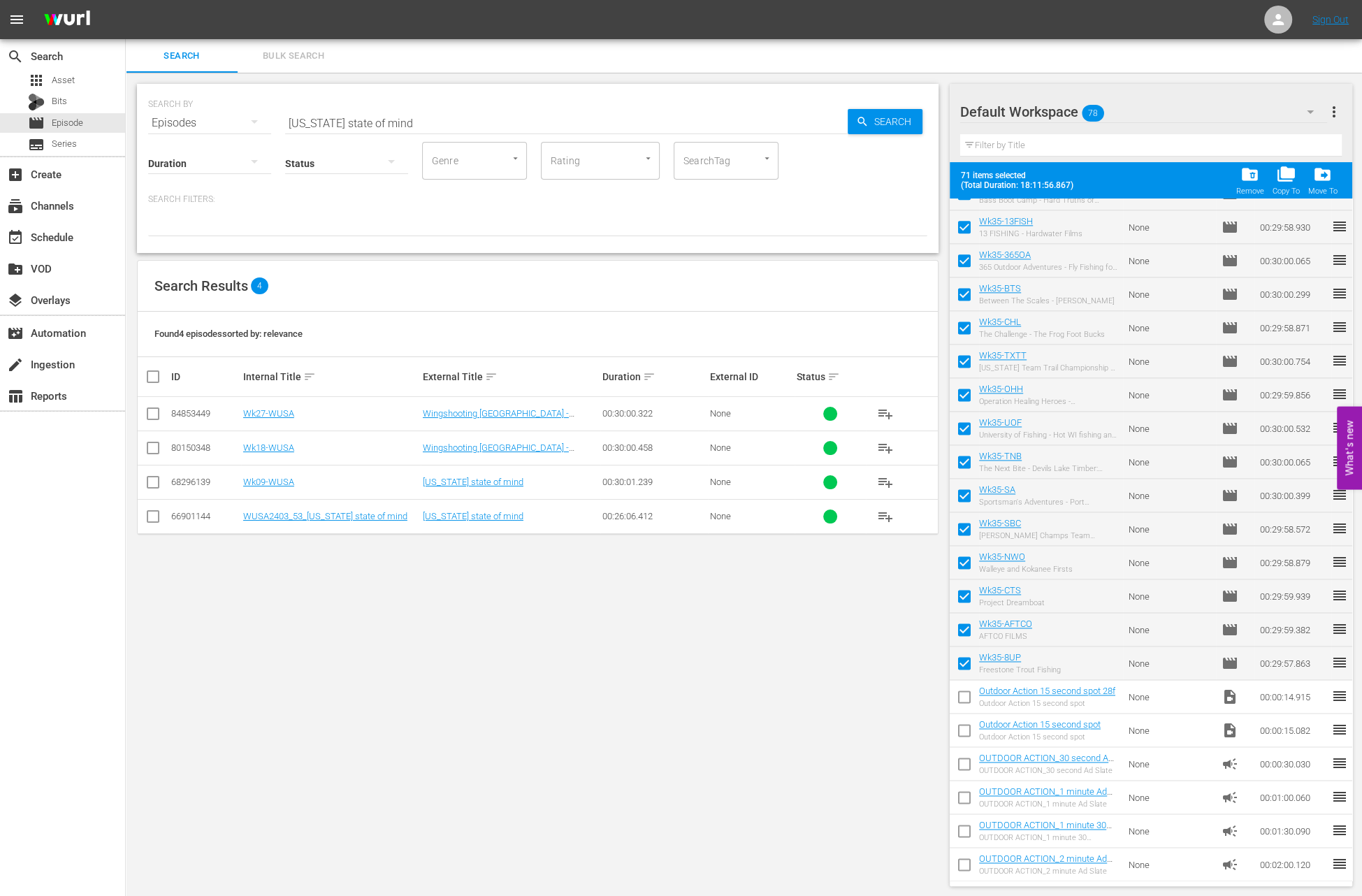
checkbox input "false"
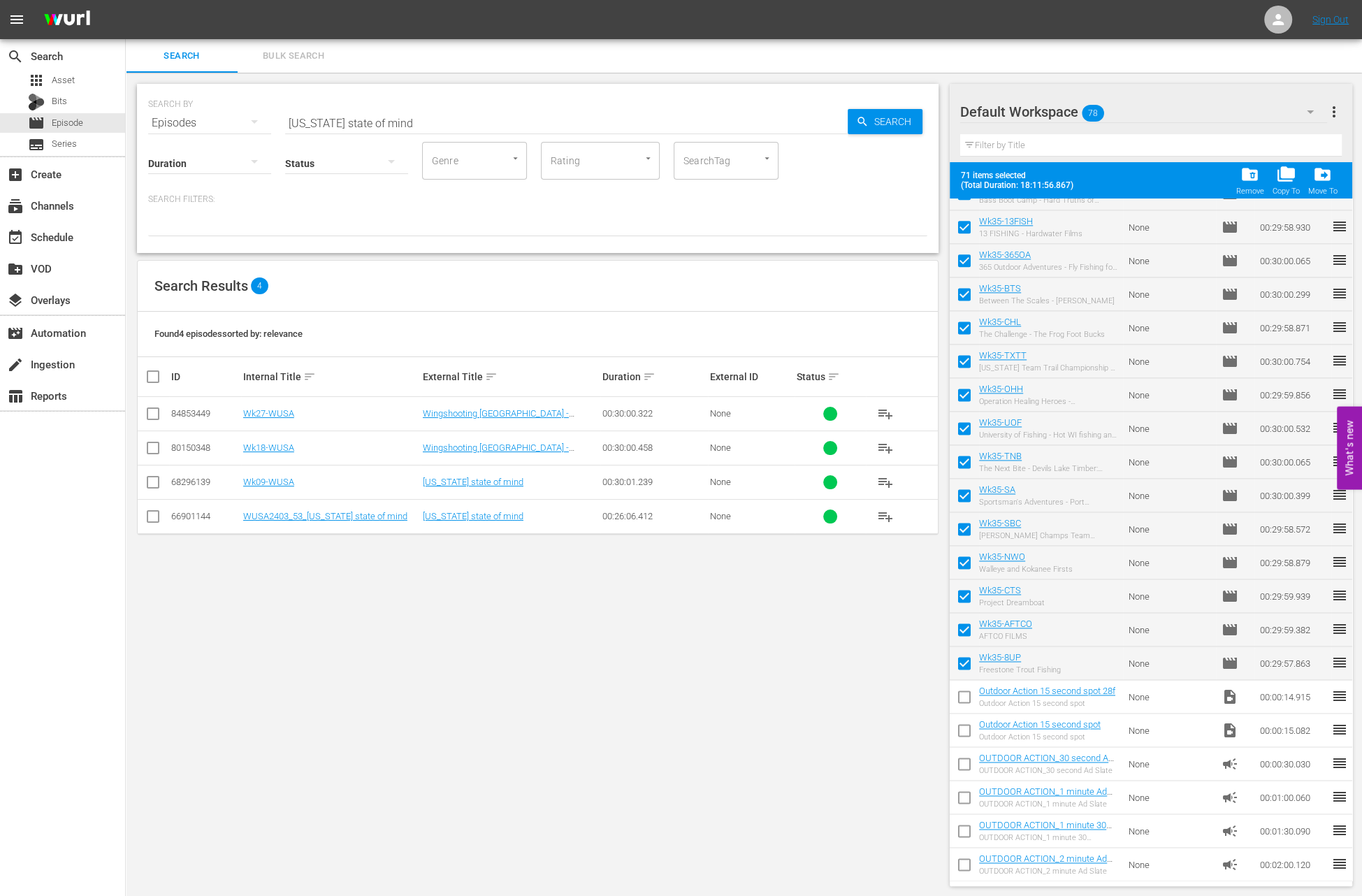
checkbox input "false"
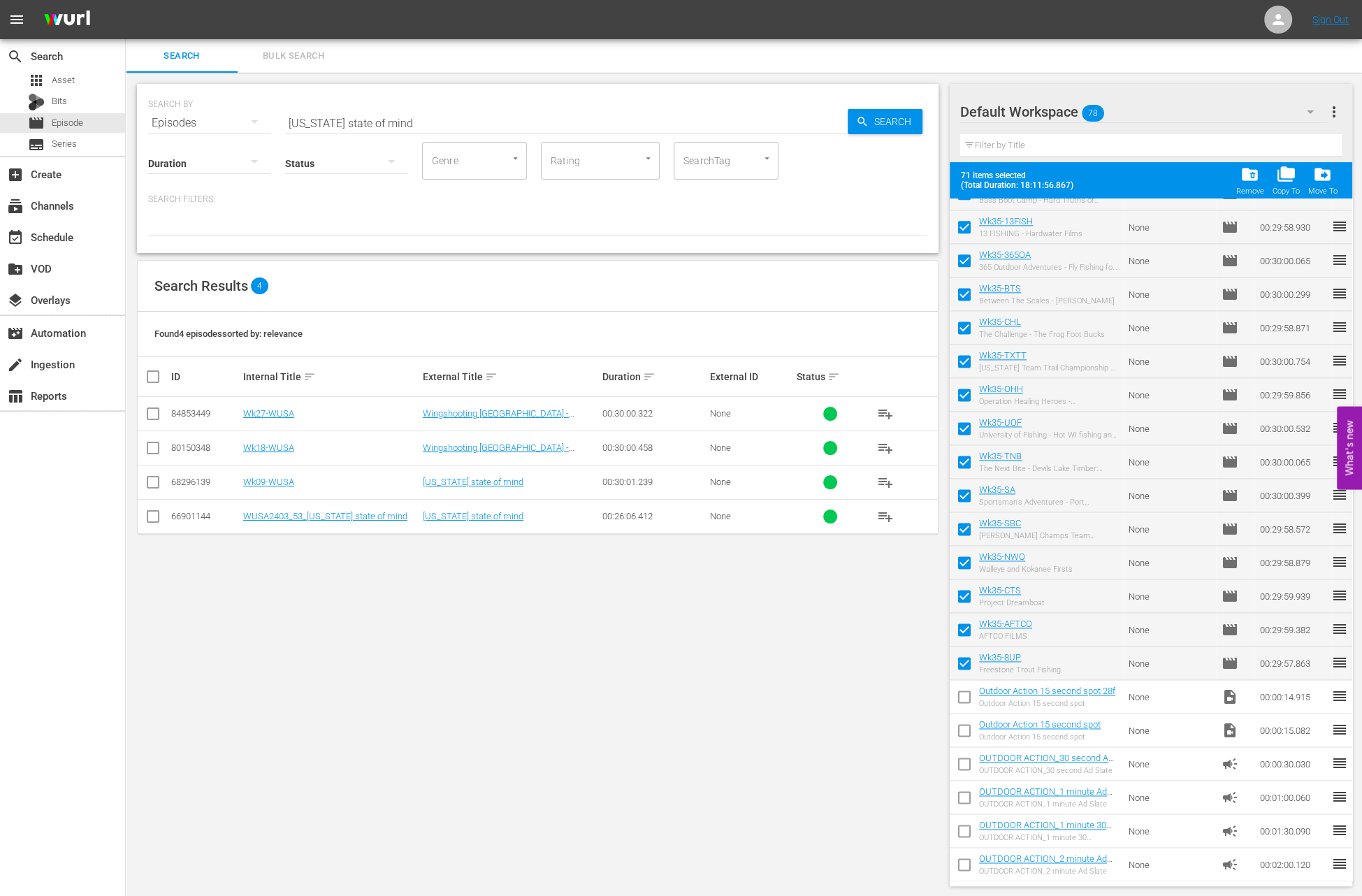
checkbox input "false"
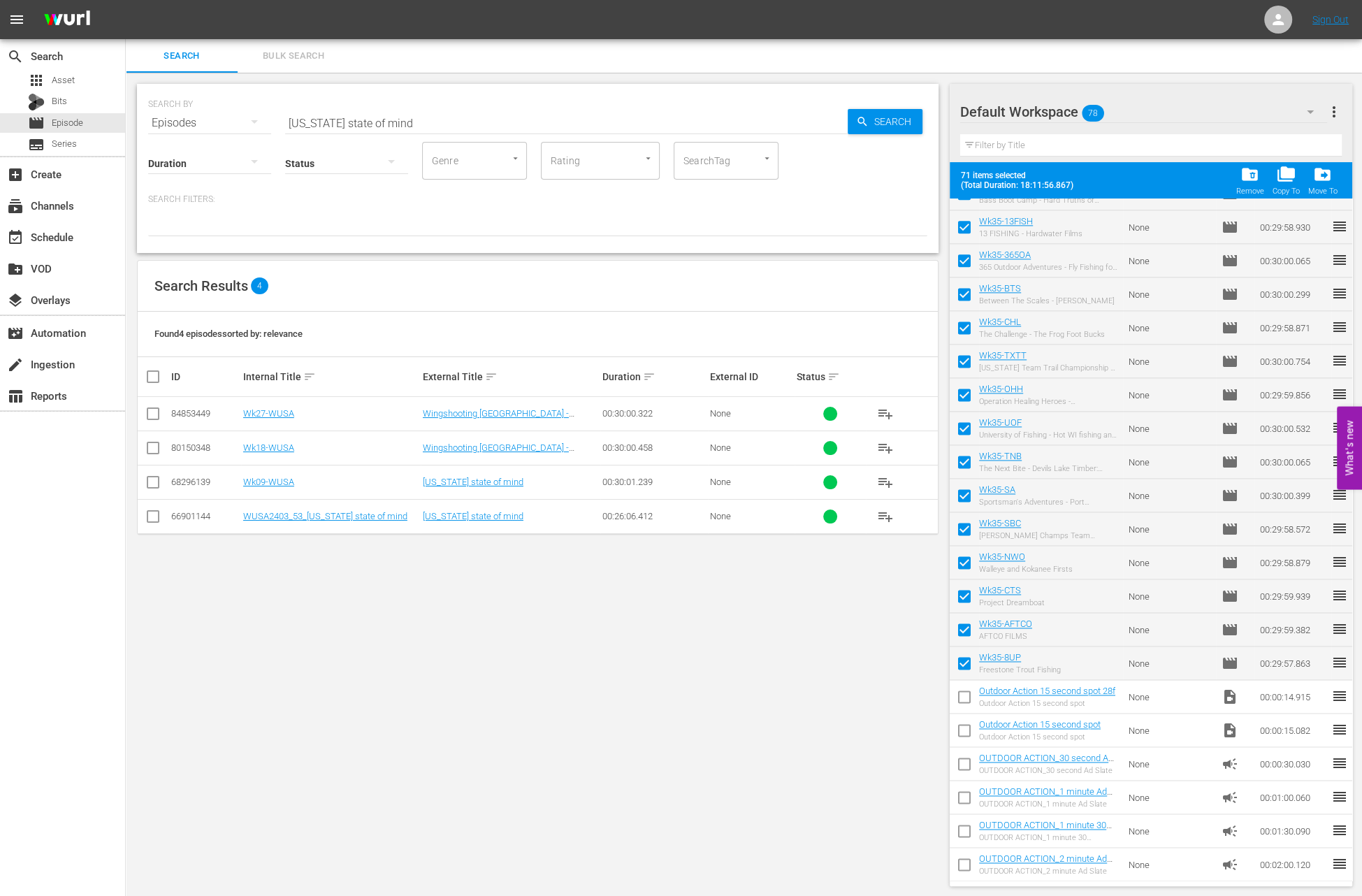
checkbox input "false"
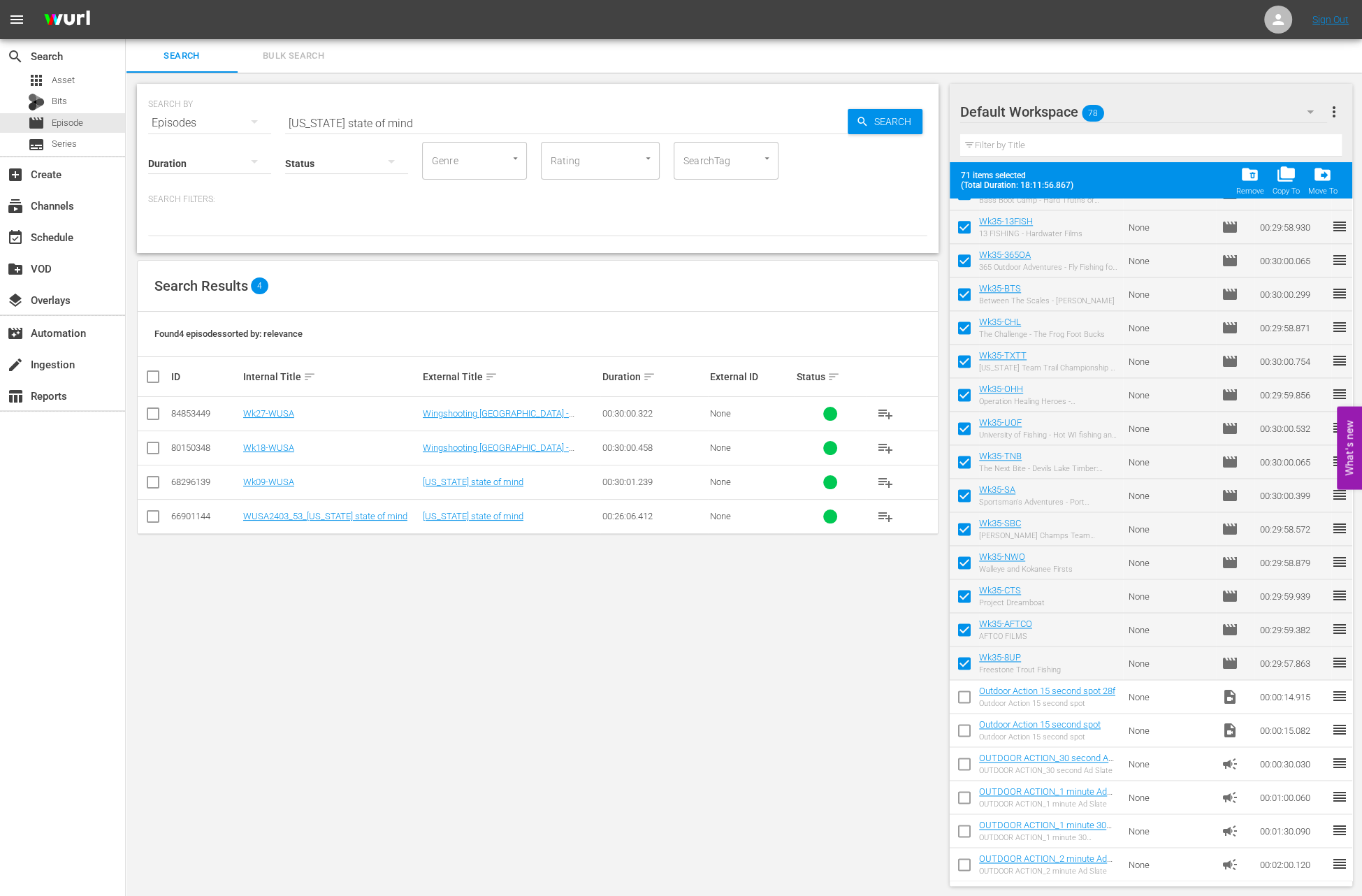
checkbox input "false"
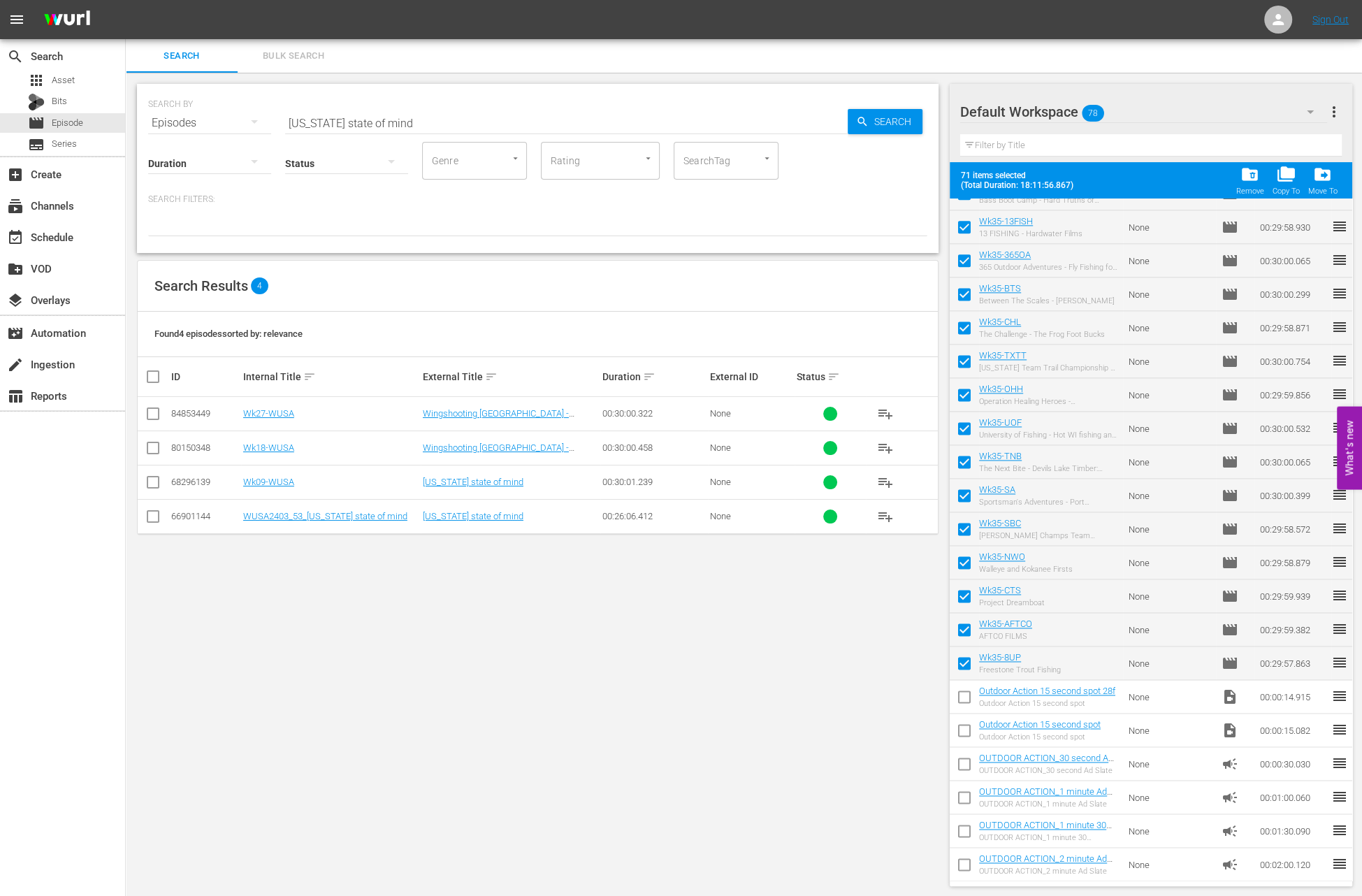
checkbox input "false"
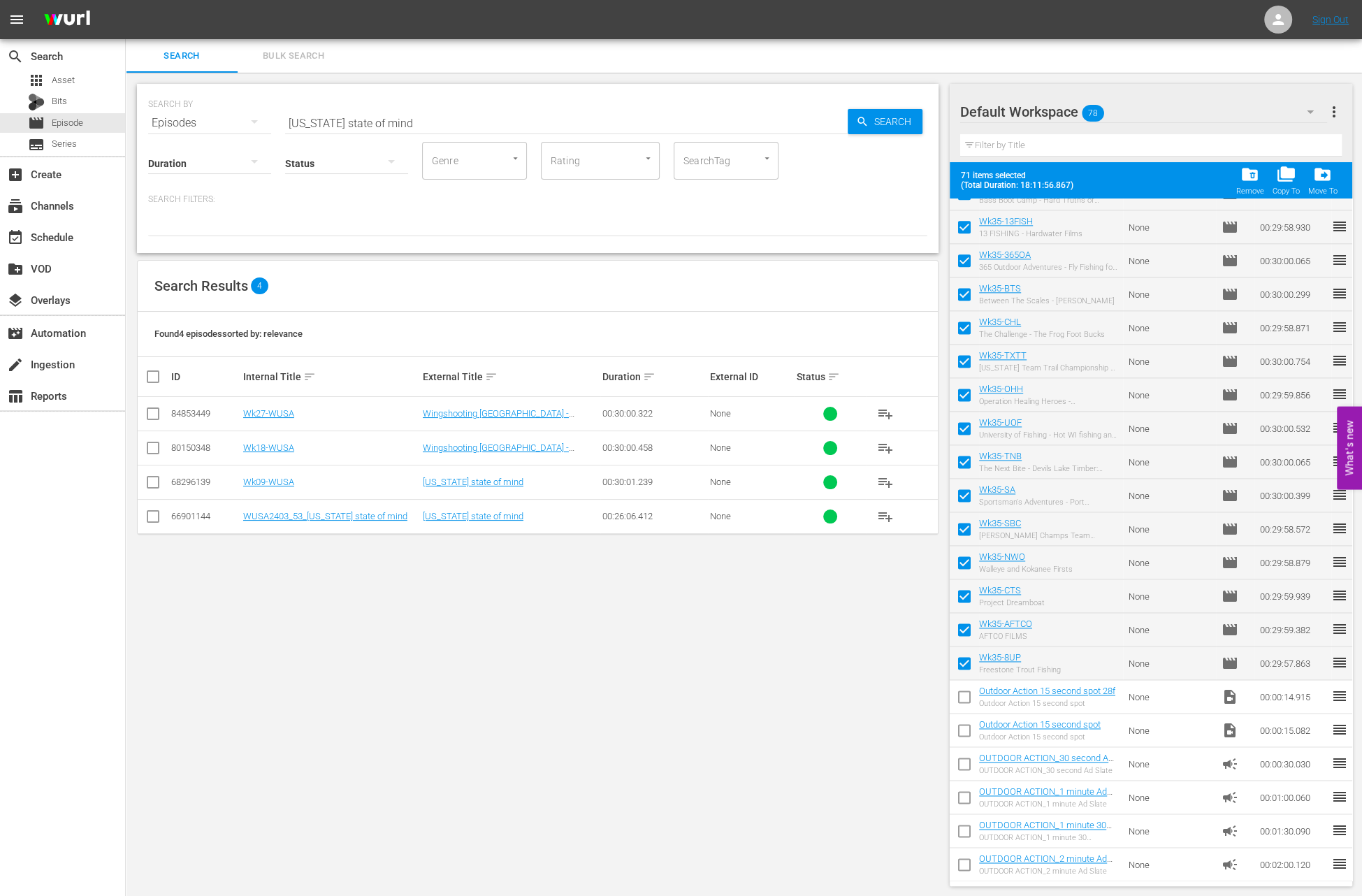
checkbox input "false"
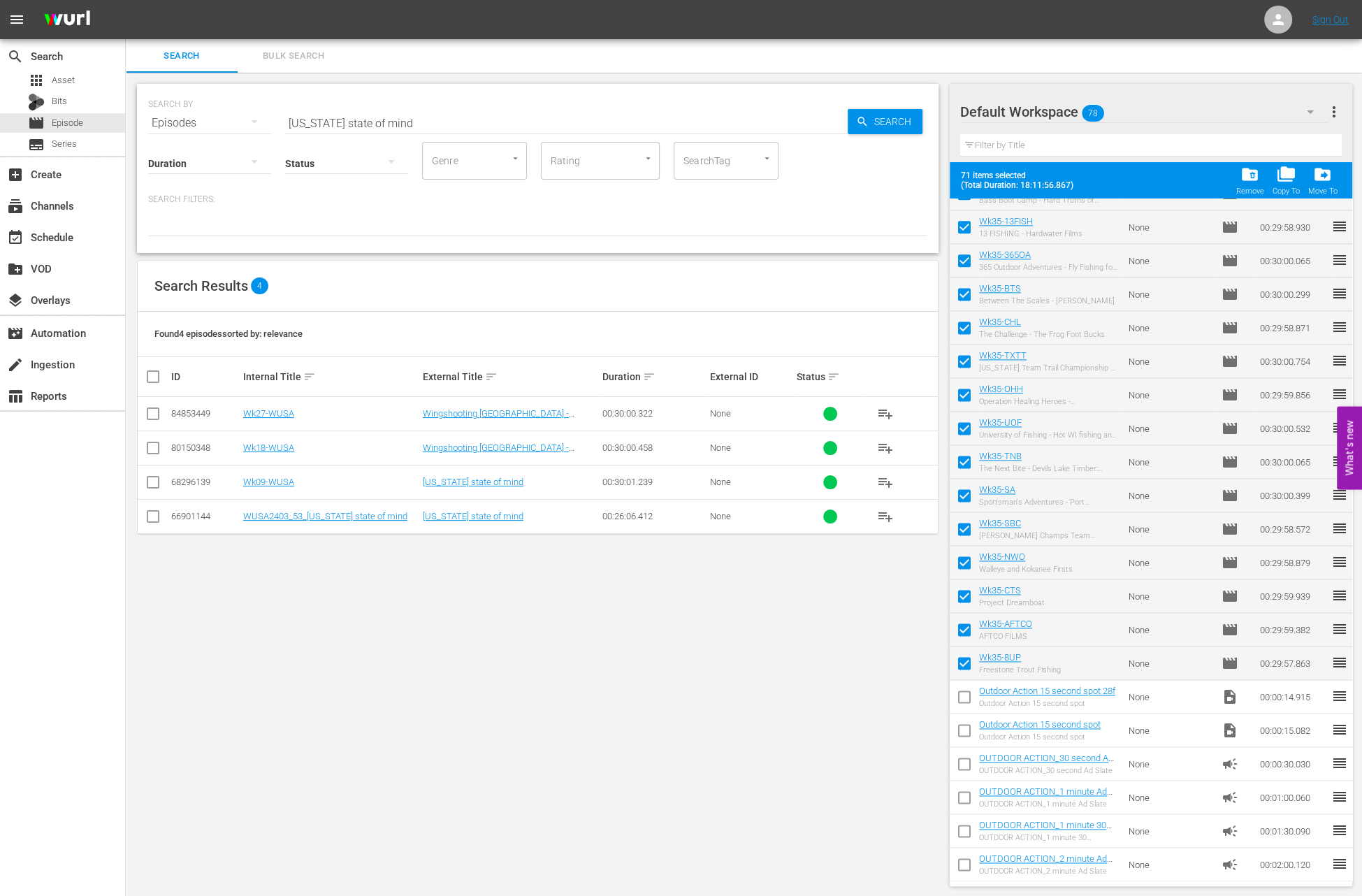
checkbox input "false"
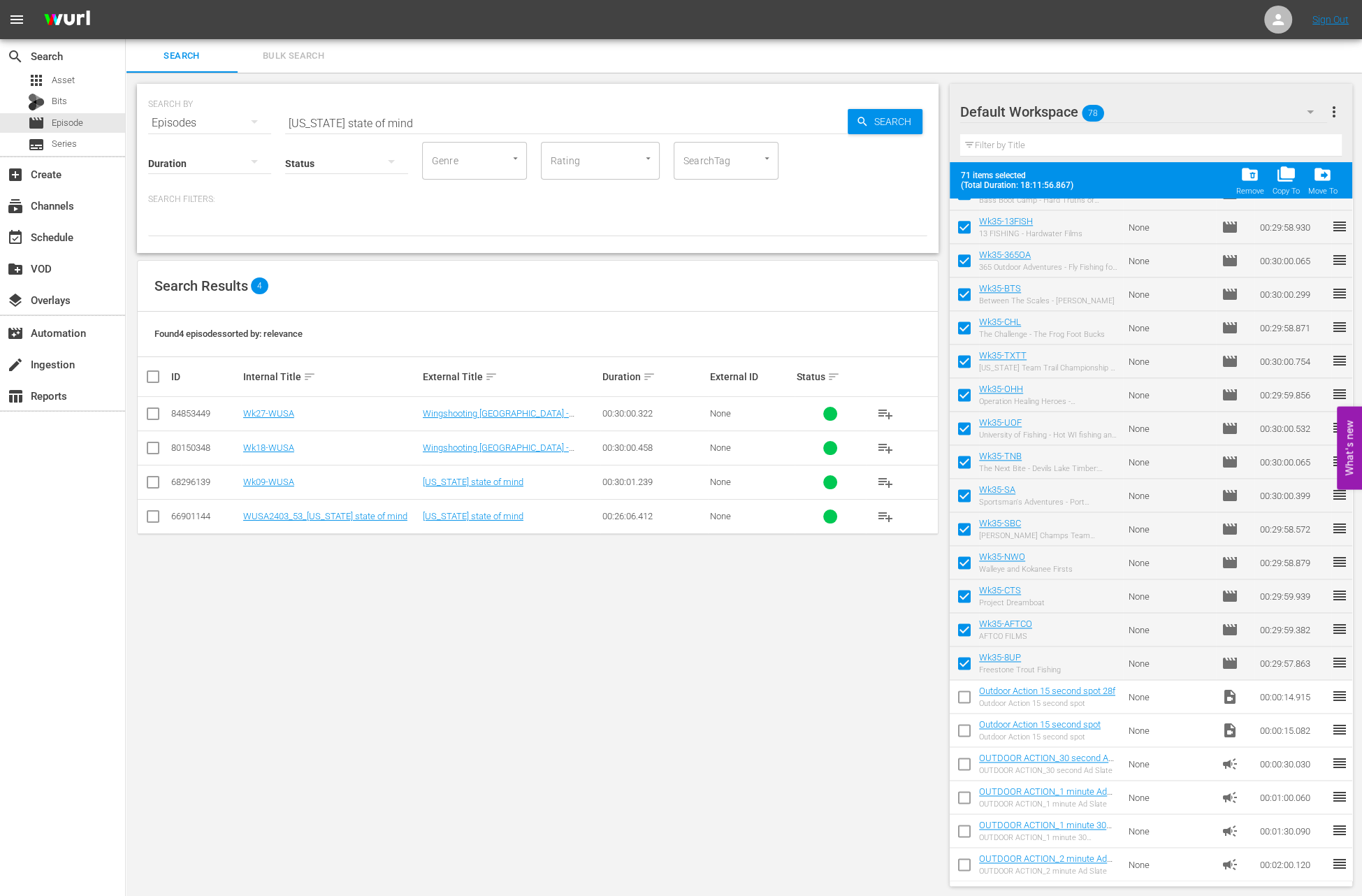
checkbox input "false"
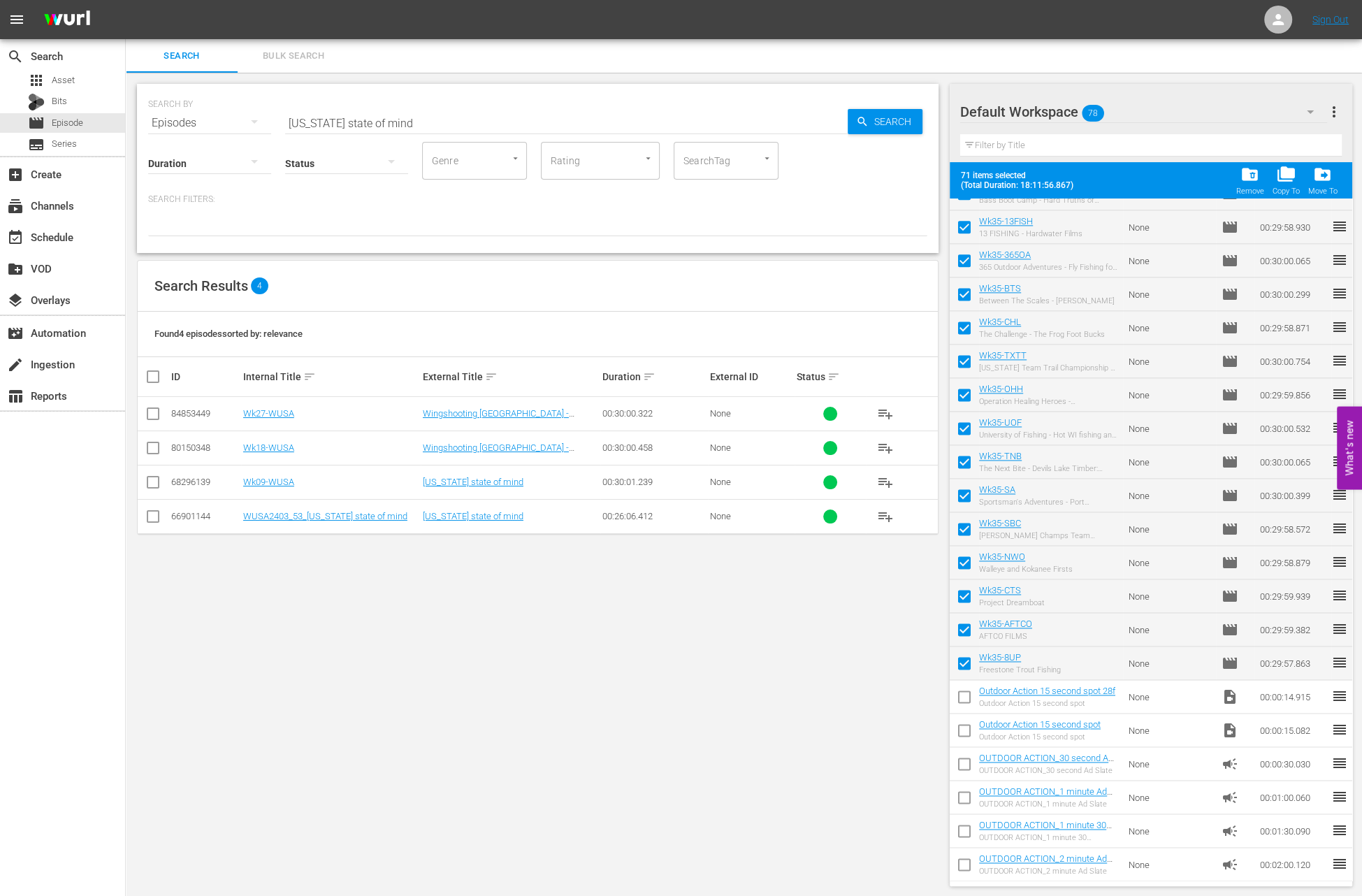
checkbox input "false"
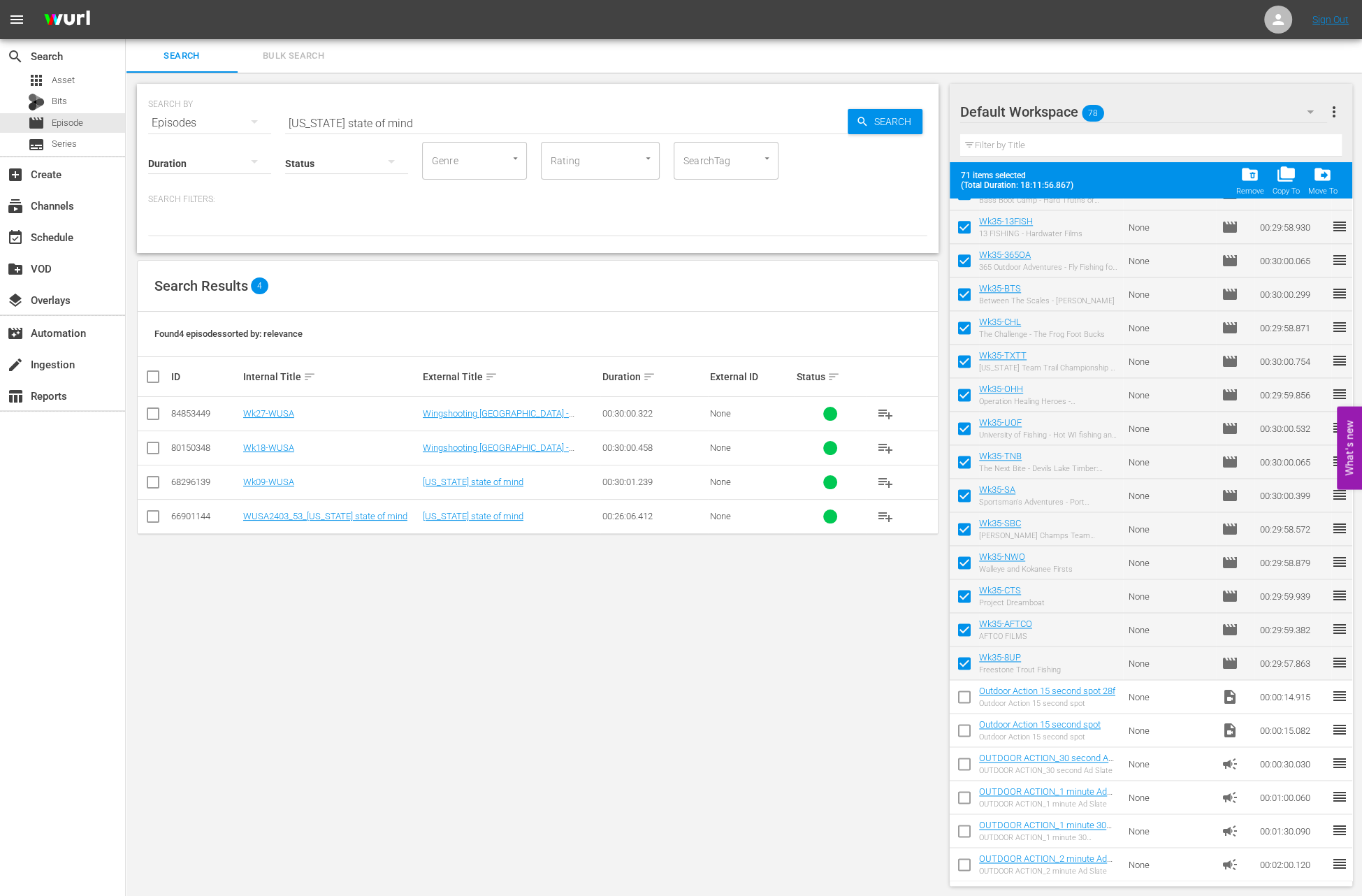
checkbox input "false"
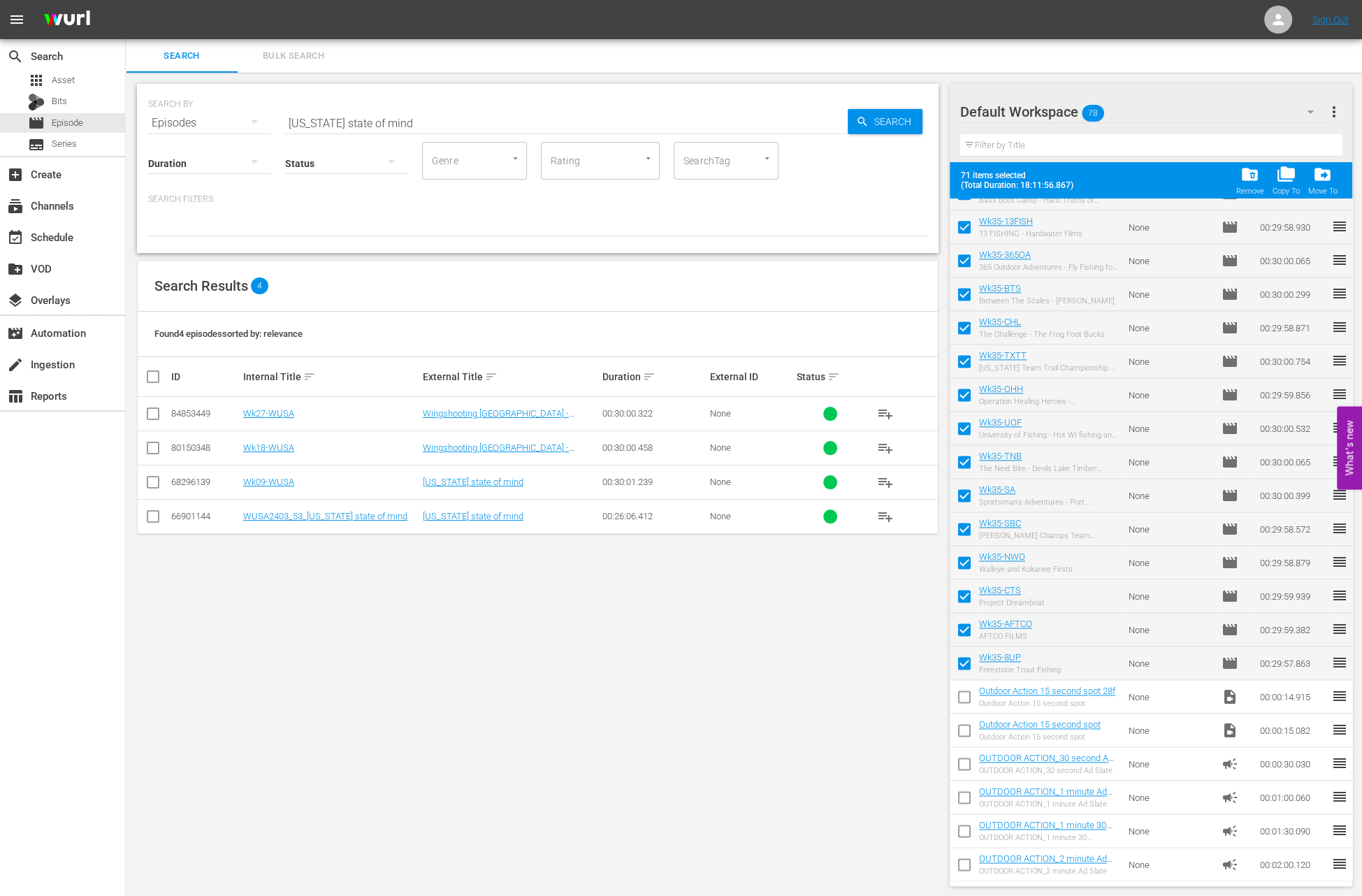
checkbox input "false"
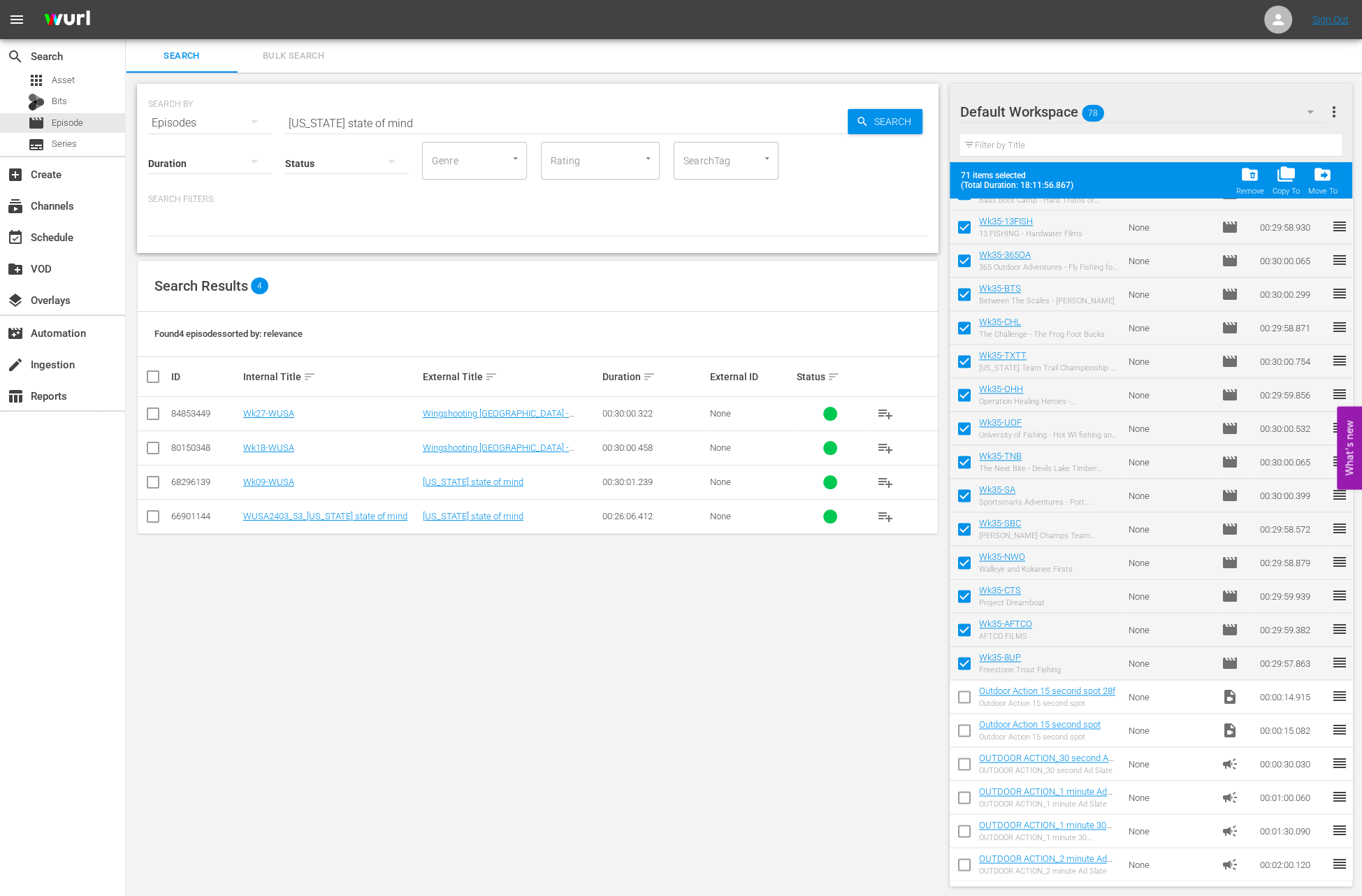
checkbox input "false"
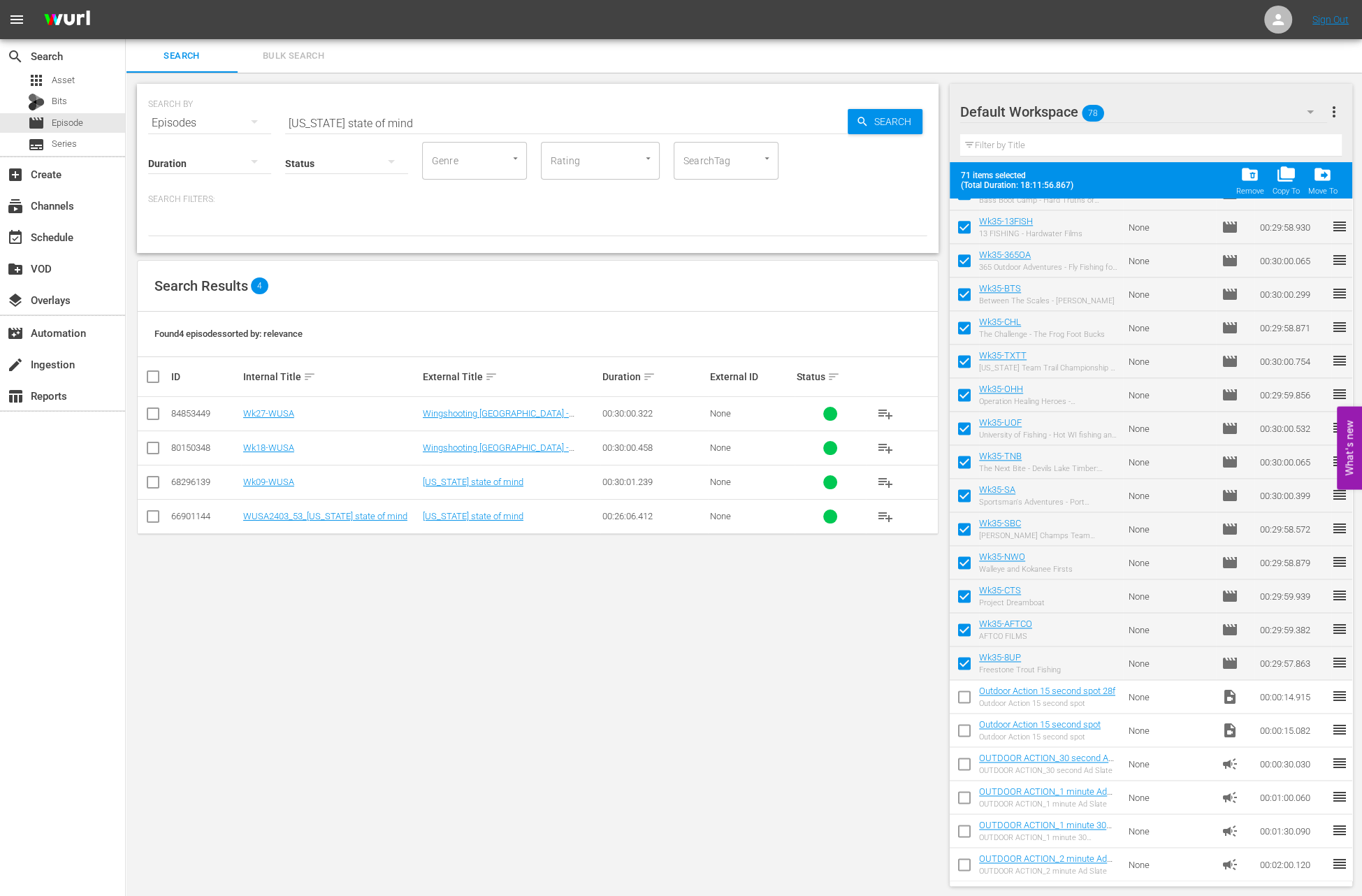
checkbox input "false"
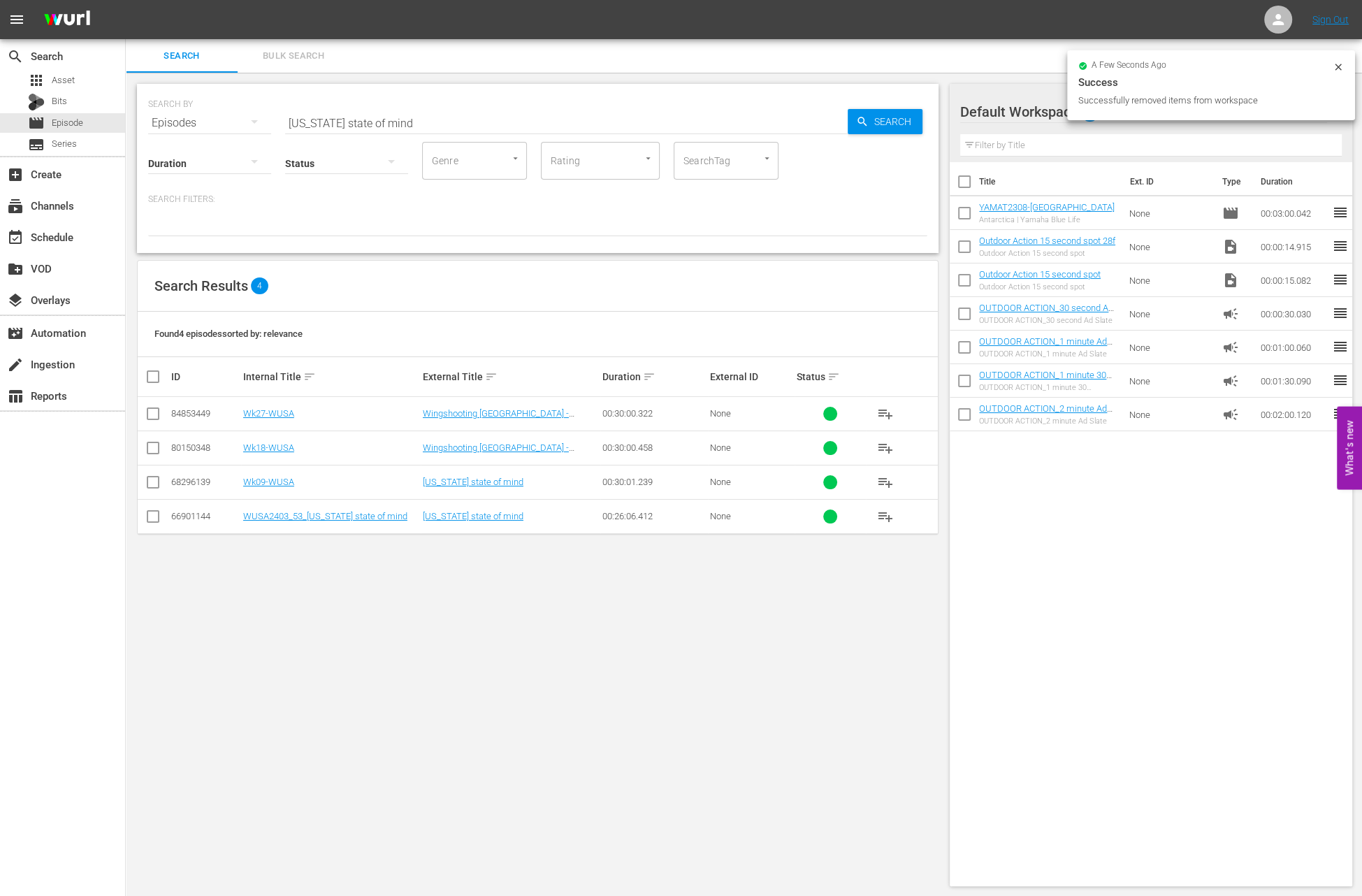
scroll to position [0, 0]
